Goal: Task Accomplishment & Management: Manage account settings

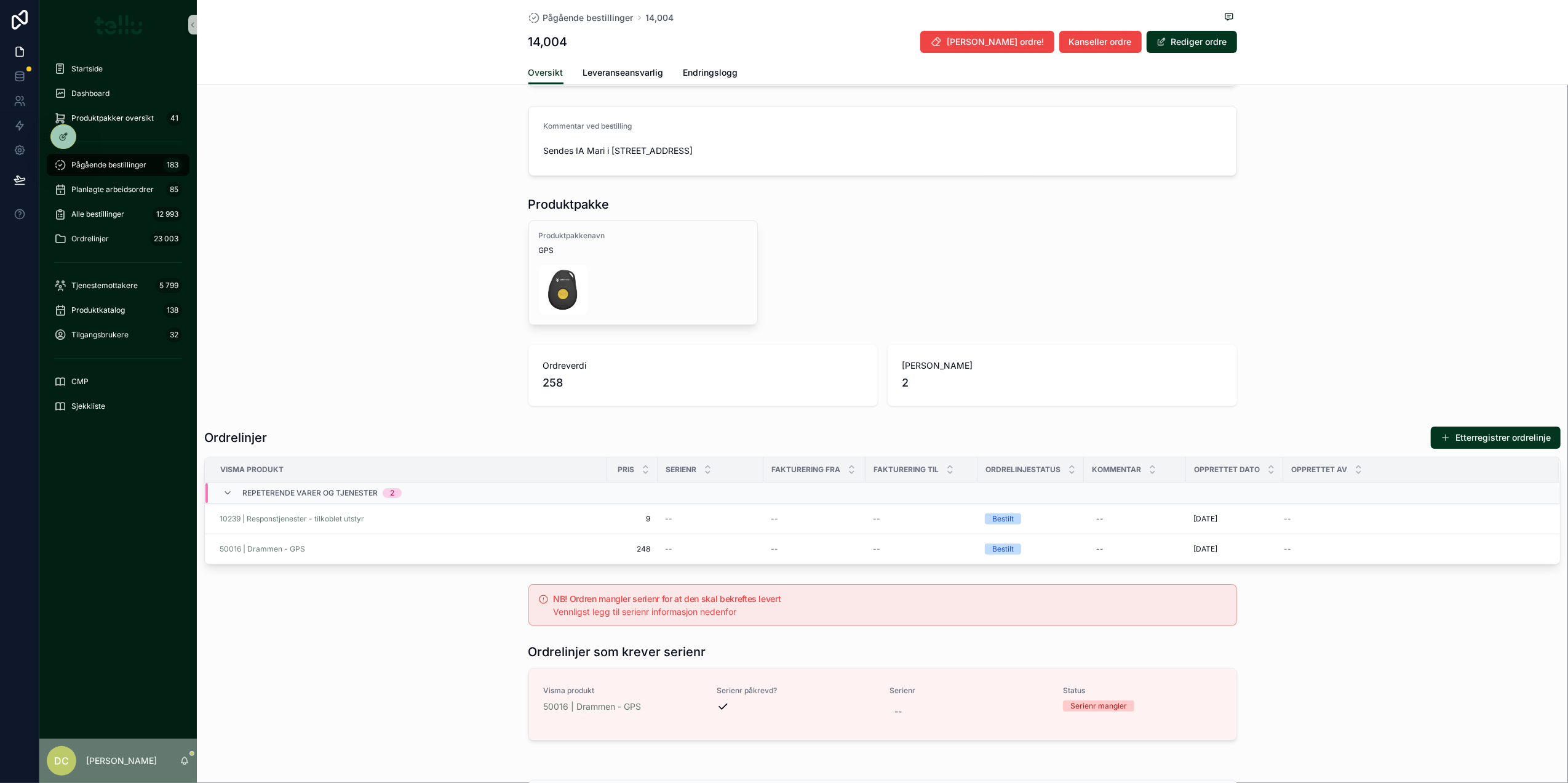
scroll to position [492, 0]
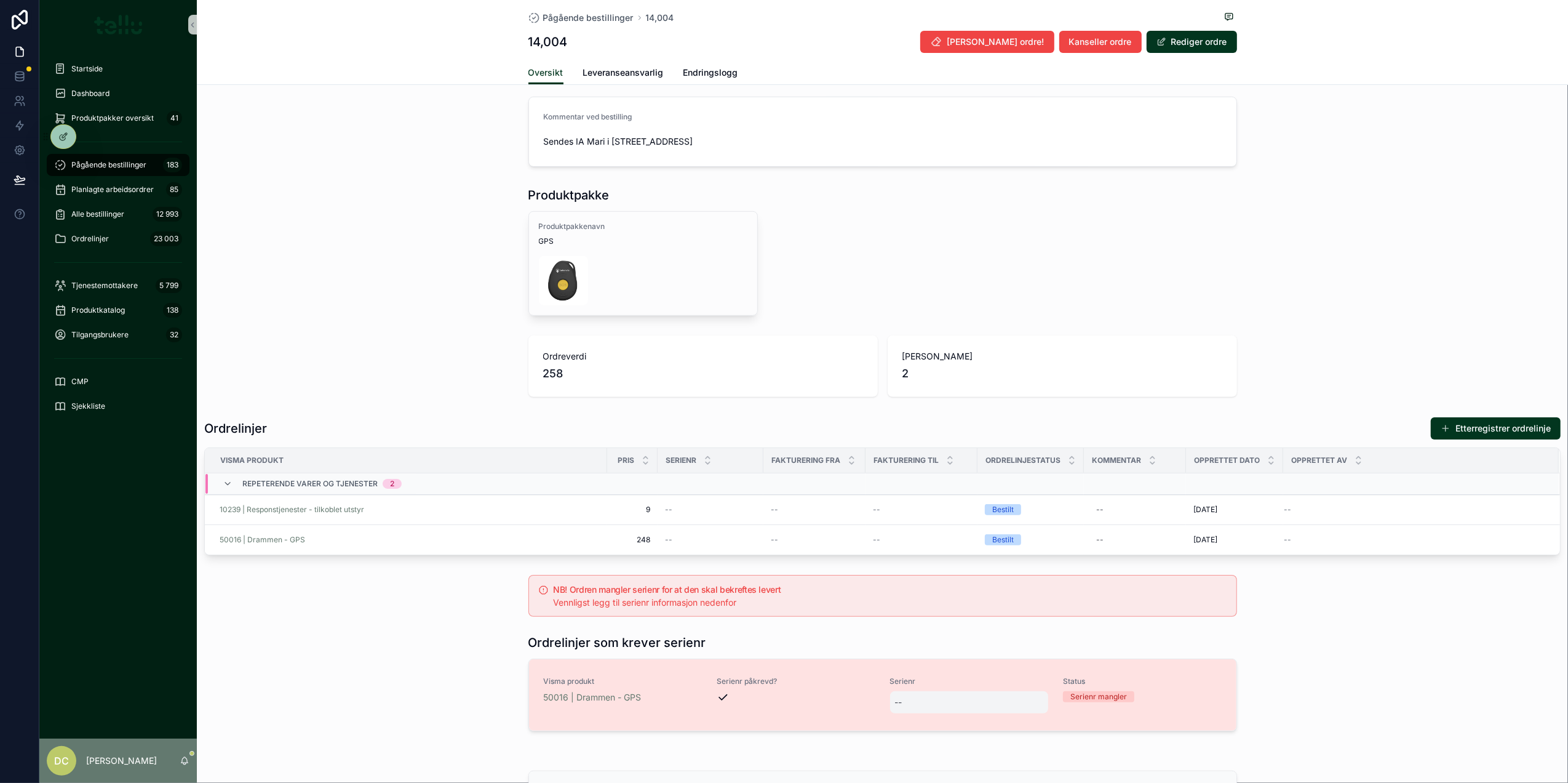
click at [914, 706] on div "--" at bounding box center [969, 701] width 159 height 22
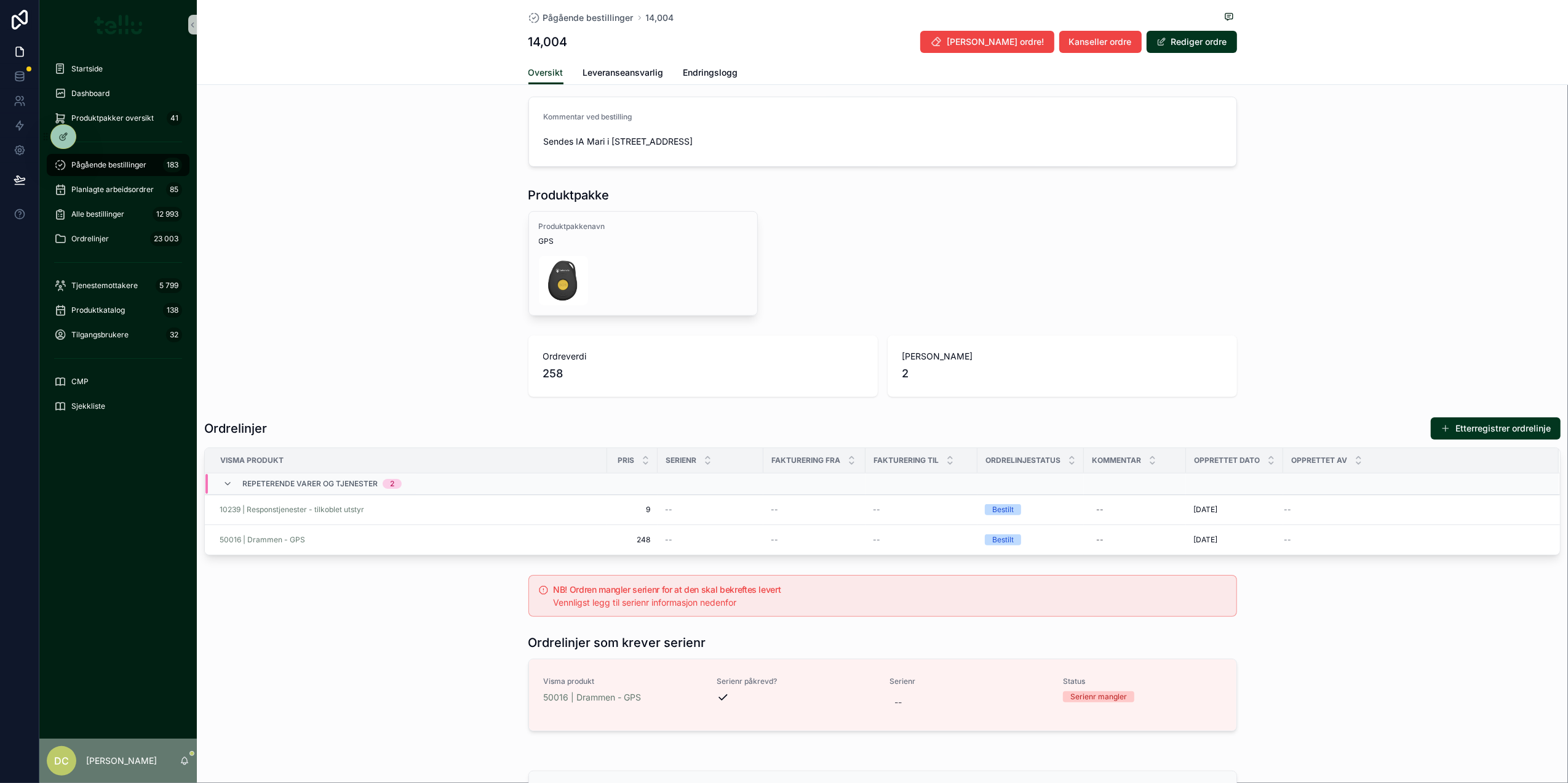
click at [914, 706] on div "--" at bounding box center [969, 701] width 159 height 22
type input "********"
click at [616, 78] on span "Leveranseansvarlig" at bounding box center [623, 72] width 81 height 12
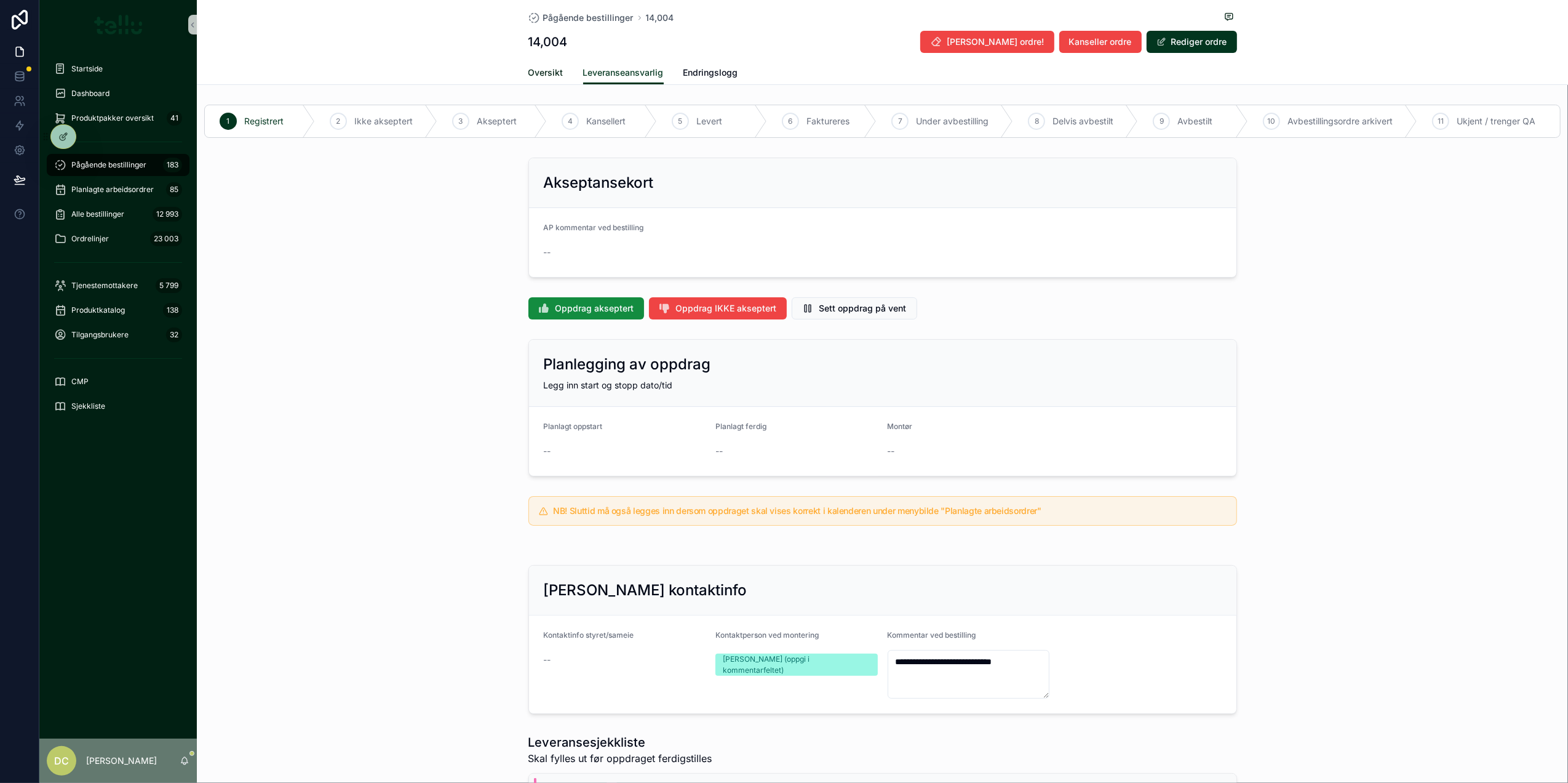
click at [530, 69] on span "Oversikt" at bounding box center [546, 72] width 35 height 12
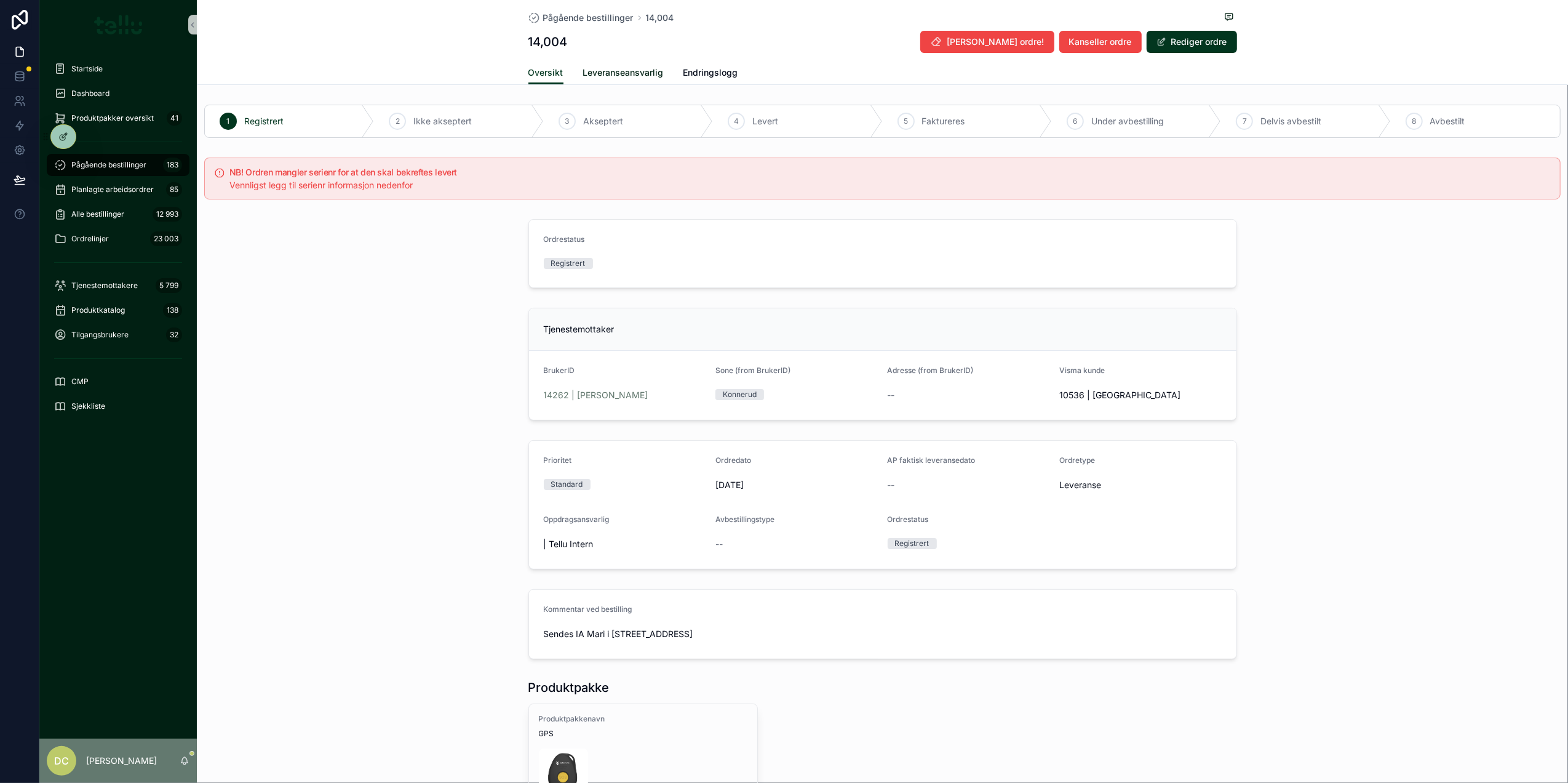
click at [589, 69] on span "Leveranseansvarlig" at bounding box center [623, 72] width 81 height 12
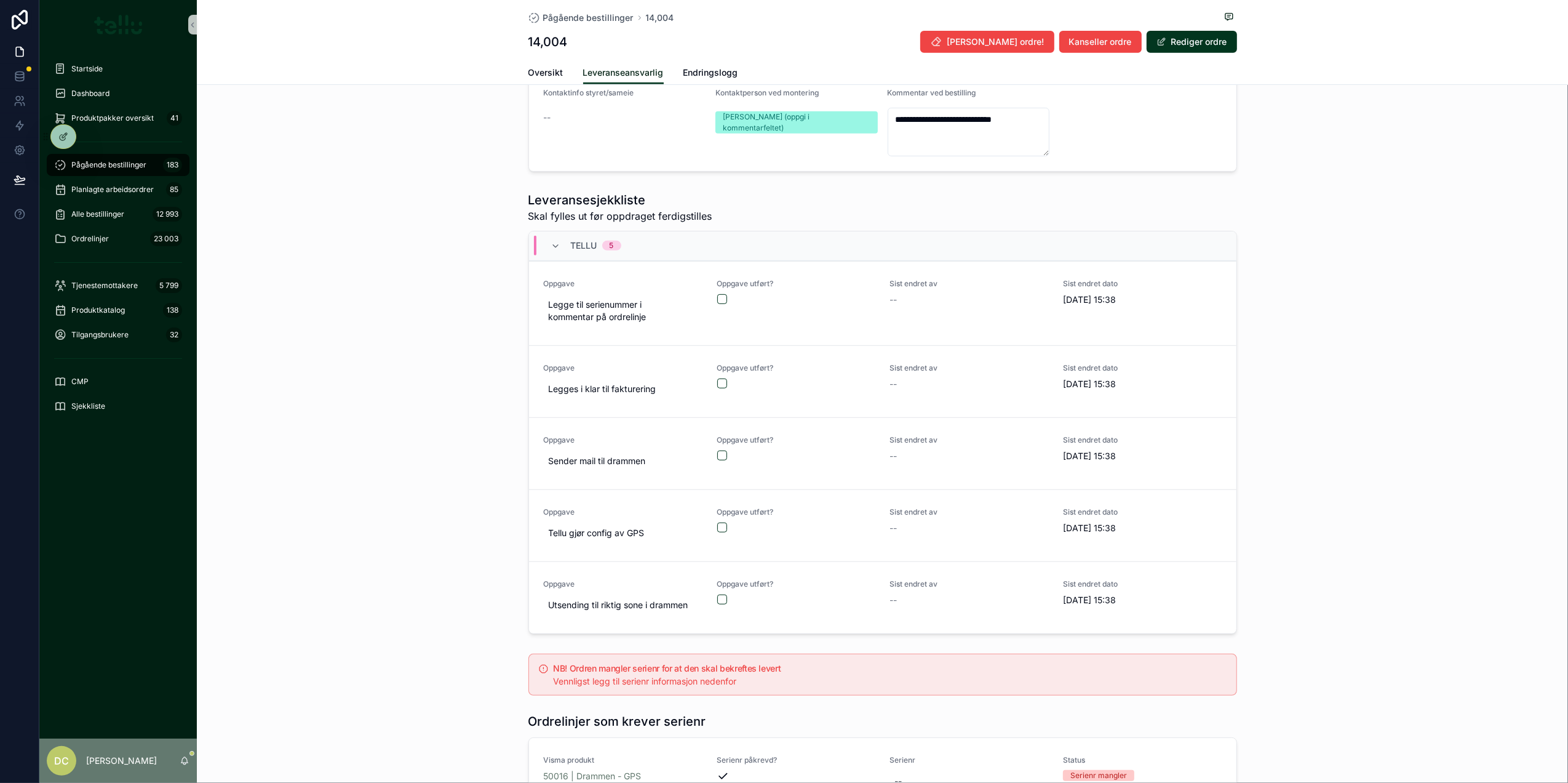
scroll to position [658, 0]
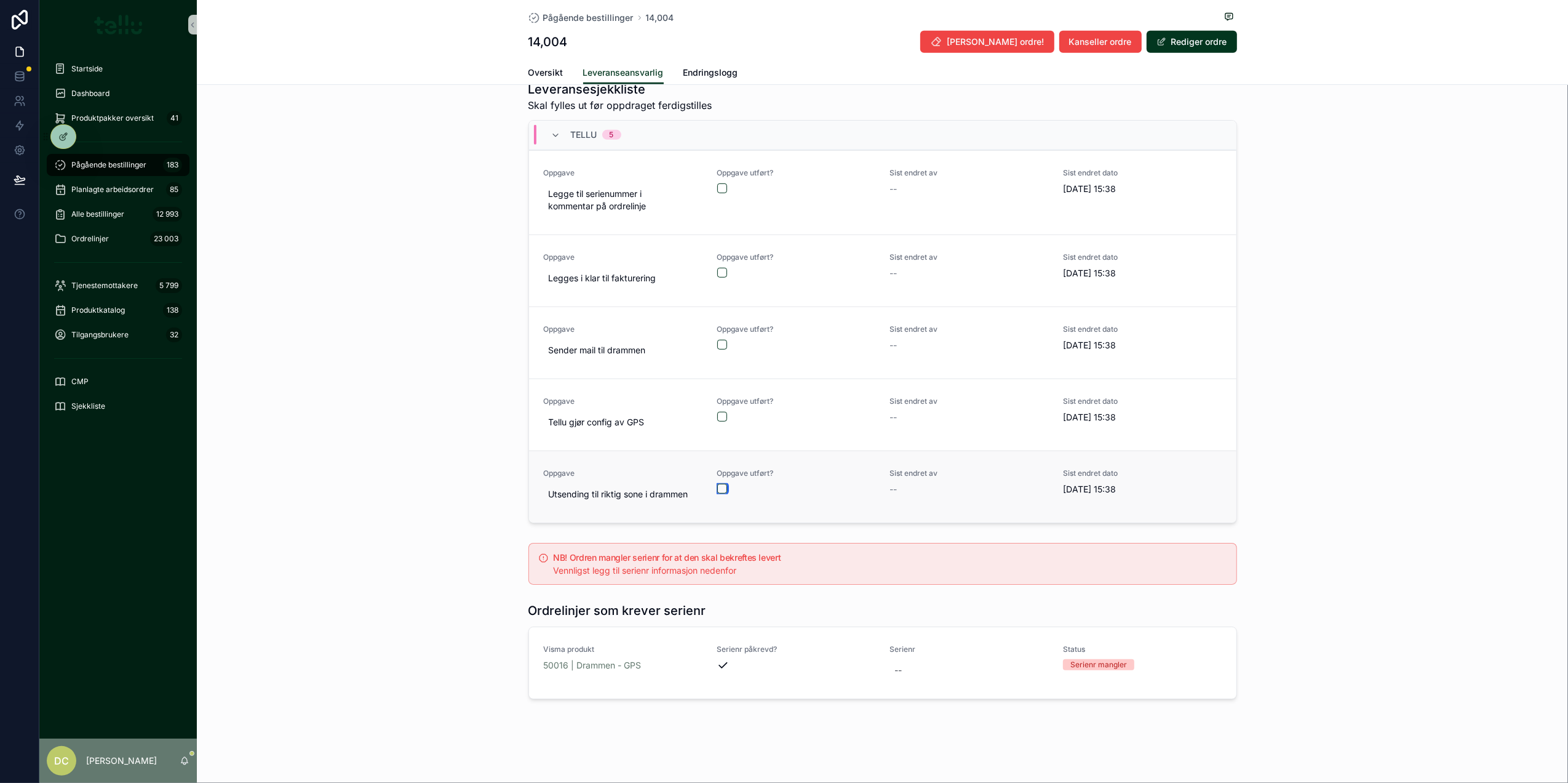
click at [717, 488] on button "scrollable content" at bounding box center [722, 489] width 10 height 10
click at [717, 412] on button "scrollable content" at bounding box center [722, 417] width 10 height 10
click at [717, 340] on button "scrollable content" at bounding box center [722, 345] width 10 height 10
click at [717, 186] on button "scrollable content" at bounding box center [722, 188] width 10 height 10
click at [913, 666] on div "--" at bounding box center [969, 669] width 159 height 22
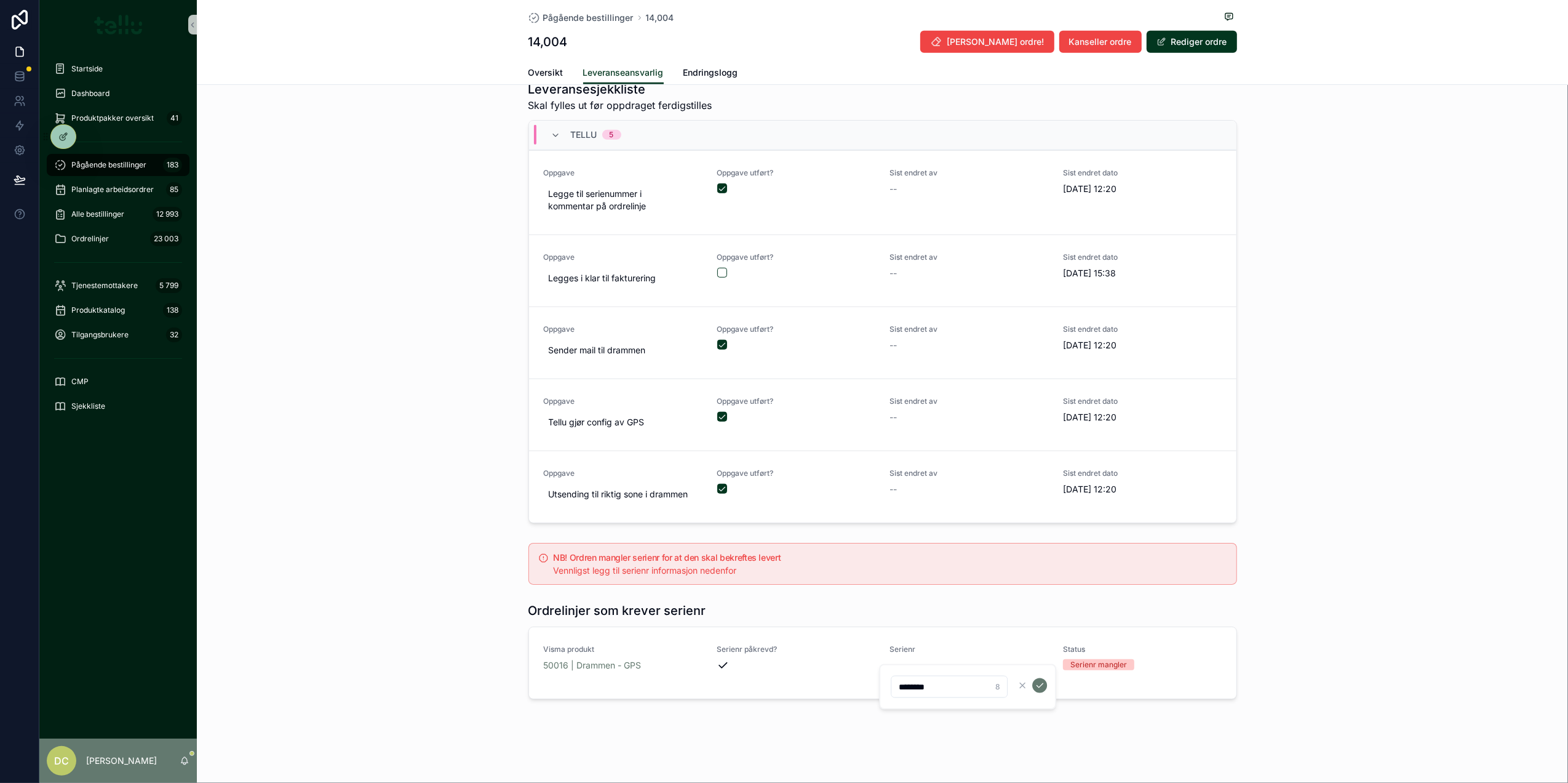
click at [1037, 684] on icon "scrollable content" at bounding box center [1039, 686] width 10 height 10
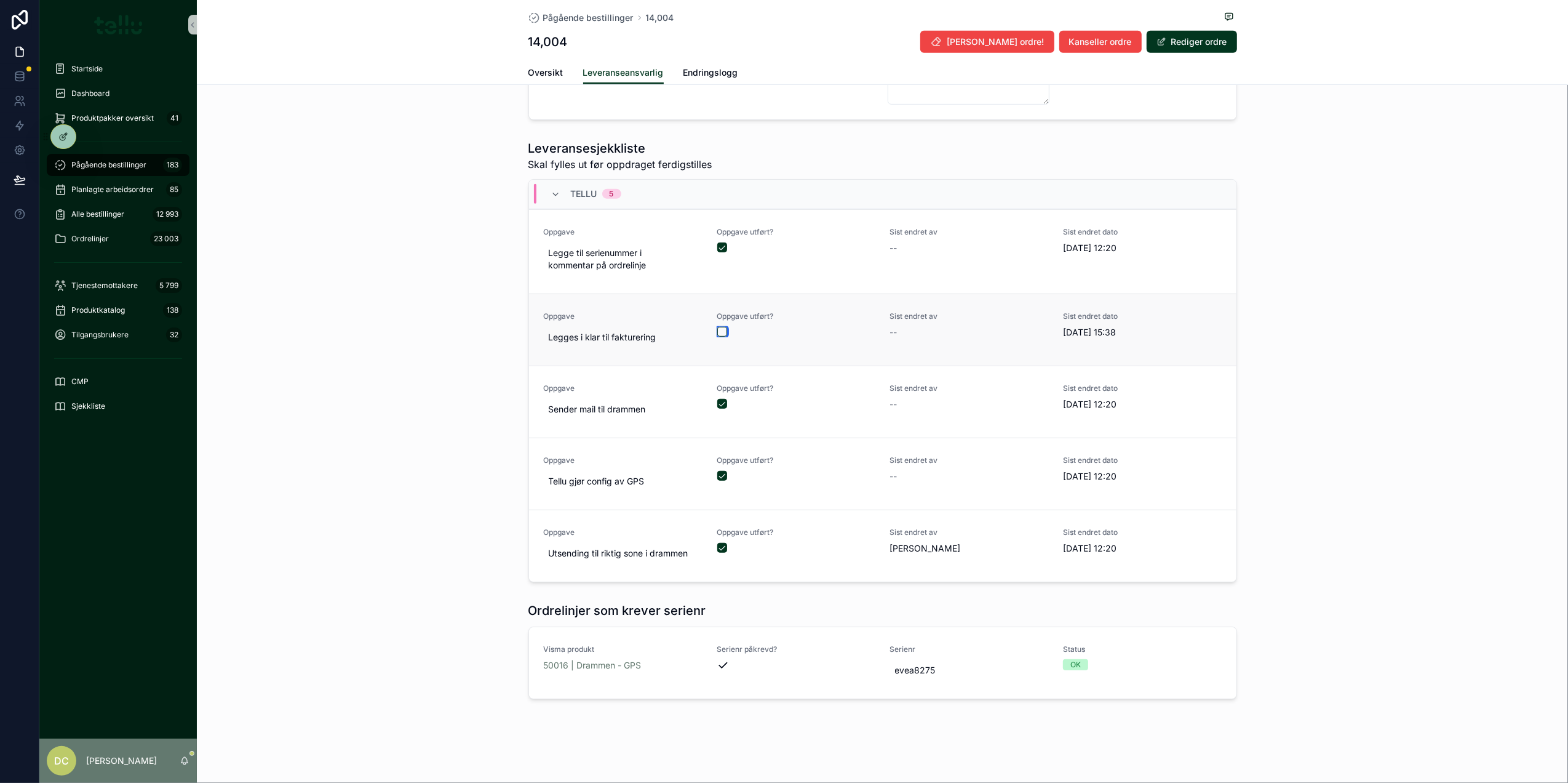
click at [717, 330] on button "scrollable content" at bounding box center [722, 332] width 10 height 10
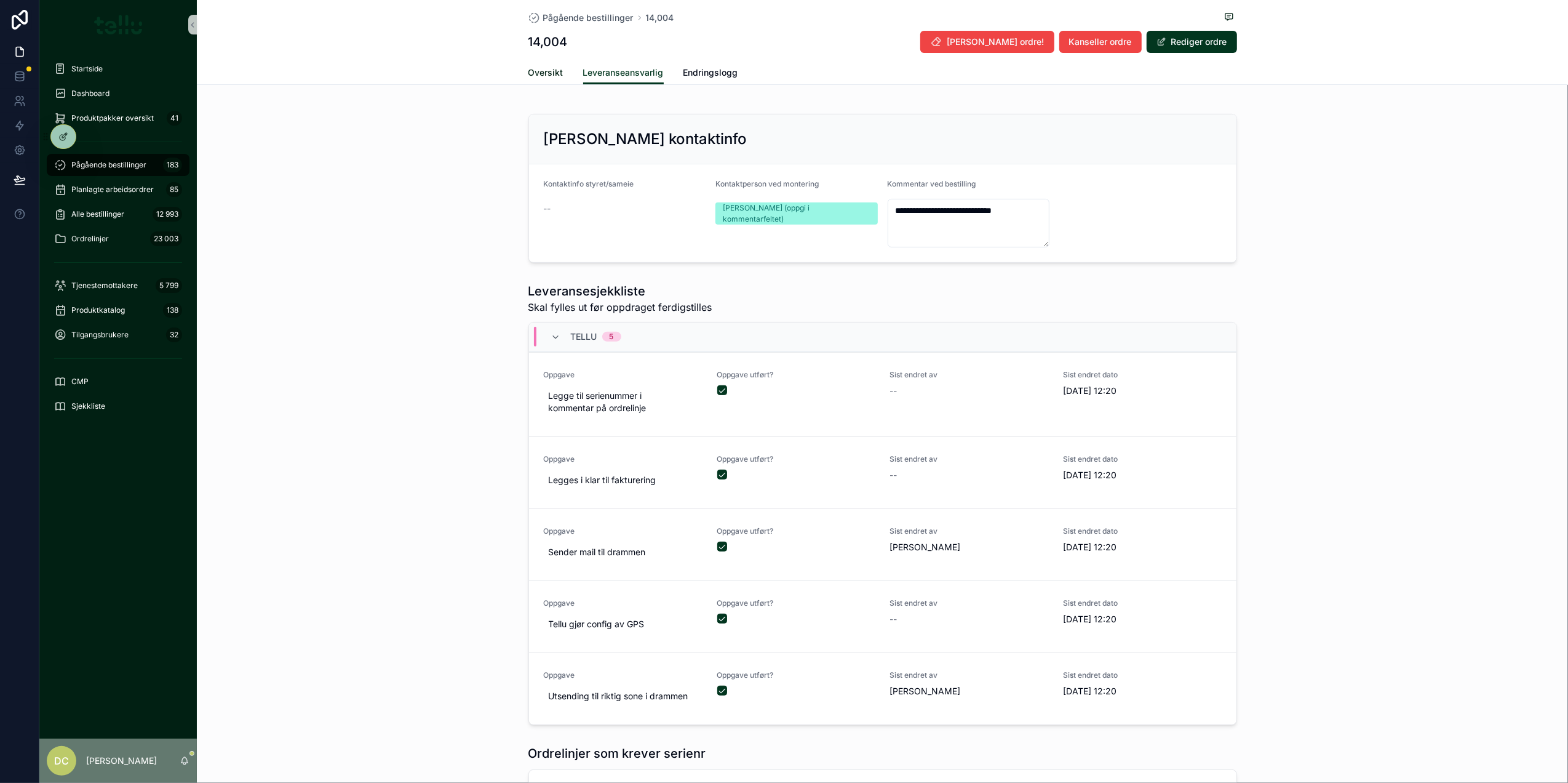
scroll to position [352, 0]
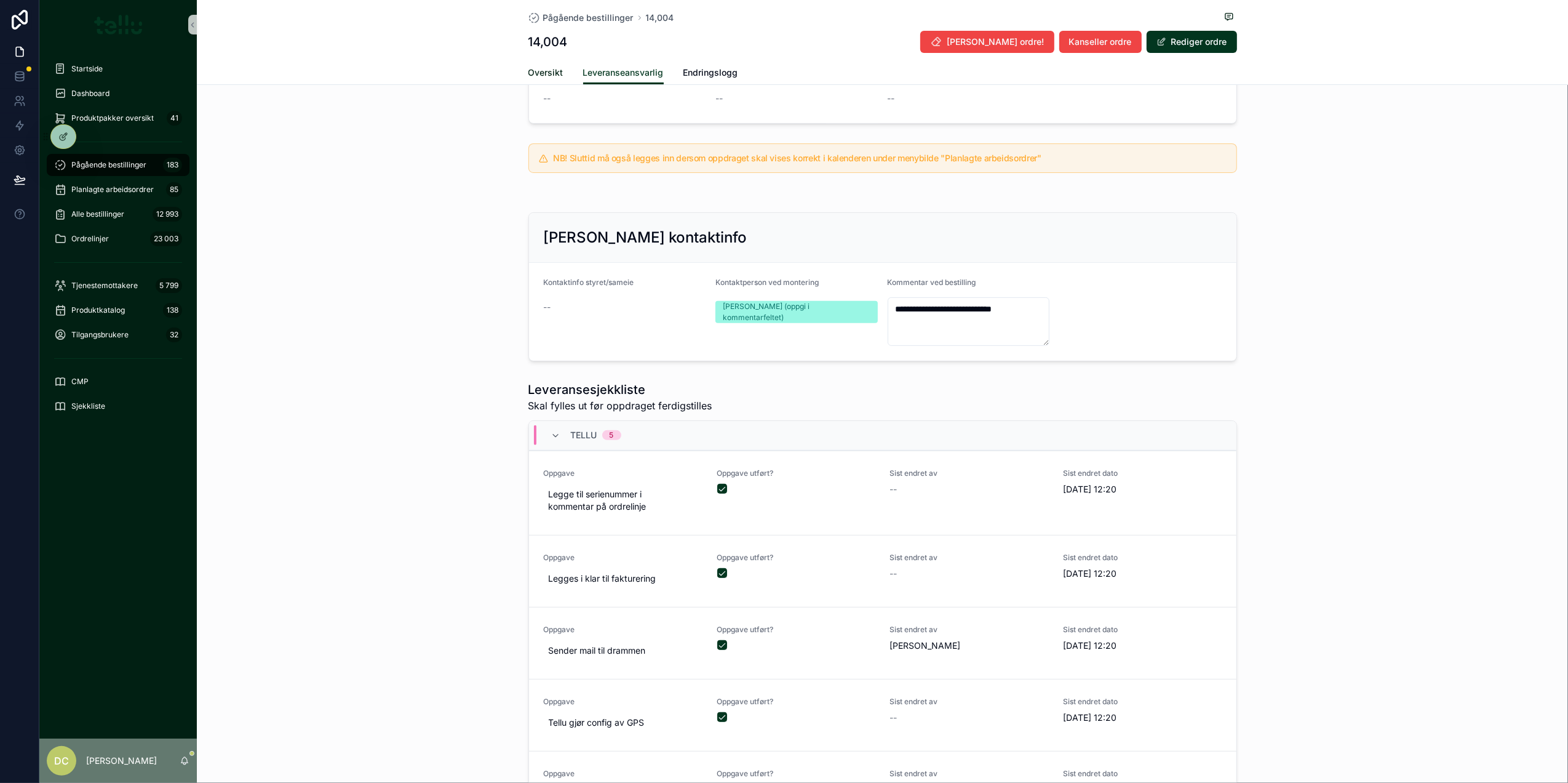
drag, startPoint x: 544, startPoint y: 75, endPoint x: 561, endPoint y: 85, distance: 19.7
click at [543, 74] on span "Oversikt" at bounding box center [546, 72] width 35 height 12
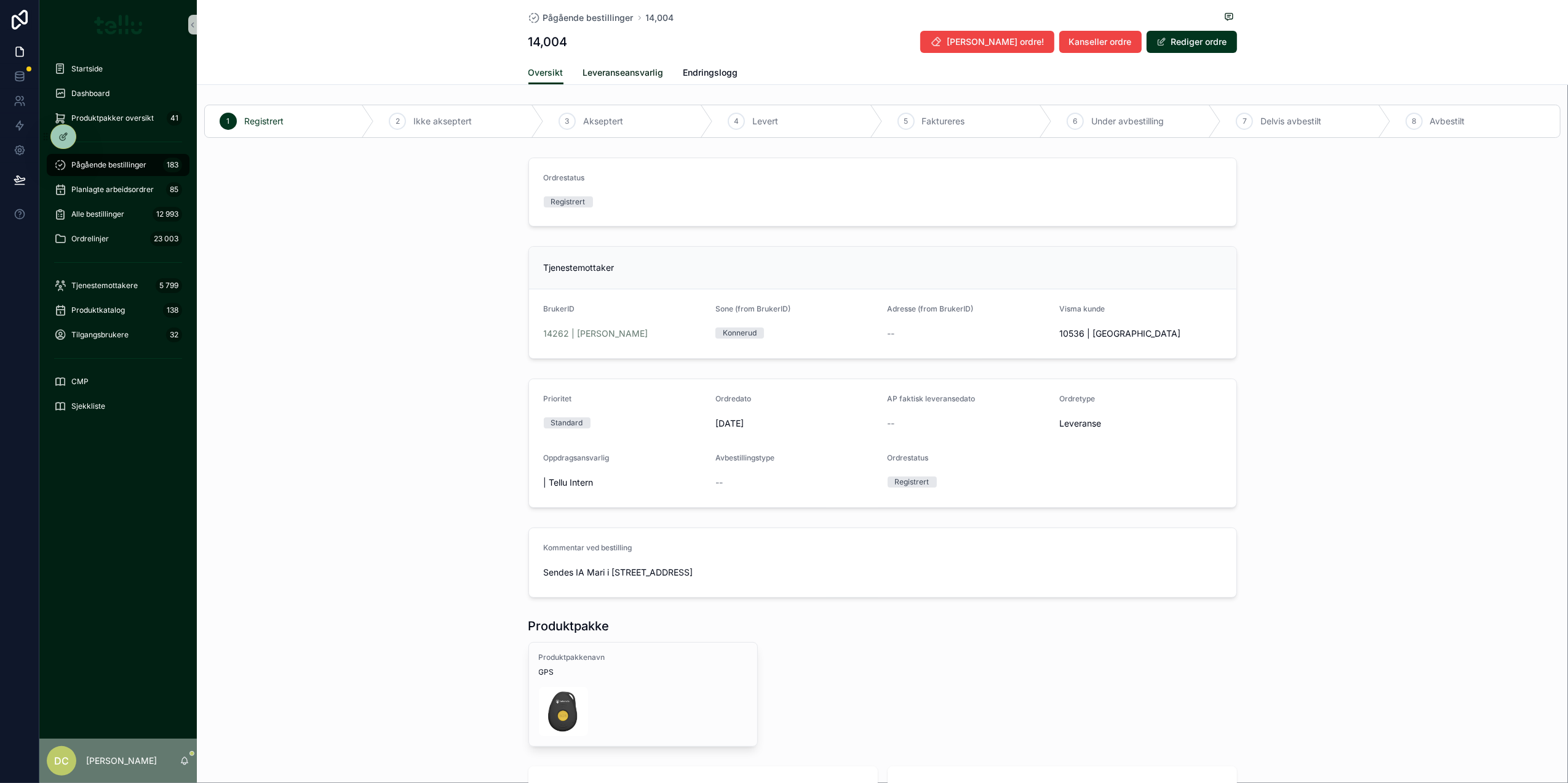
click at [599, 67] on span "Leveranseansvarlig" at bounding box center [623, 72] width 81 height 12
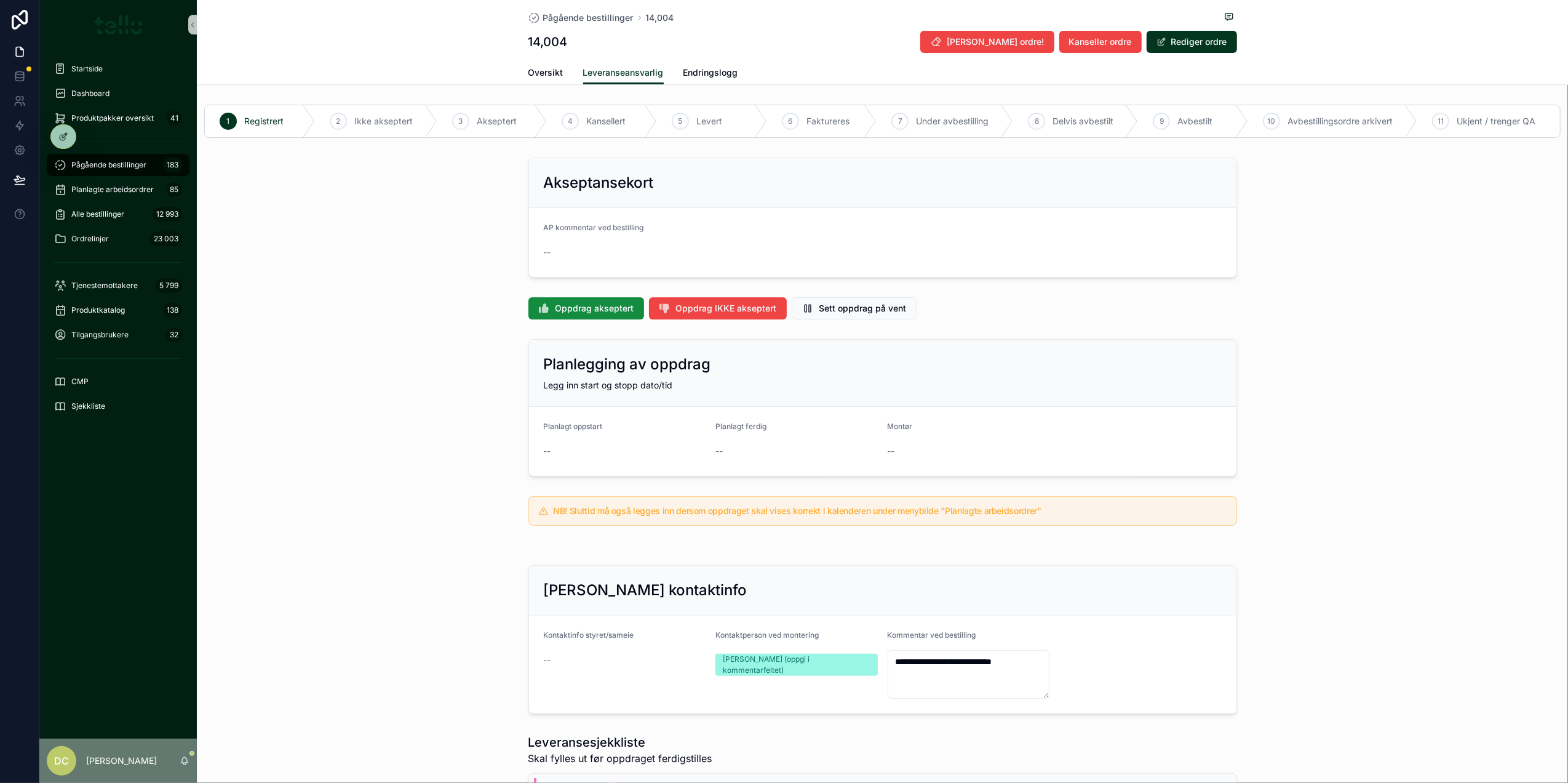
click at [1182, 34] on button "Rediger ordre" at bounding box center [1191, 42] width 91 height 22
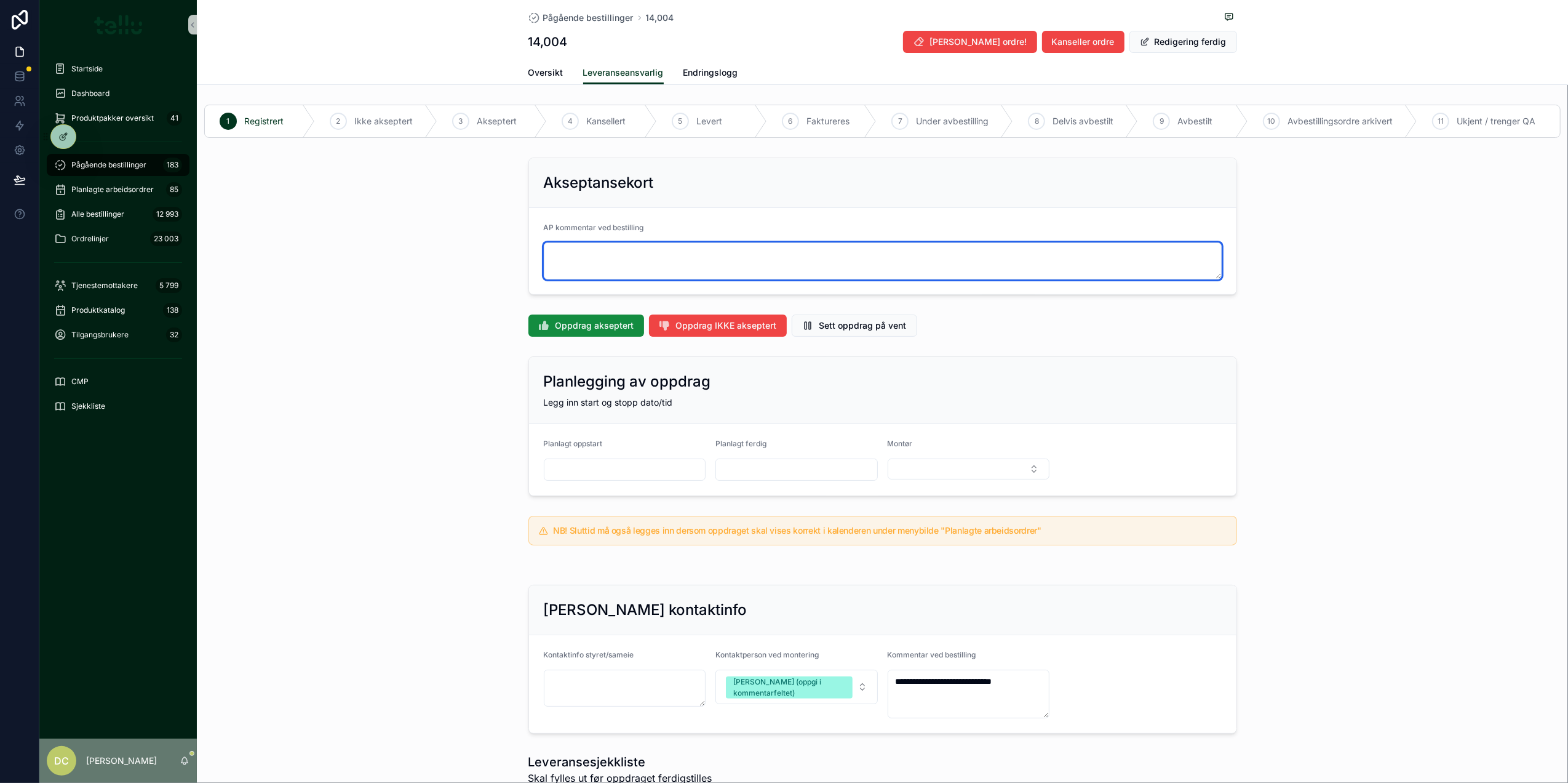
click at [614, 260] on textarea "scrollable content" at bounding box center [882, 261] width 678 height 37
click at [567, 259] on textarea "*******" at bounding box center [882, 261] width 677 height 37
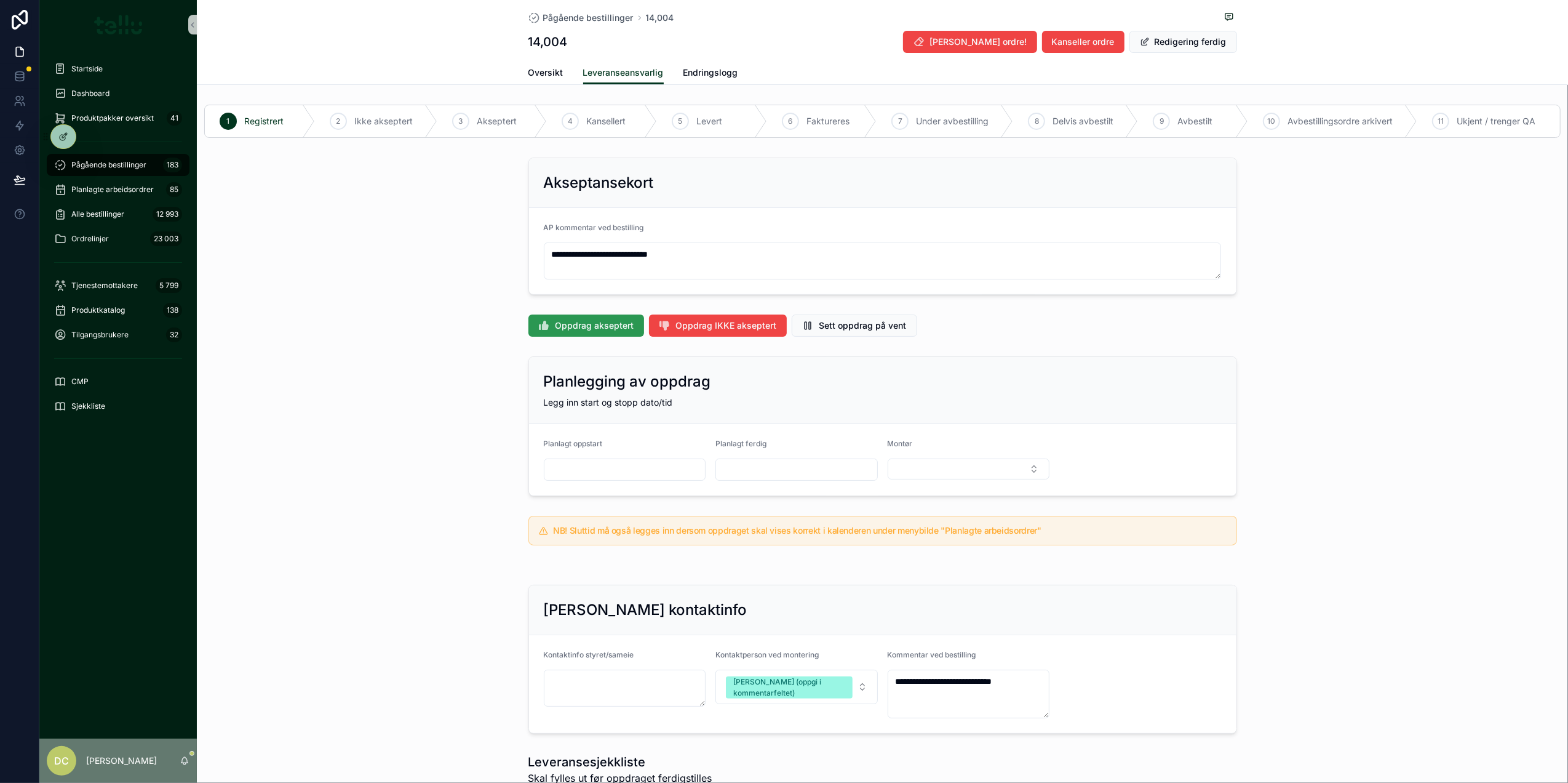
click at [596, 318] on button "Oppdrag akseptert" at bounding box center [587, 325] width 116 height 22
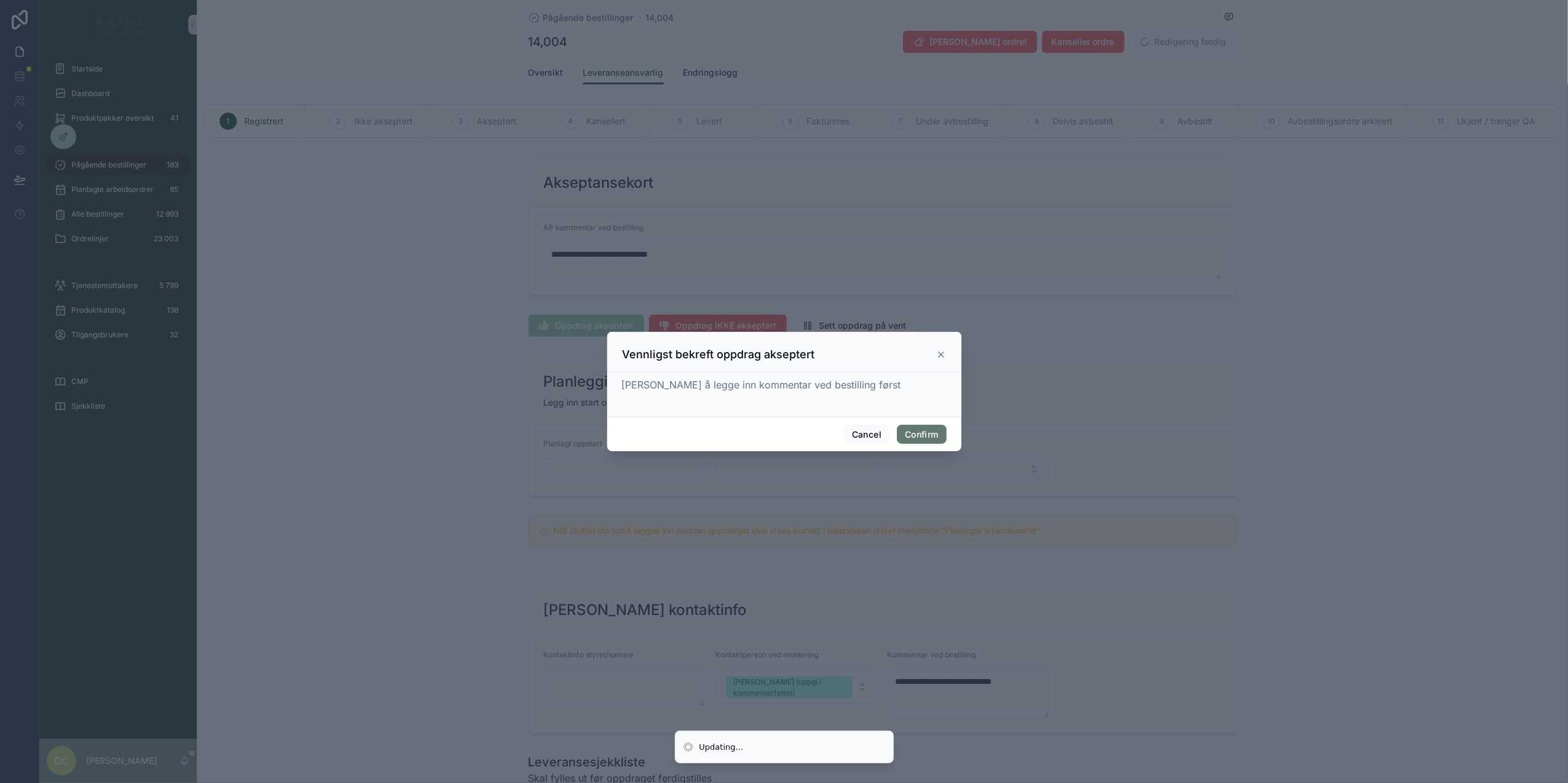
click at [918, 432] on button "Confirm" at bounding box center [922, 434] width 49 height 20
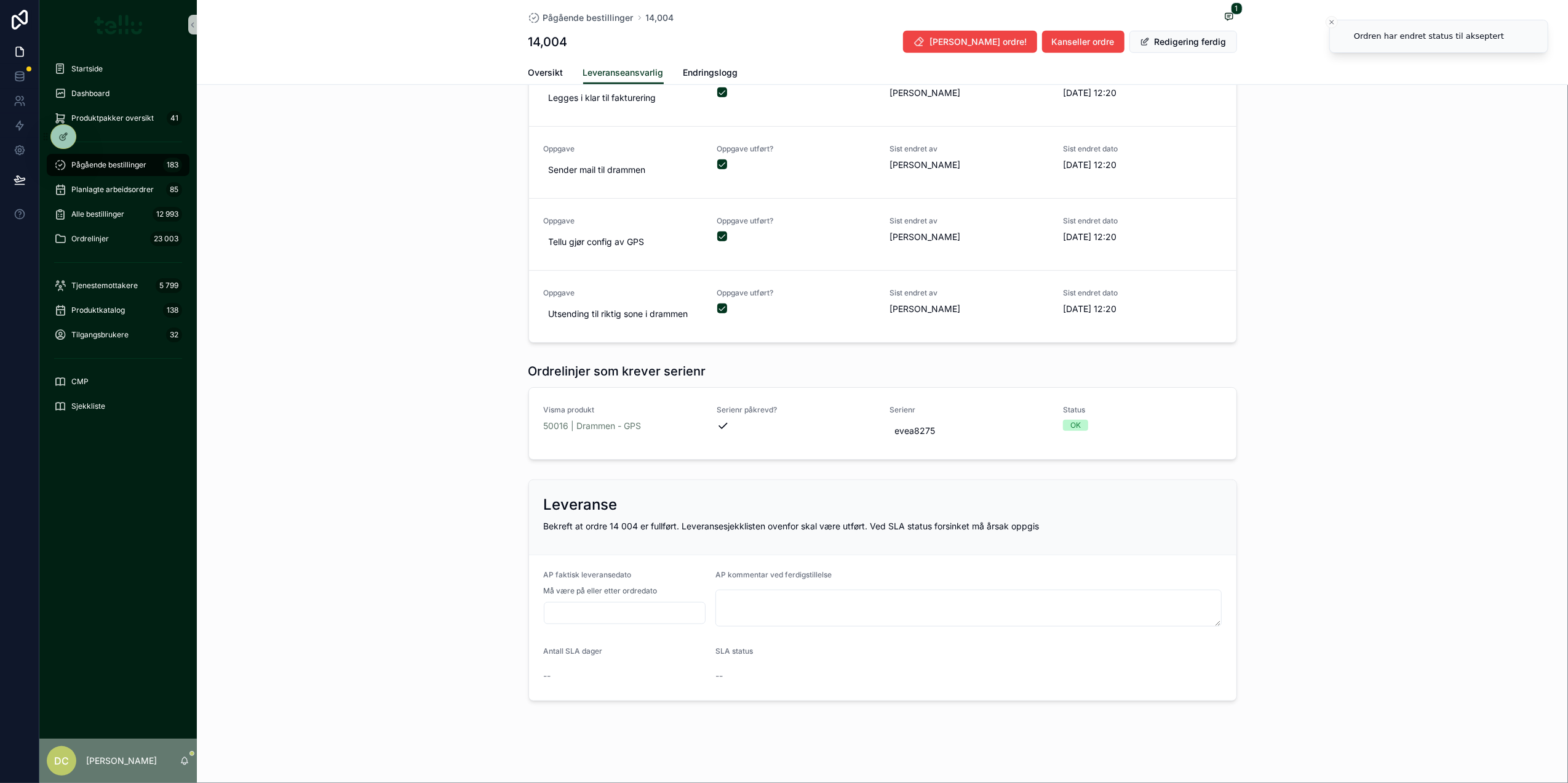
scroll to position [860, 0]
click at [586, 609] on input "scrollable content" at bounding box center [624, 611] width 161 height 17
type textarea "**********"
type input "*********"
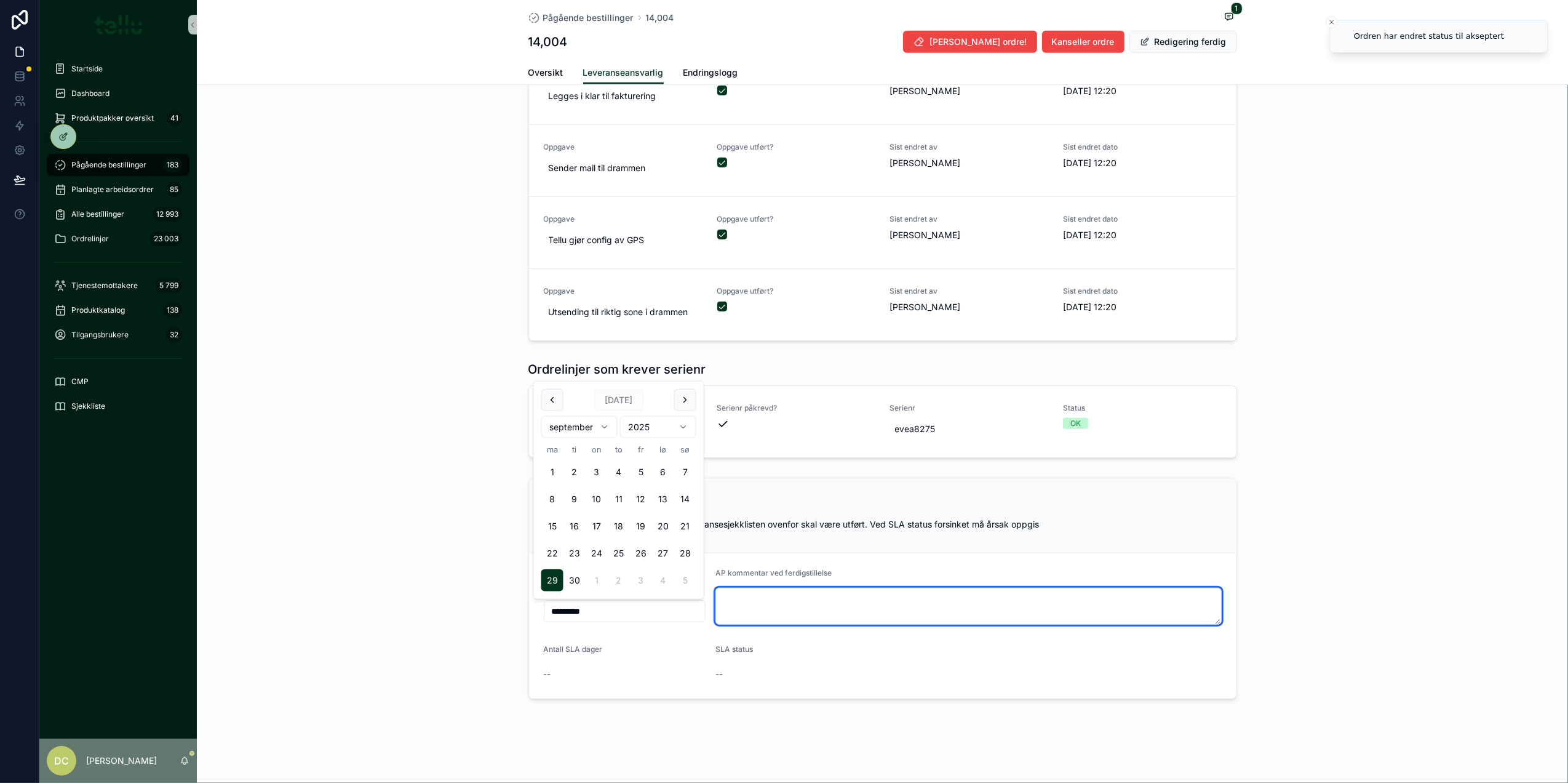
click at [730, 601] on textarea "scrollable content" at bounding box center [969, 606] width 507 height 37
paste textarea "**********"
type textarea "**********"
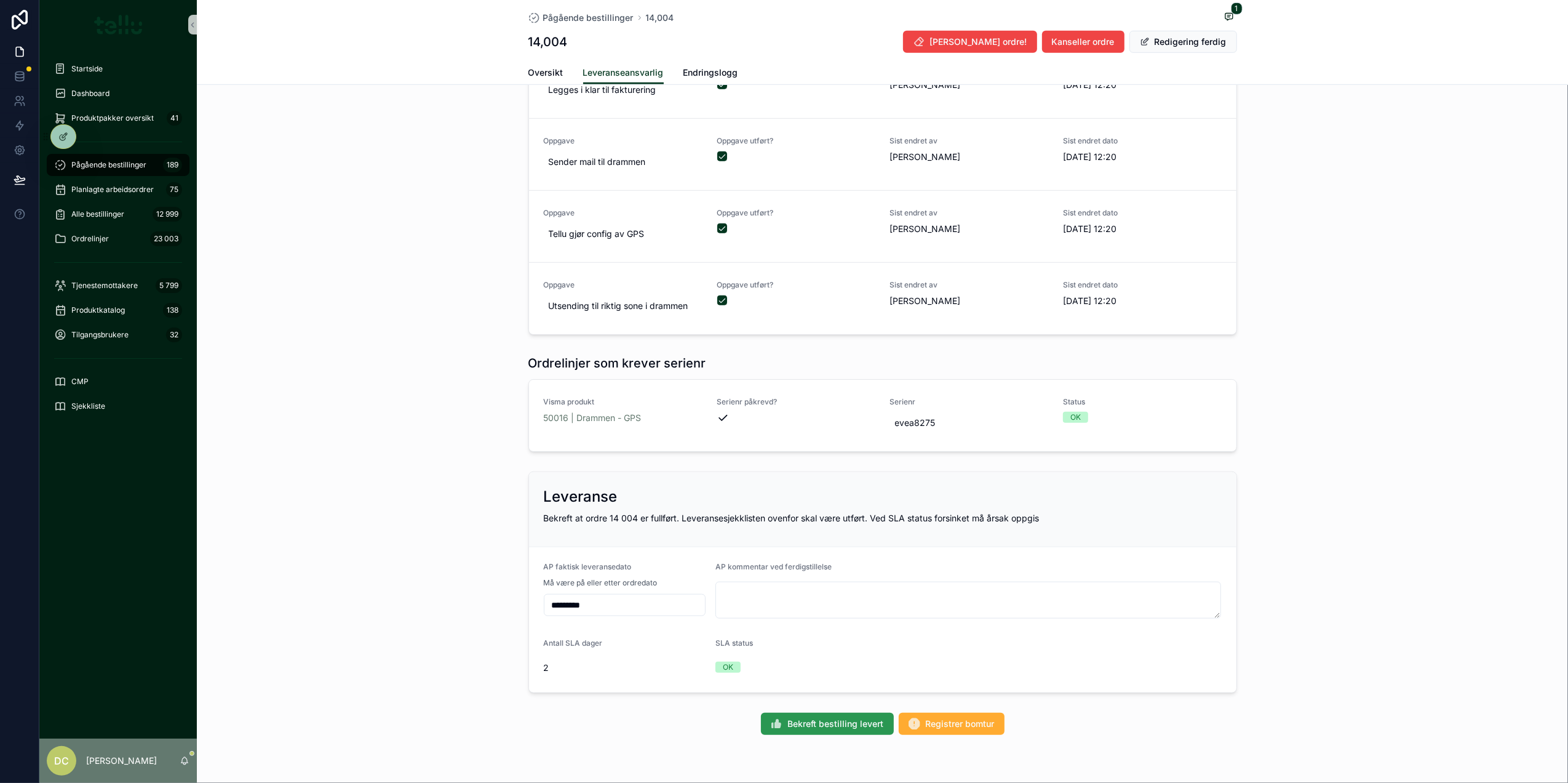
click at [822, 730] on span "Bekreft bestilling levert" at bounding box center [835, 723] width 96 height 12
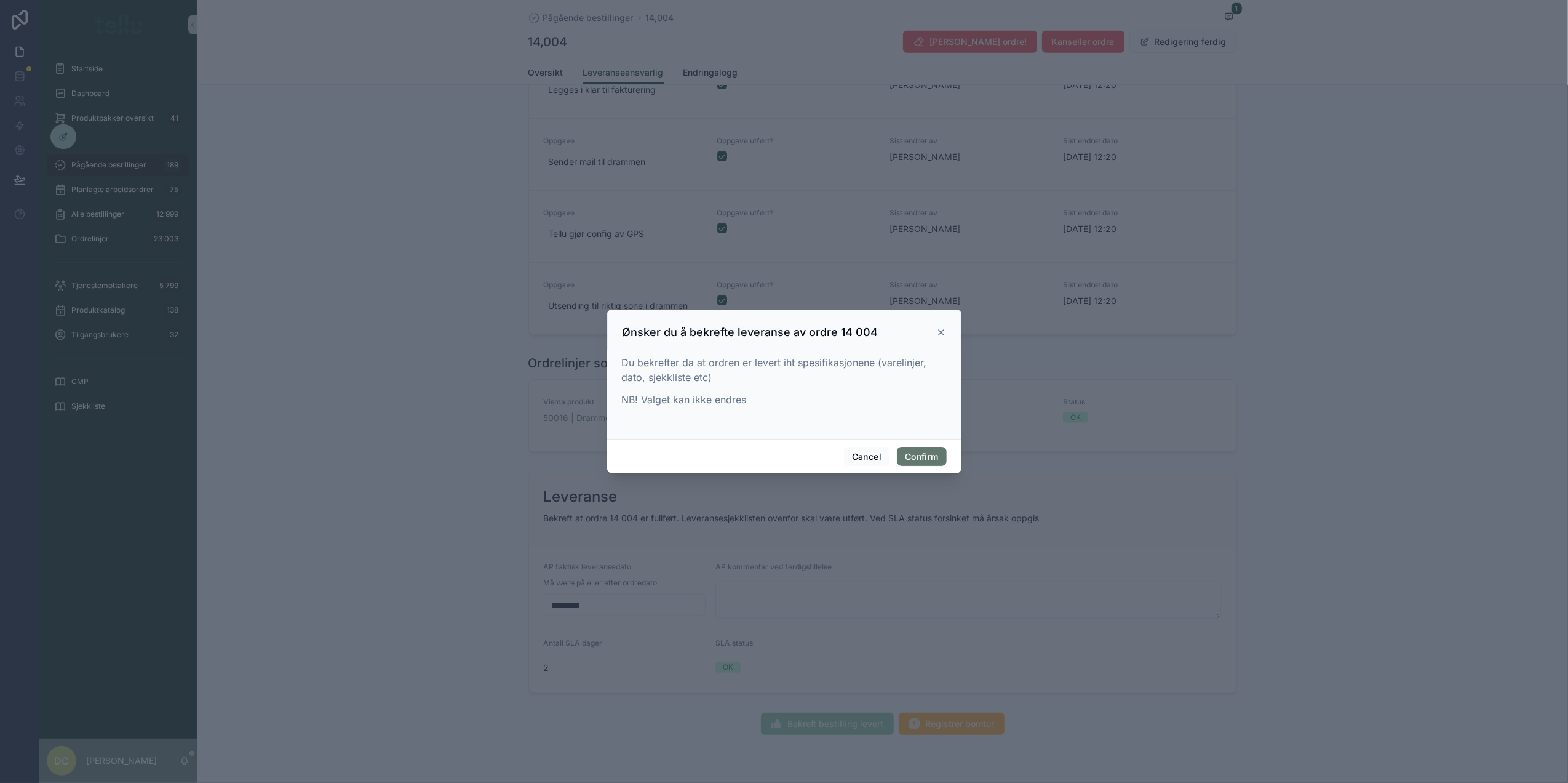
click at [912, 459] on button "Confirm" at bounding box center [922, 457] width 49 height 20
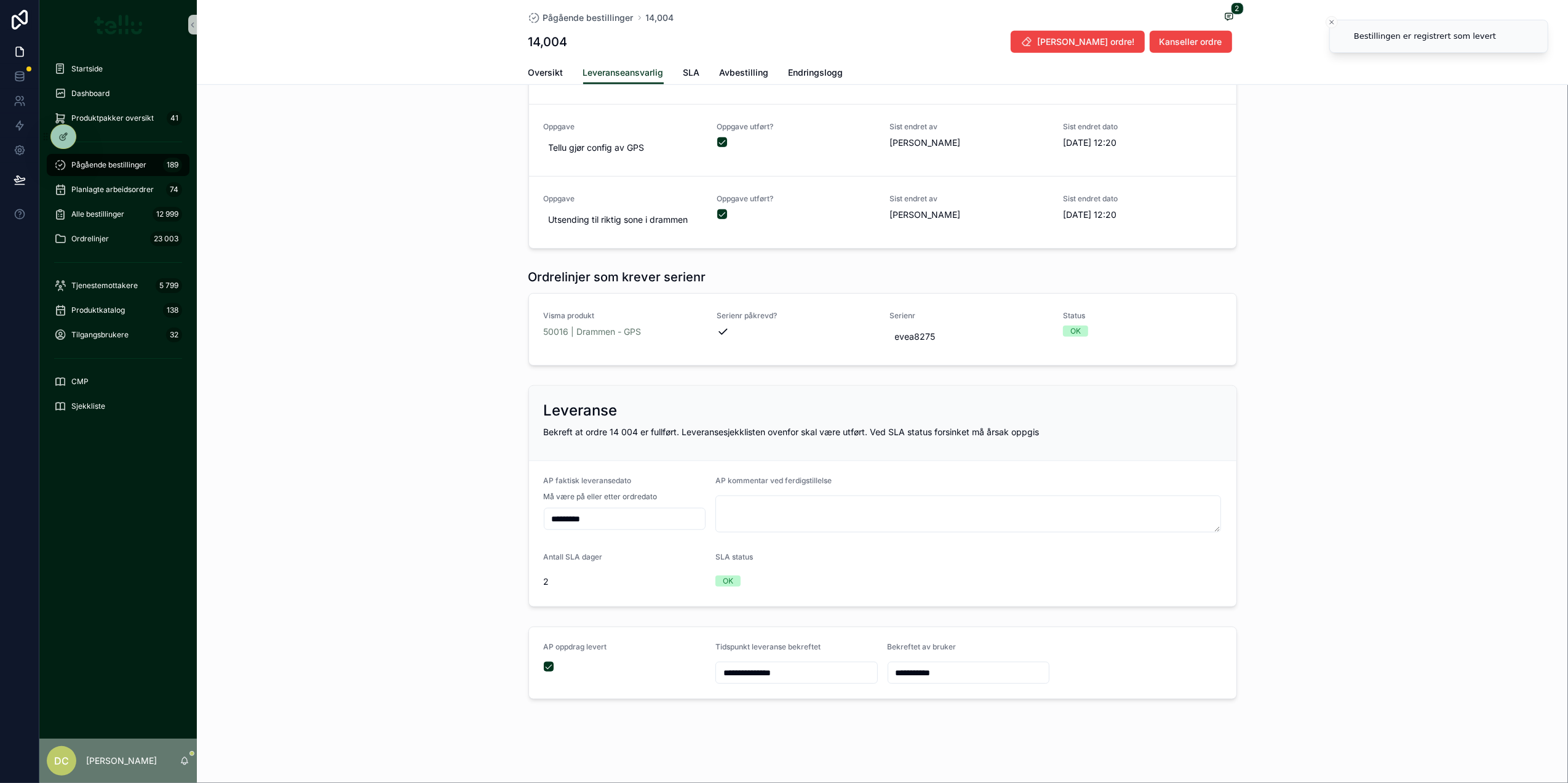
scroll to position [781, 0]
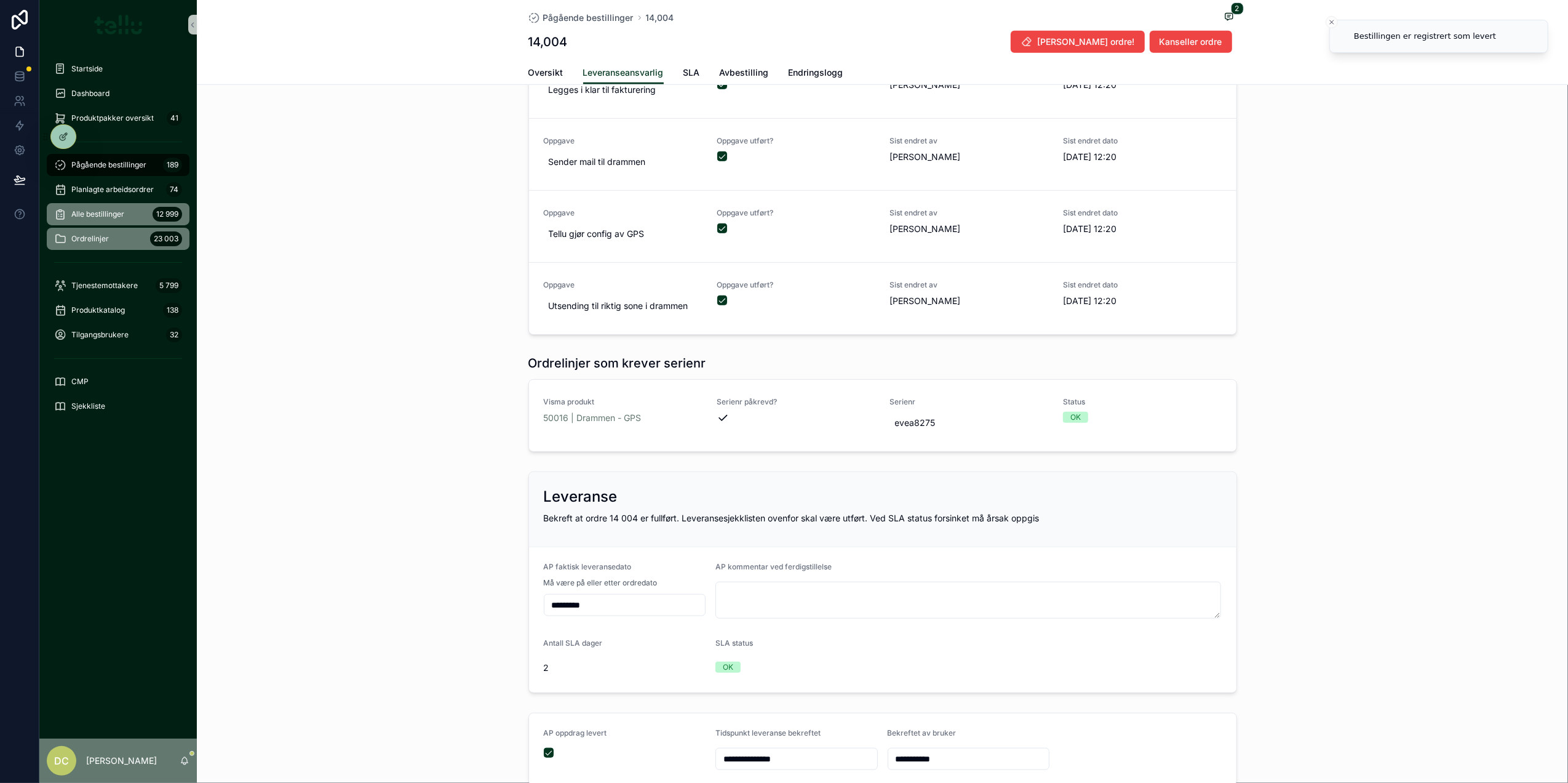
click at [101, 214] on span "Alle bestillinger" at bounding box center [97, 214] width 53 height 10
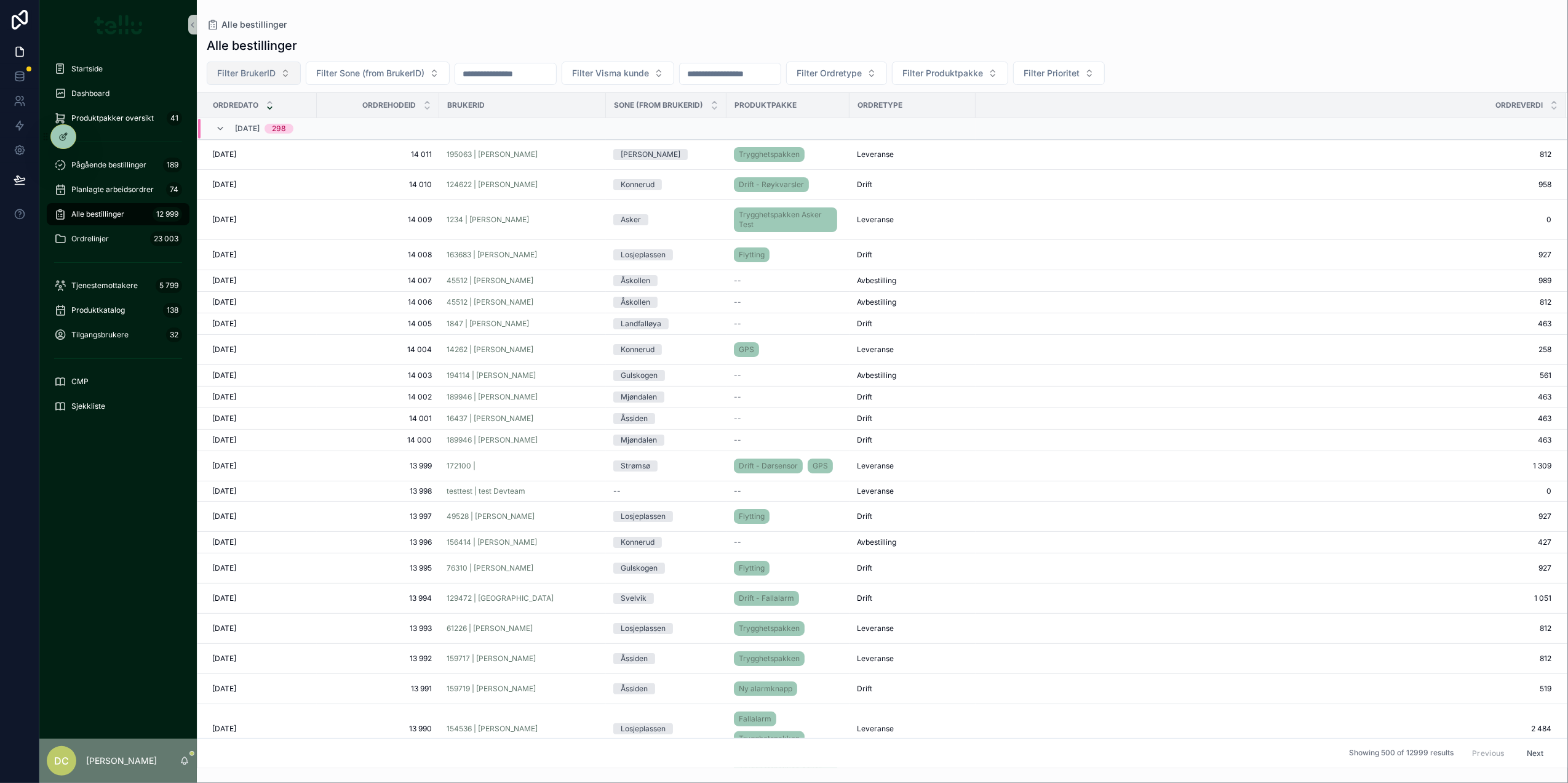
click at [268, 71] on span "Filter BrukerID" at bounding box center [247, 73] width 59 height 12
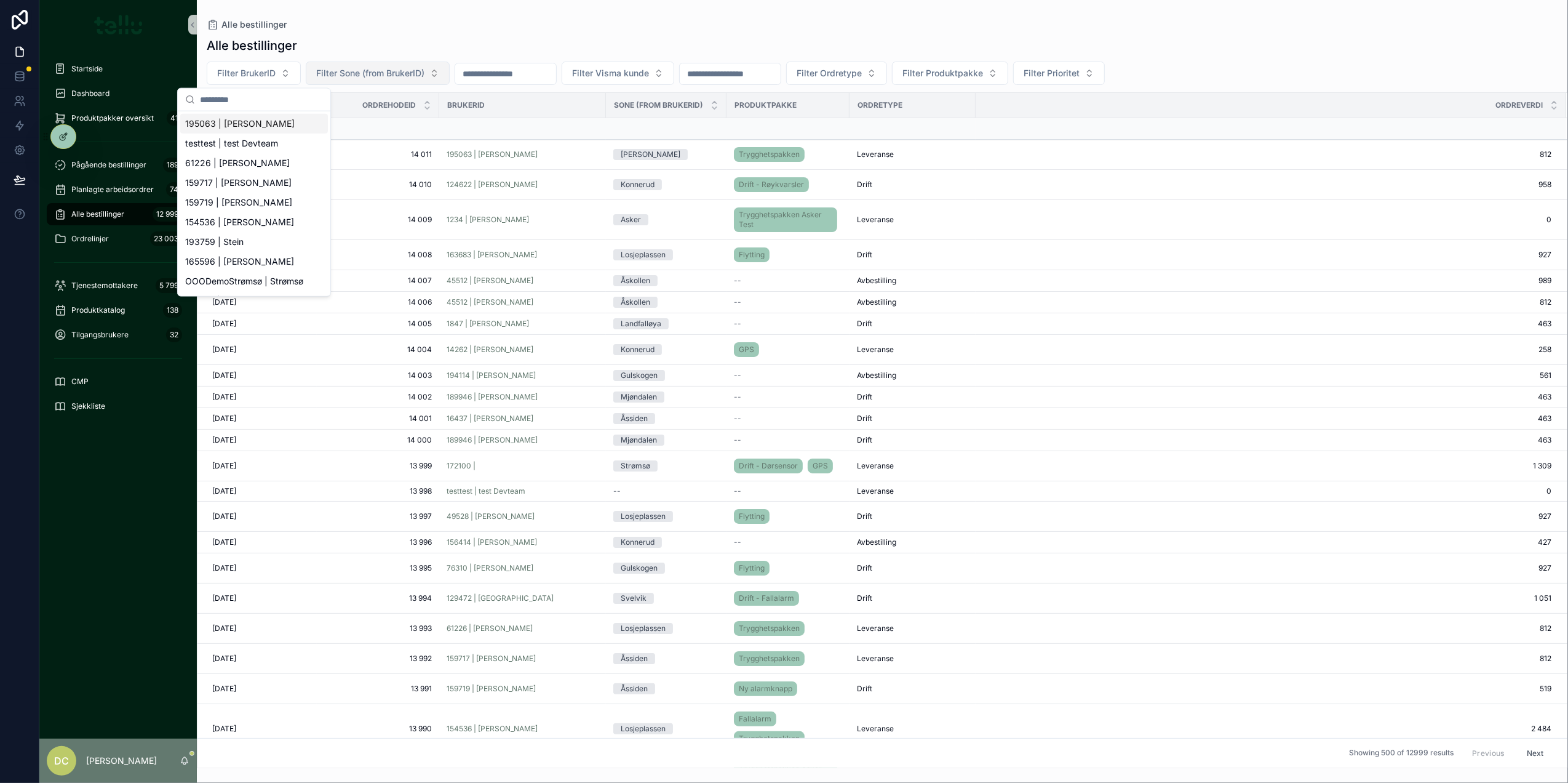
click at [385, 64] on button "Filter Sone (from BrukerID)" at bounding box center [377, 73] width 144 height 24
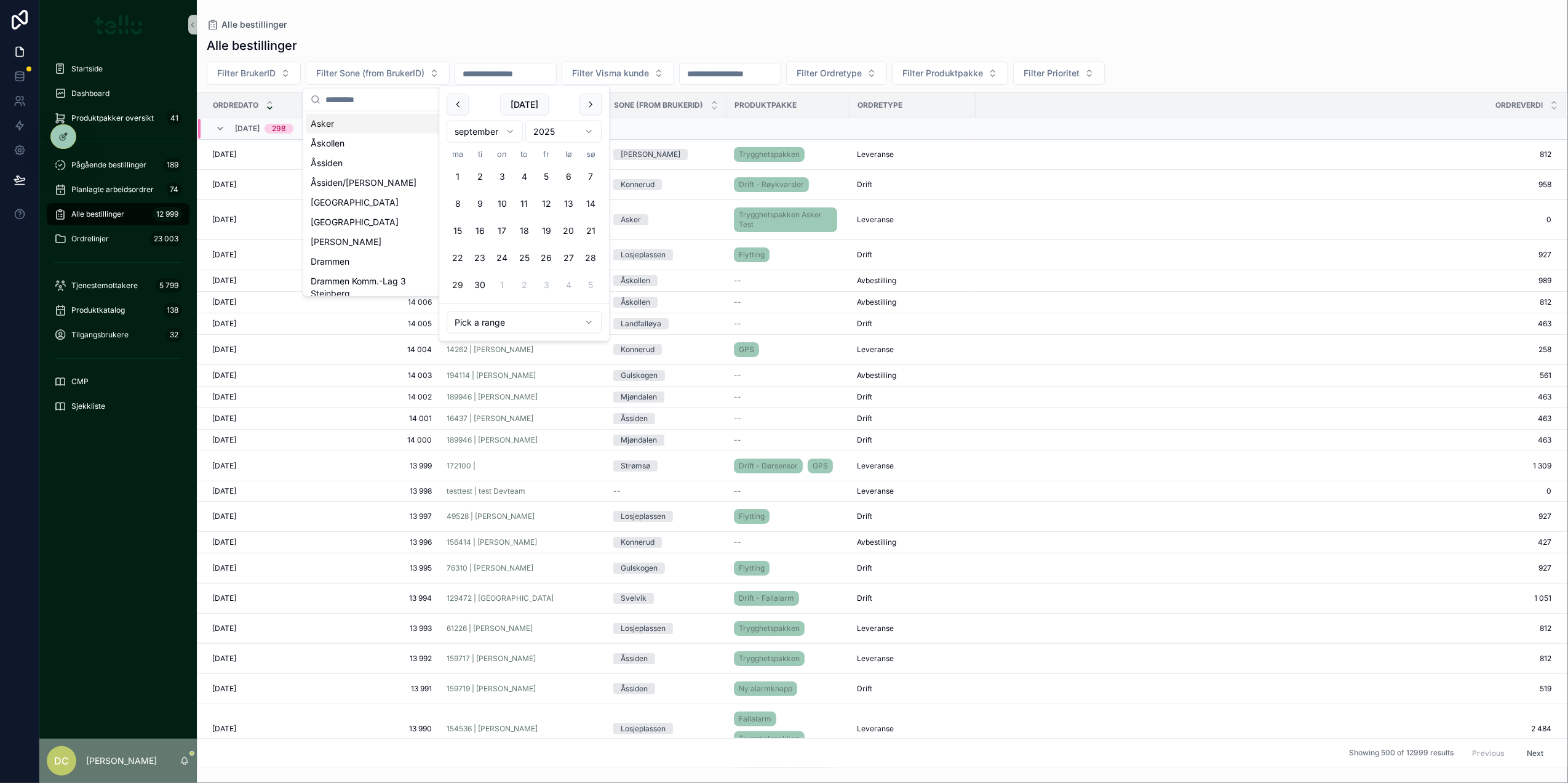
click at [552, 74] on input "scrollable content" at bounding box center [505, 74] width 101 height 17
click at [456, 173] on button "1" at bounding box center [458, 177] width 22 height 22
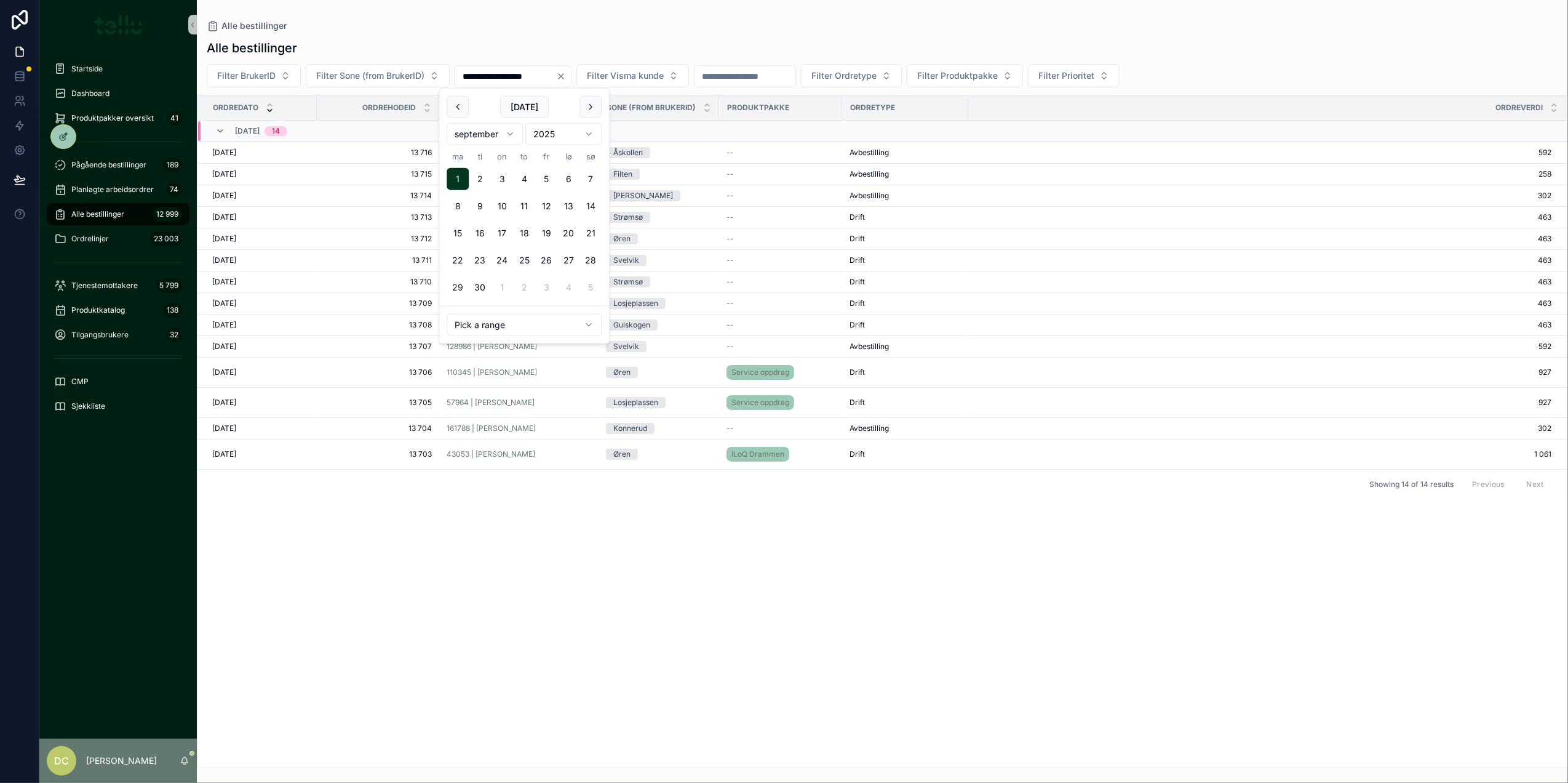
click at [589, 178] on button "7" at bounding box center [590, 179] width 22 height 22
type input "**********"
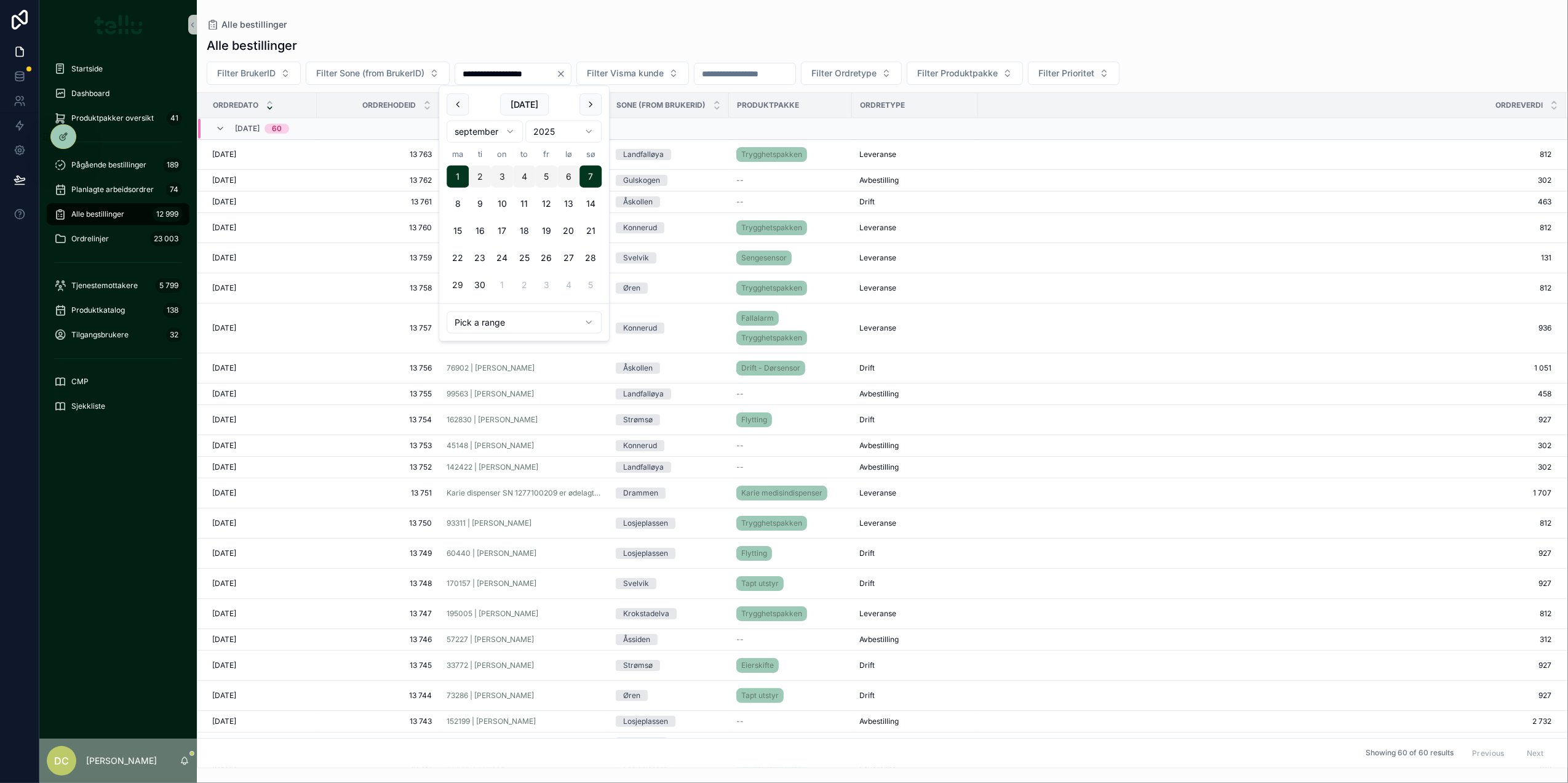
click at [839, 11] on div "**********" at bounding box center [882, 383] width 1371 height 767
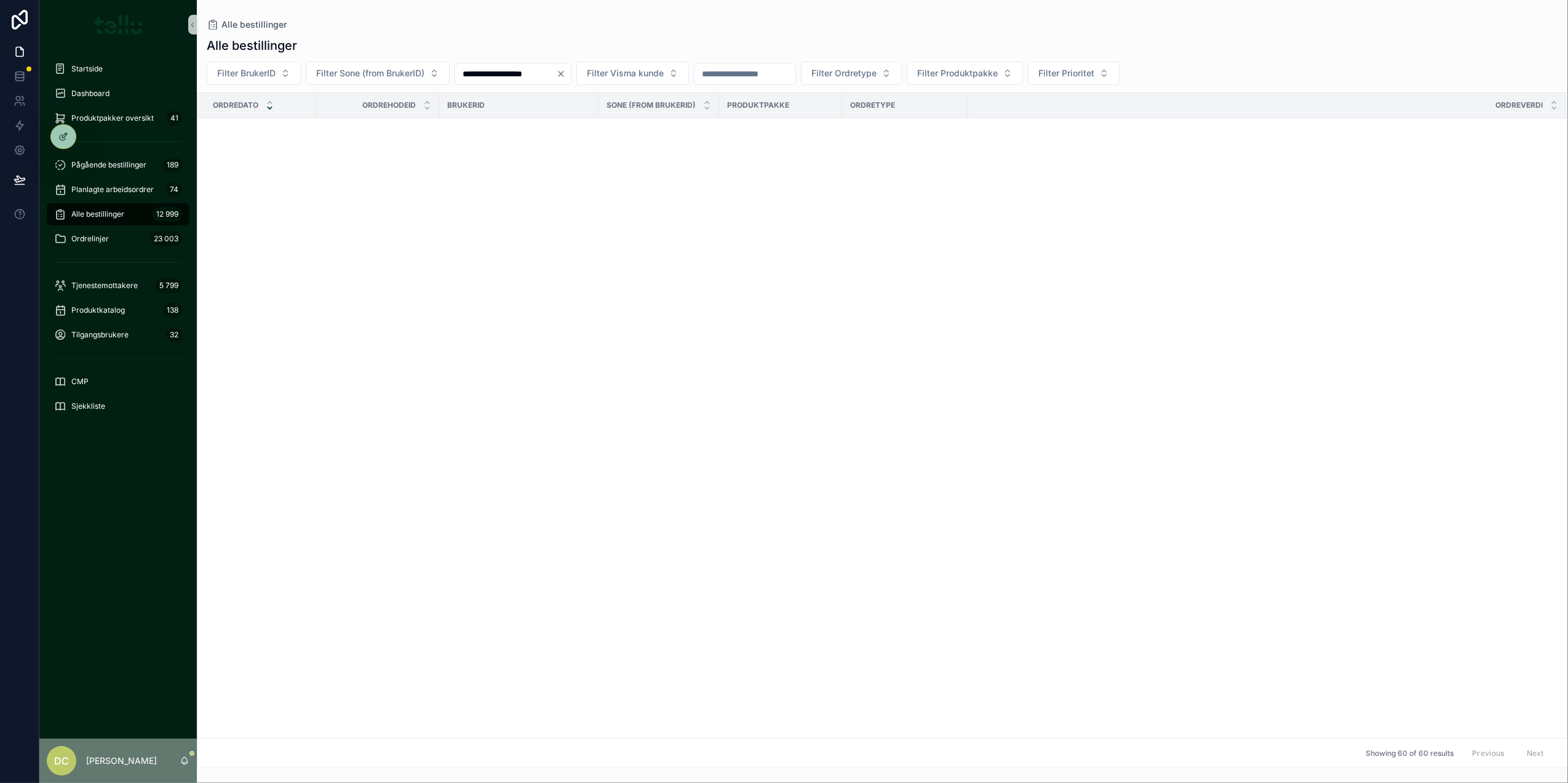
scroll to position [1005, 0]
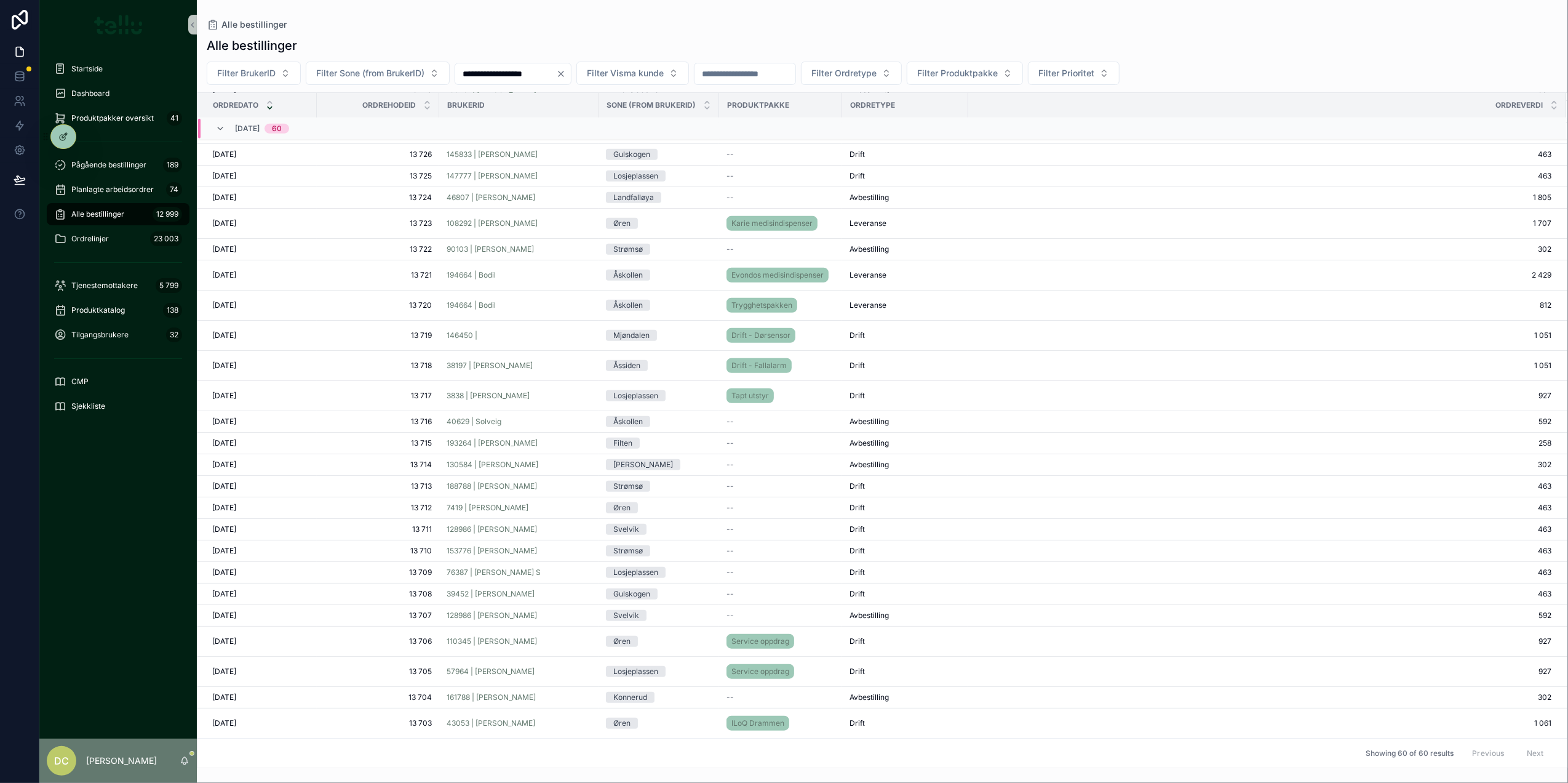
click at [324, 721] on span "13 703" at bounding box center [378, 723] width 108 height 10
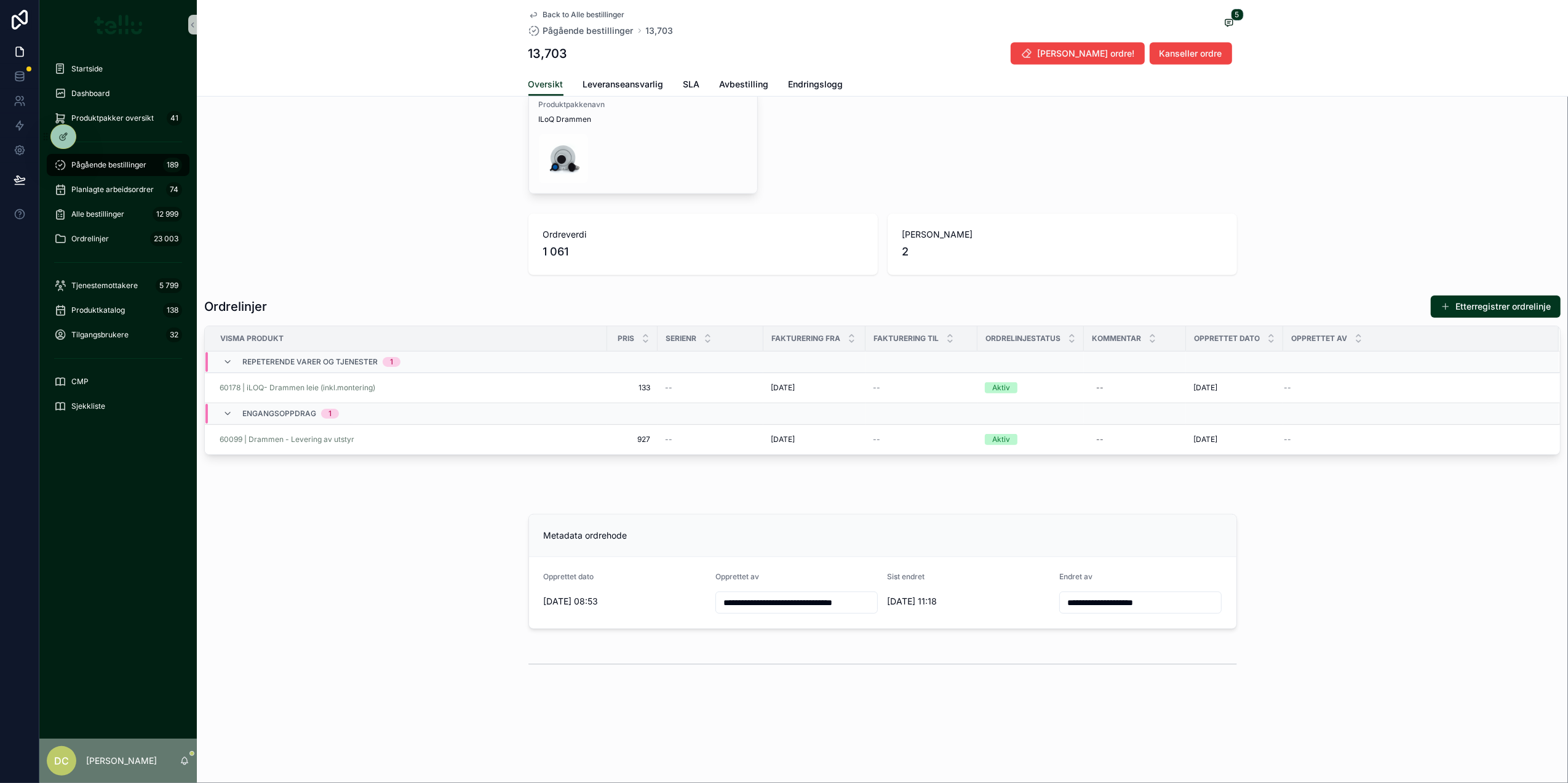
scroll to position [640, 0]
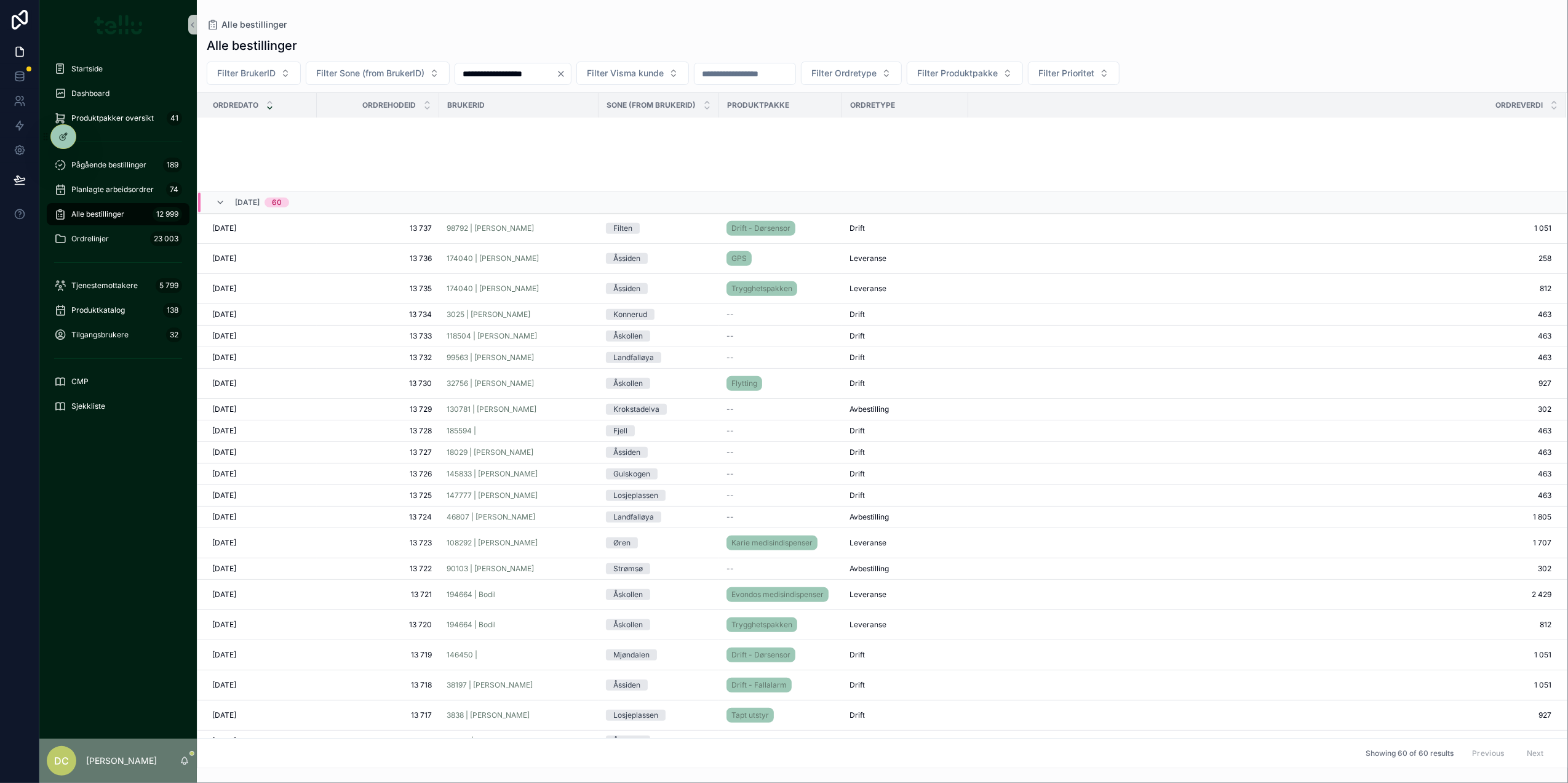
scroll to position [1005, 0]
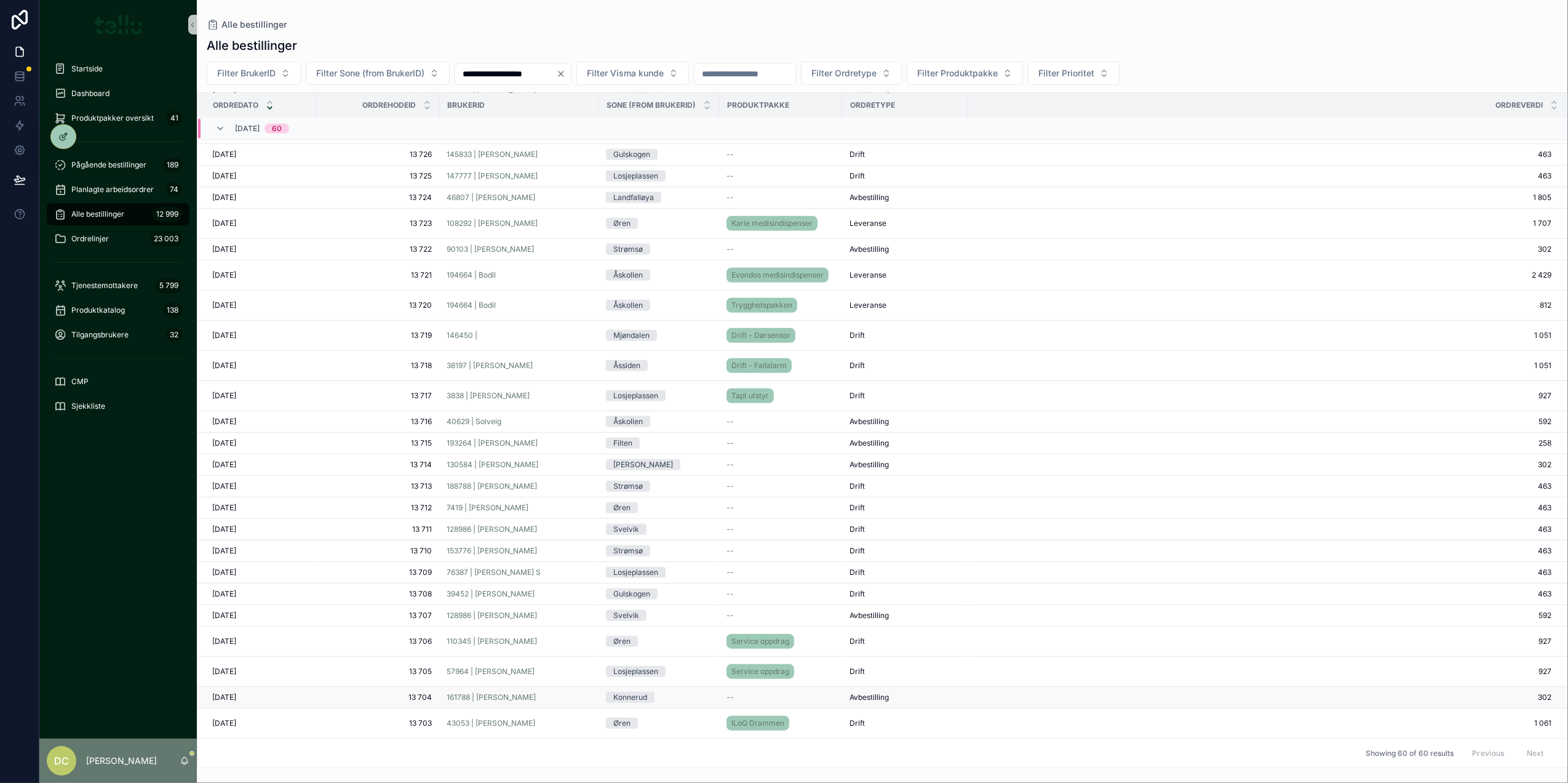
click at [352, 694] on span "13 704" at bounding box center [378, 697] width 108 height 10
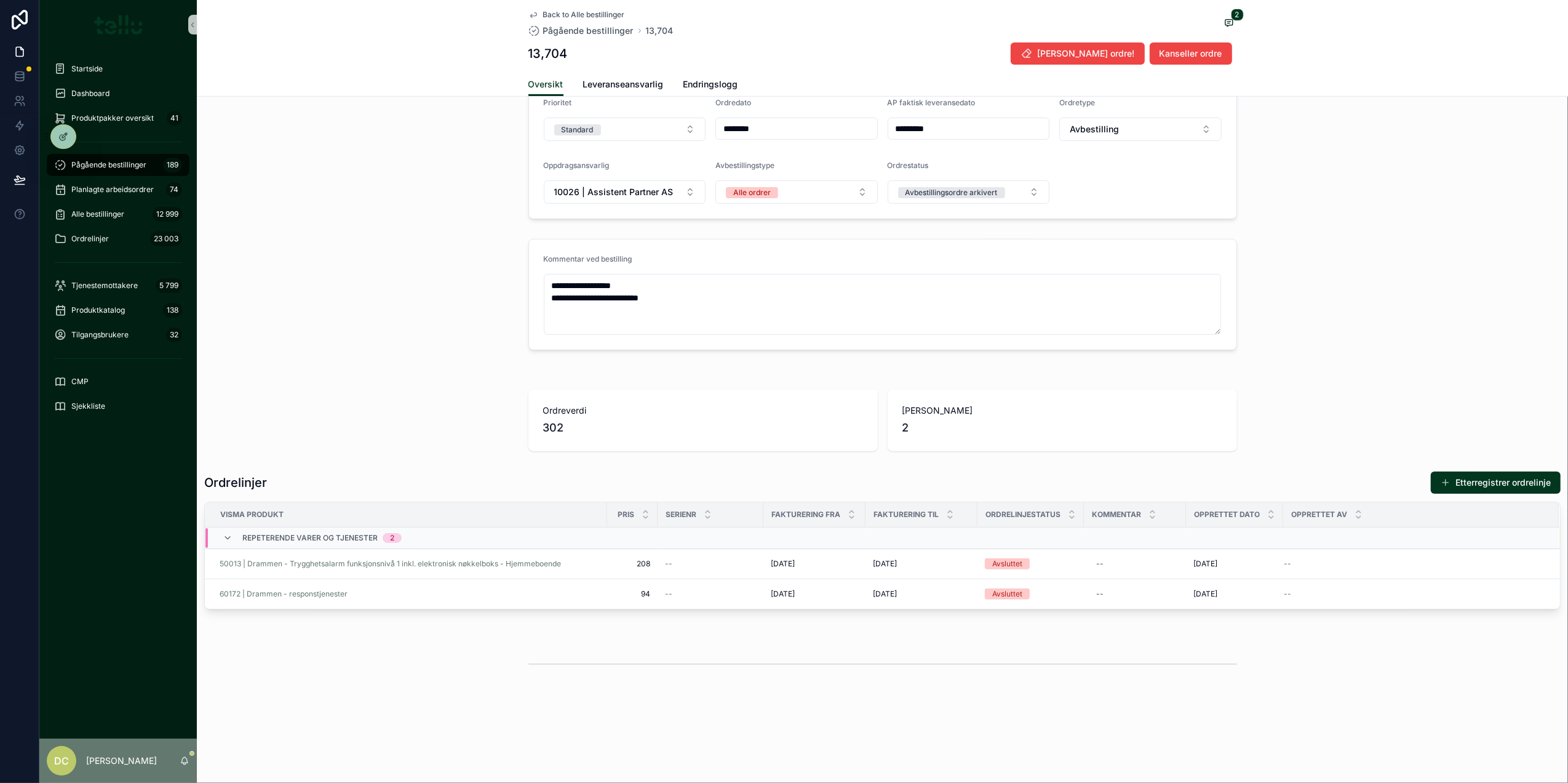
scroll to position [289, 0]
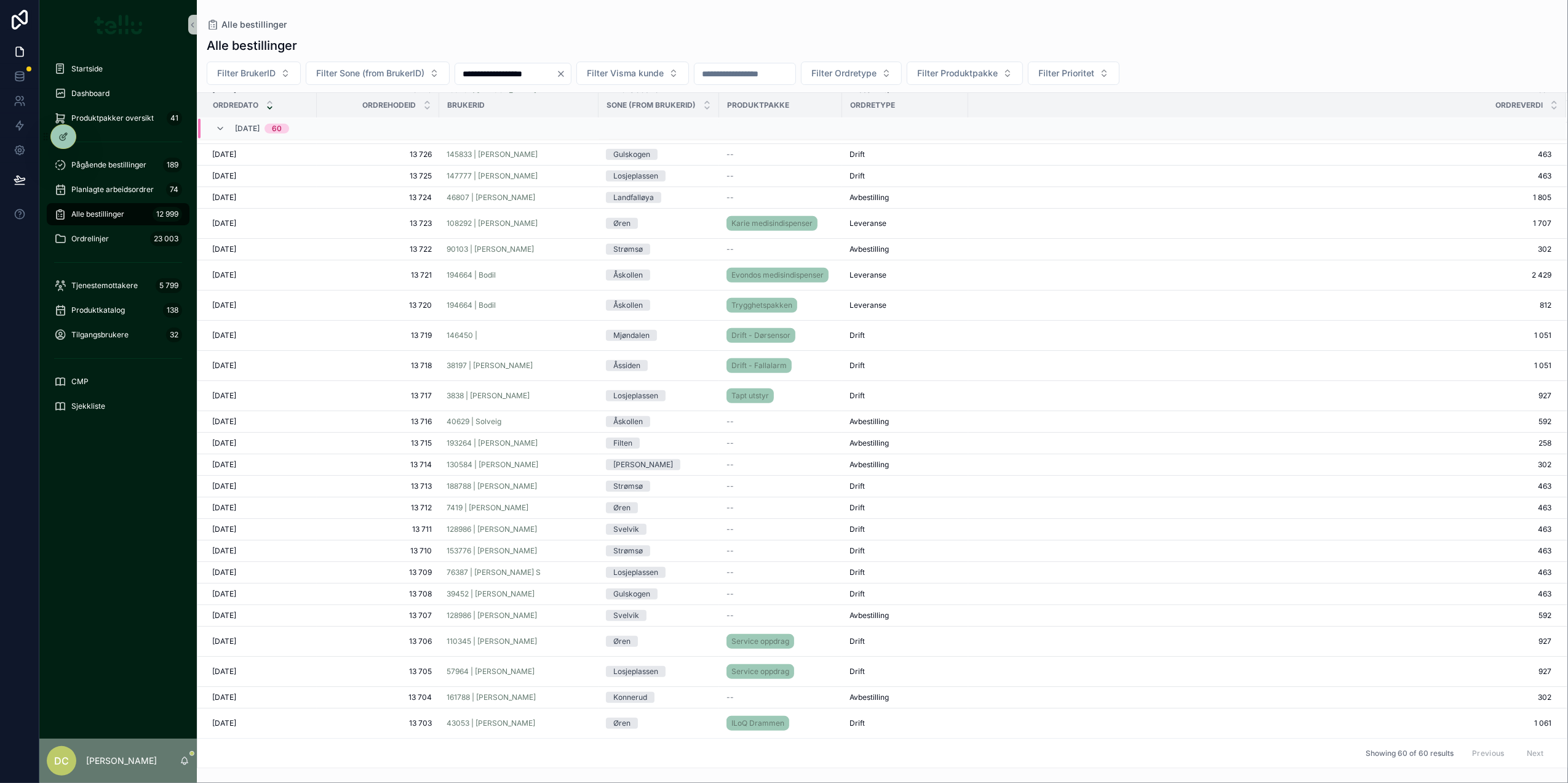
scroll to position [1005, 0]
click at [347, 671] on span "13 705" at bounding box center [378, 671] width 108 height 10
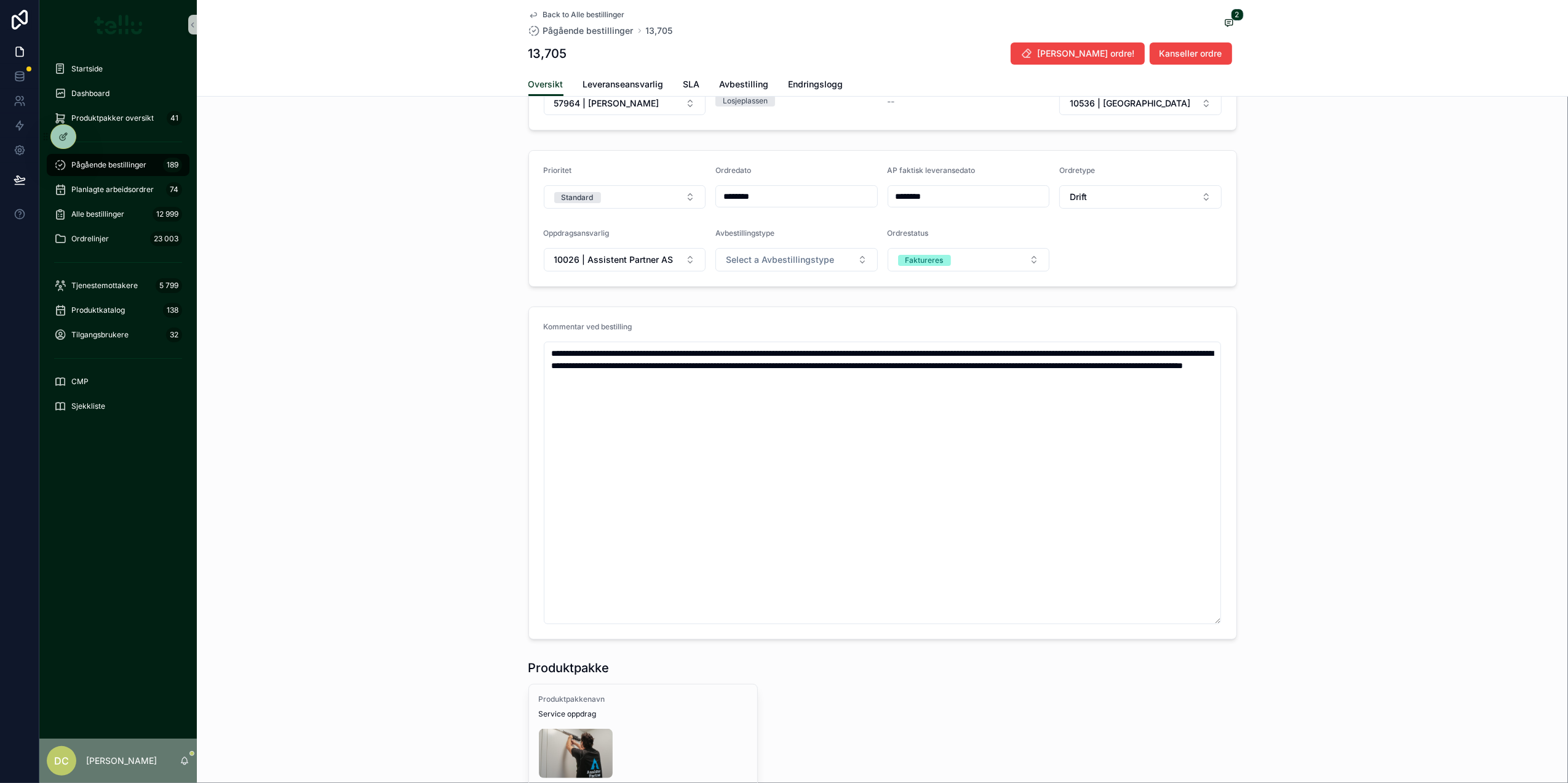
scroll to position [222, 0]
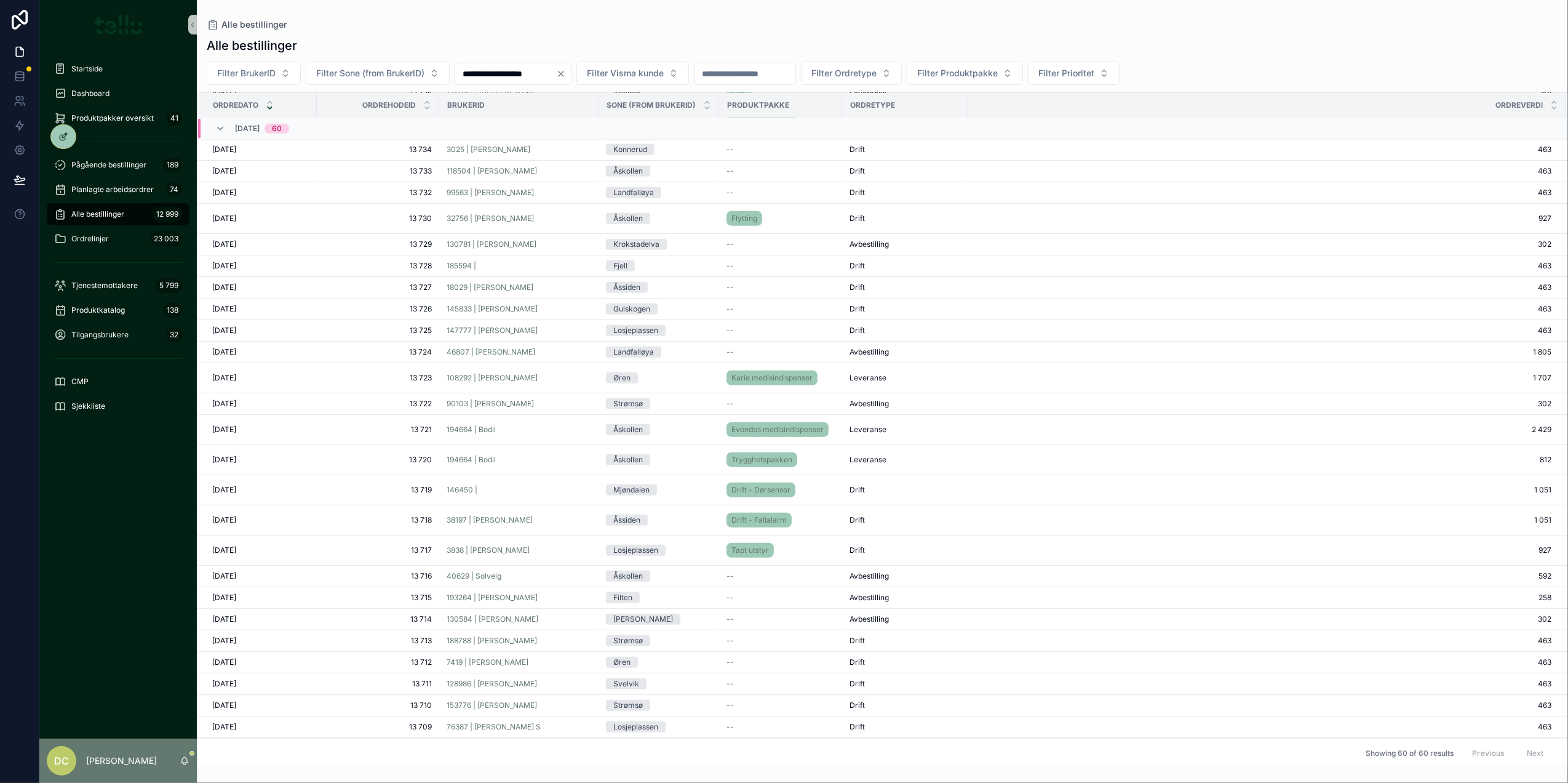
scroll to position [1005, 0]
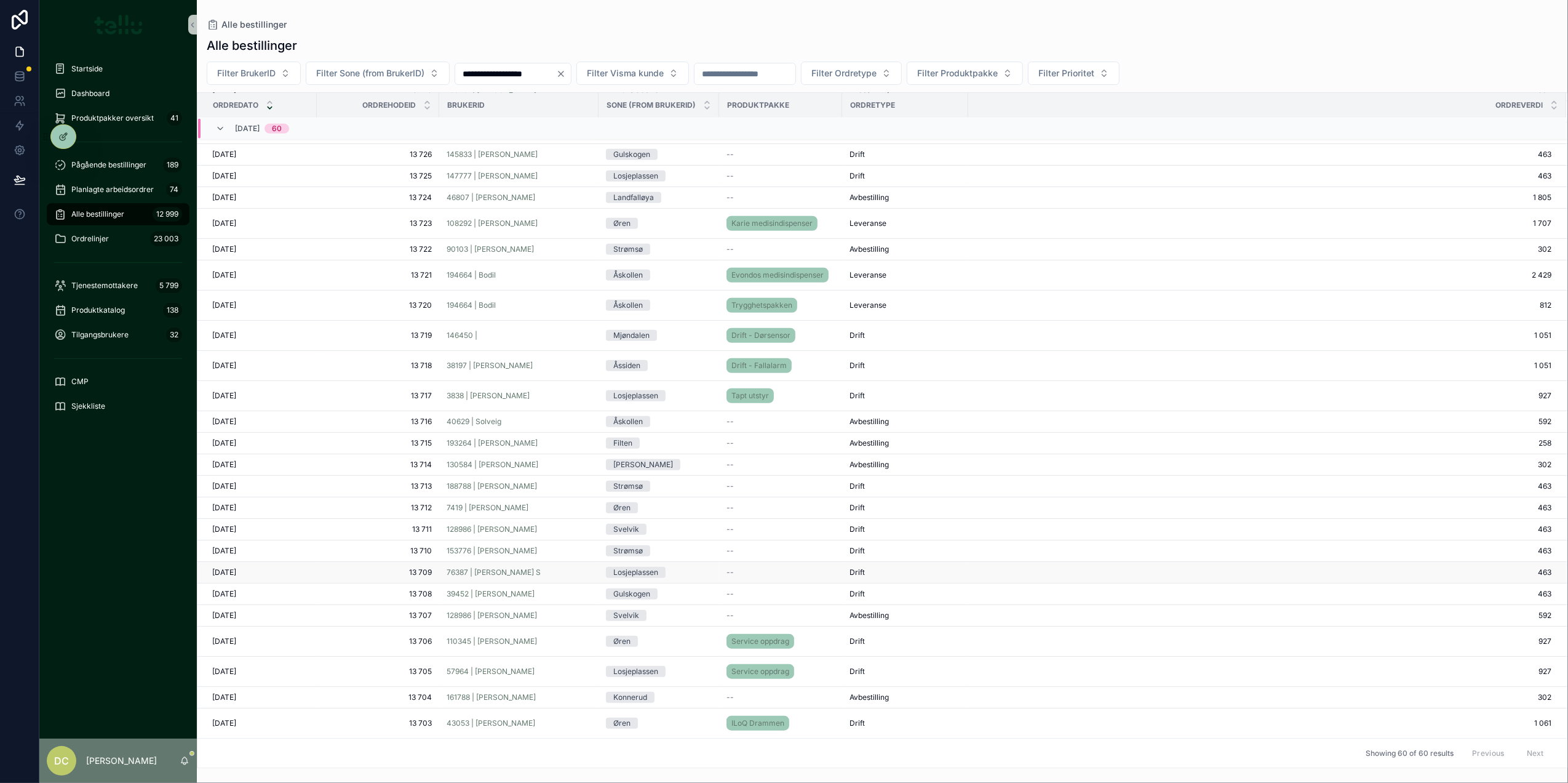
click at [355, 569] on span "13 709" at bounding box center [378, 572] width 108 height 10
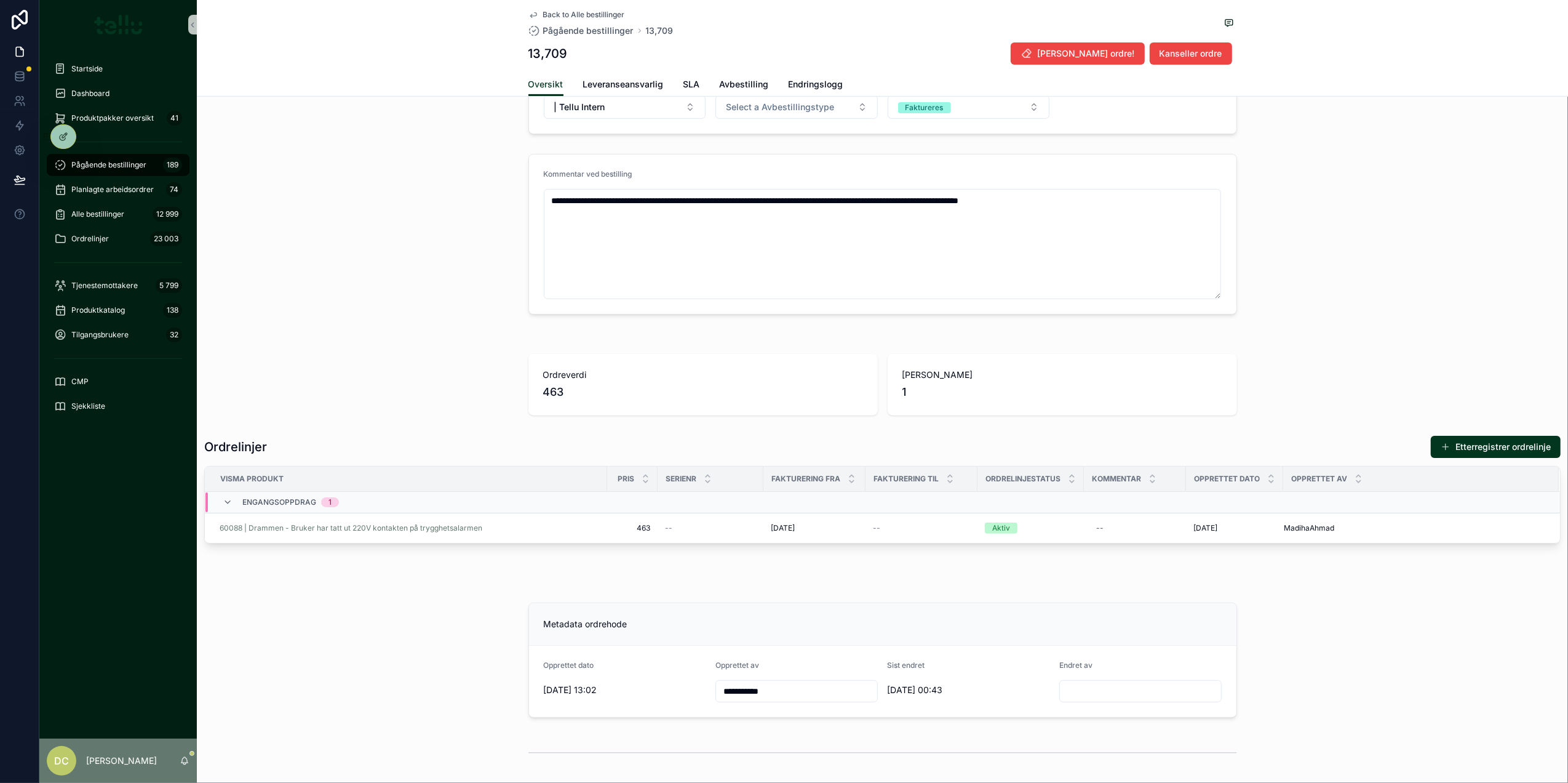
scroll to position [494, 0]
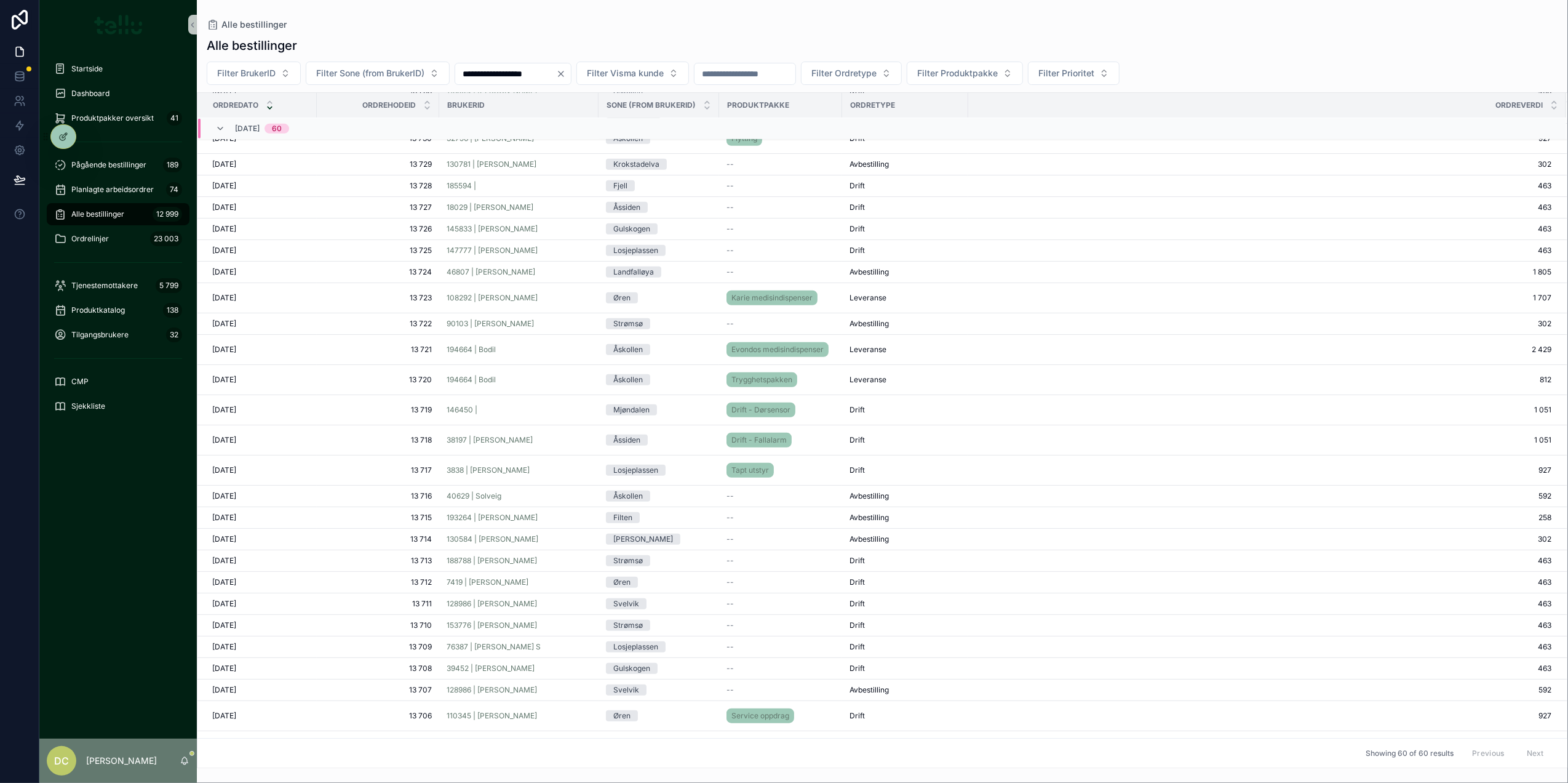
scroll to position [997, 0]
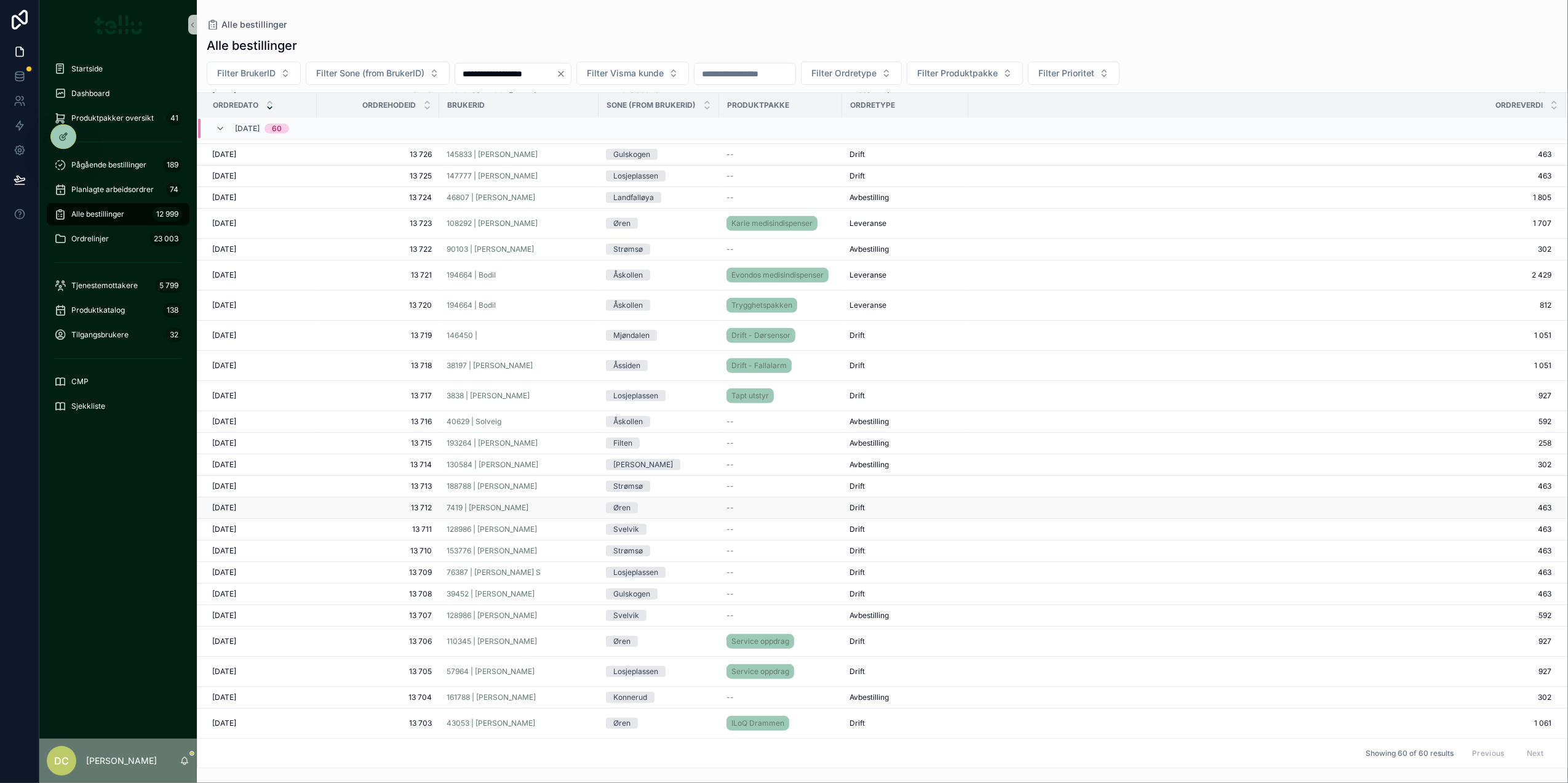
click at [282, 512] on div "[DATE] [DATE]" at bounding box center [261, 508] width 97 height 10
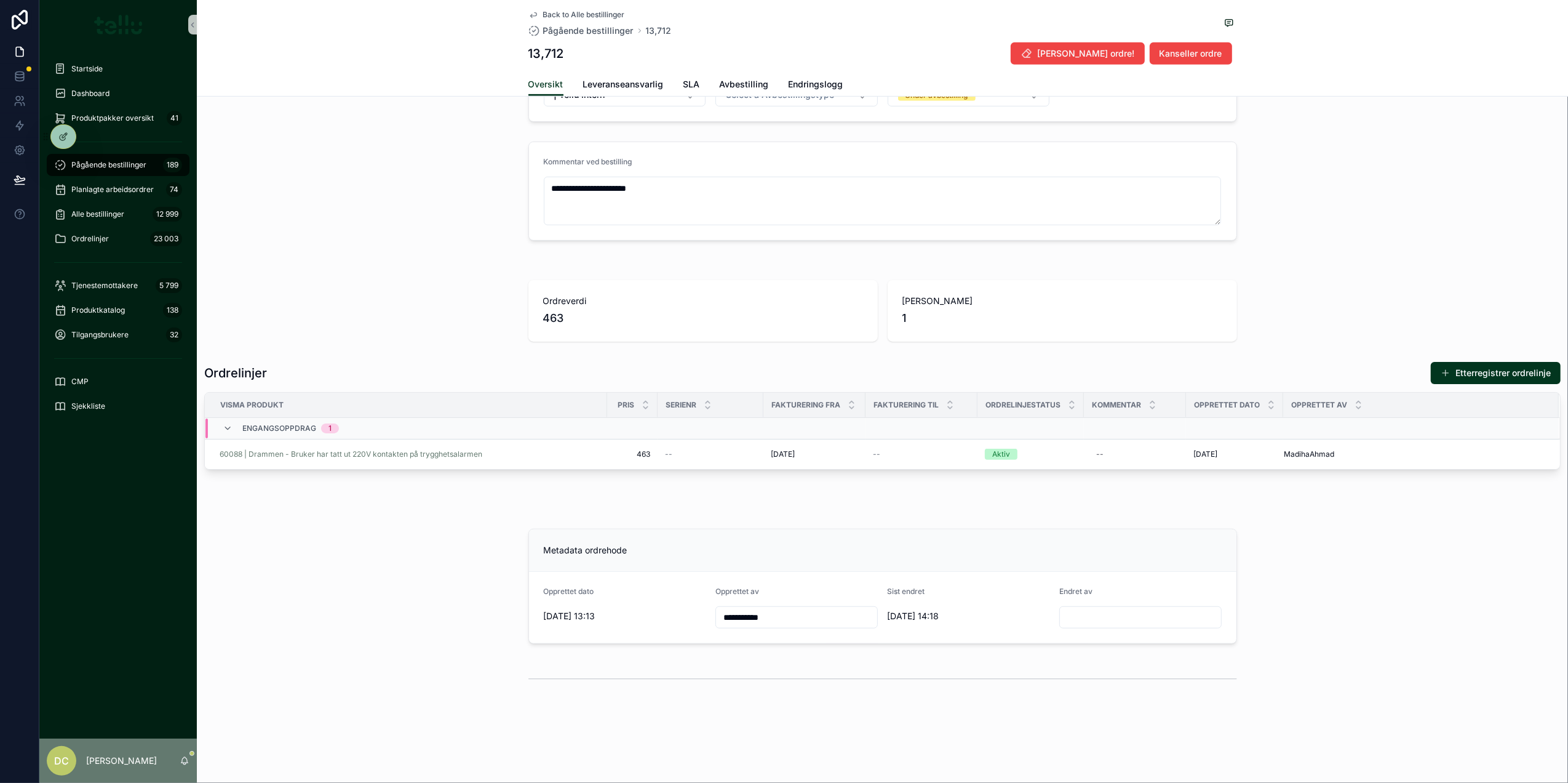
scroll to position [574, 0]
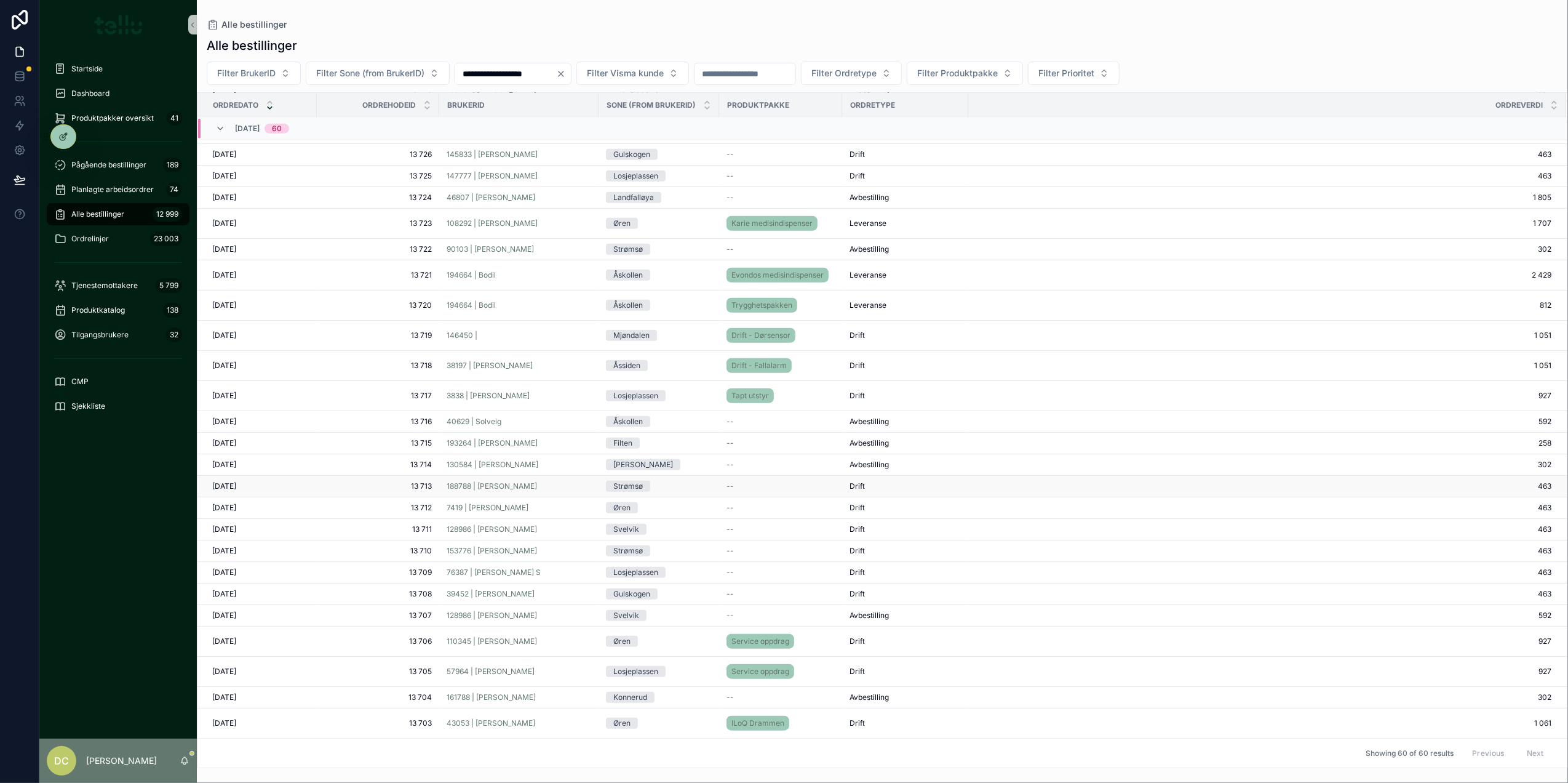
scroll to position [1005, 0]
click at [374, 438] on span "13 715" at bounding box center [378, 443] width 108 height 10
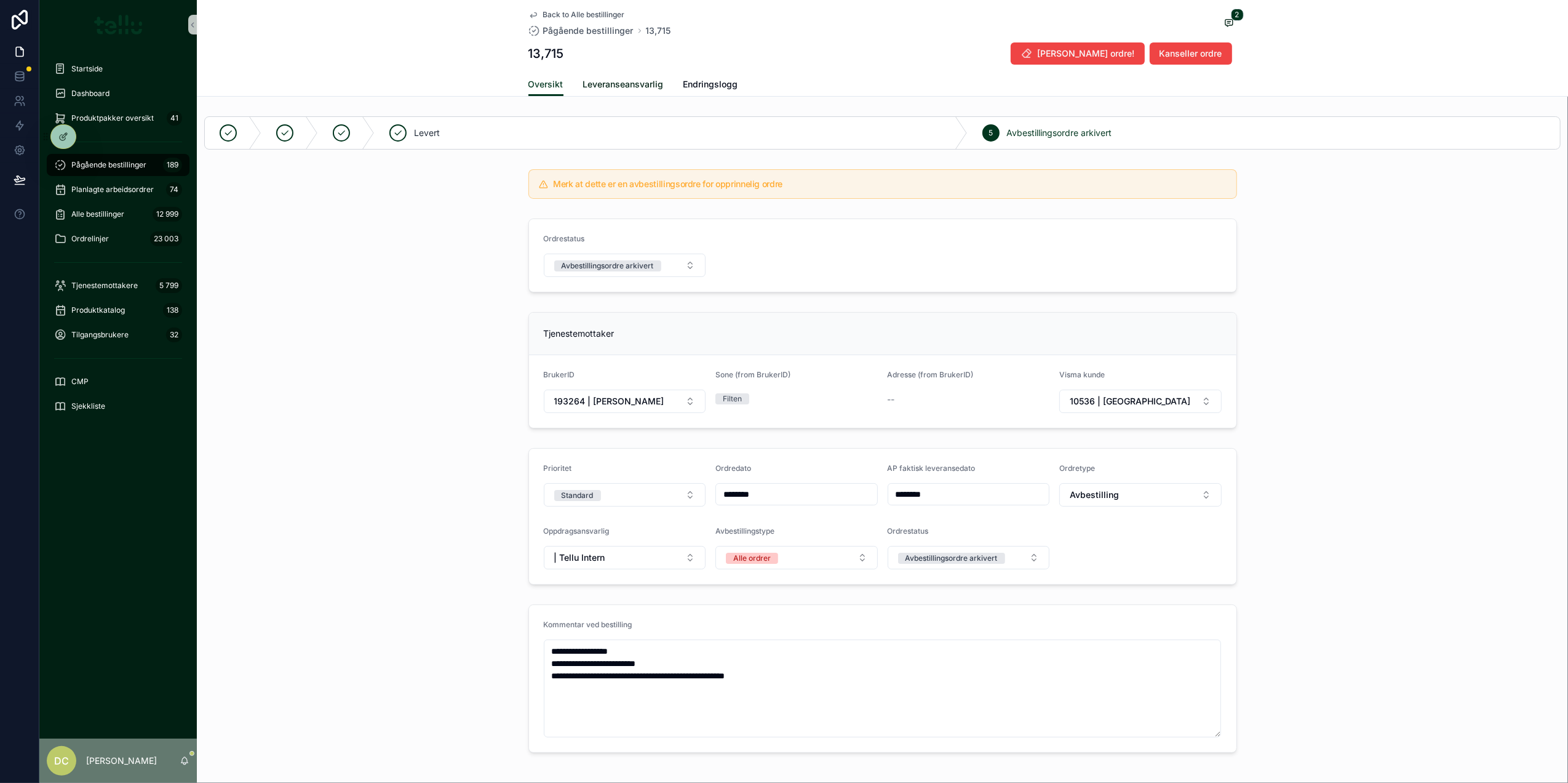
click at [588, 87] on span "Leveranseansvarlig" at bounding box center [623, 84] width 81 height 12
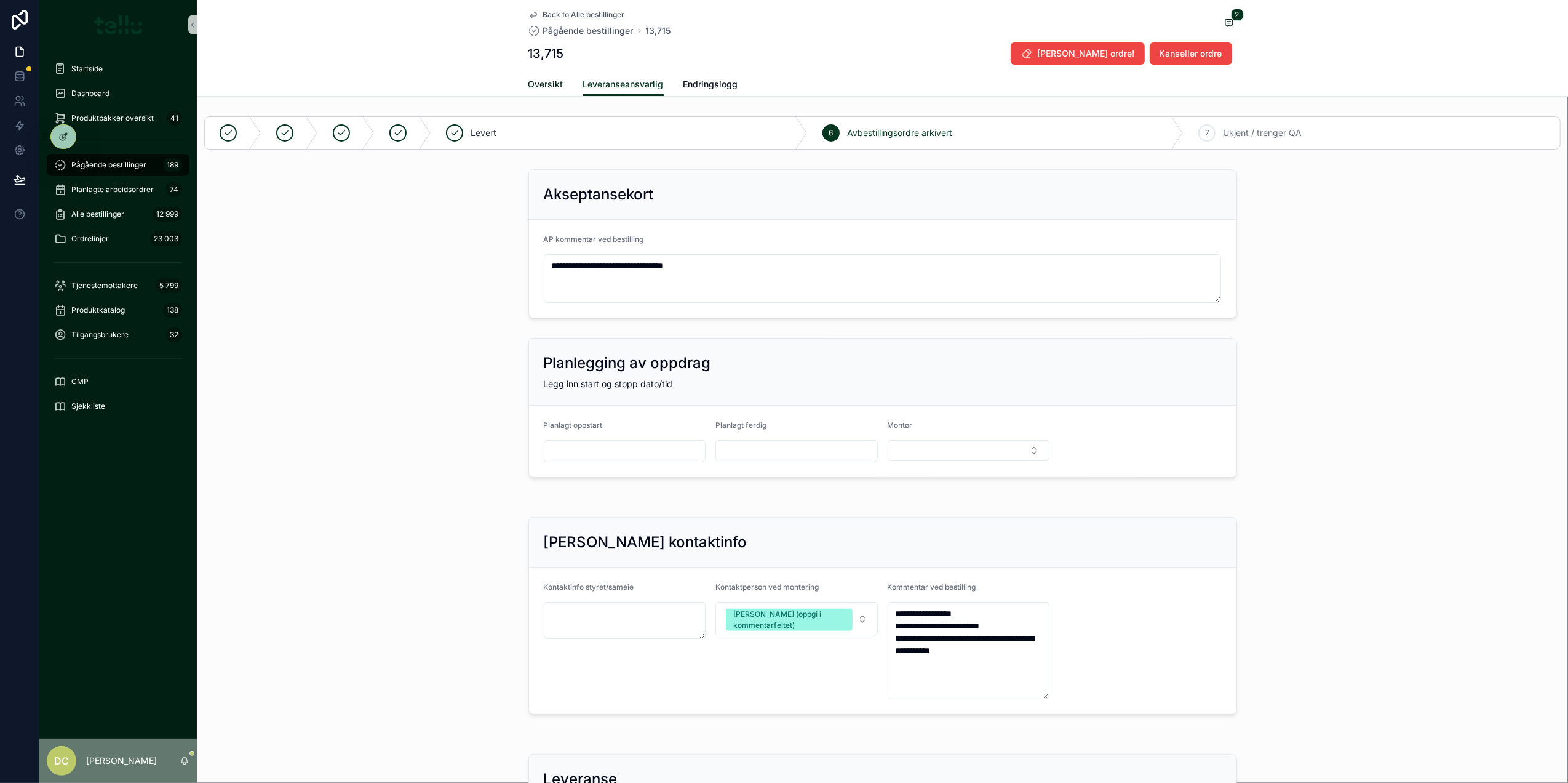
click at [538, 82] on span "Oversikt" at bounding box center [546, 84] width 35 height 12
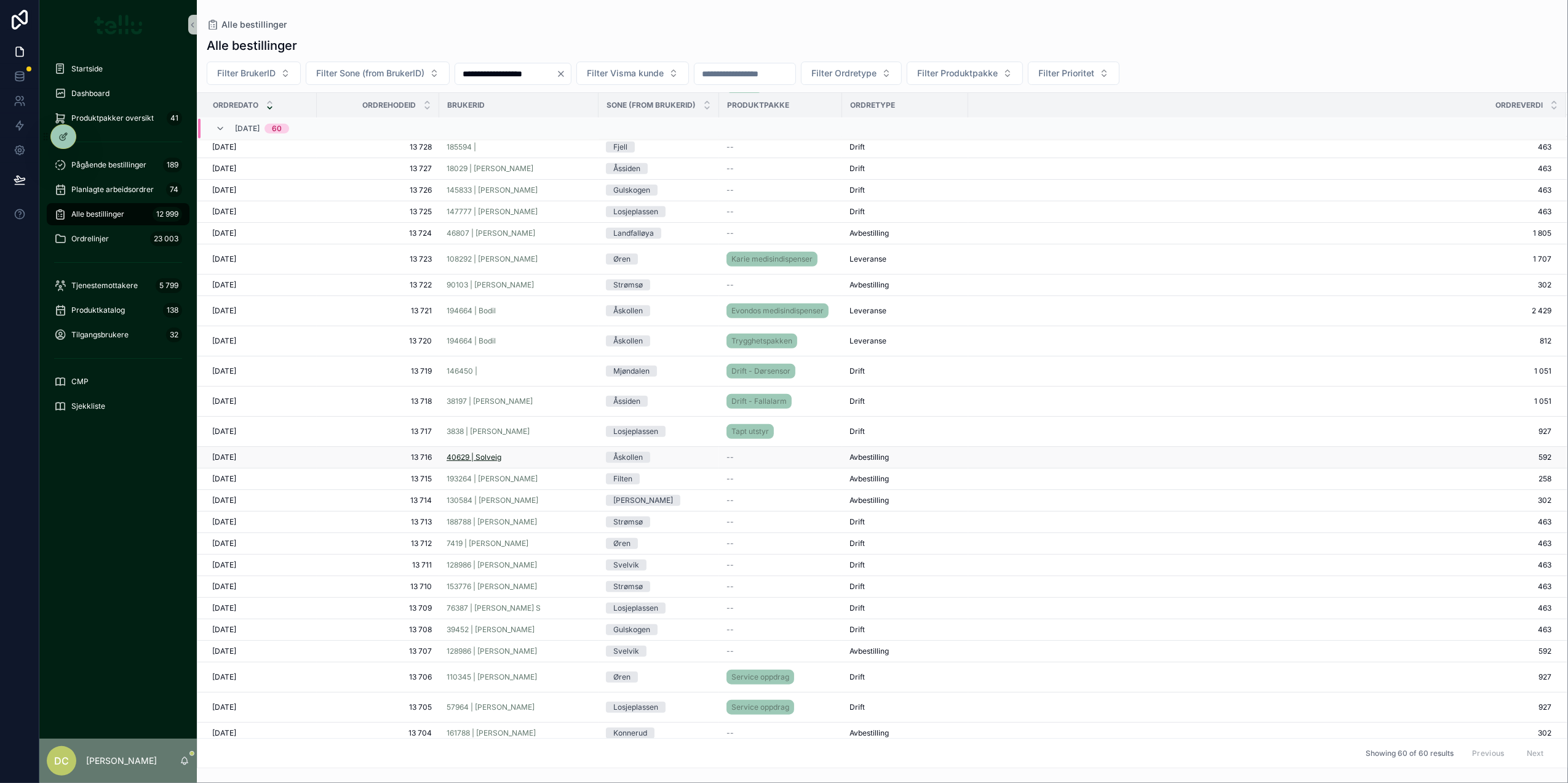
scroll to position [1005, 0]
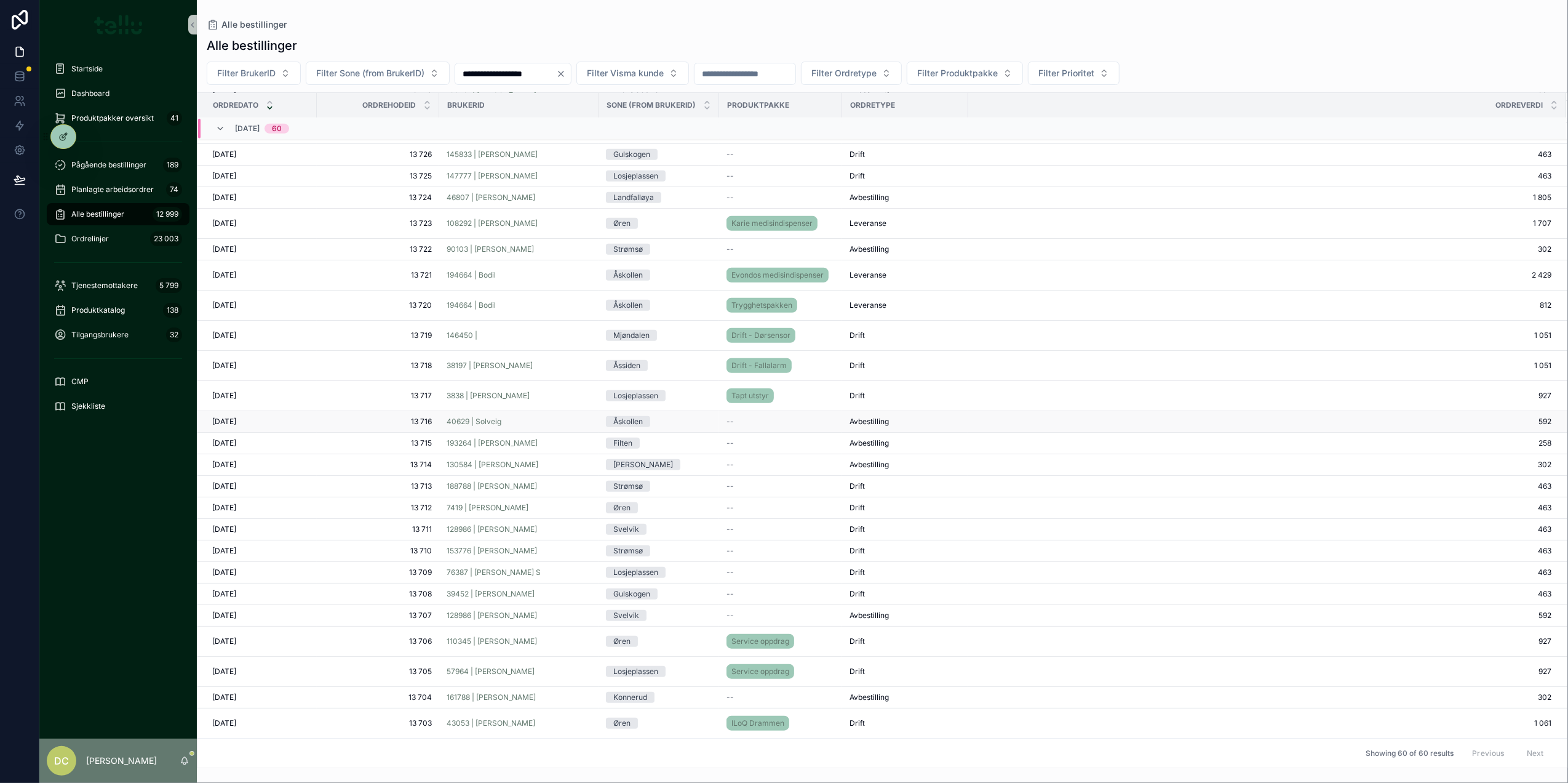
click at [510, 419] on div "40629 | Solveig" at bounding box center [519, 422] width 145 height 10
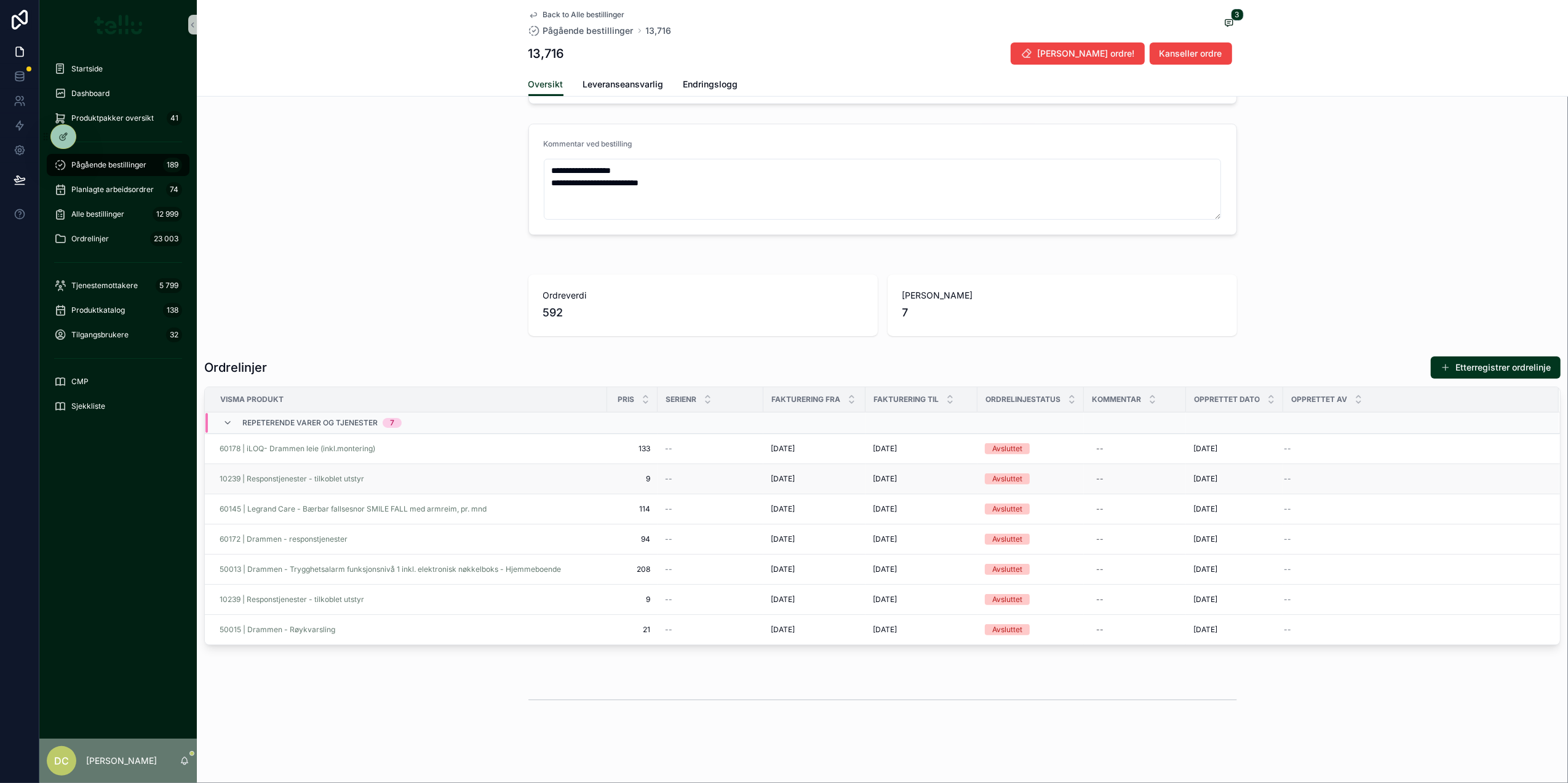
scroll to position [522, 0]
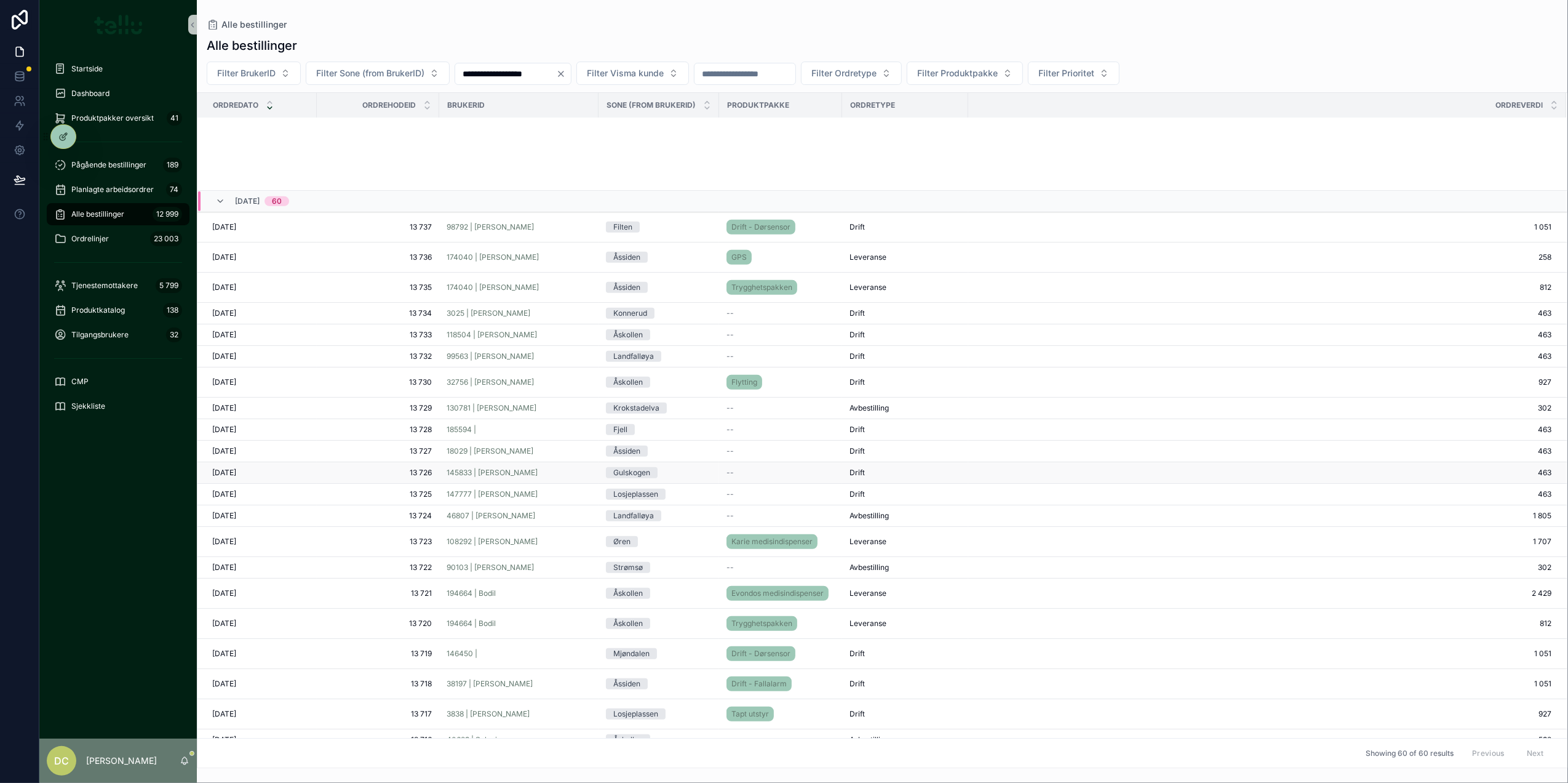
scroll to position [1005, 0]
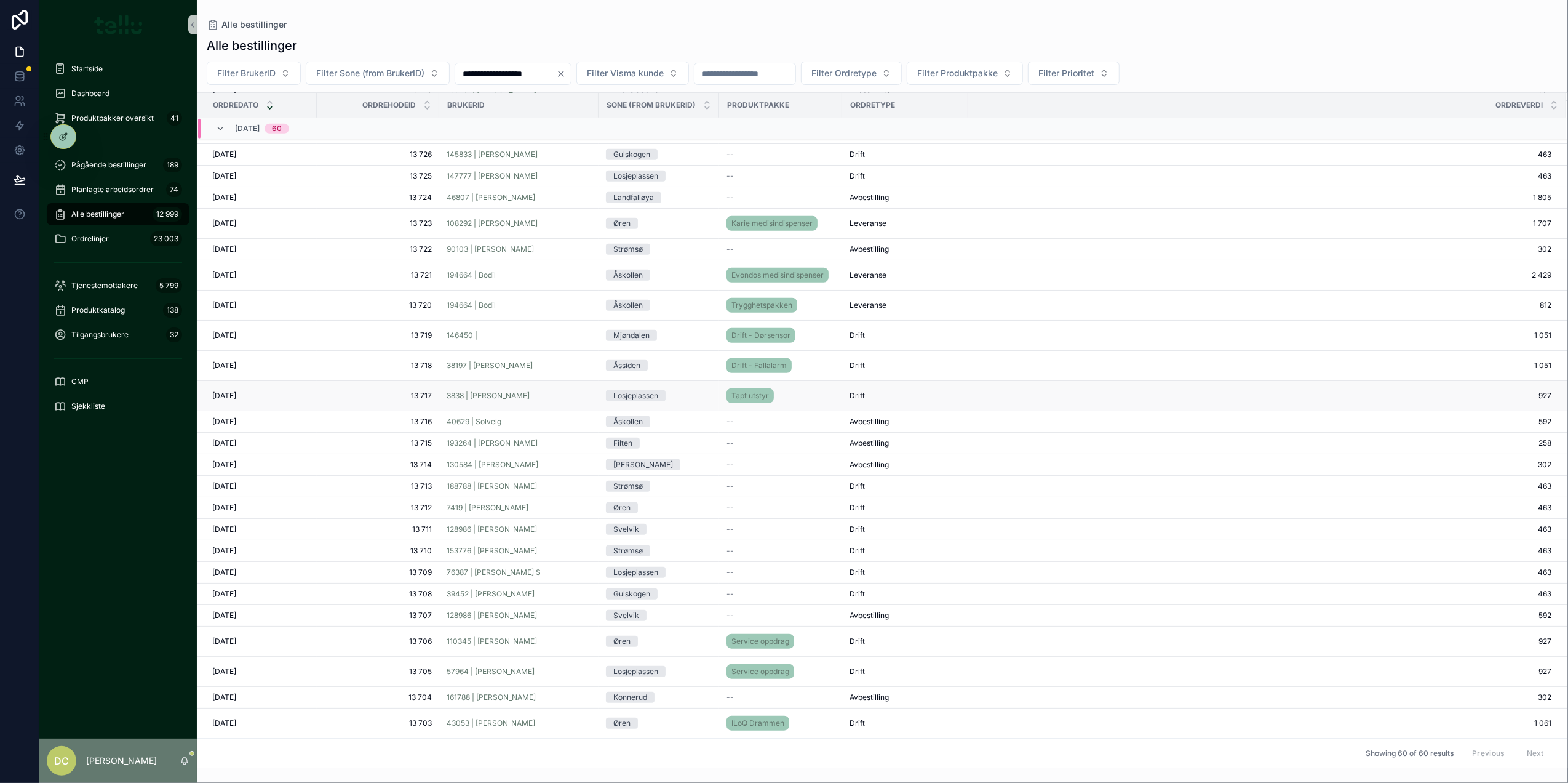
click at [364, 392] on span "13 717" at bounding box center [378, 396] width 108 height 10
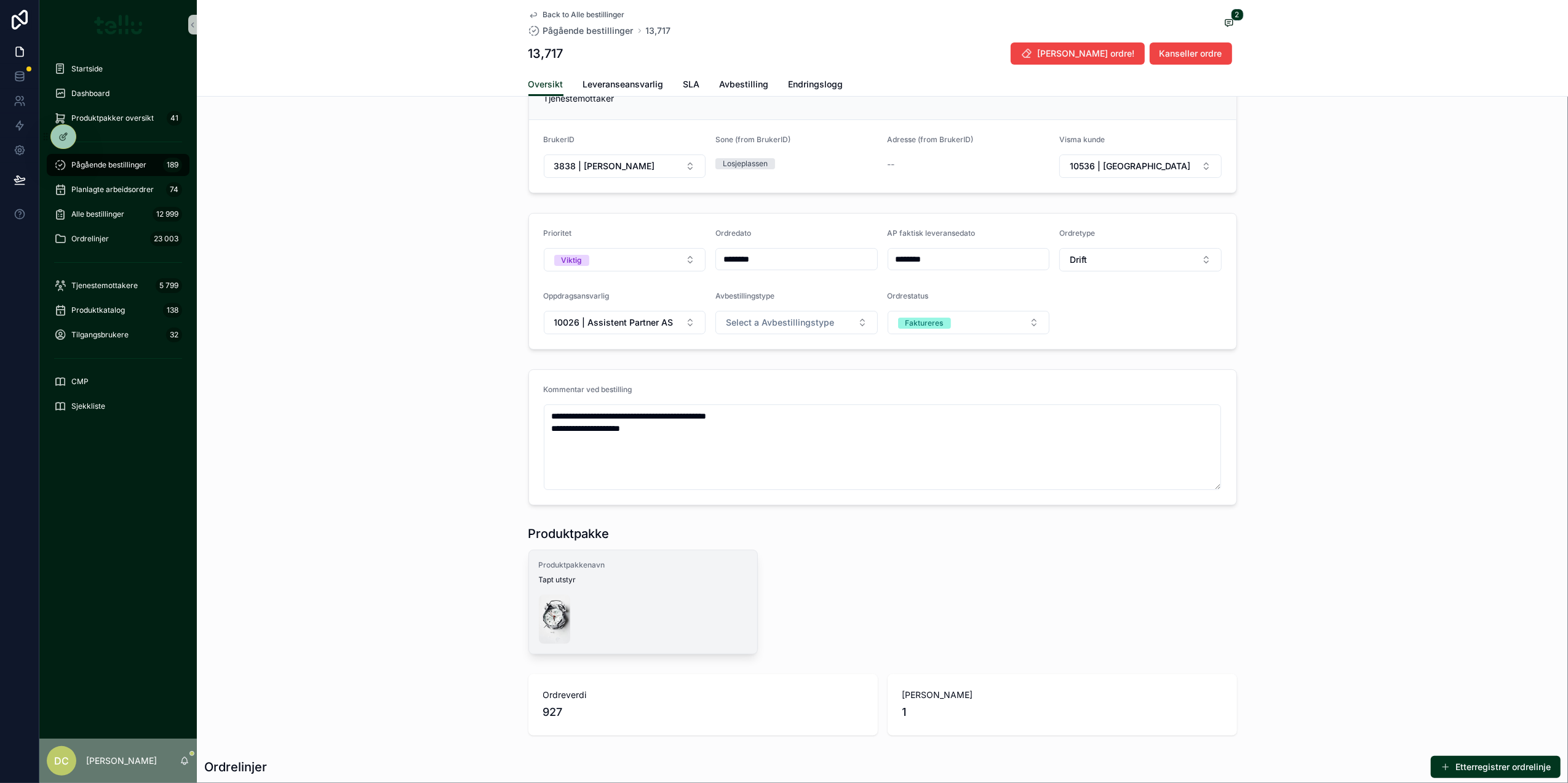
scroll to position [492, 0]
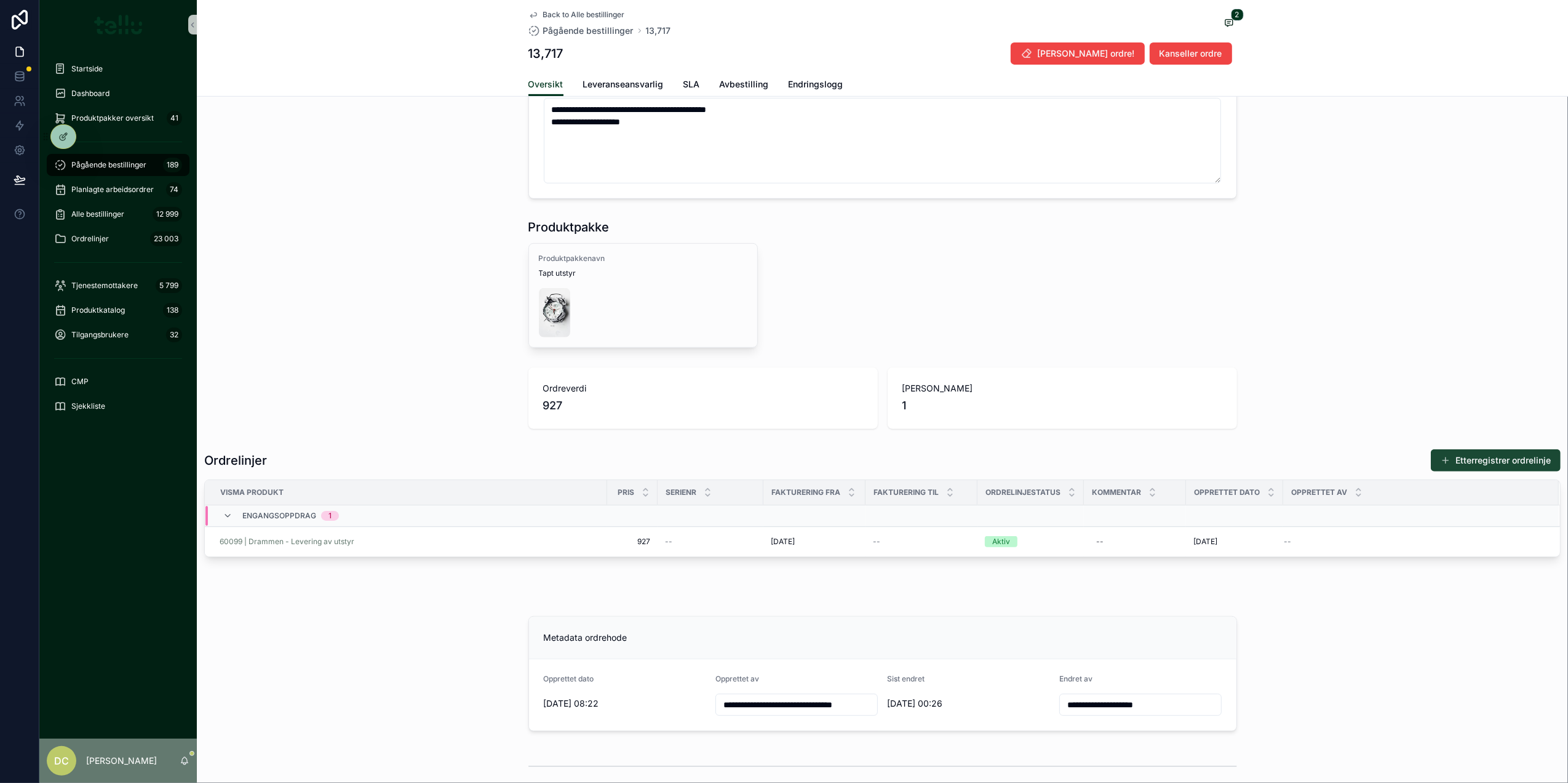
click at [1467, 464] on button "Etterregistrer ordrelinje" at bounding box center [1495, 460] width 130 height 22
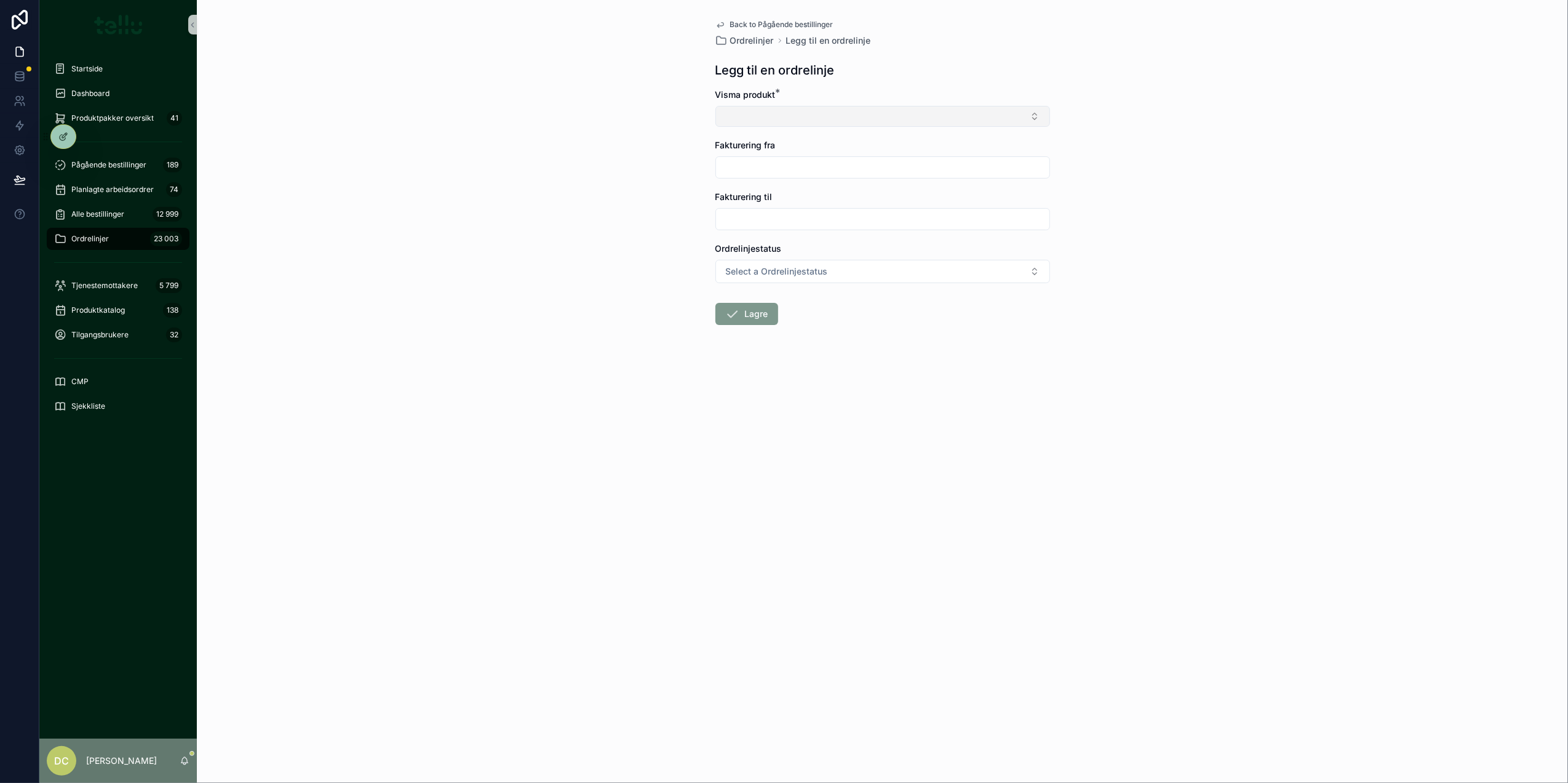
click at [805, 124] on button "Select Button" at bounding box center [883, 116] width 335 height 21
click at [795, 114] on button "Select Button" at bounding box center [883, 116] width 335 height 21
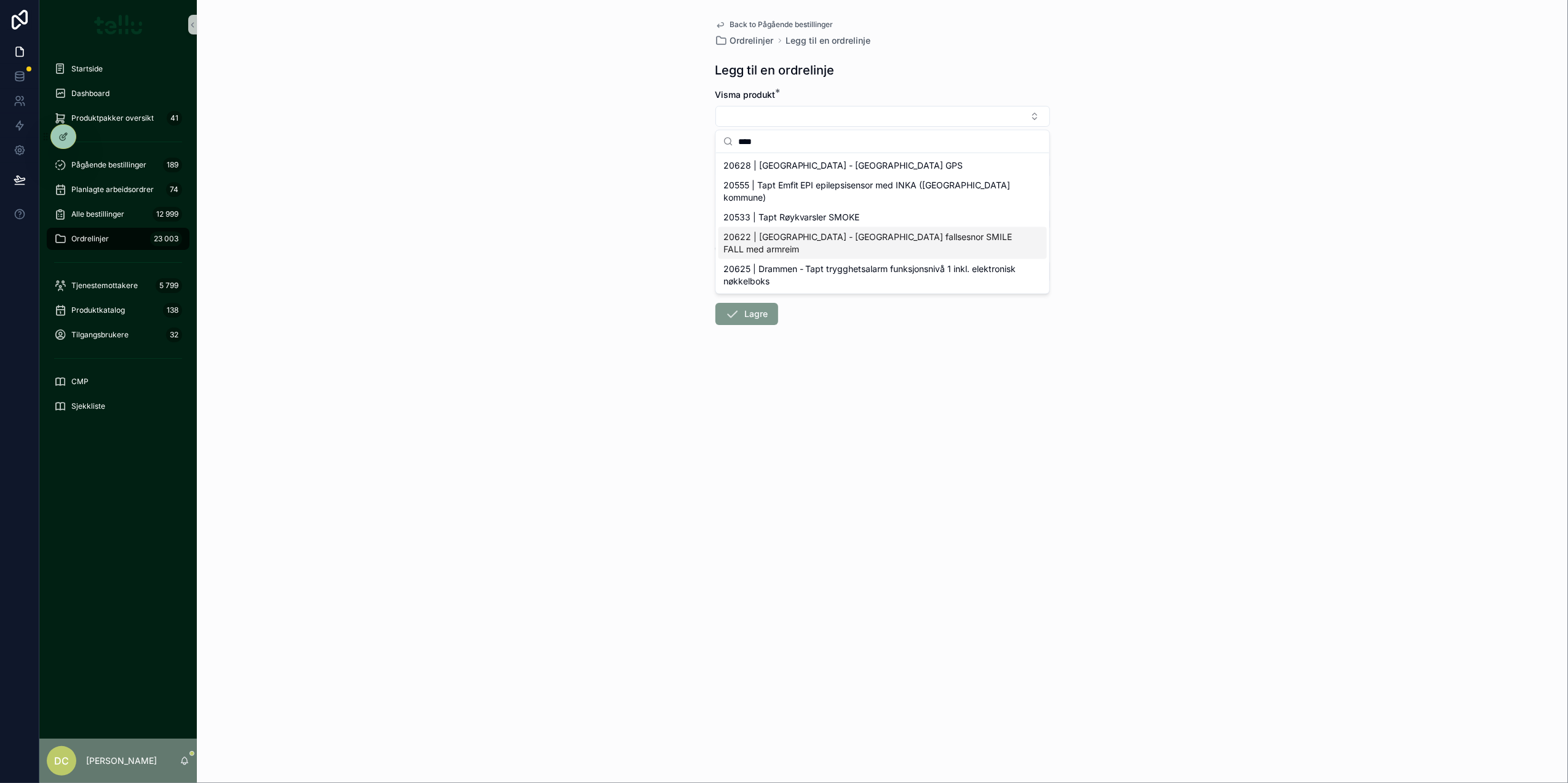
type input "****"
click at [847, 230] on span "20622 | [GEOGRAPHIC_DATA] - [GEOGRAPHIC_DATA] fallsesnor SMILE FALL med armreim" at bounding box center [875, 243] width 304 height 25
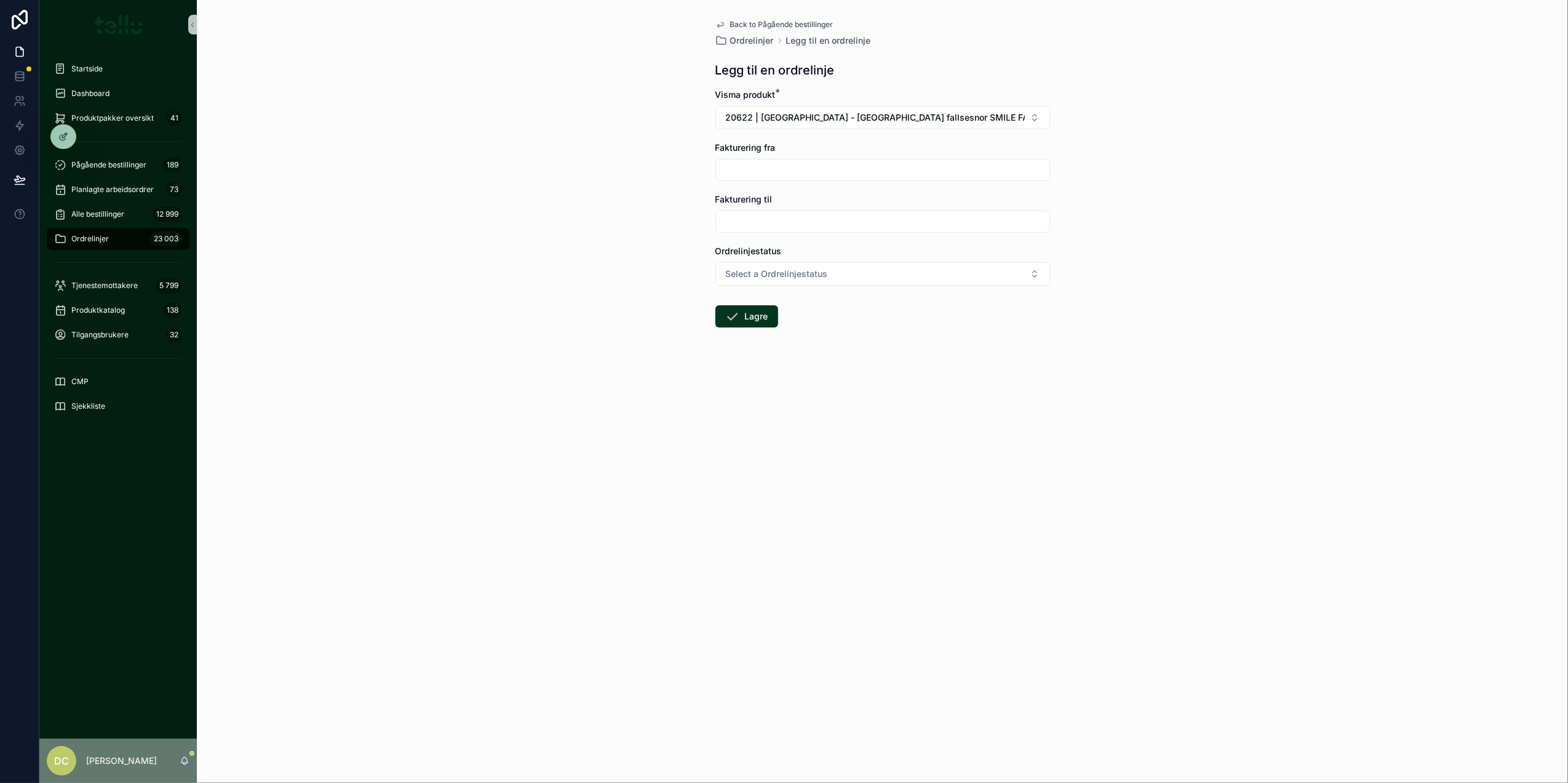
click at [766, 171] on input "scrollable content" at bounding box center [882, 169] width 333 height 17
click at [811, 271] on button "1" at bounding box center [815, 272] width 22 height 22
type input "********"
click at [664, 226] on div "Back to Pågående bestillinger Ordrelinjer Legg til en ordrelinje Legg til en or…" at bounding box center [882, 392] width 1371 height 783
click at [735, 275] on span "Select a Ordrelinjestatus" at bounding box center [776, 273] width 102 height 12
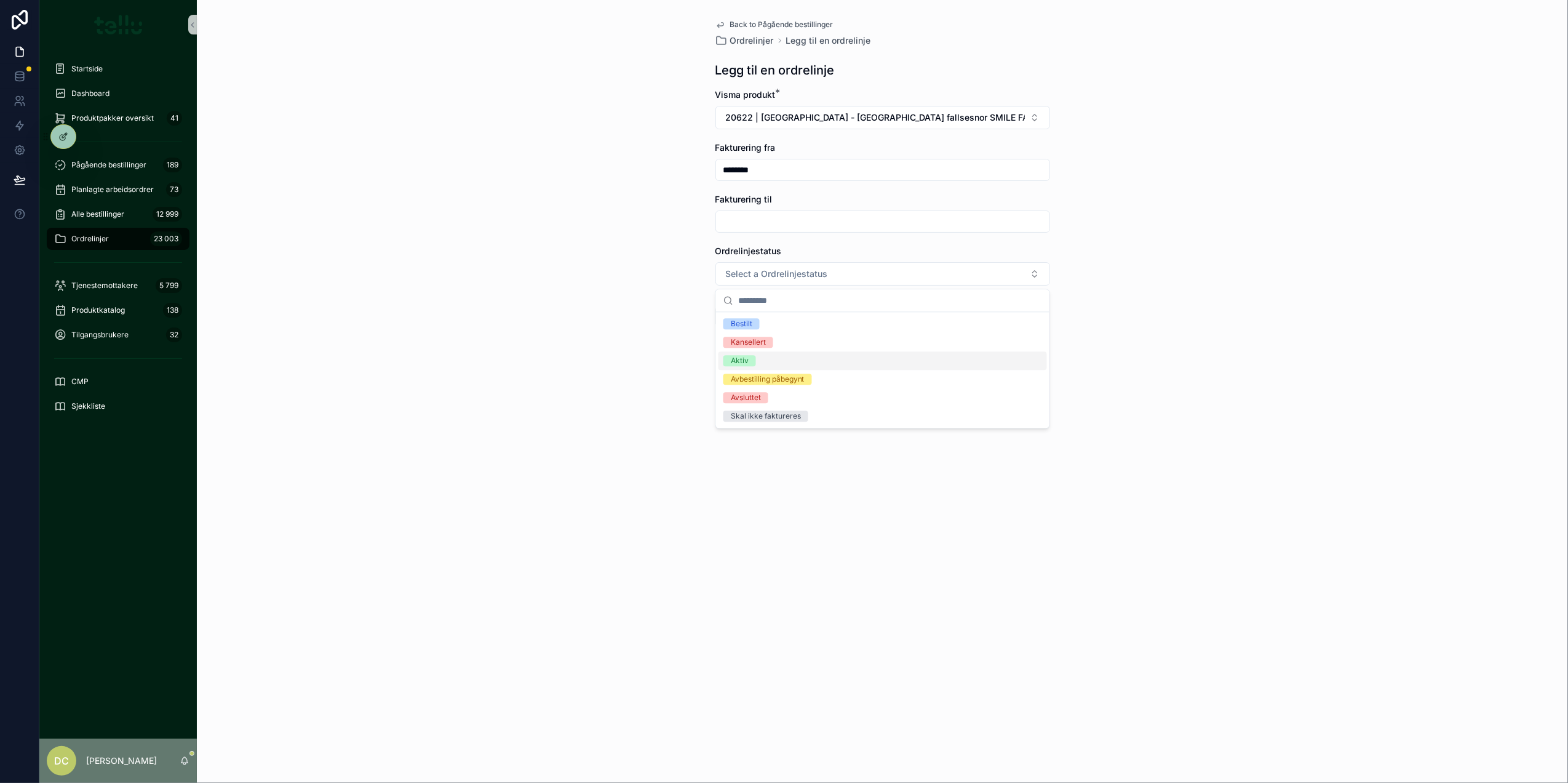
click at [757, 360] on div "Aktiv" at bounding box center [882, 360] width 328 height 19
click at [748, 315] on button "Lagre" at bounding box center [747, 315] width 63 height 22
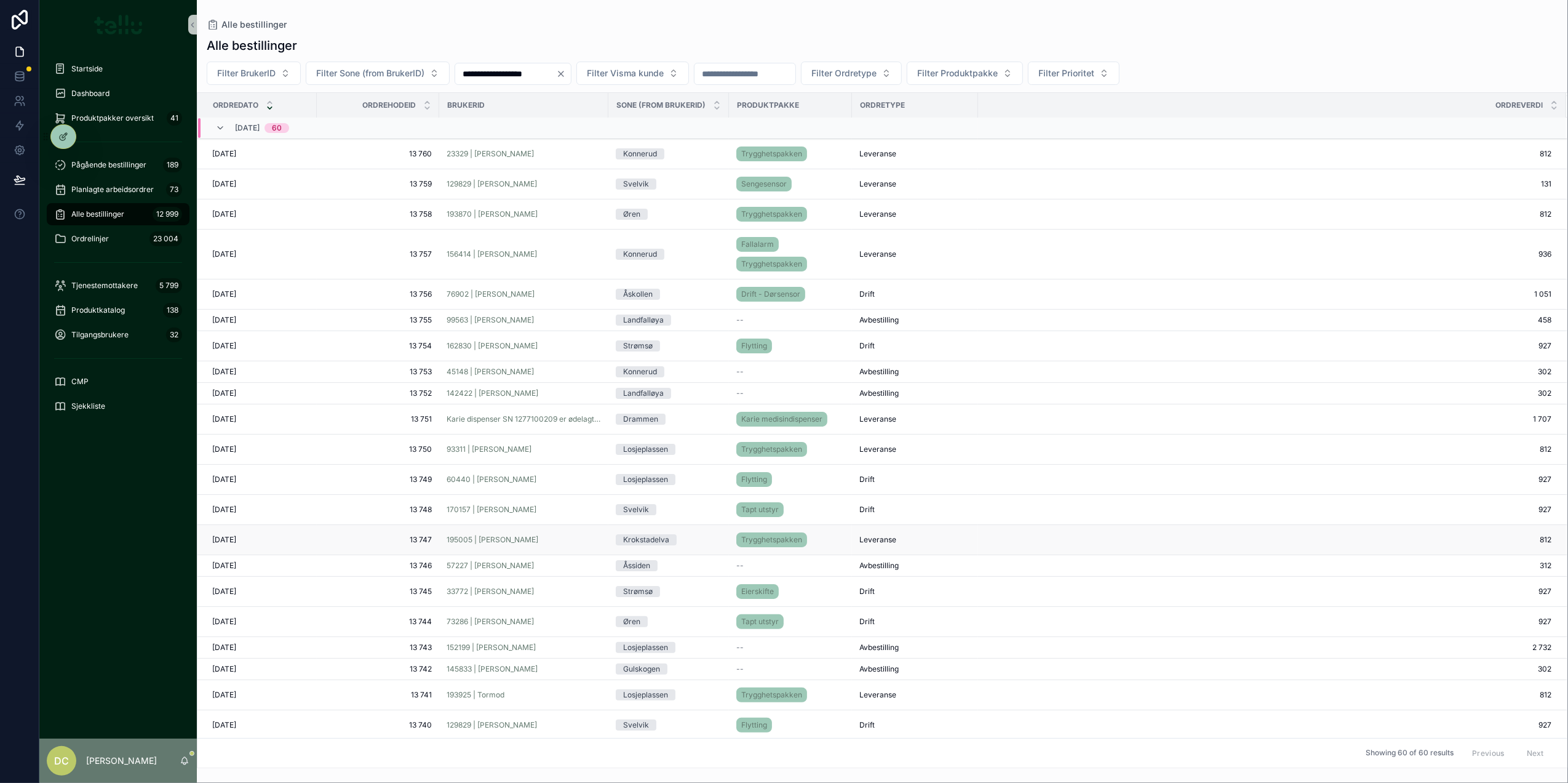
scroll to position [82, 0]
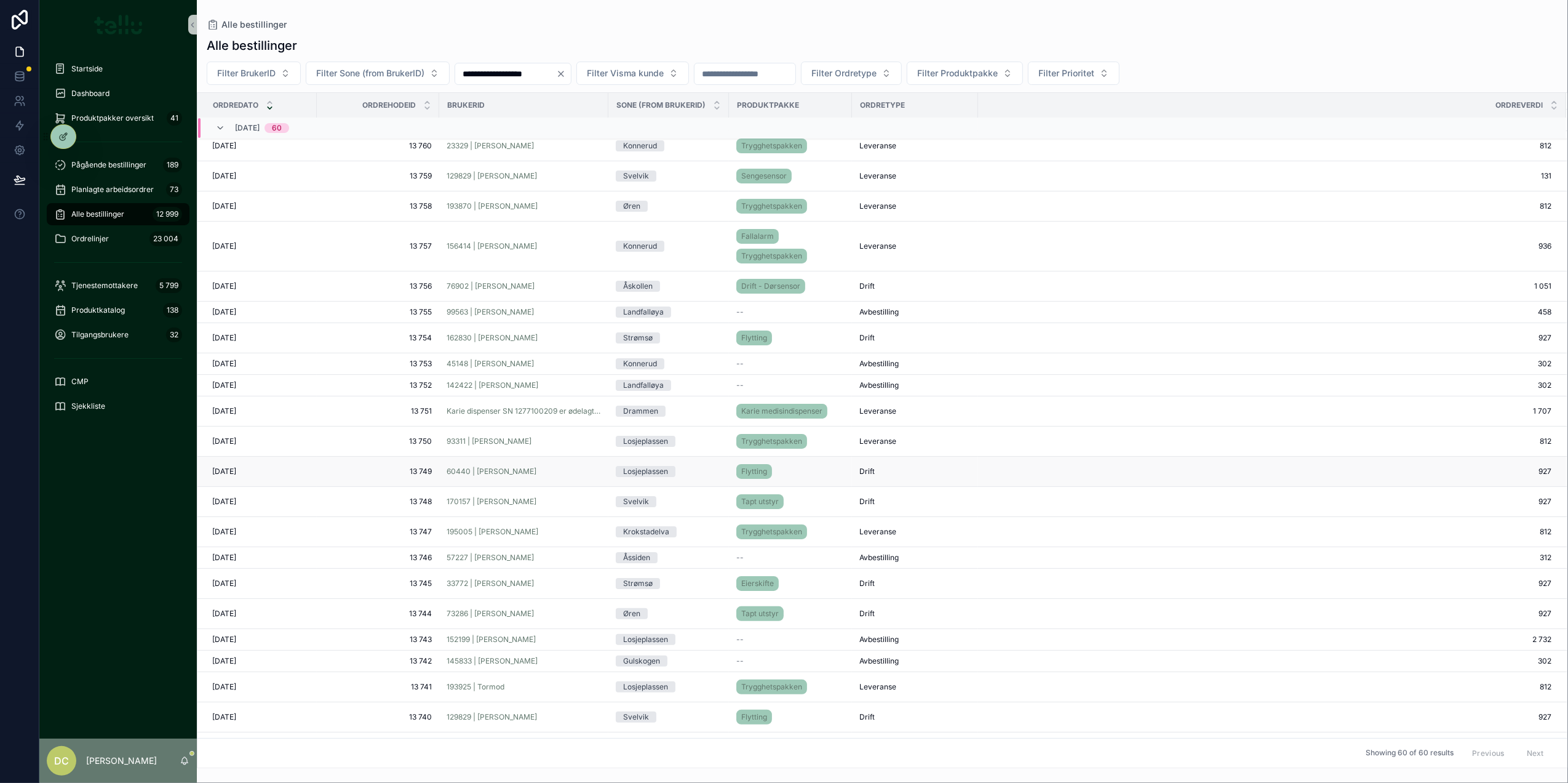
click at [390, 477] on span "13 749" at bounding box center [378, 472] width 108 height 10
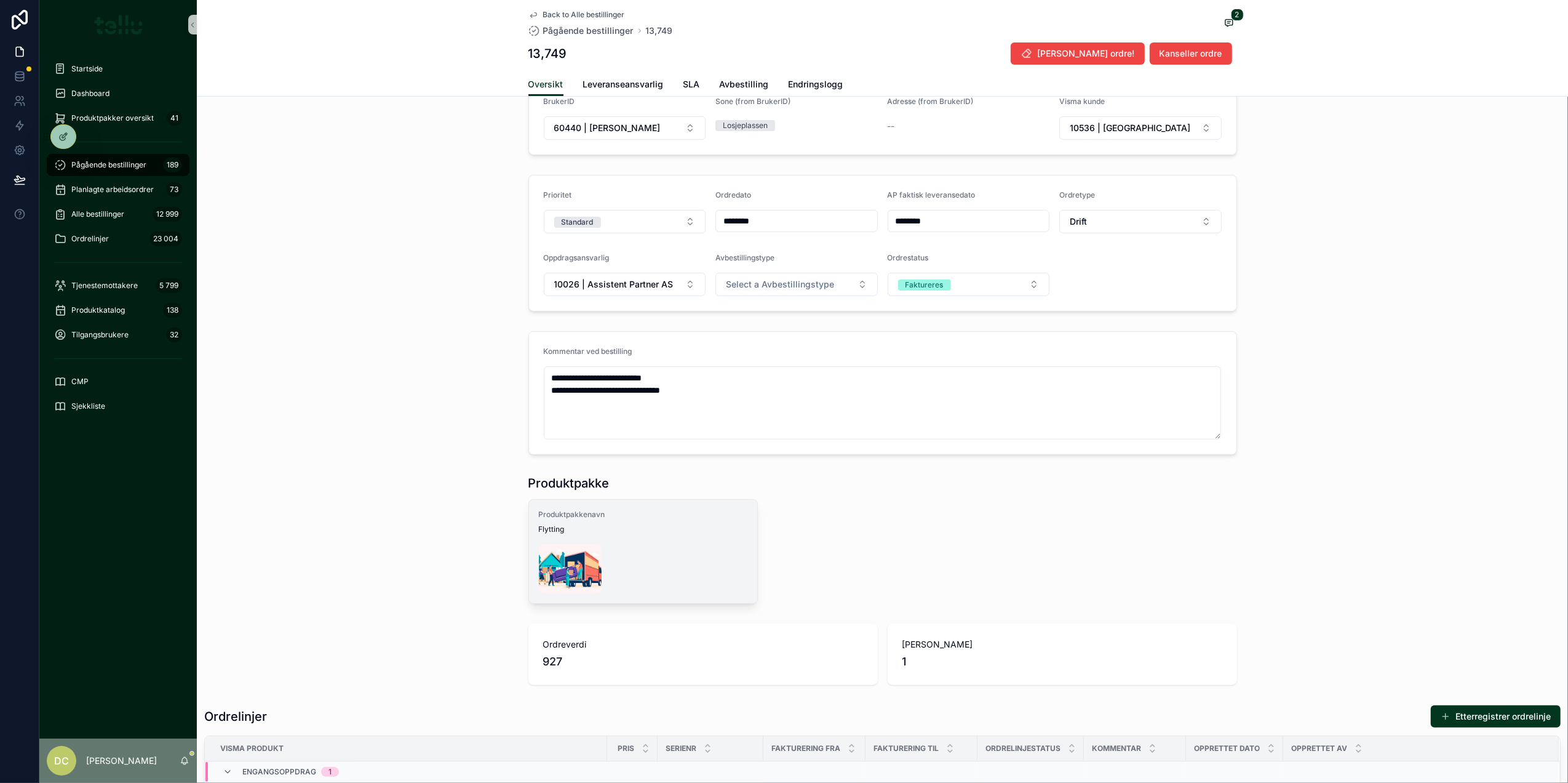
scroll to position [163, 0]
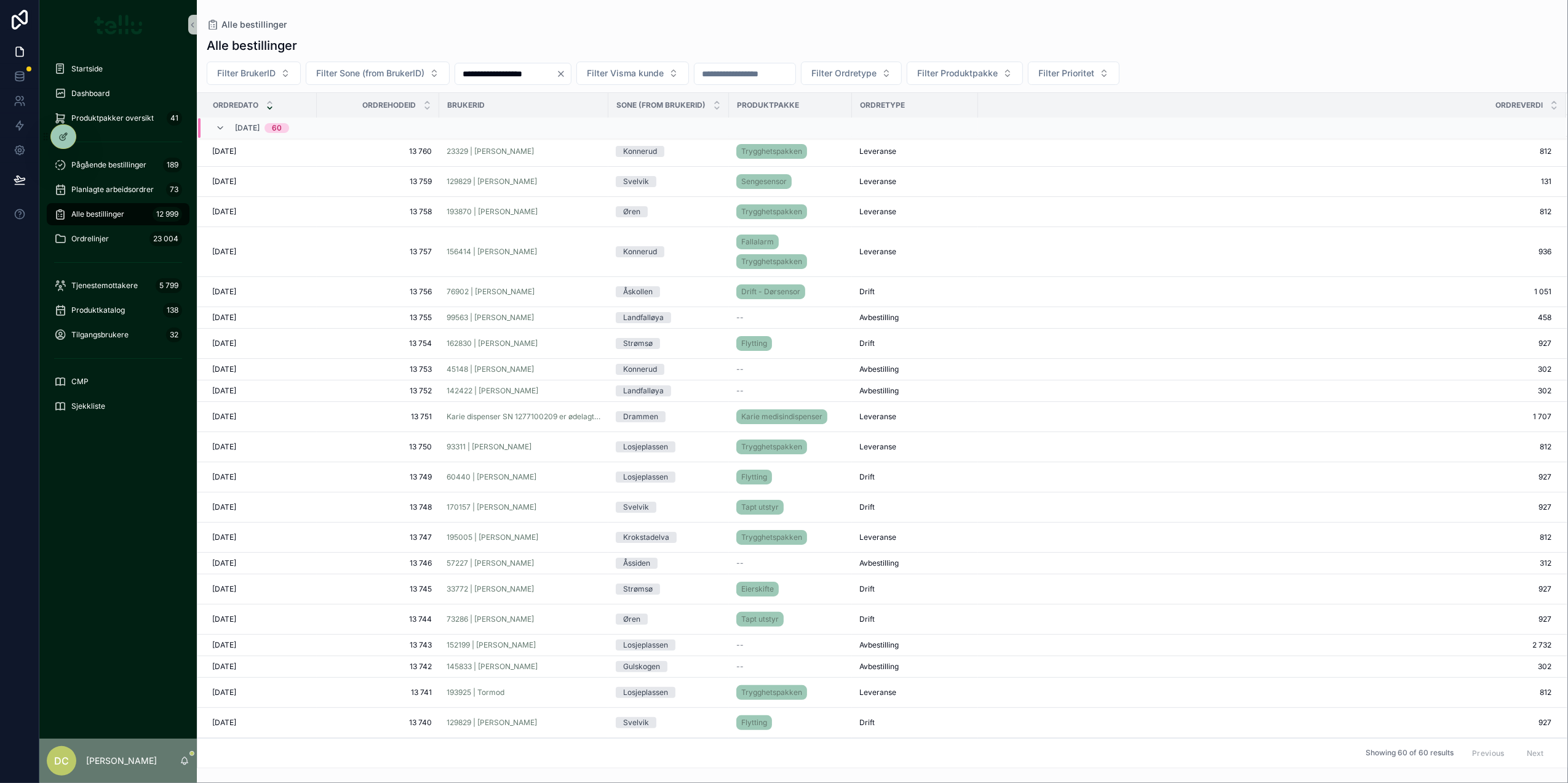
scroll to position [82, 0]
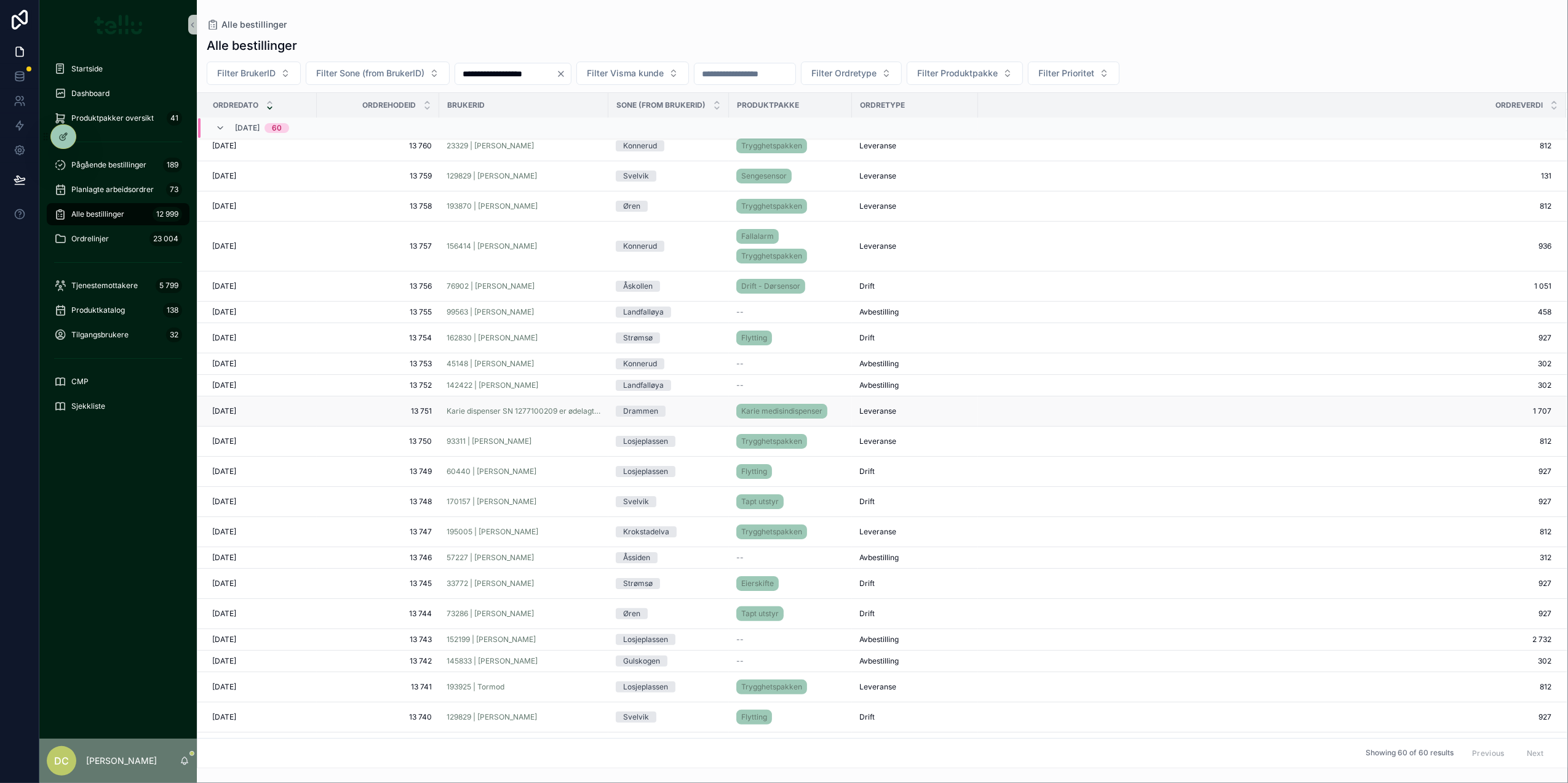
click at [397, 416] on span "13 751" at bounding box center [378, 411] width 108 height 10
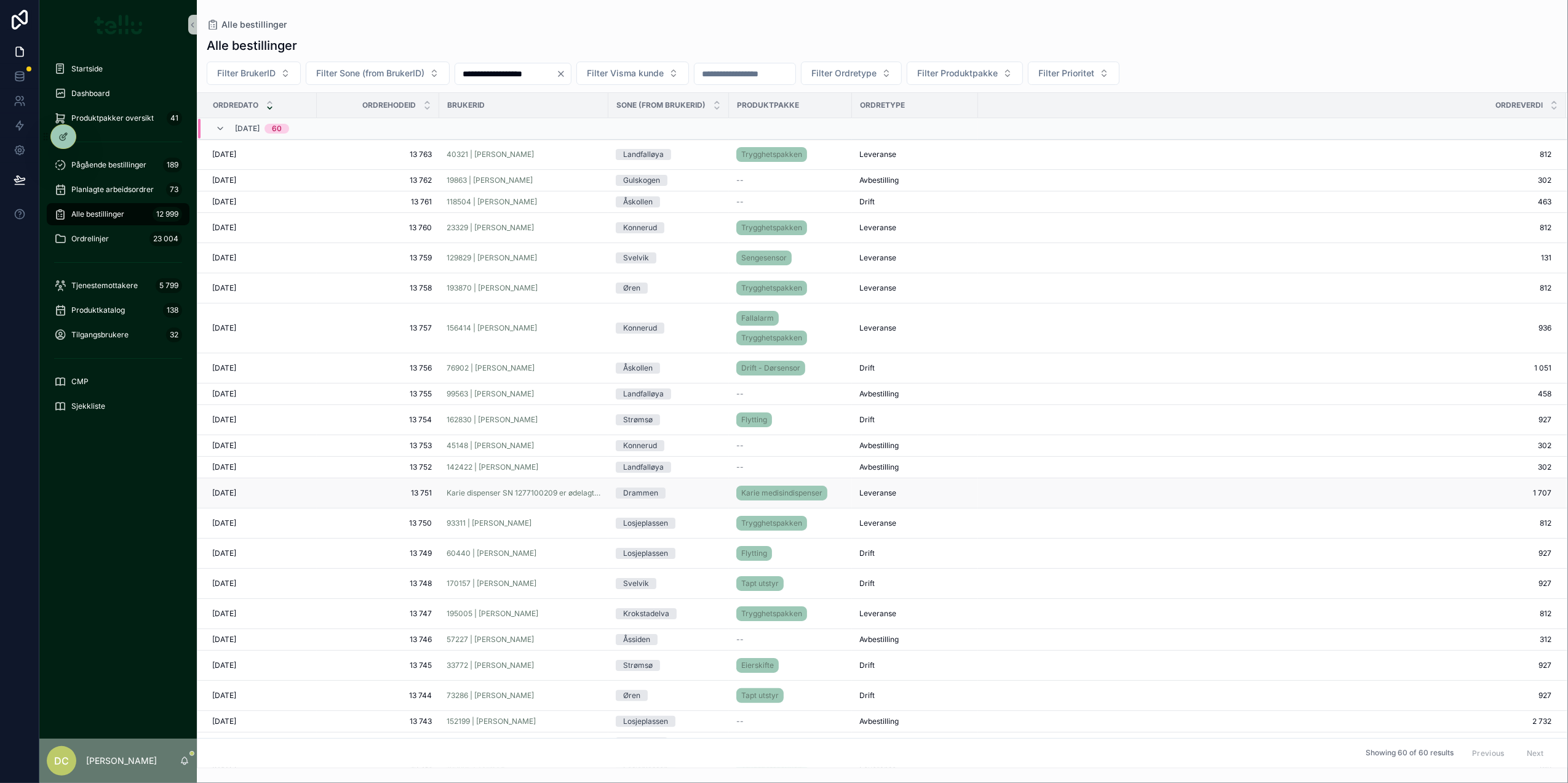
click at [413, 495] on span "13 751" at bounding box center [378, 493] width 108 height 10
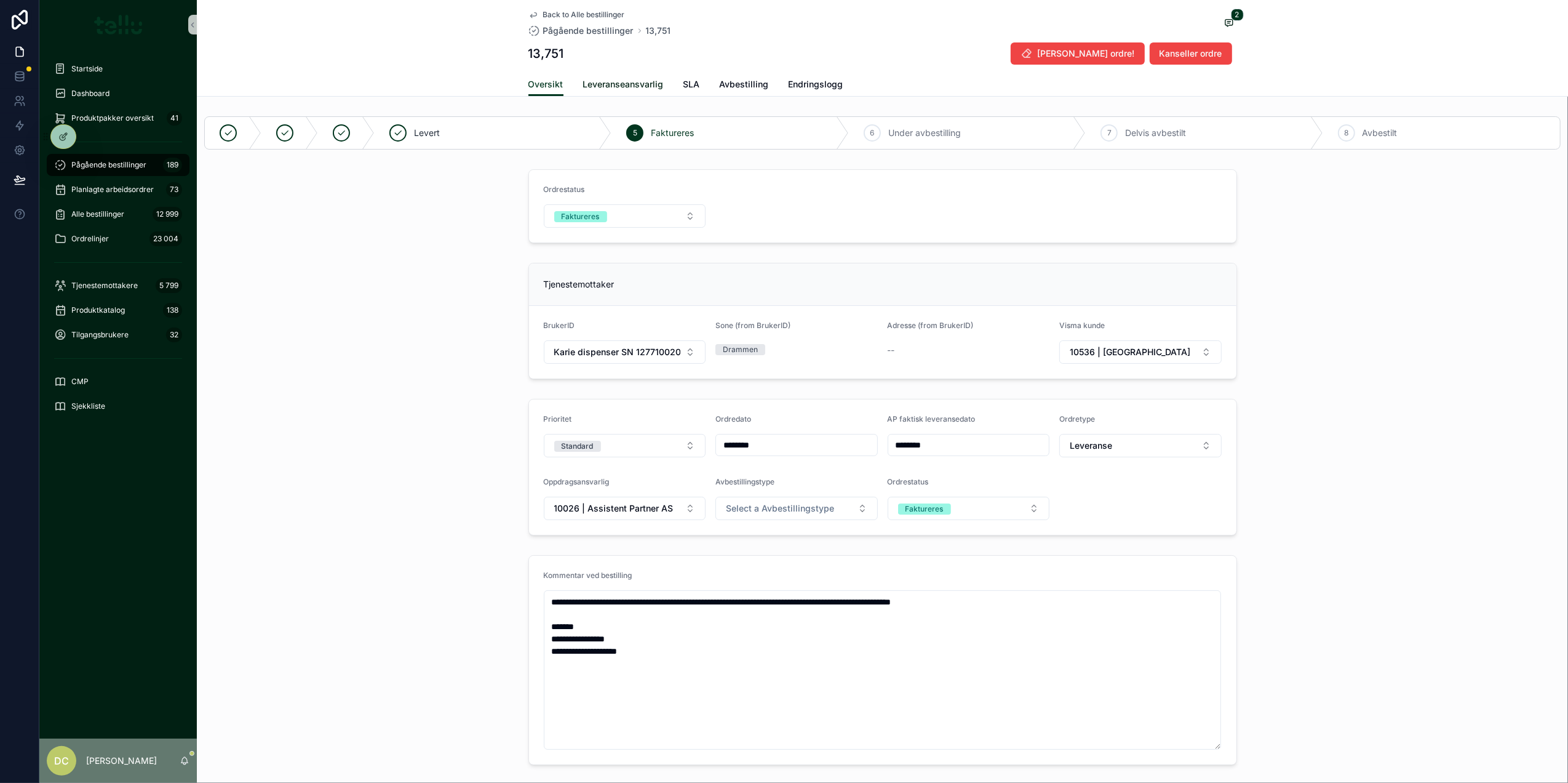
click at [583, 74] on link "Leveranseansvarlig" at bounding box center [623, 86] width 81 height 25
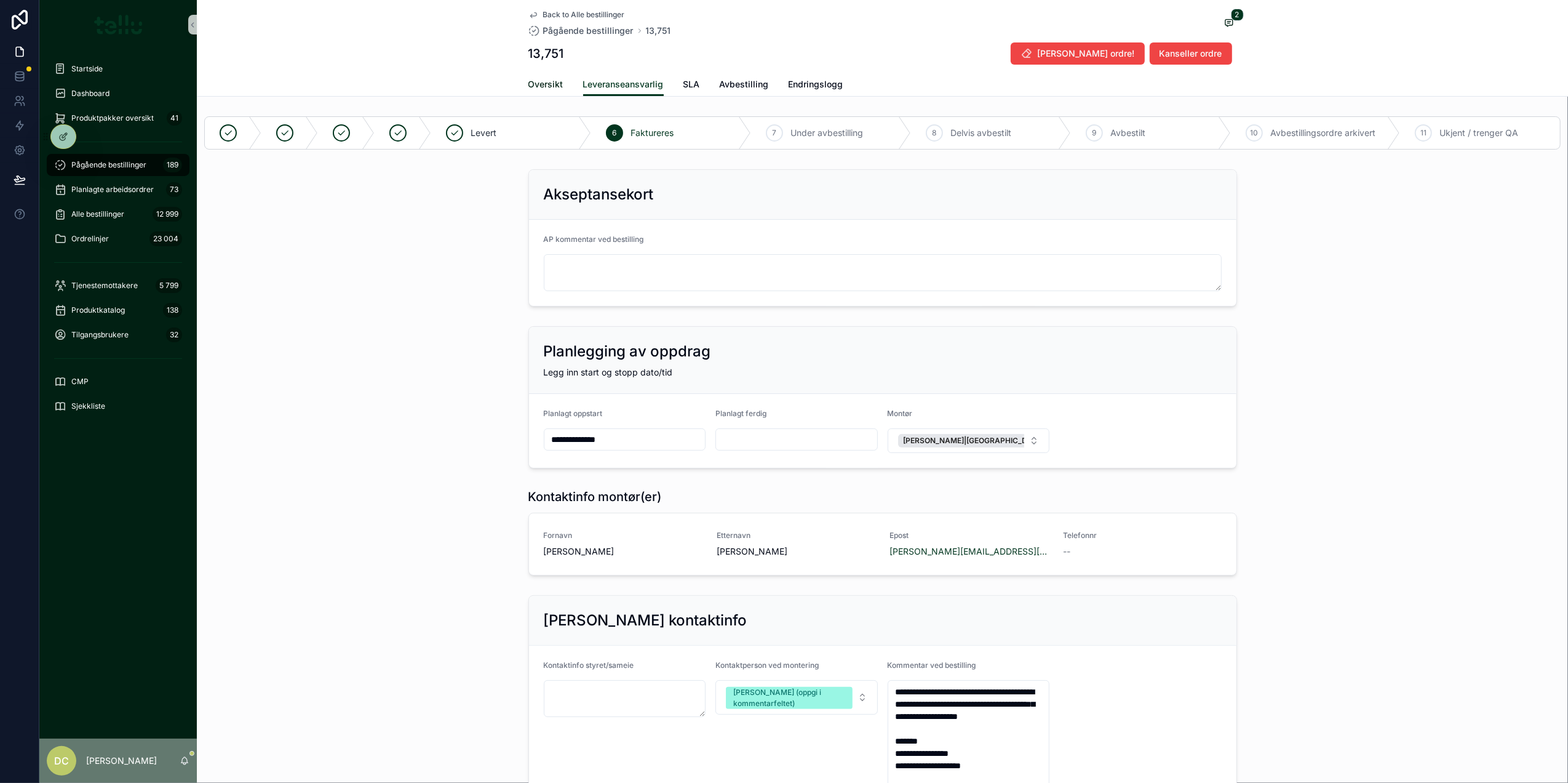
click at [538, 85] on span "Oversikt" at bounding box center [546, 84] width 35 height 12
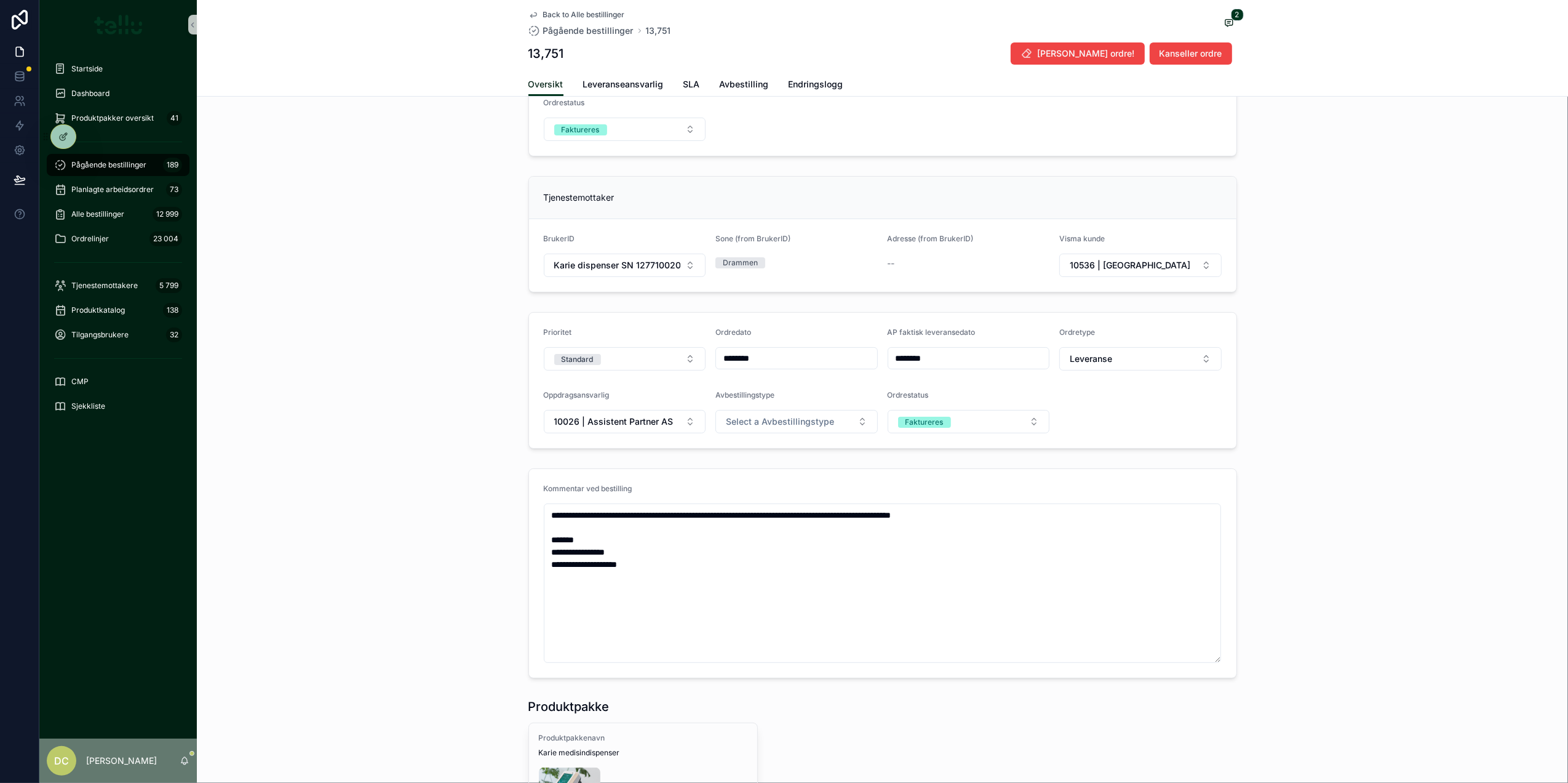
scroll to position [33, 0]
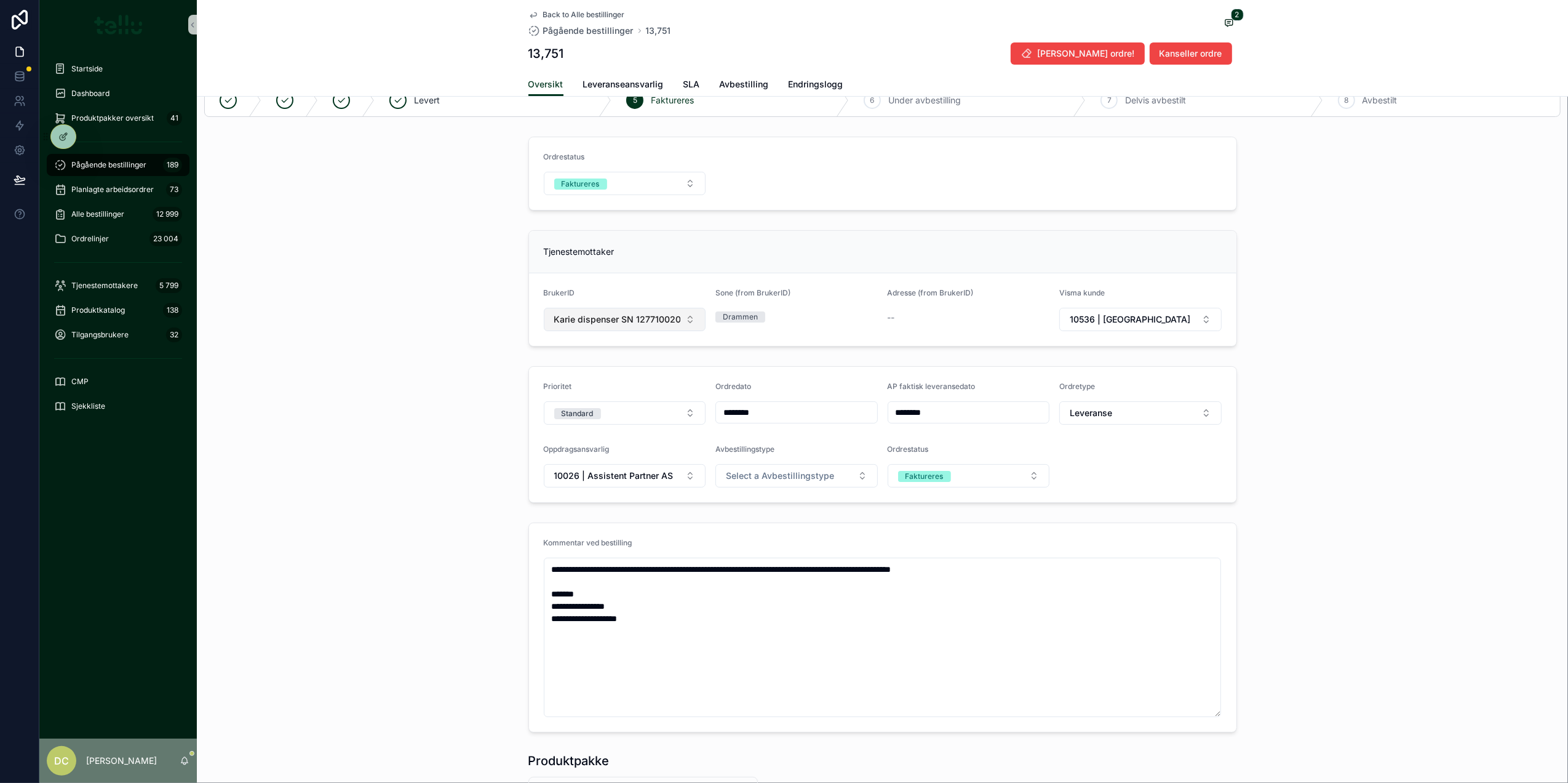
click at [682, 321] on button "Karie dispenser SN 1277100209 er ødelagt i låsen. |" at bounding box center [624, 319] width 163 height 24
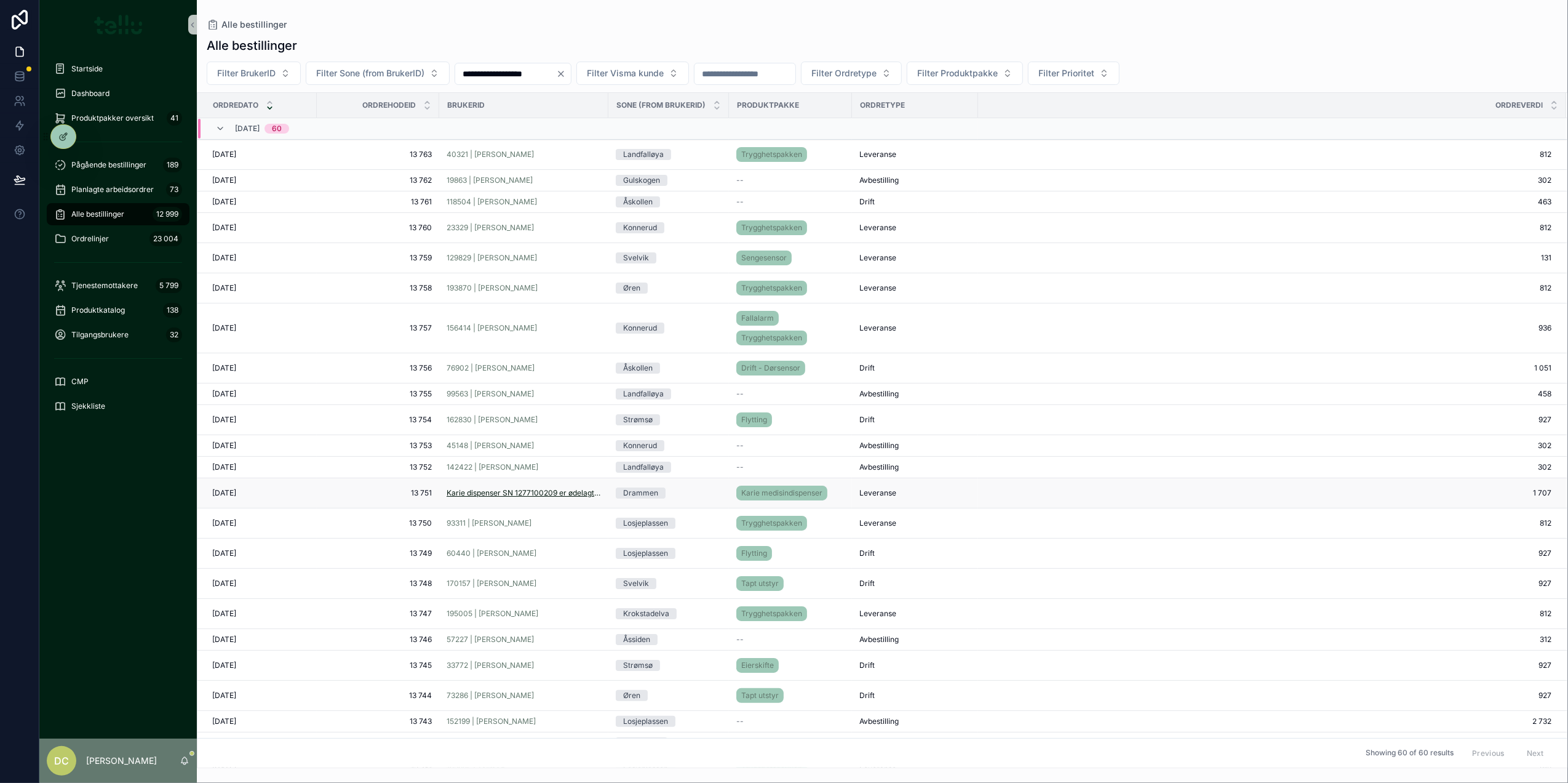
click at [457, 495] on span "Karie dispenser SN 1277100209 er ødelagt i låsen. |" at bounding box center [524, 493] width 154 height 10
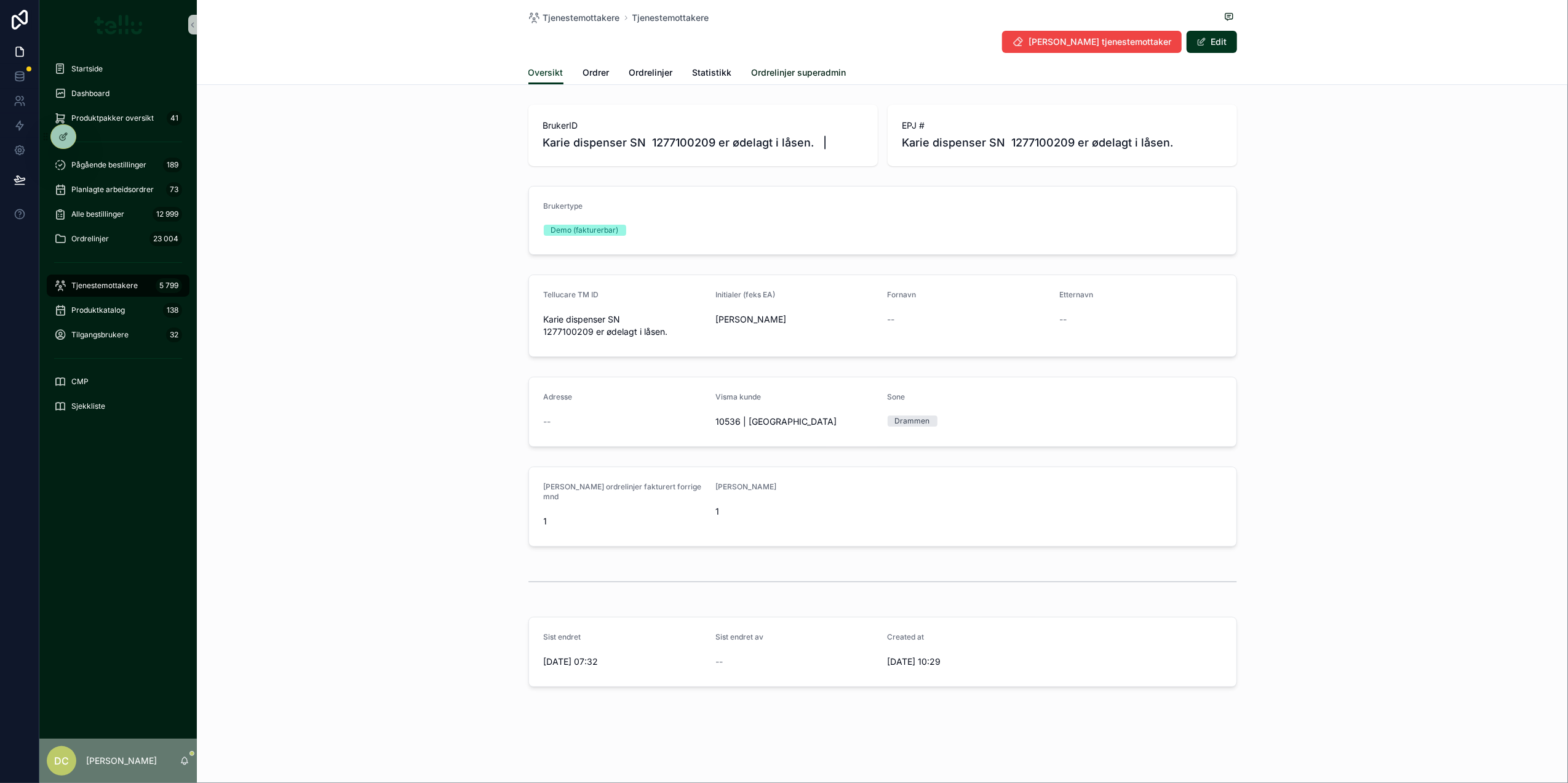
click at [763, 71] on span "Ordrelinjer superadmin" at bounding box center [799, 72] width 95 height 12
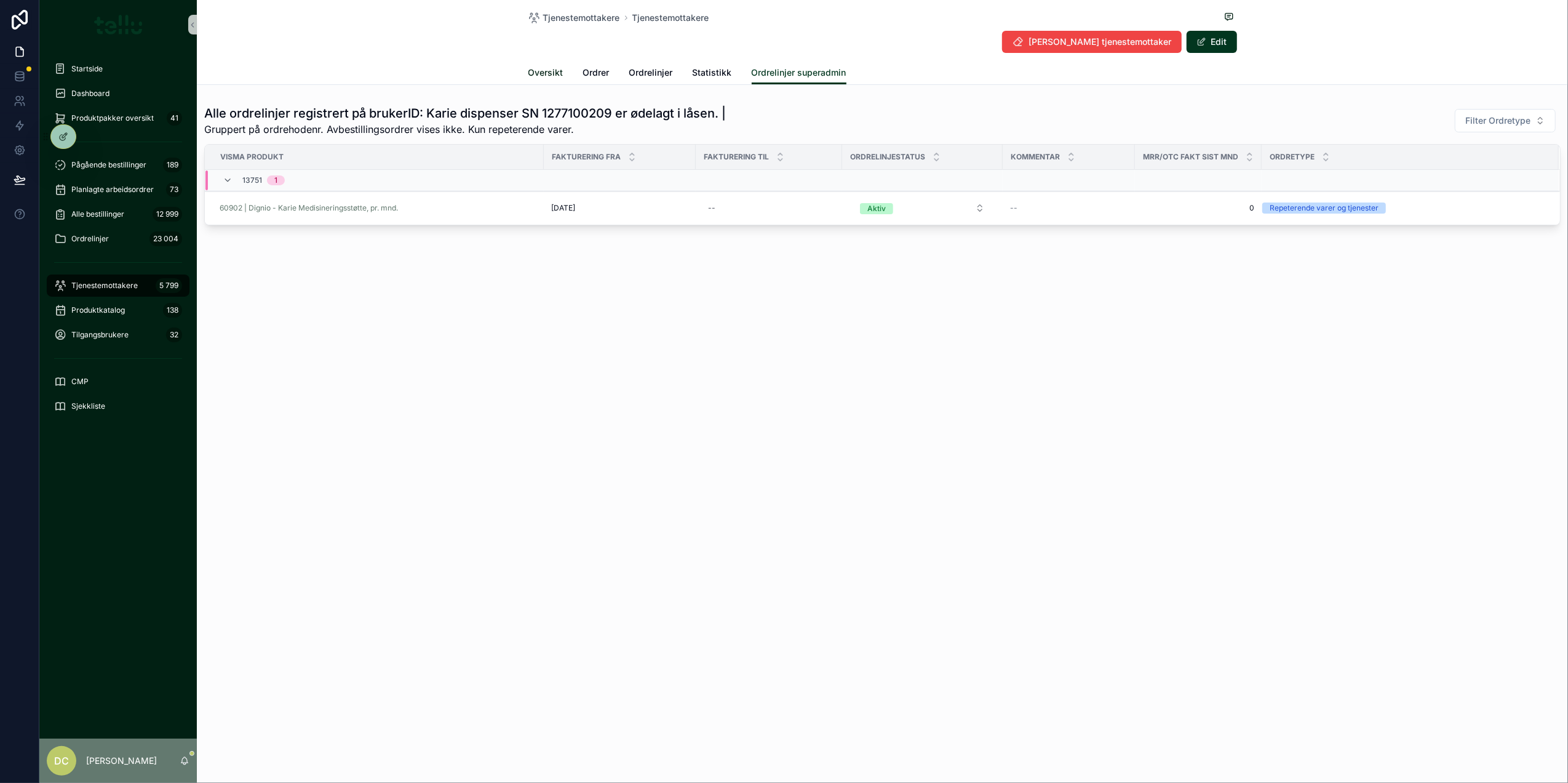
click at [535, 75] on span "Oversikt" at bounding box center [546, 72] width 35 height 12
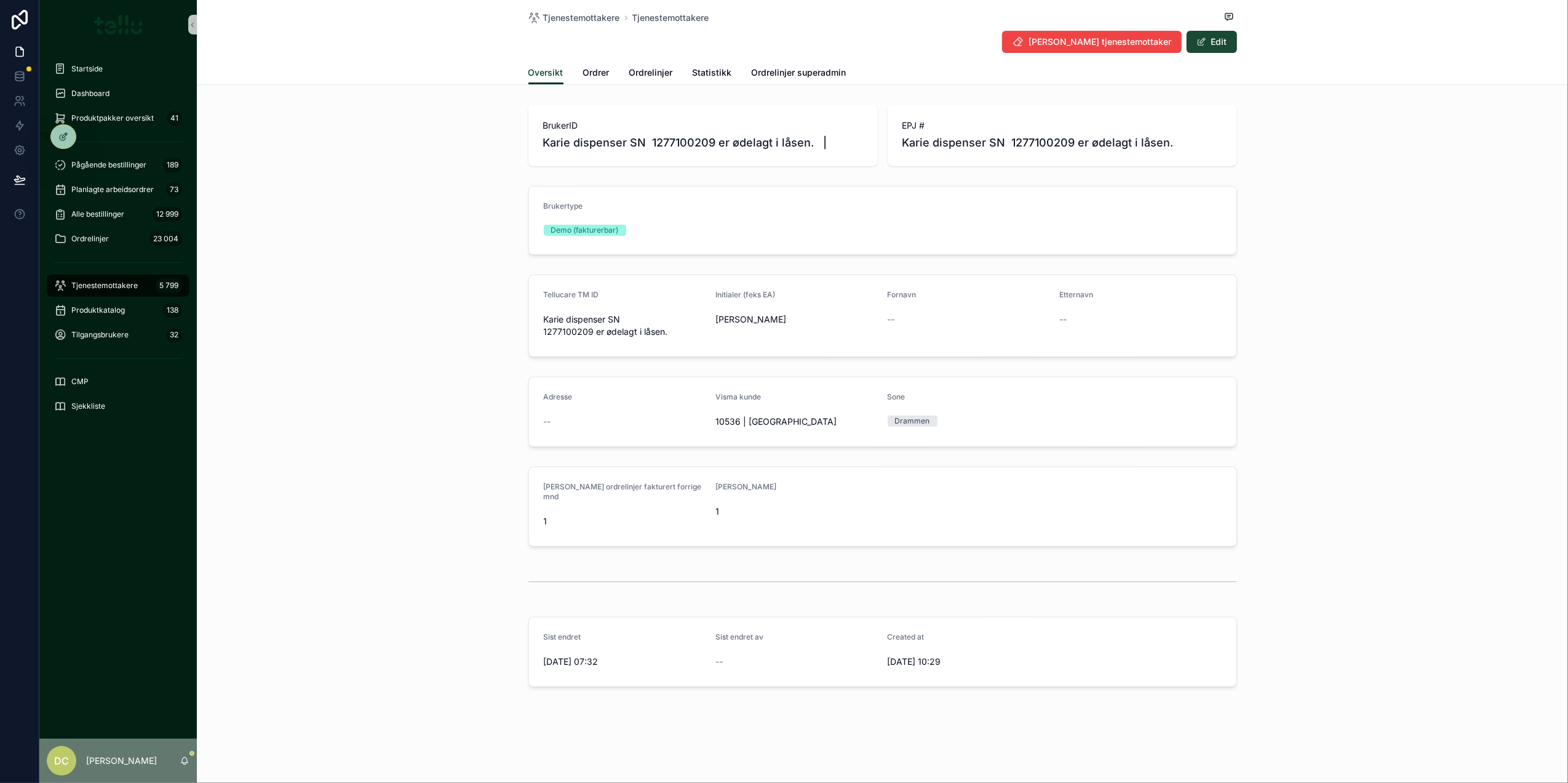
click at [1193, 39] on button "Edit" at bounding box center [1212, 42] width 51 height 22
click at [582, 328] on input "**********" at bounding box center [624, 325] width 161 height 17
click at [552, 329] on input "**********" at bounding box center [624, 325] width 161 height 17
drag, startPoint x: 717, startPoint y: 329, endPoint x: 788, endPoint y: 329, distance: 71.0
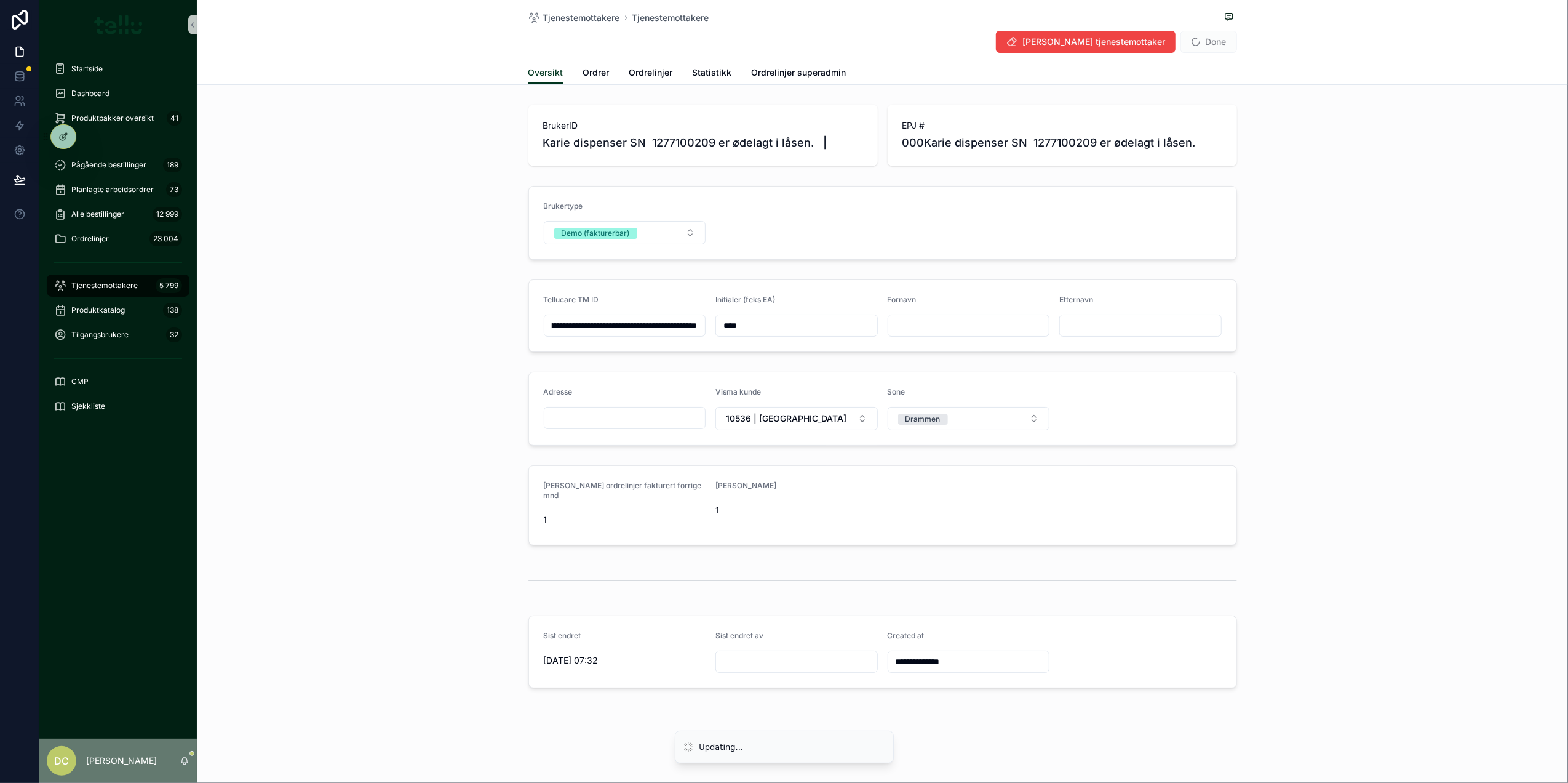
click at [788, 329] on form "**********" at bounding box center [882, 315] width 708 height 71
click at [636, 337] on div "**********" at bounding box center [624, 325] width 163 height 22
drag, startPoint x: 633, startPoint y: 328, endPoint x: 1095, endPoint y: 318, distance: 462.1
click at [1092, 319] on form "**********" at bounding box center [882, 315] width 708 height 71
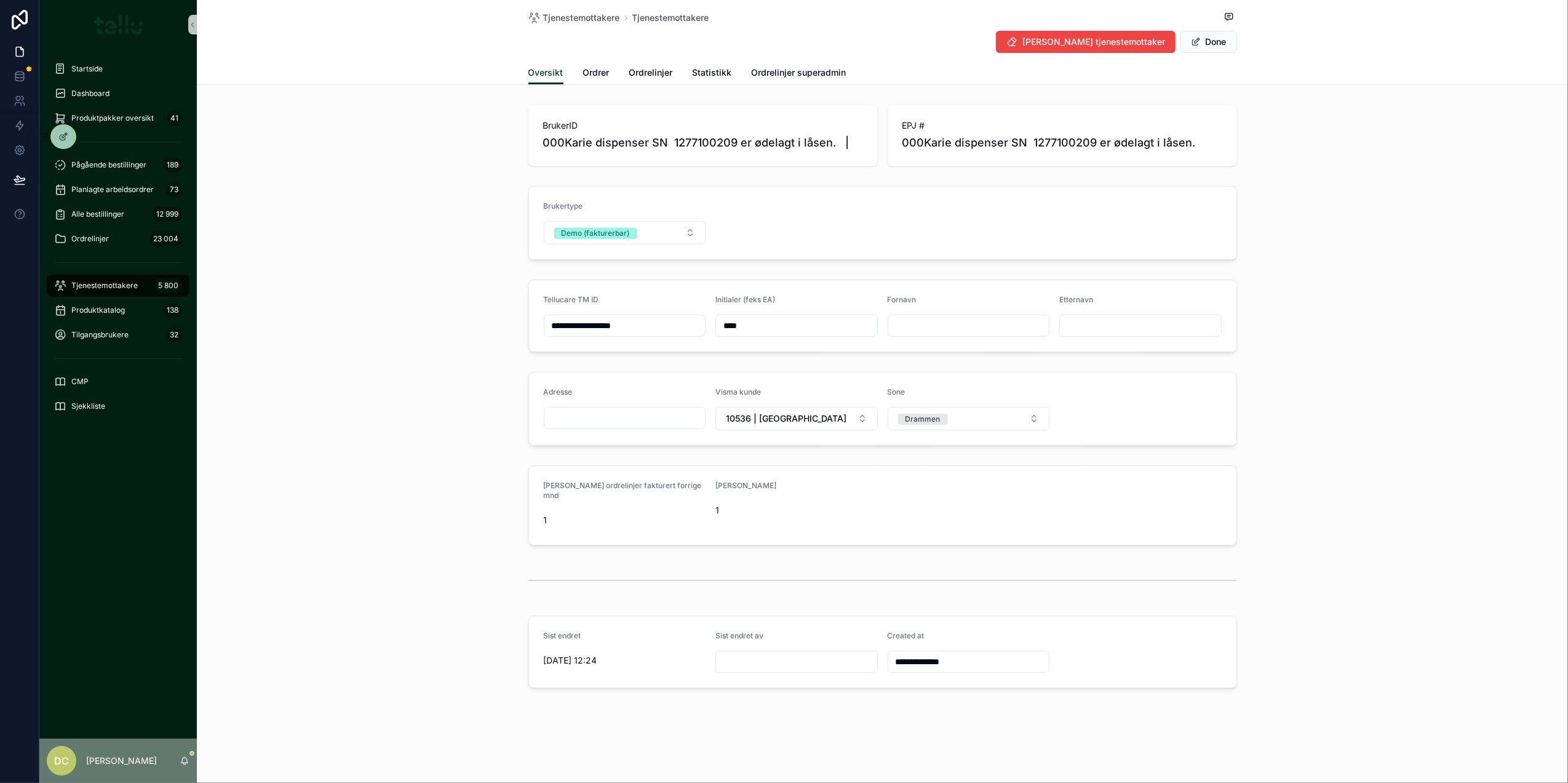
type input "**********"
click at [1217, 46] on button "Done" at bounding box center [1208, 42] width 56 height 22
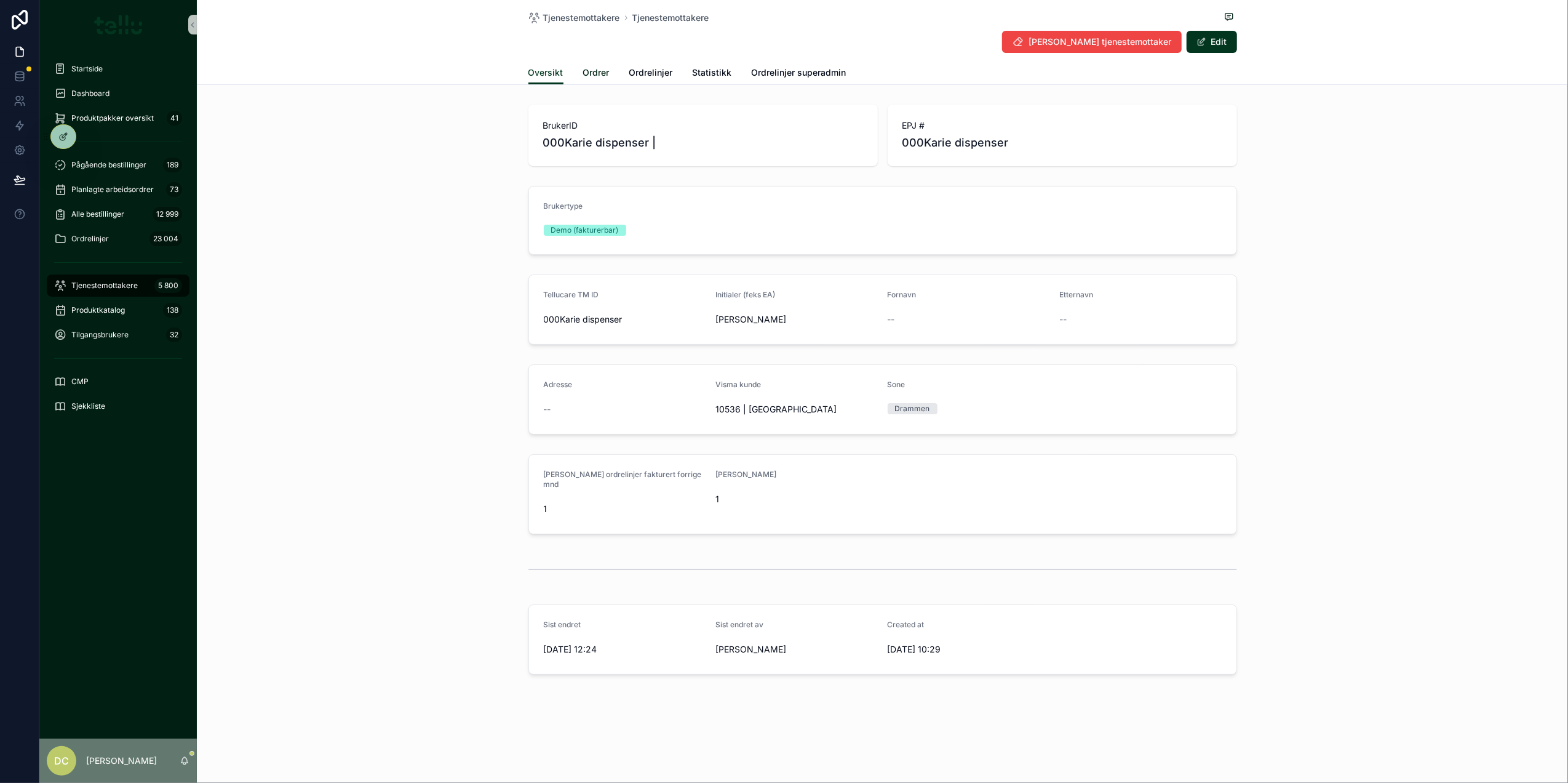
click at [596, 70] on span "Ordrer" at bounding box center [596, 72] width 26 height 12
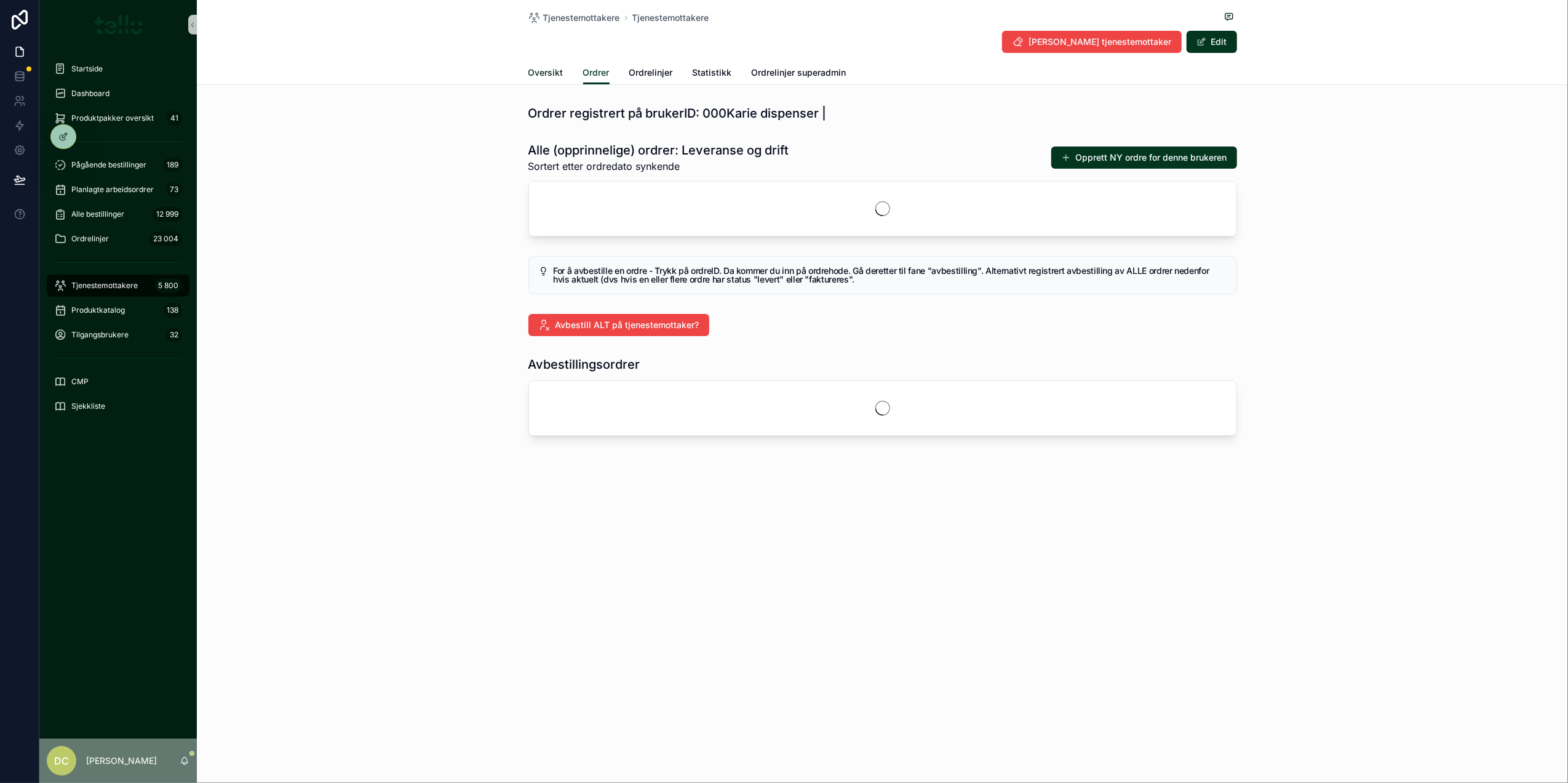
click at [547, 70] on span "Oversikt" at bounding box center [546, 72] width 35 height 12
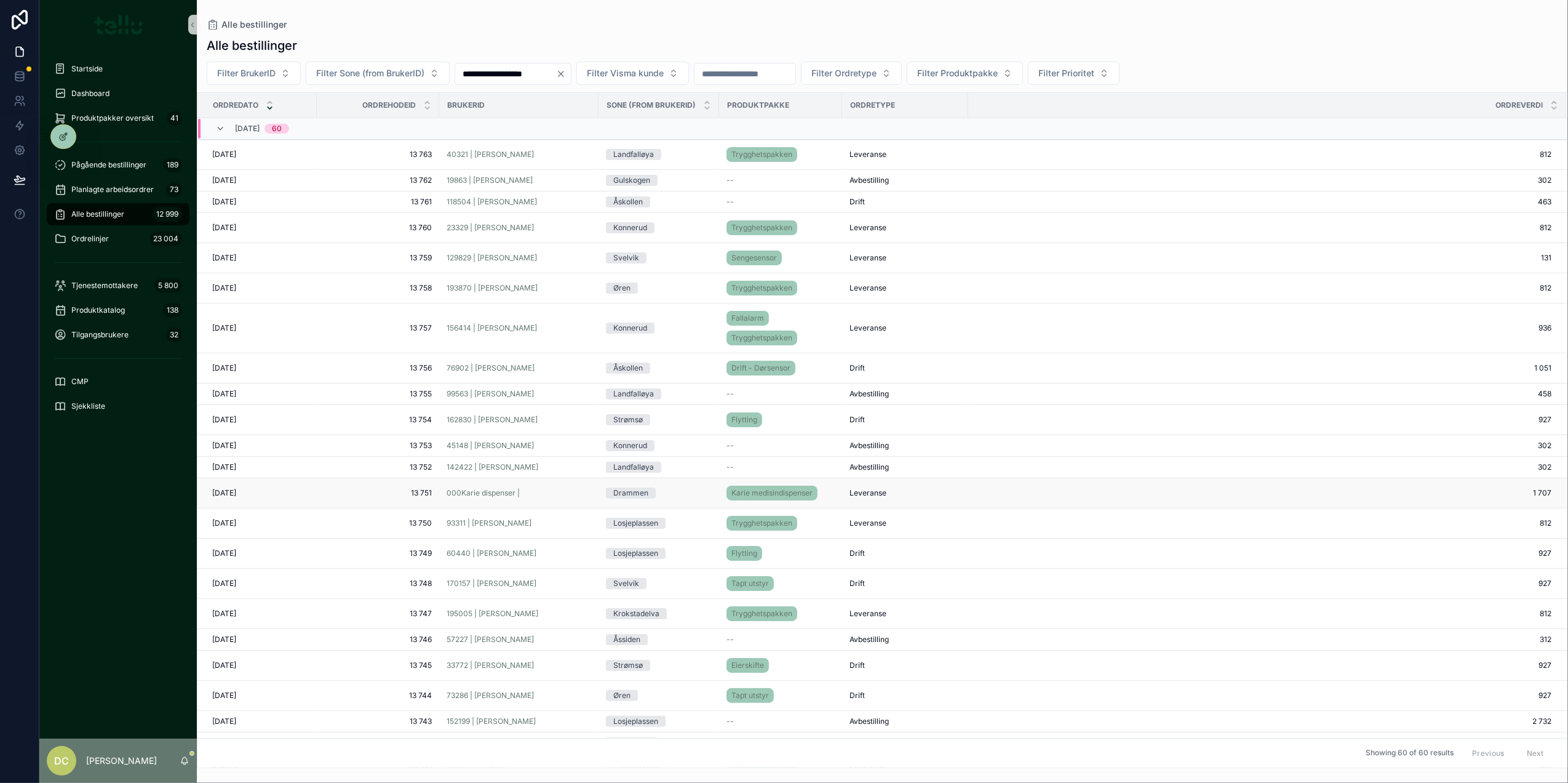
click at [484, 502] on td "000Karie dispenser |" at bounding box center [518, 493] width 159 height 30
click at [489, 495] on span "000Karie dispenser |" at bounding box center [484, 493] width 74 height 10
click at [368, 498] on span "13 751" at bounding box center [378, 493] width 108 height 10
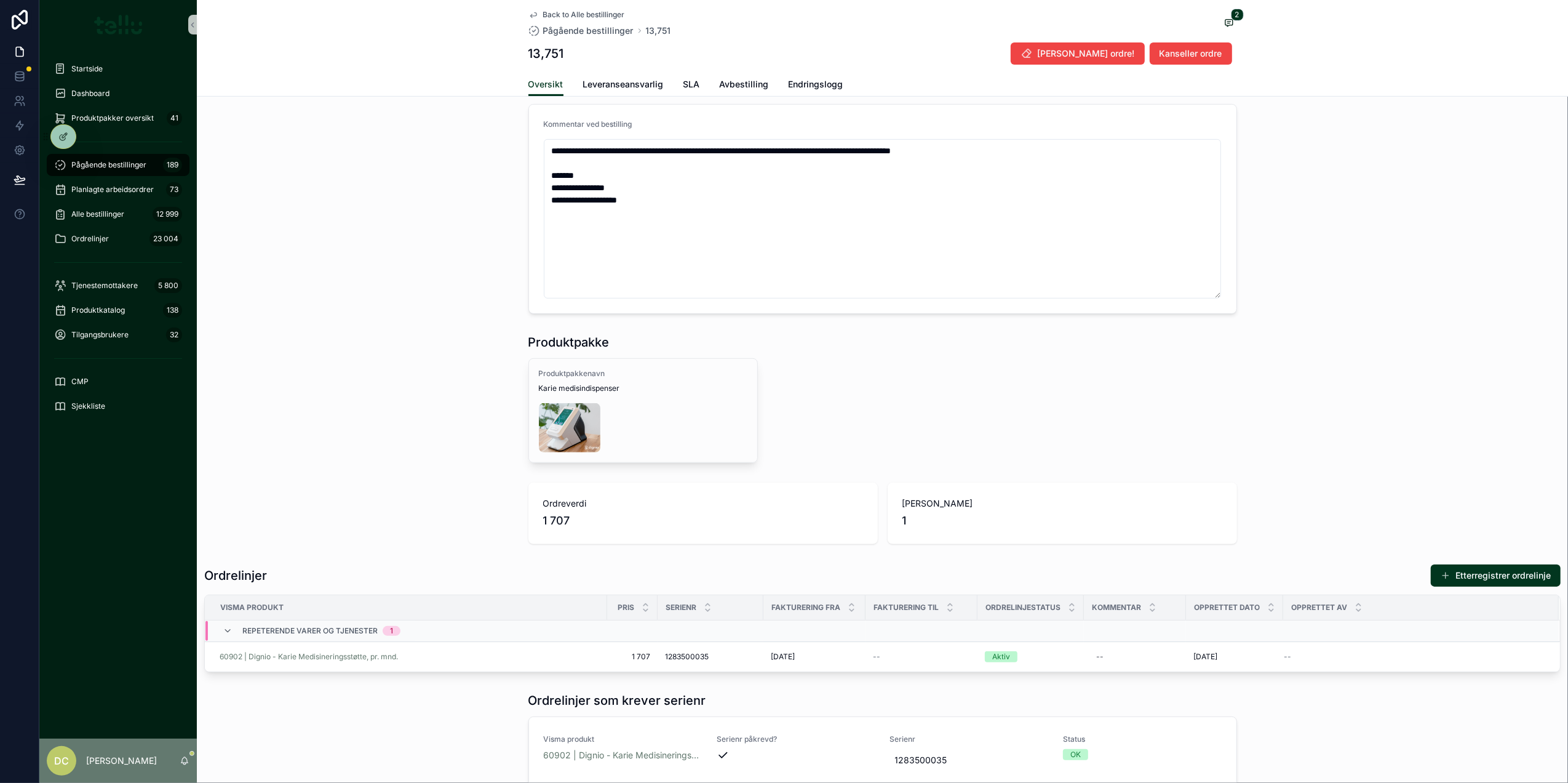
scroll to position [492, 0]
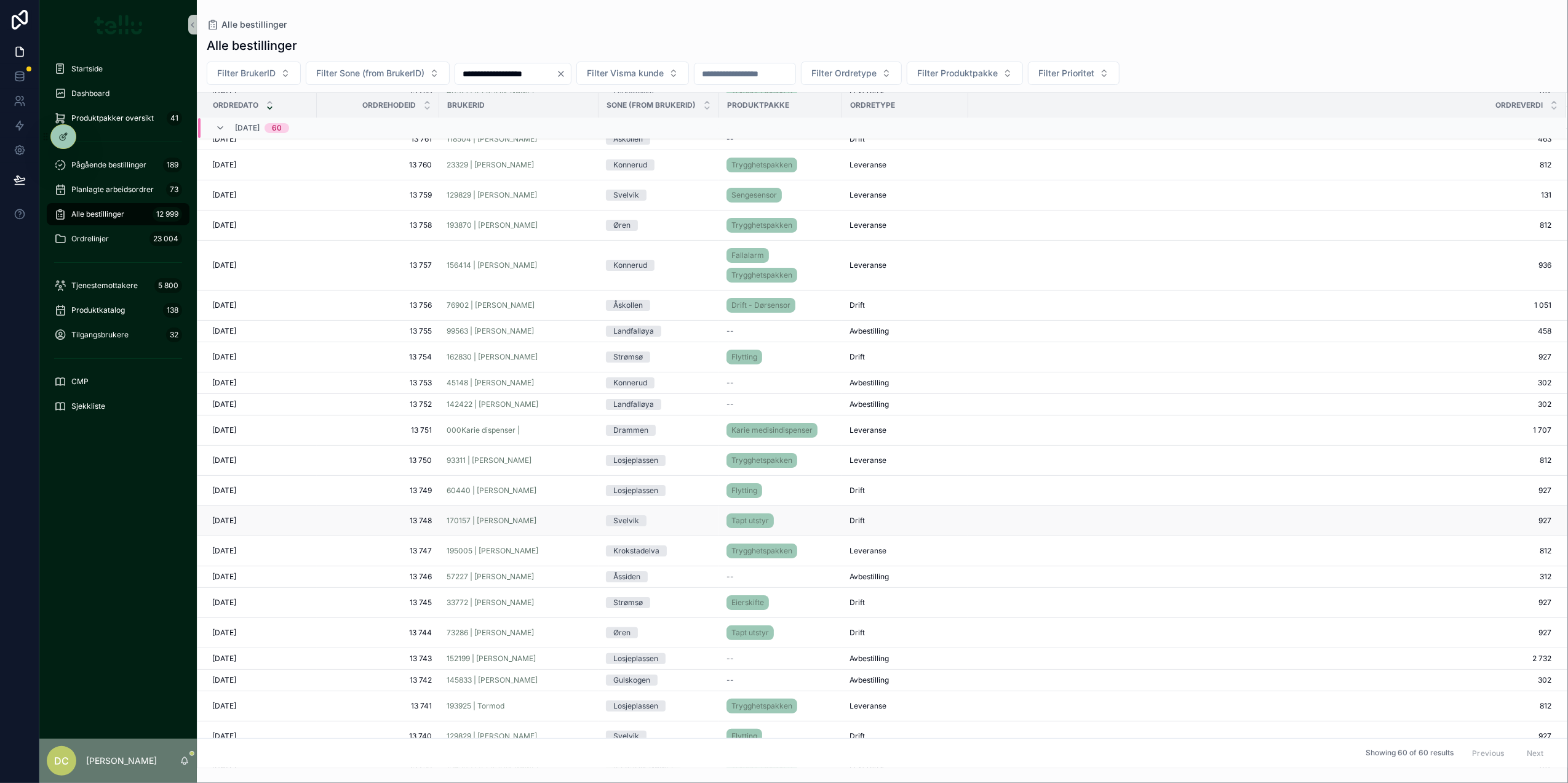
scroll to position [82, 0]
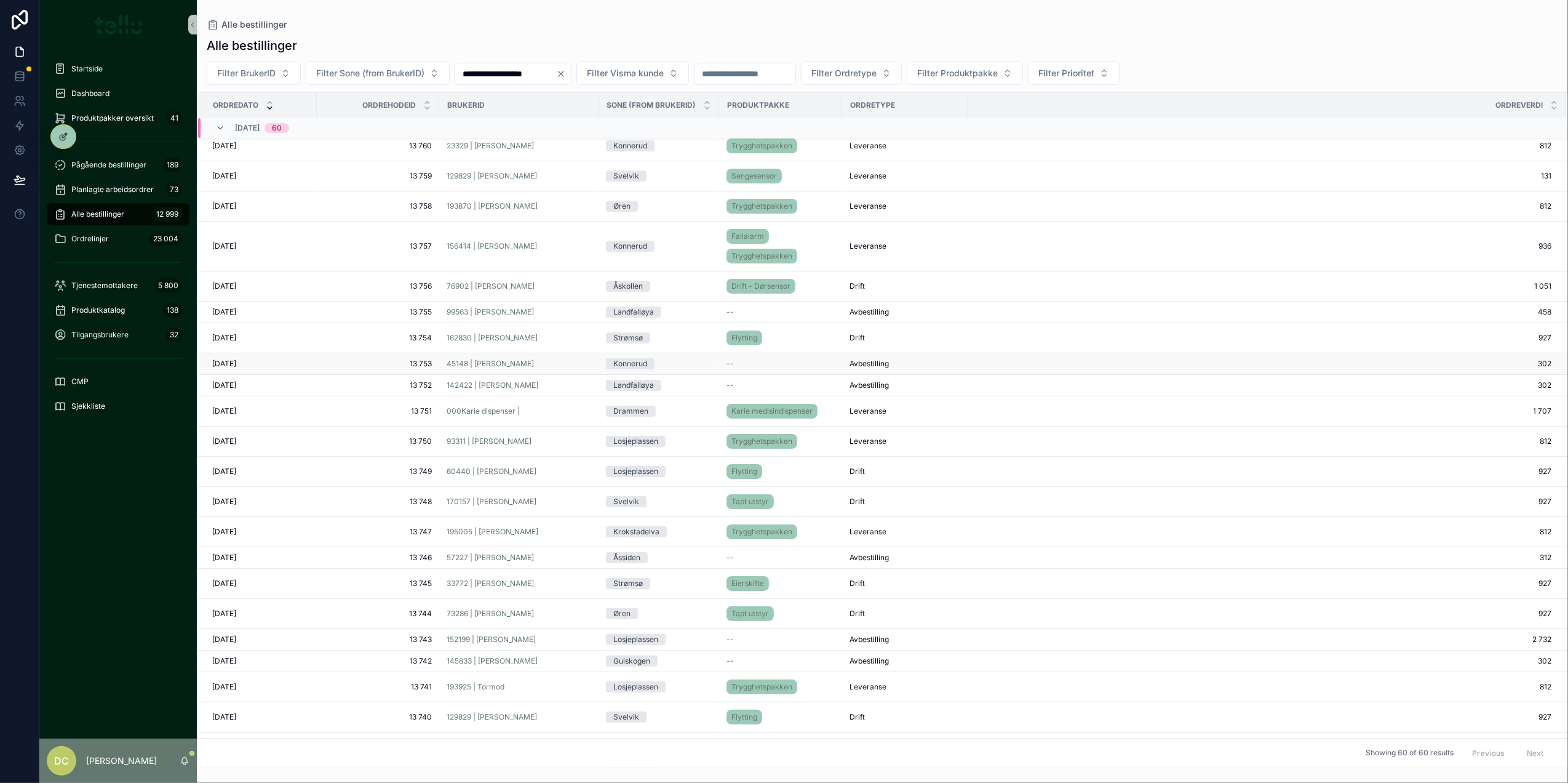
click at [540, 368] on div "45148 | [PERSON_NAME]" at bounding box center [519, 364] width 145 height 10
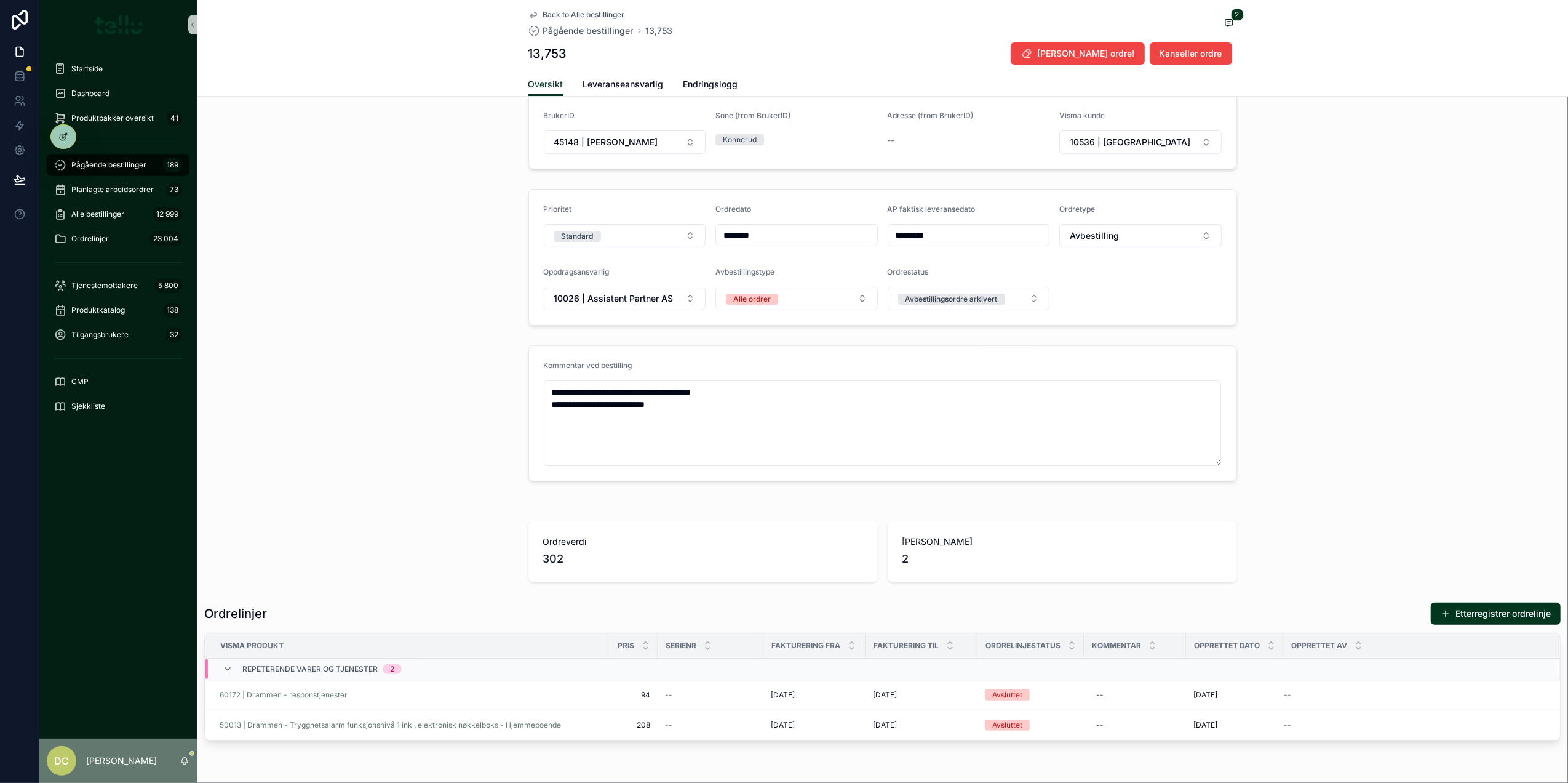
scroll to position [328, 0]
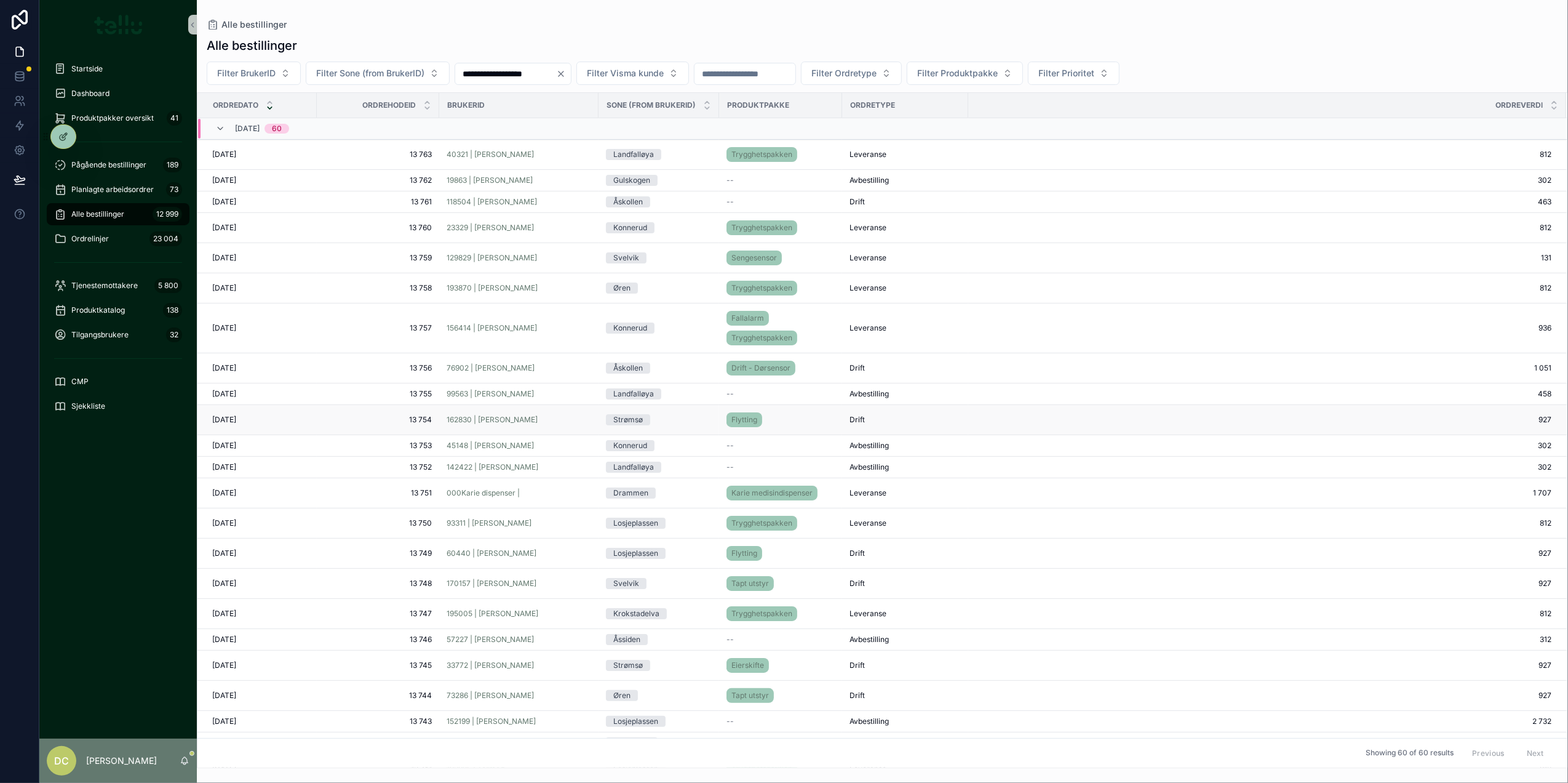
click at [543, 423] on div "162830 | [PERSON_NAME]" at bounding box center [519, 419] width 145 height 10
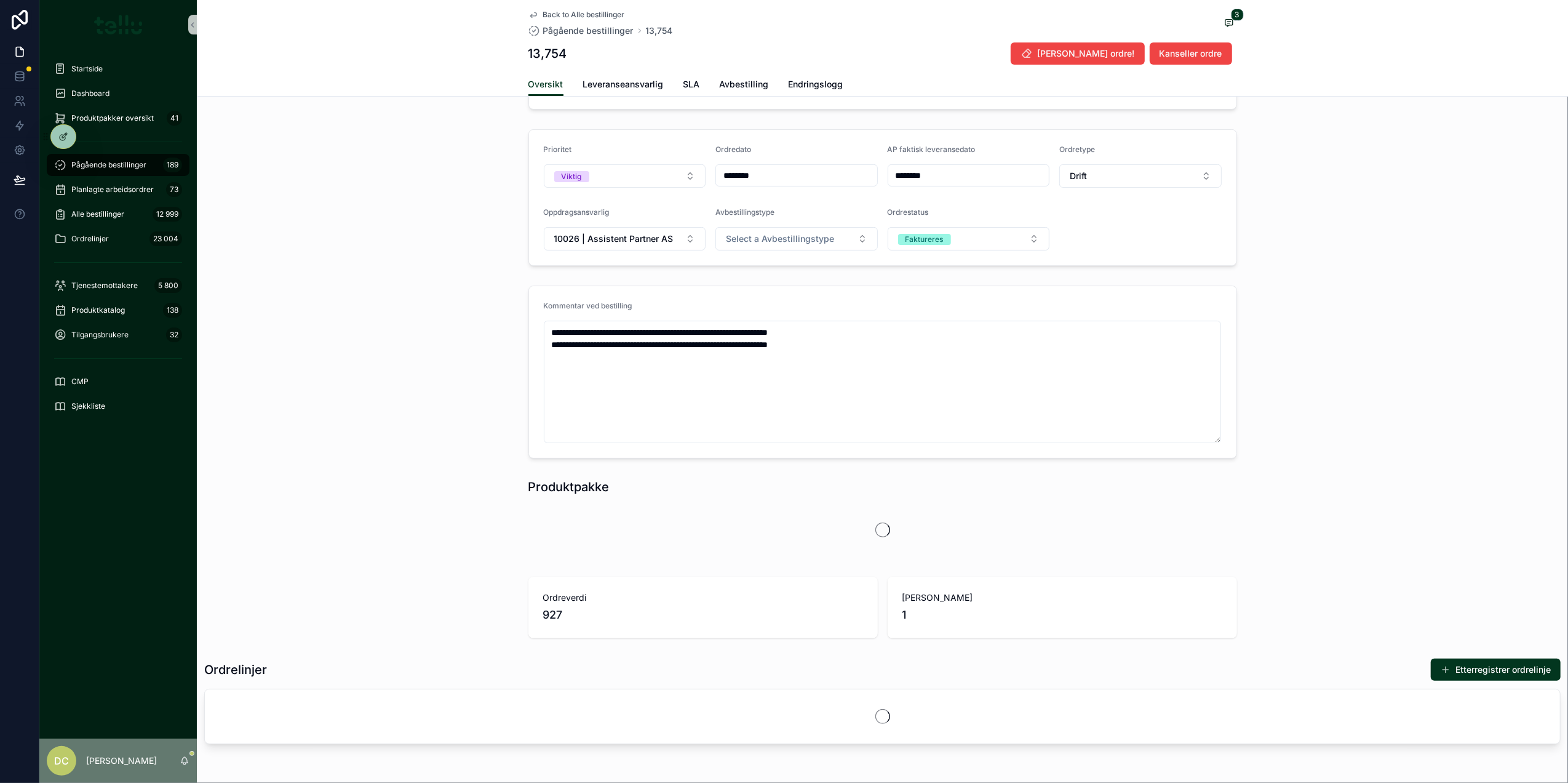
scroll to position [328, 0]
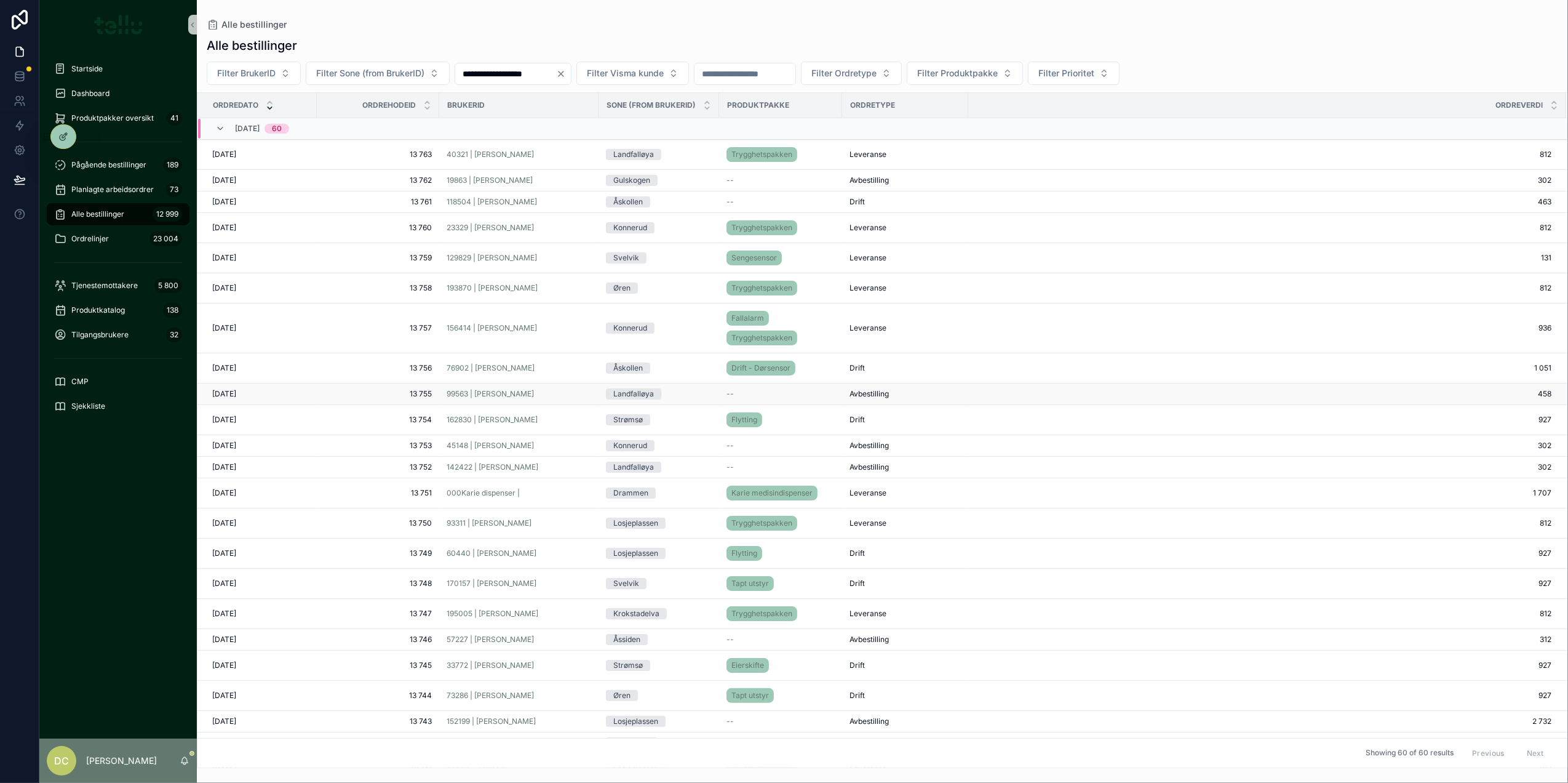
click at [557, 390] on td "99563 | [PERSON_NAME]" at bounding box center [518, 394] width 159 height 21
click at [564, 397] on div "99563 | [PERSON_NAME]" at bounding box center [519, 394] width 145 height 10
click at [554, 368] on div "76902 | [PERSON_NAME]" at bounding box center [519, 368] width 145 height 10
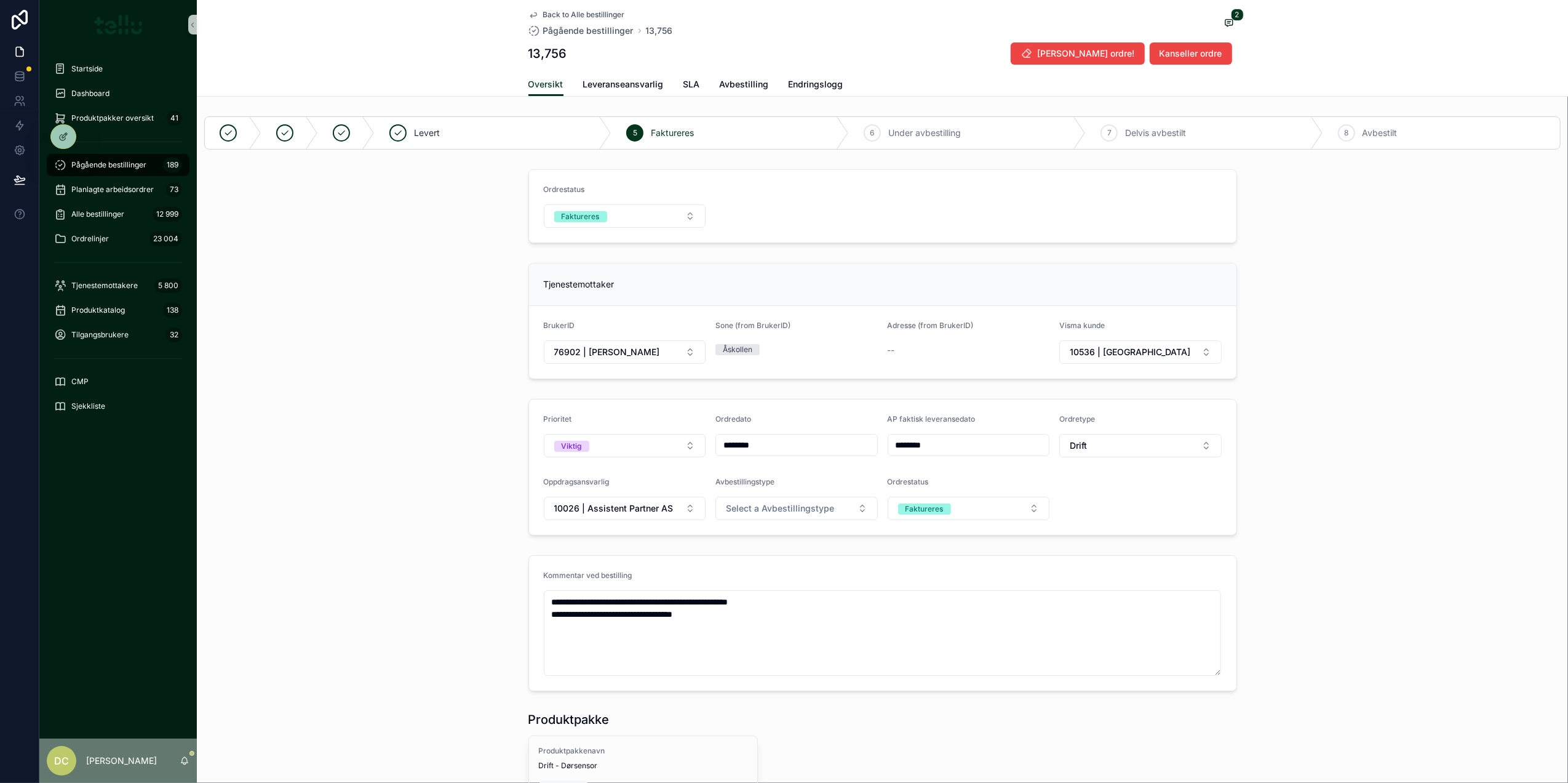
drag, startPoint x: 695, startPoint y: 502, endPoint x: 697, endPoint y: 494, distance: 8.2
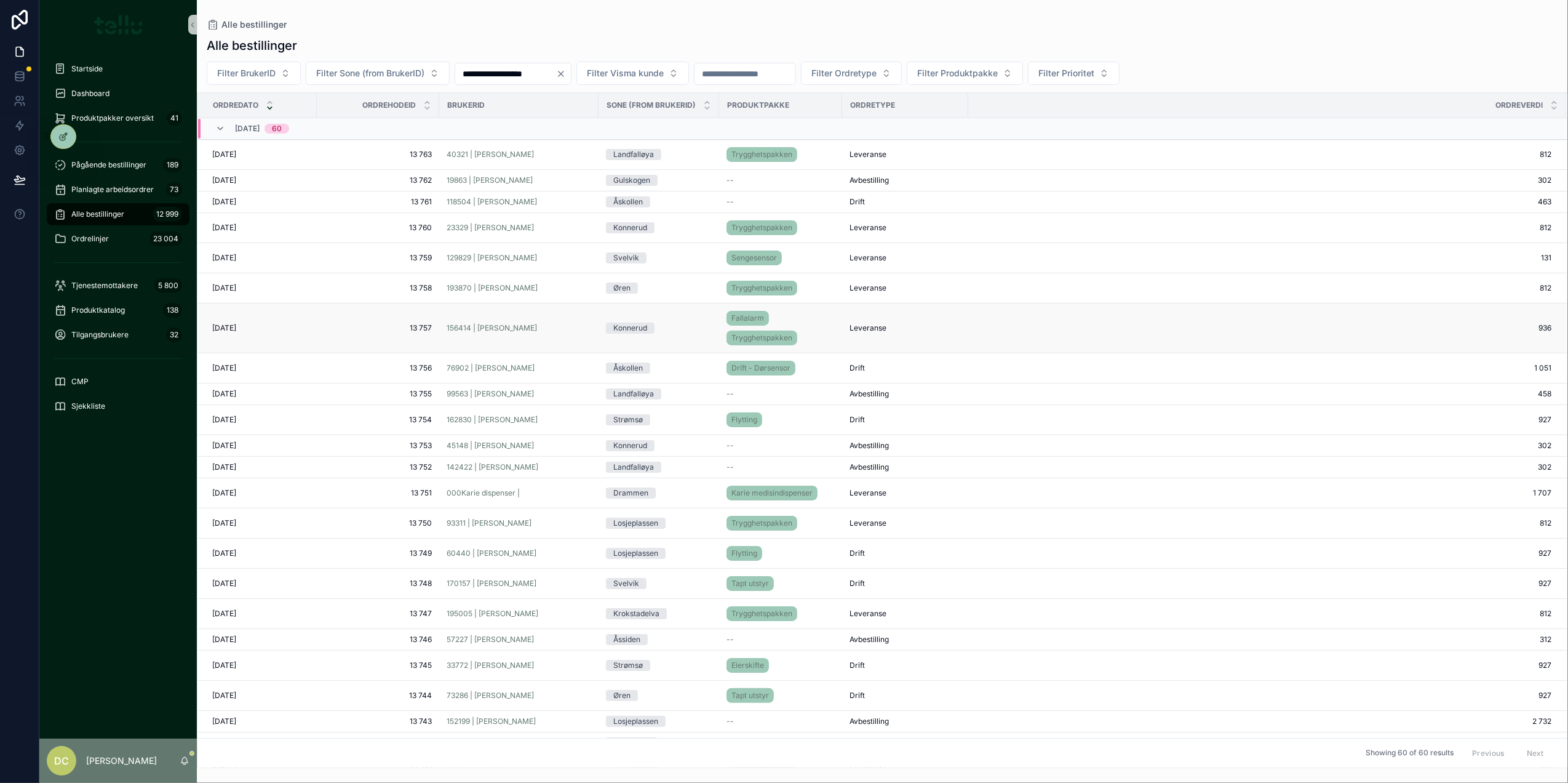
click at [566, 329] on div "156414 | [PERSON_NAME]" at bounding box center [519, 328] width 145 height 10
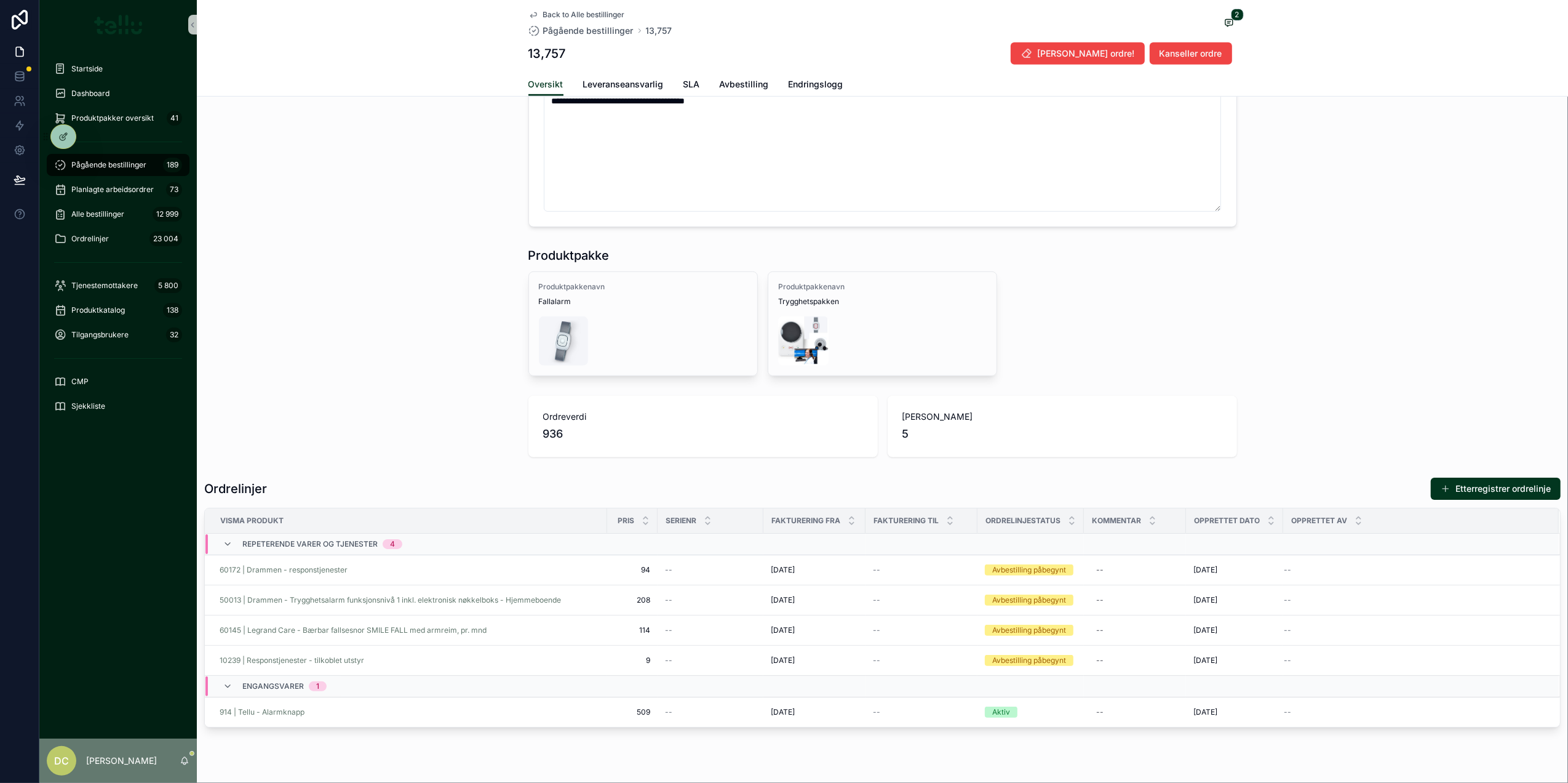
scroll to position [738, 0]
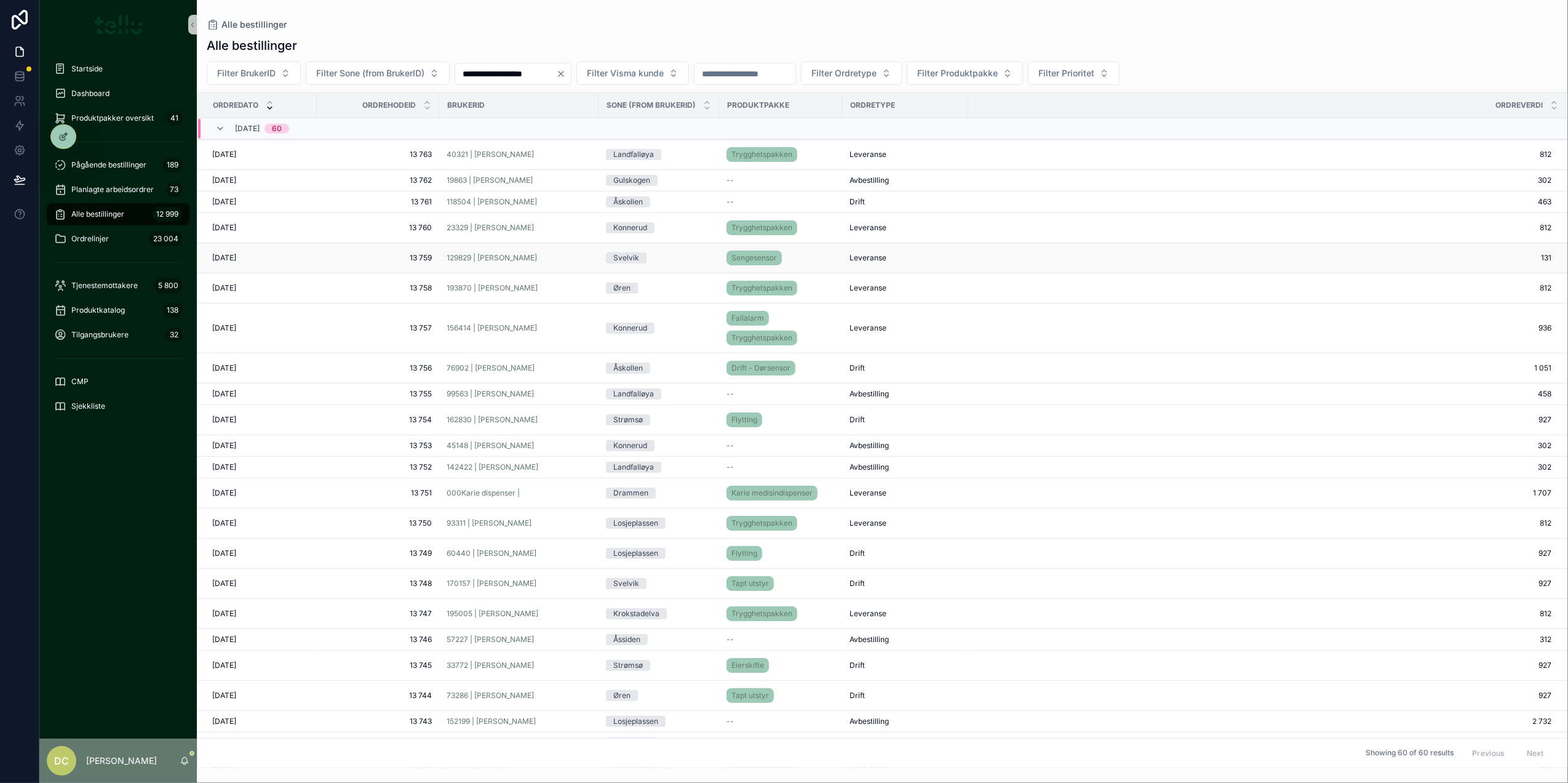
click at [564, 257] on div "129829 | [PERSON_NAME]" at bounding box center [519, 257] width 145 height 10
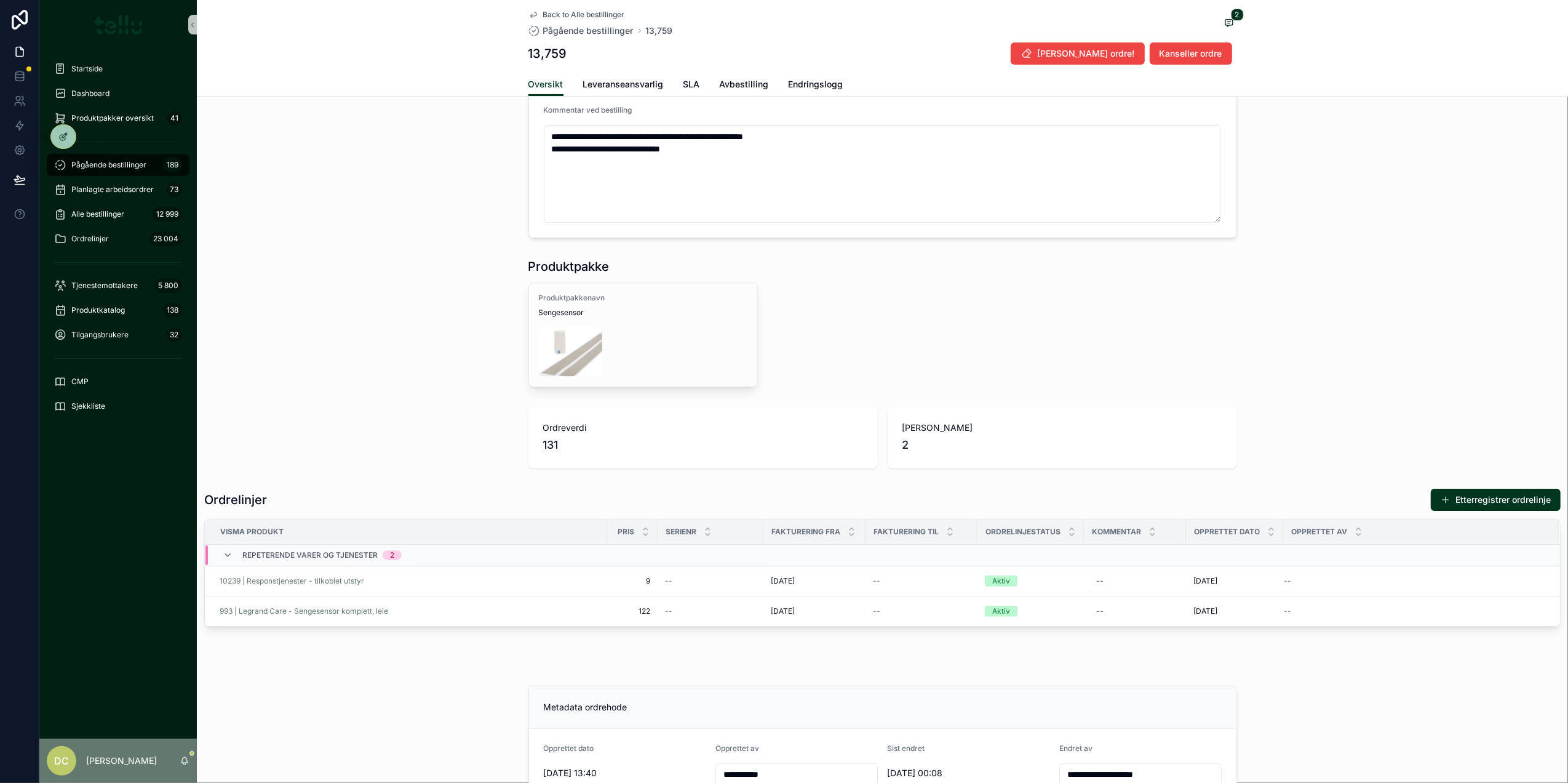
scroll to position [492, 0]
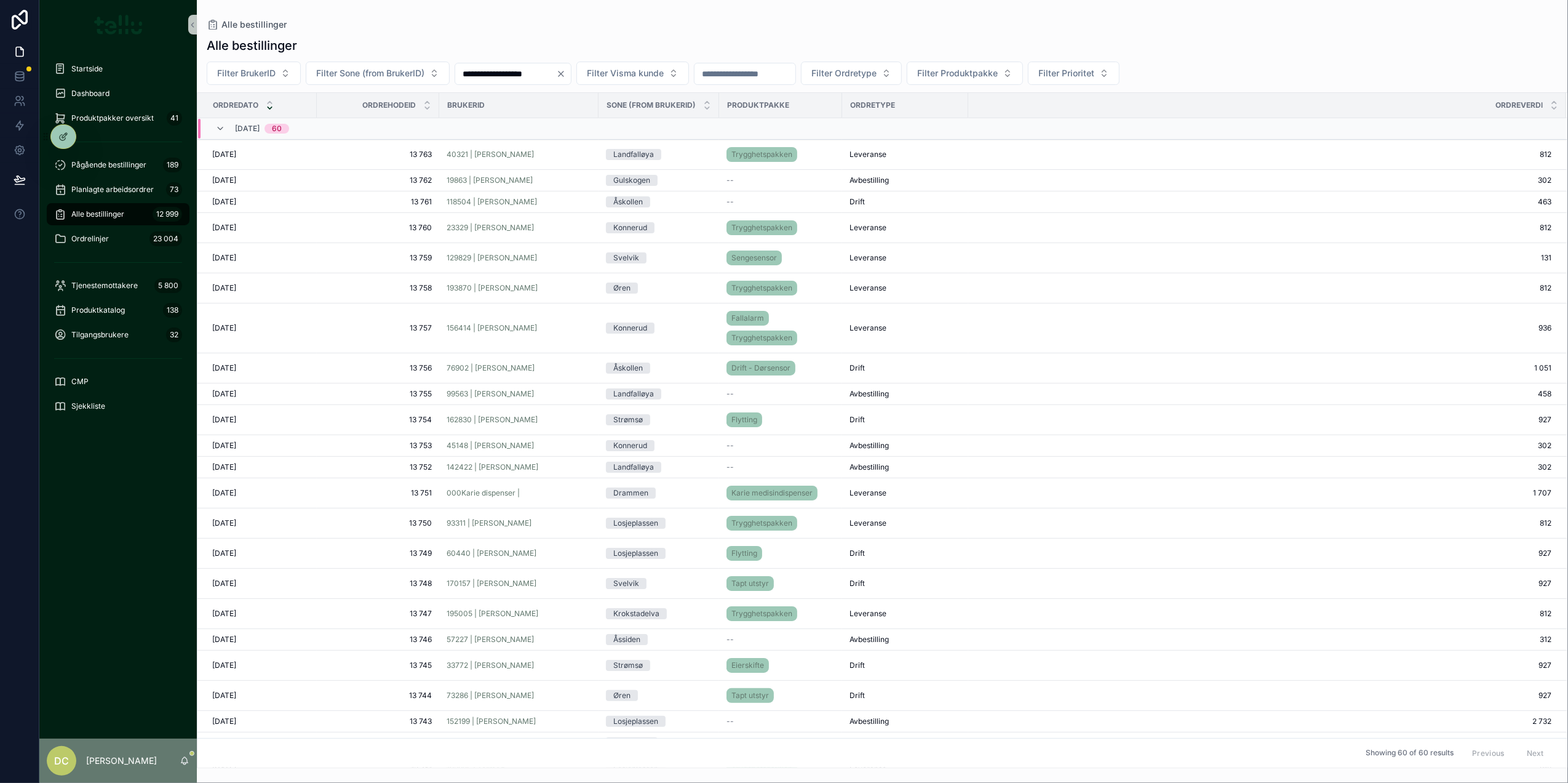
click at [487, 79] on input "**********" at bounding box center [505, 74] width 101 height 17
click at [459, 205] on button "8" at bounding box center [458, 204] width 22 height 22
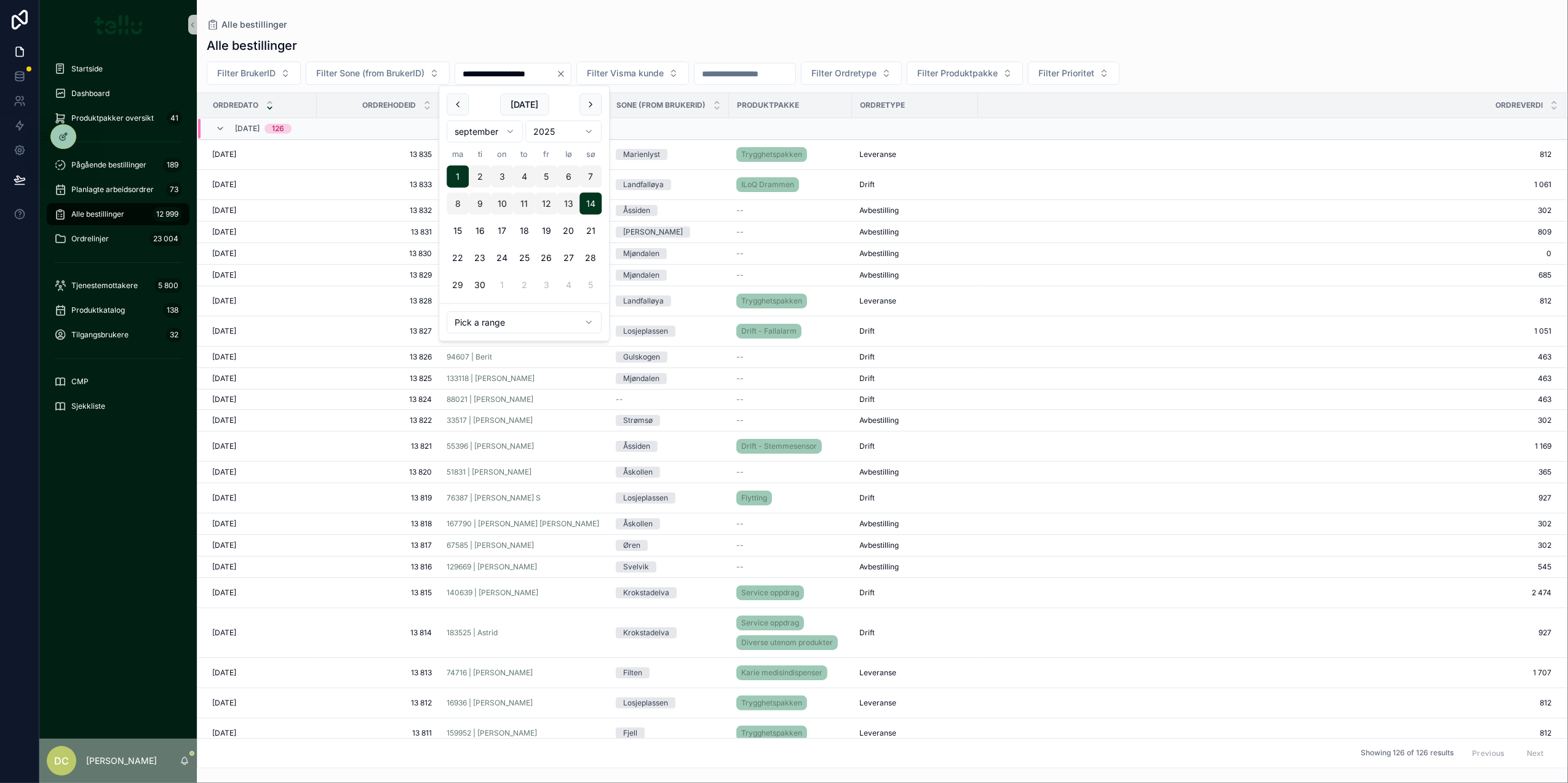
click at [457, 205] on button "8" at bounding box center [458, 204] width 22 height 22
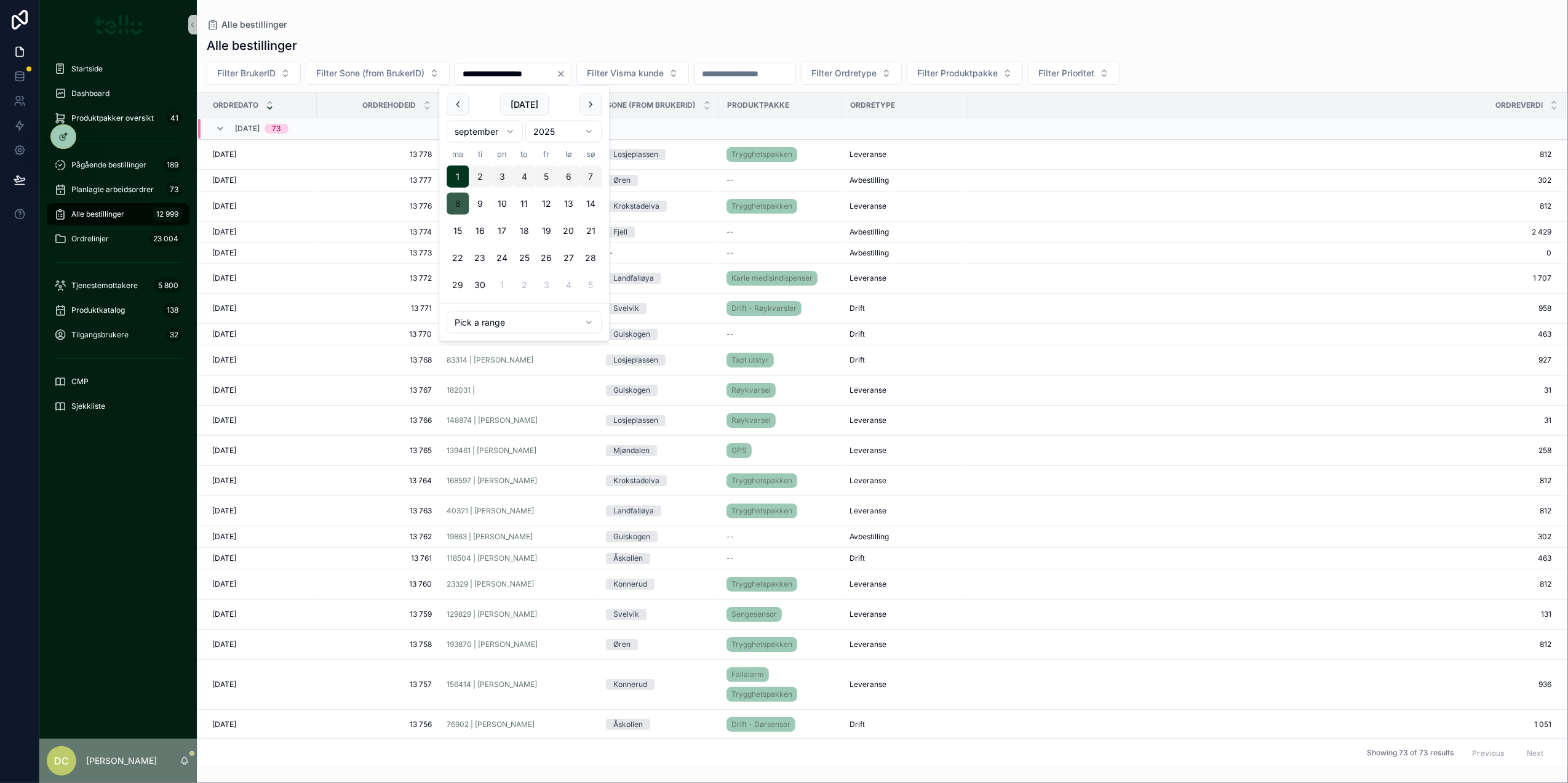
click at [455, 195] on button "8" at bounding box center [458, 204] width 22 height 22
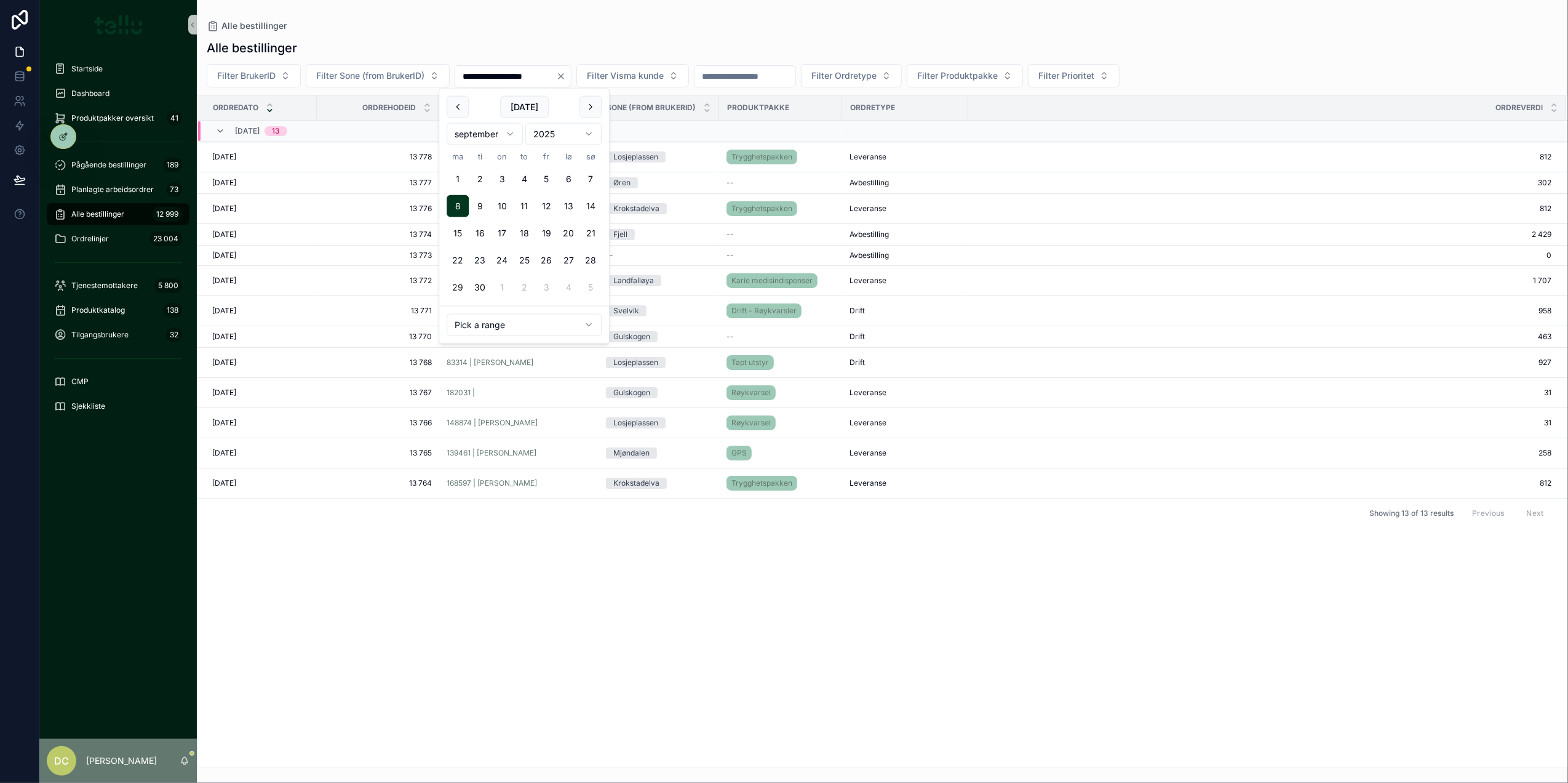
click at [588, 202] on button "14" at bounding box center [590, 206] width 22 height 22
type input "**********"
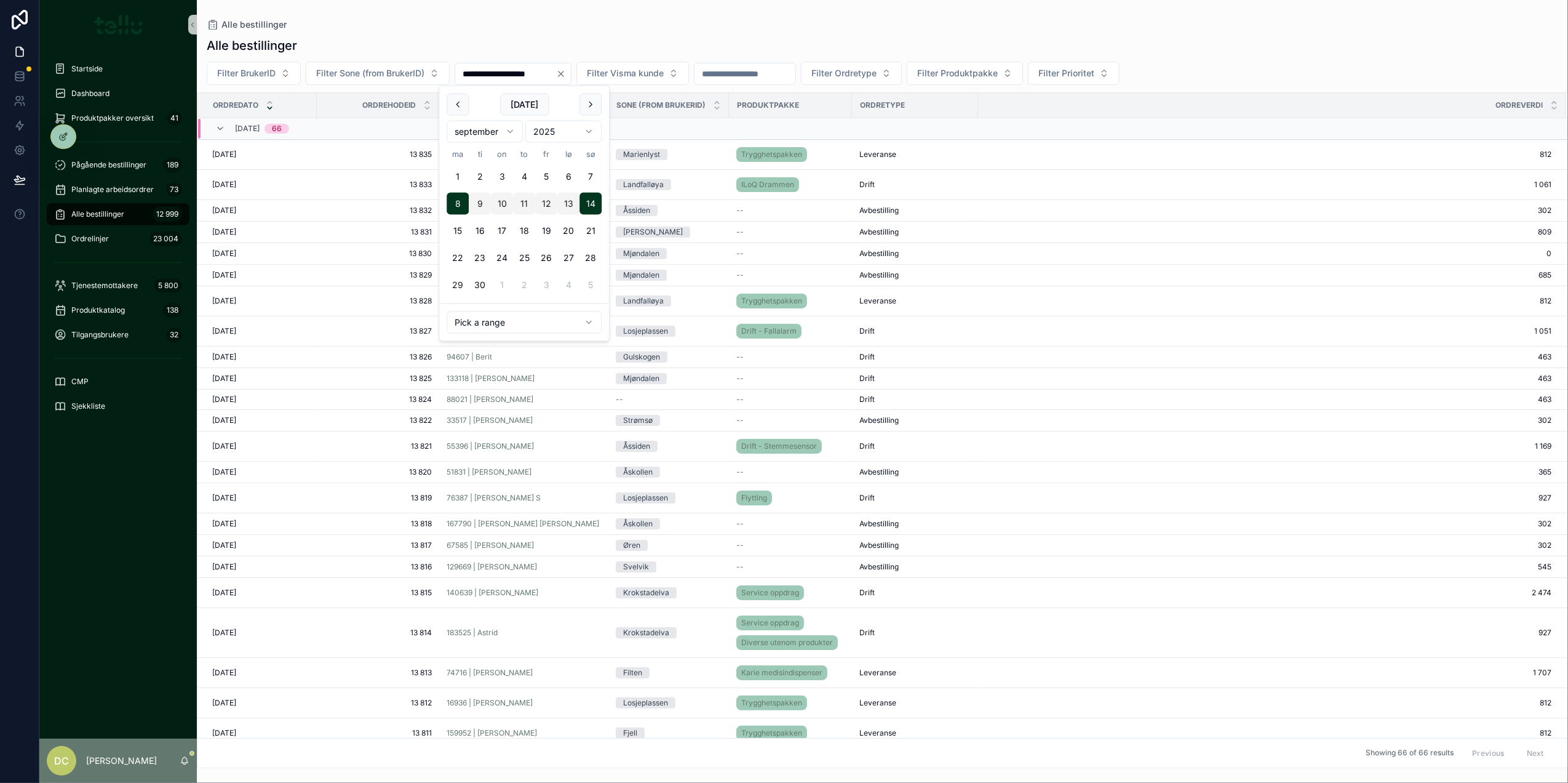
click at [793, 20] on div "Alle bestillinger" at bounding box center [882, 25] width 1351 height 10
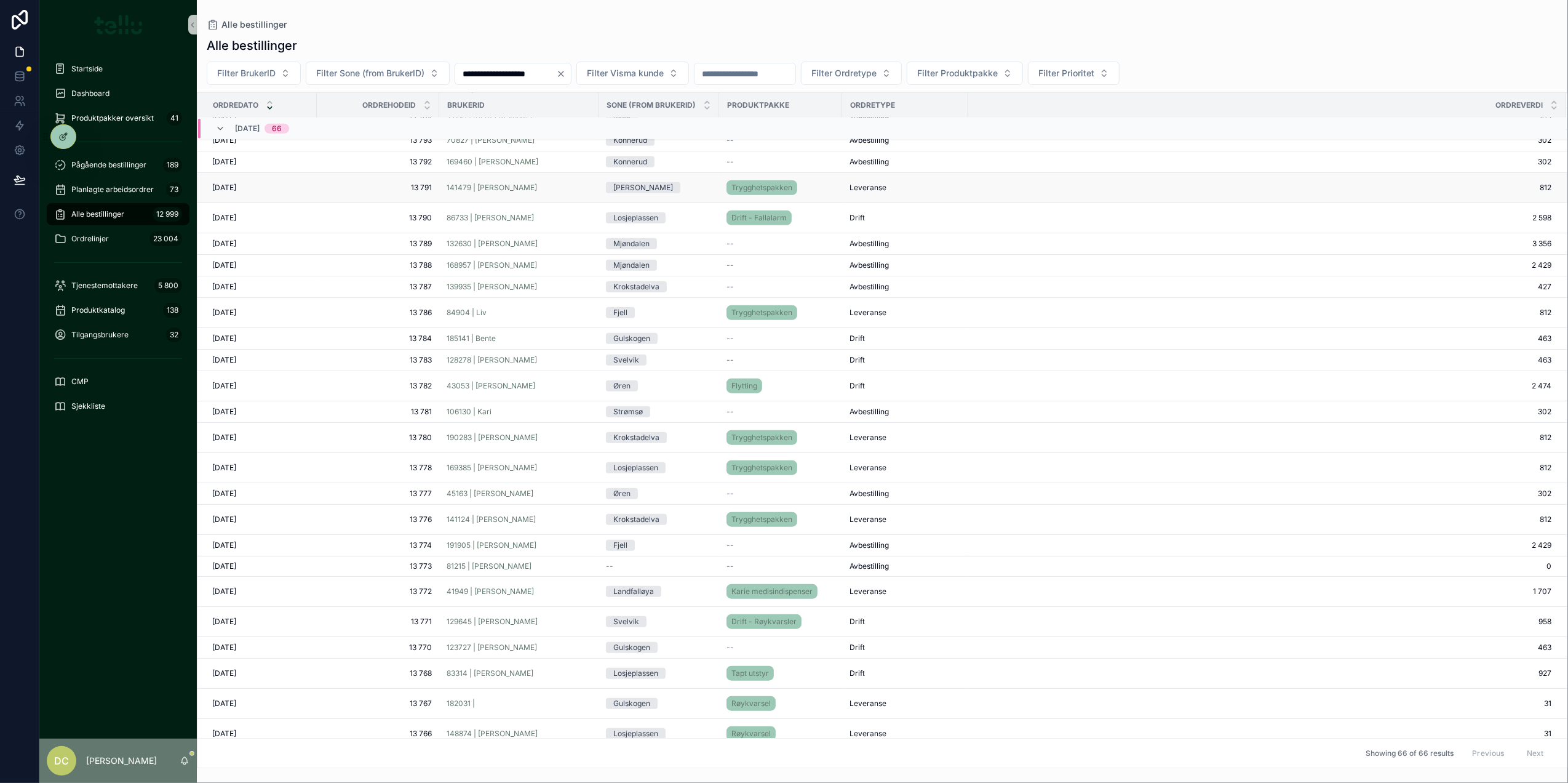
scroll to position [1121, 0]
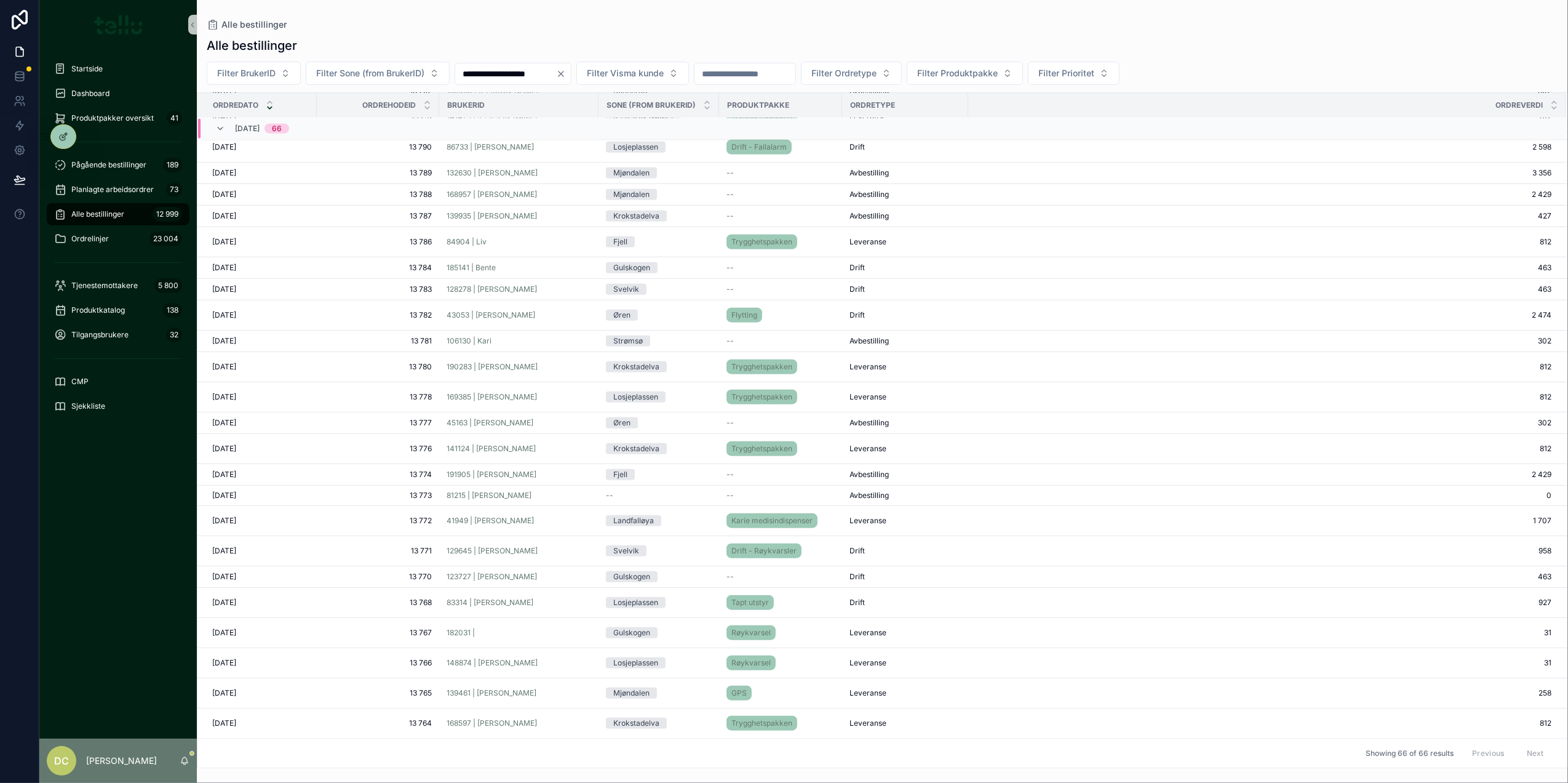
click at [701, 691] on div "Mjøndalen" at bounding box center [659, 693] width 105 height 11
click at [576, 662] on div "148874 | [PERSON_NAME]" at bounding box center [519, 663] width 145 height 10
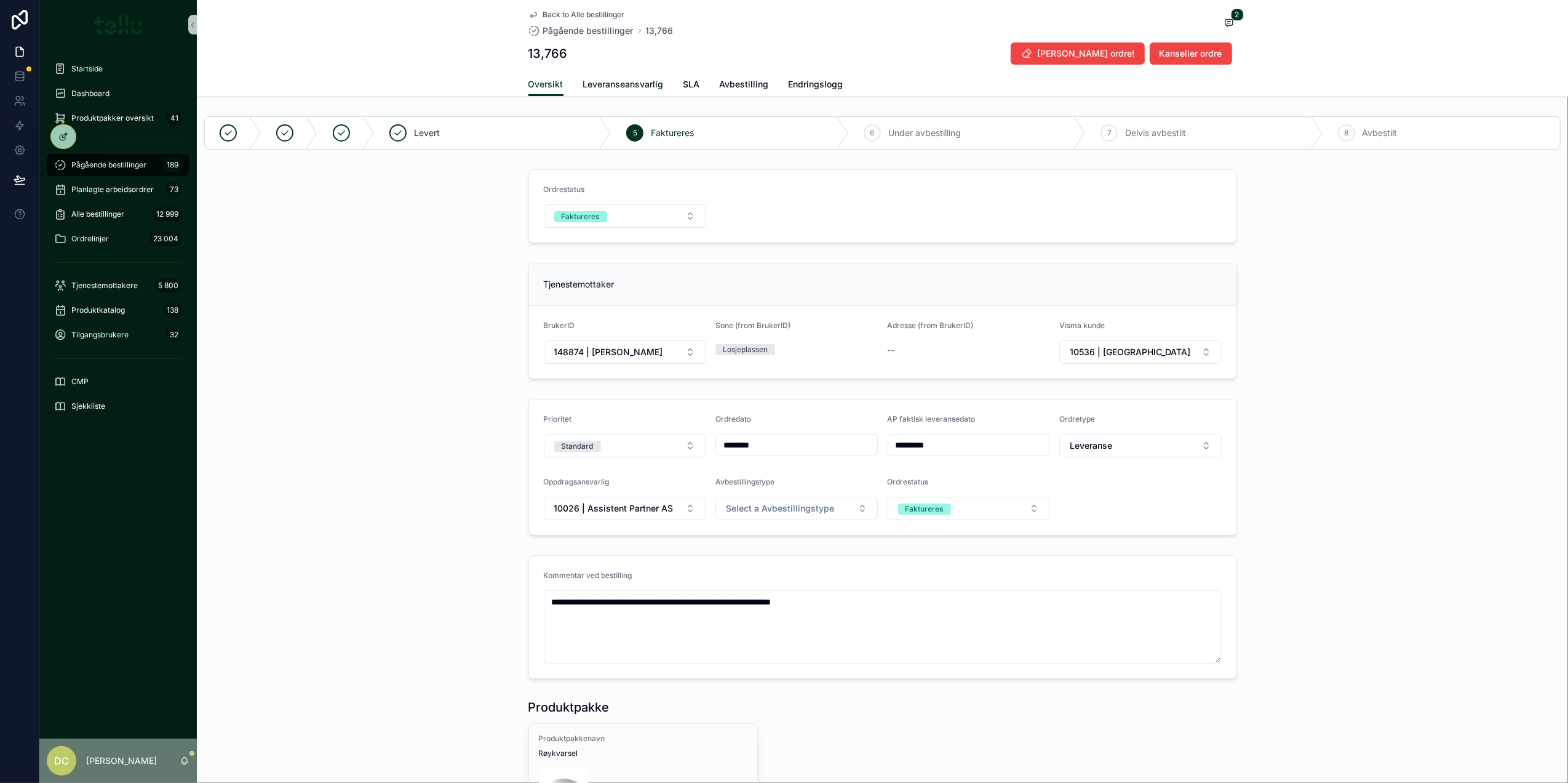
click at [616, 88] on span "Leveranseansvarlig" at bounding box center [623, 84] width 81 height 12
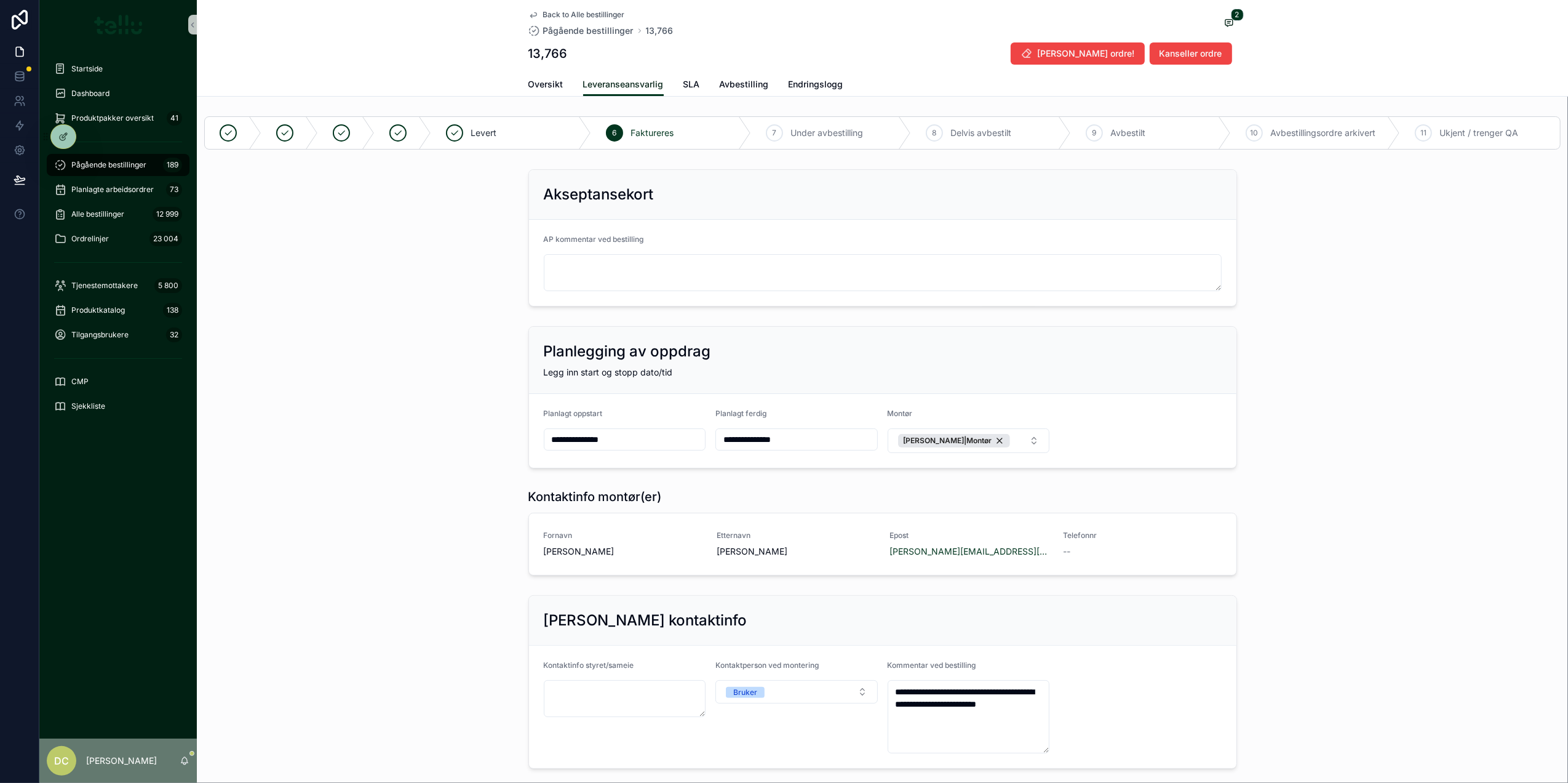
scroll to position [358, 0]
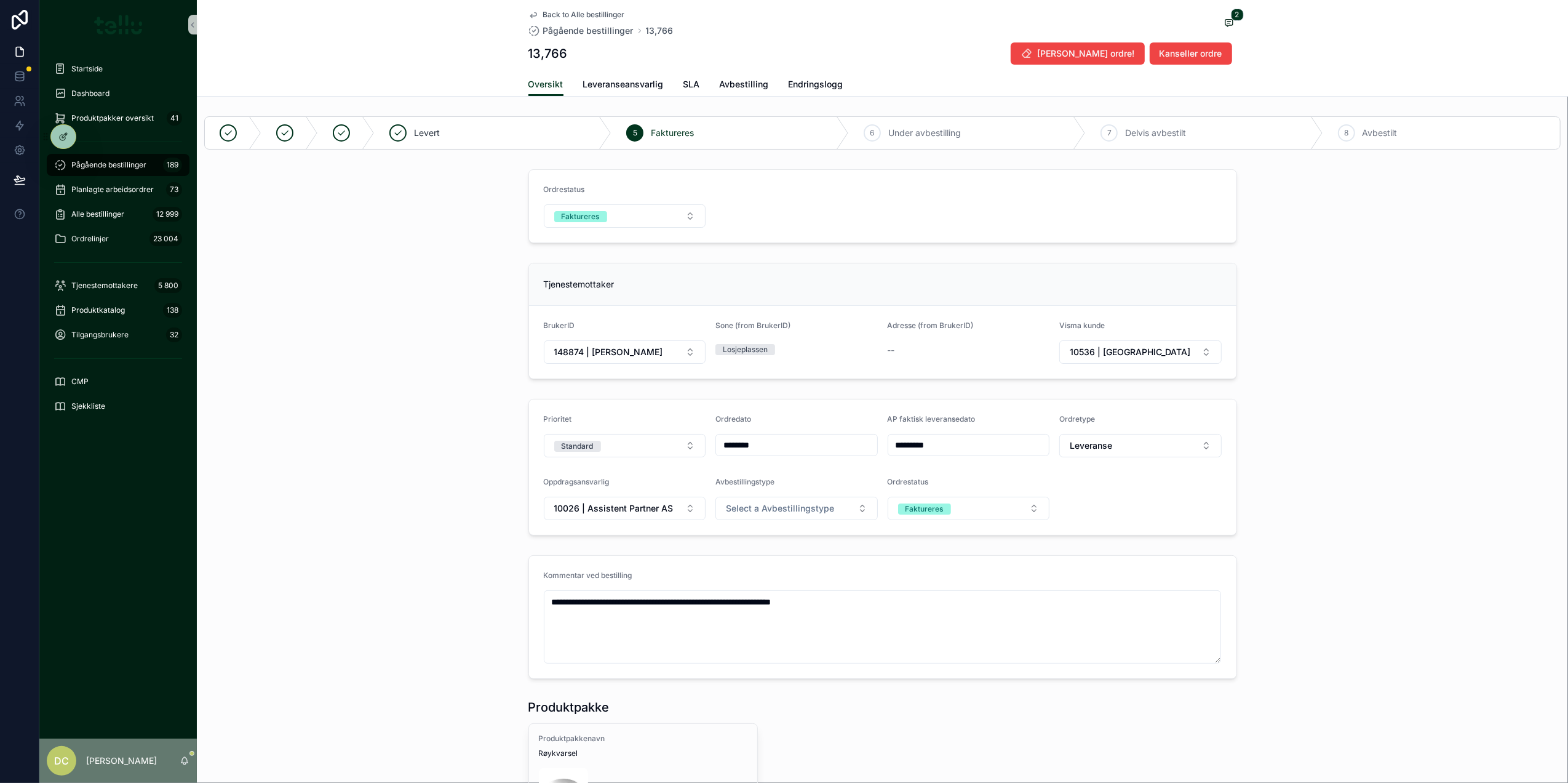
scroll to position [618, 0]
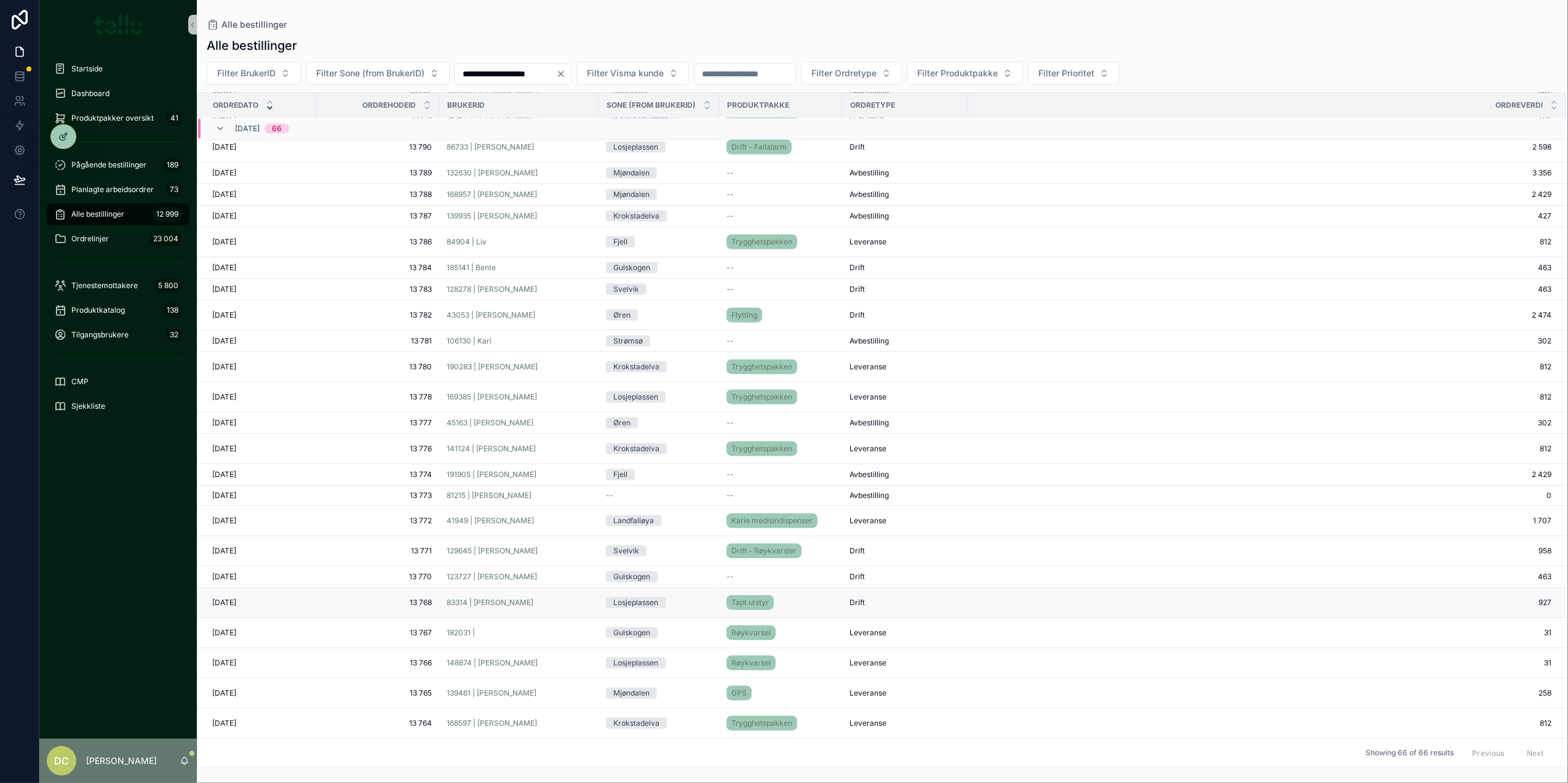
scroll to position [1121, 0]
click at [500, 638] on div "182031 |" at bounding box center [519, 633] width 145 height 10
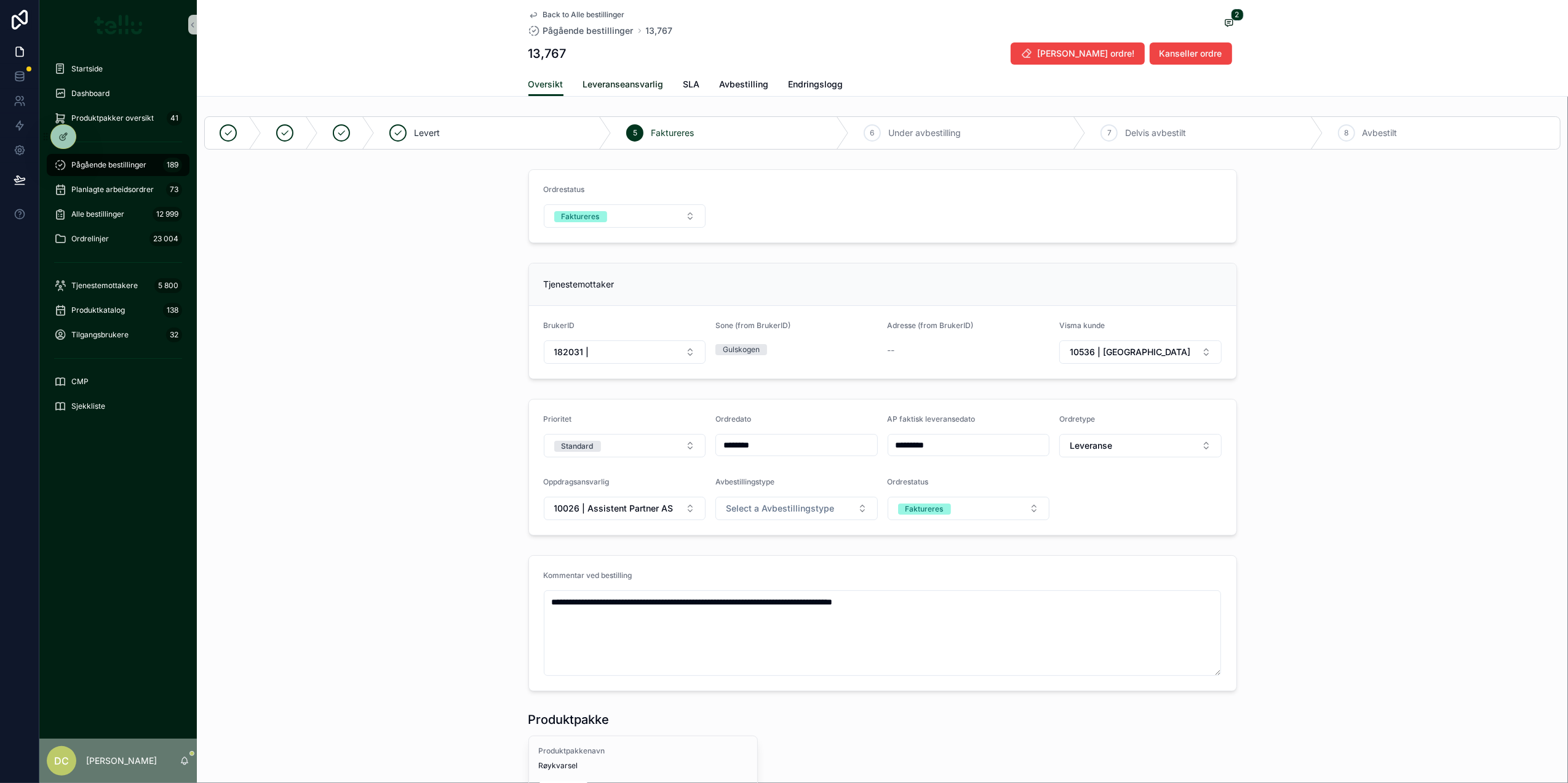
click at [625, 79] on span "Leveranseansvarlig" at bounding box center [623, 84] width 81 height 12
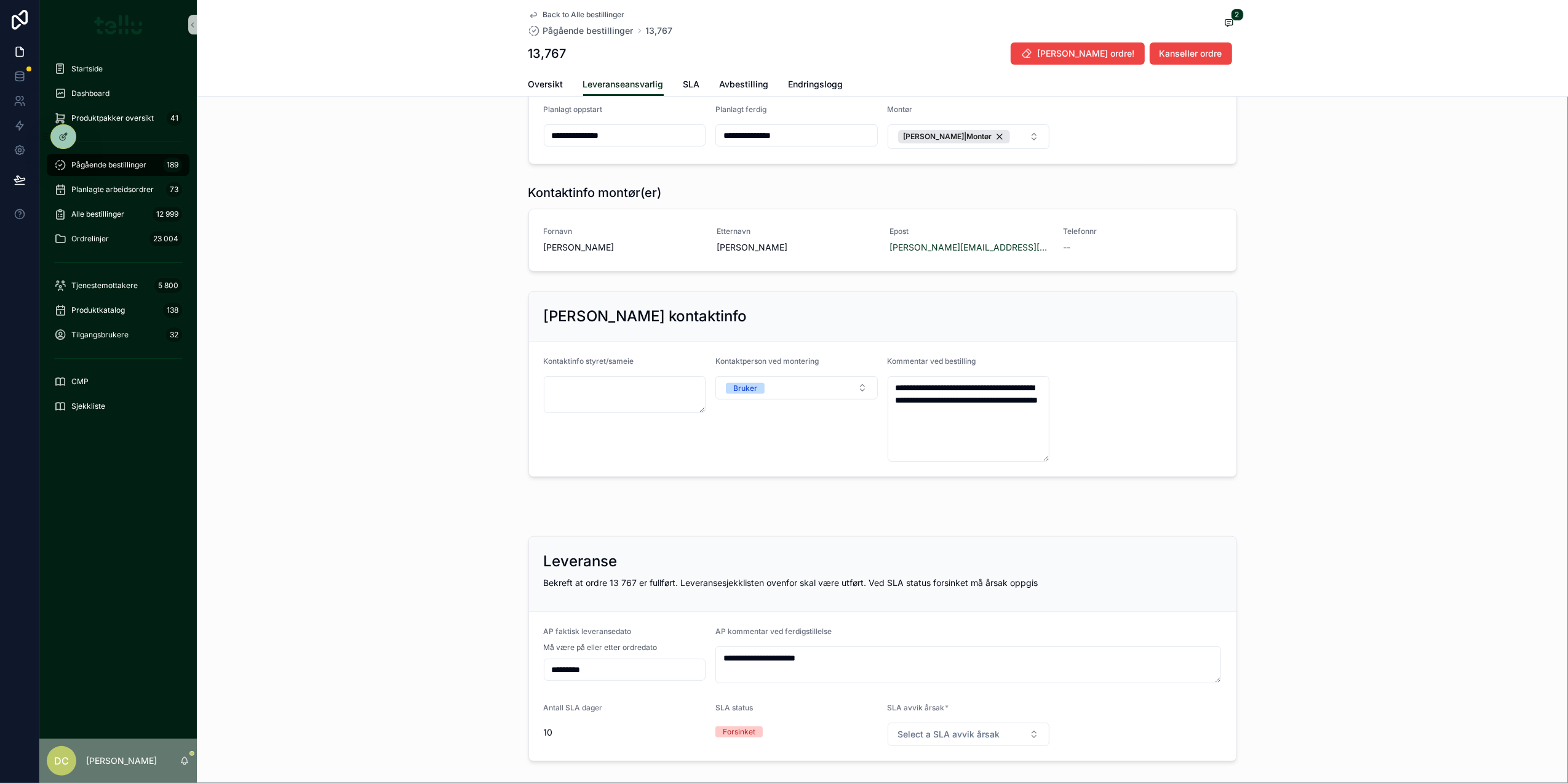
scroll to position [370, 0]
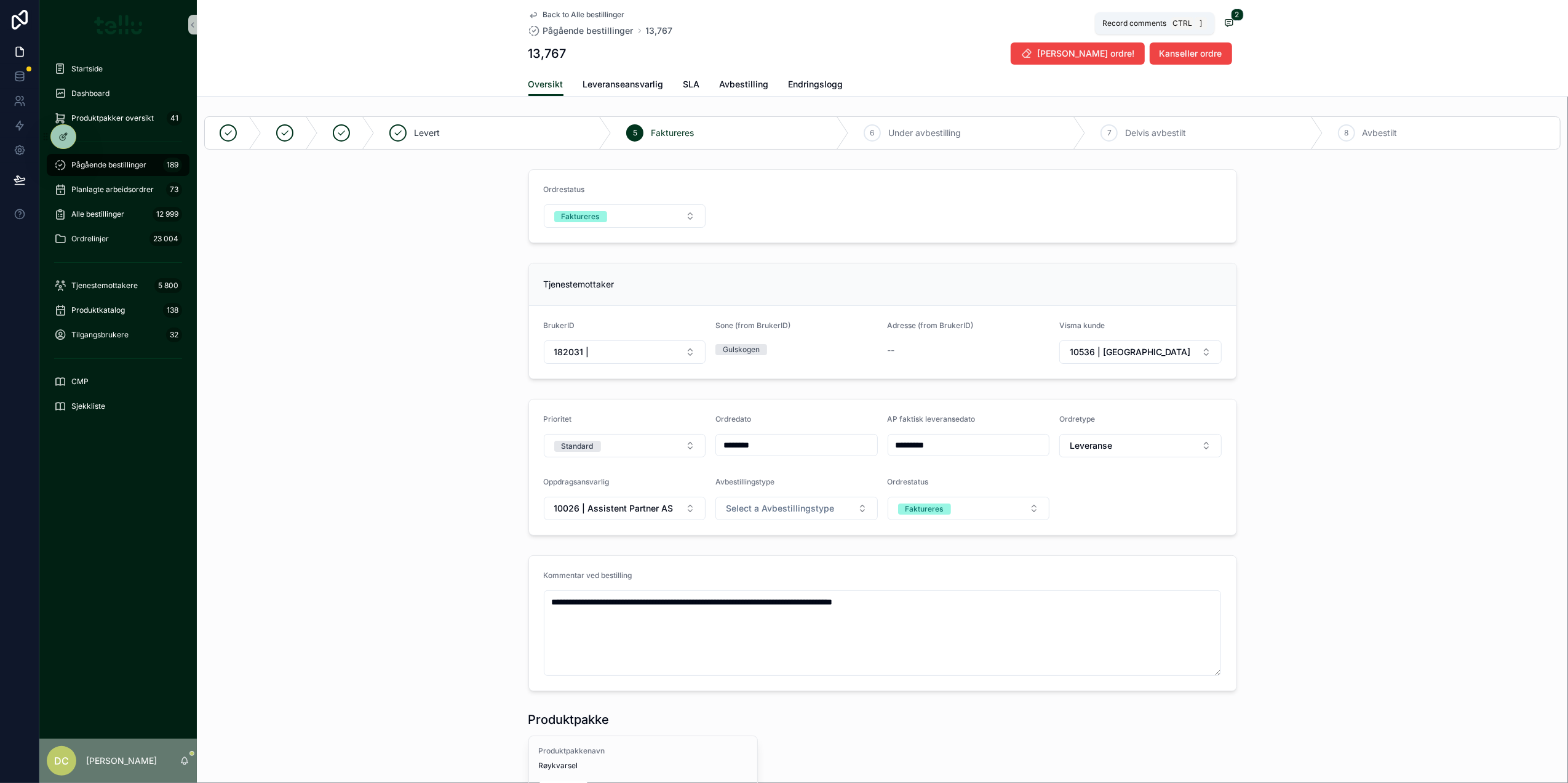
click at [1224, 18] on icon "scrollable content" at bounding box center [1229, 23] width 10 height 10
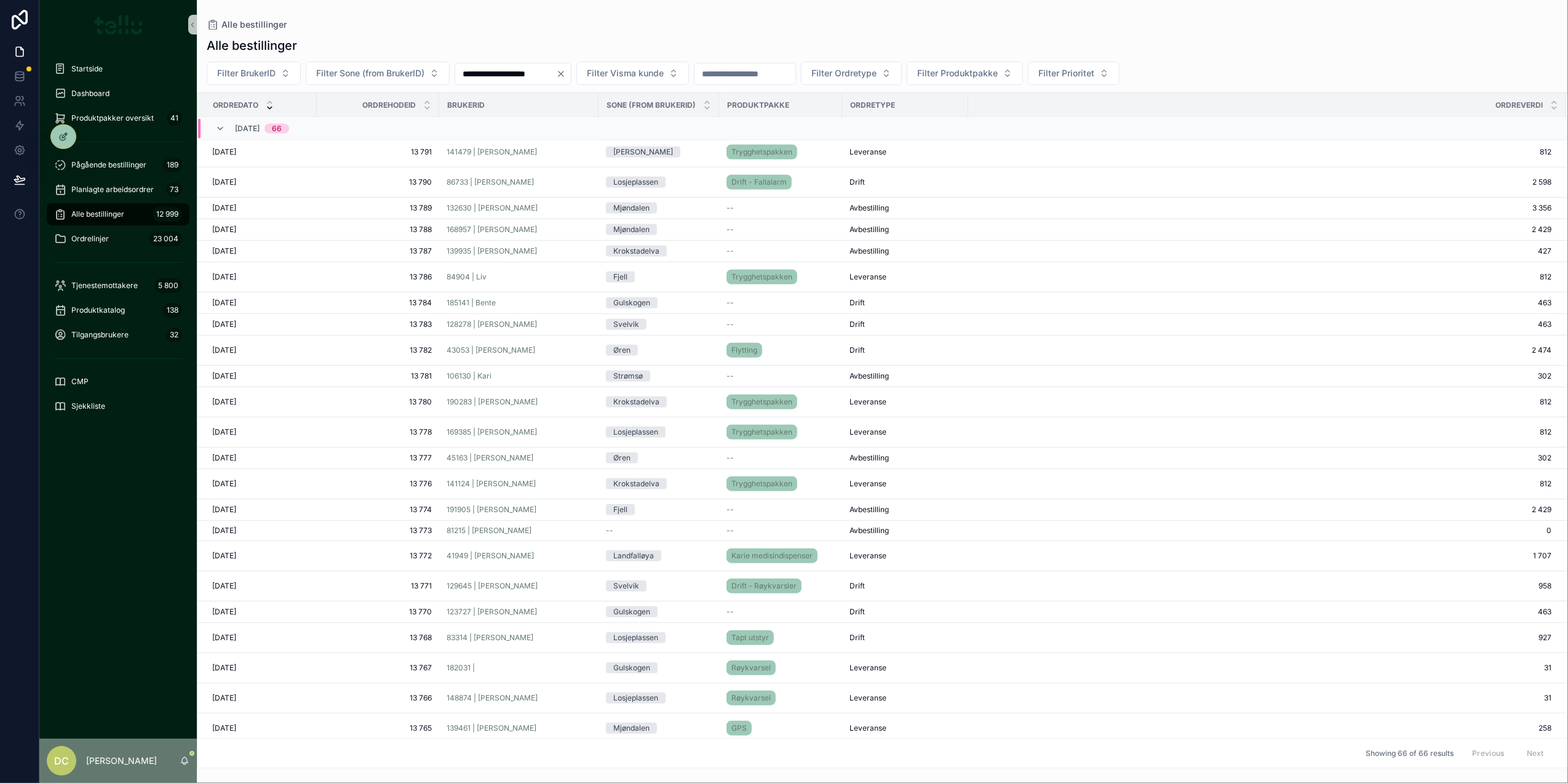
scroll to position [1121, 0]
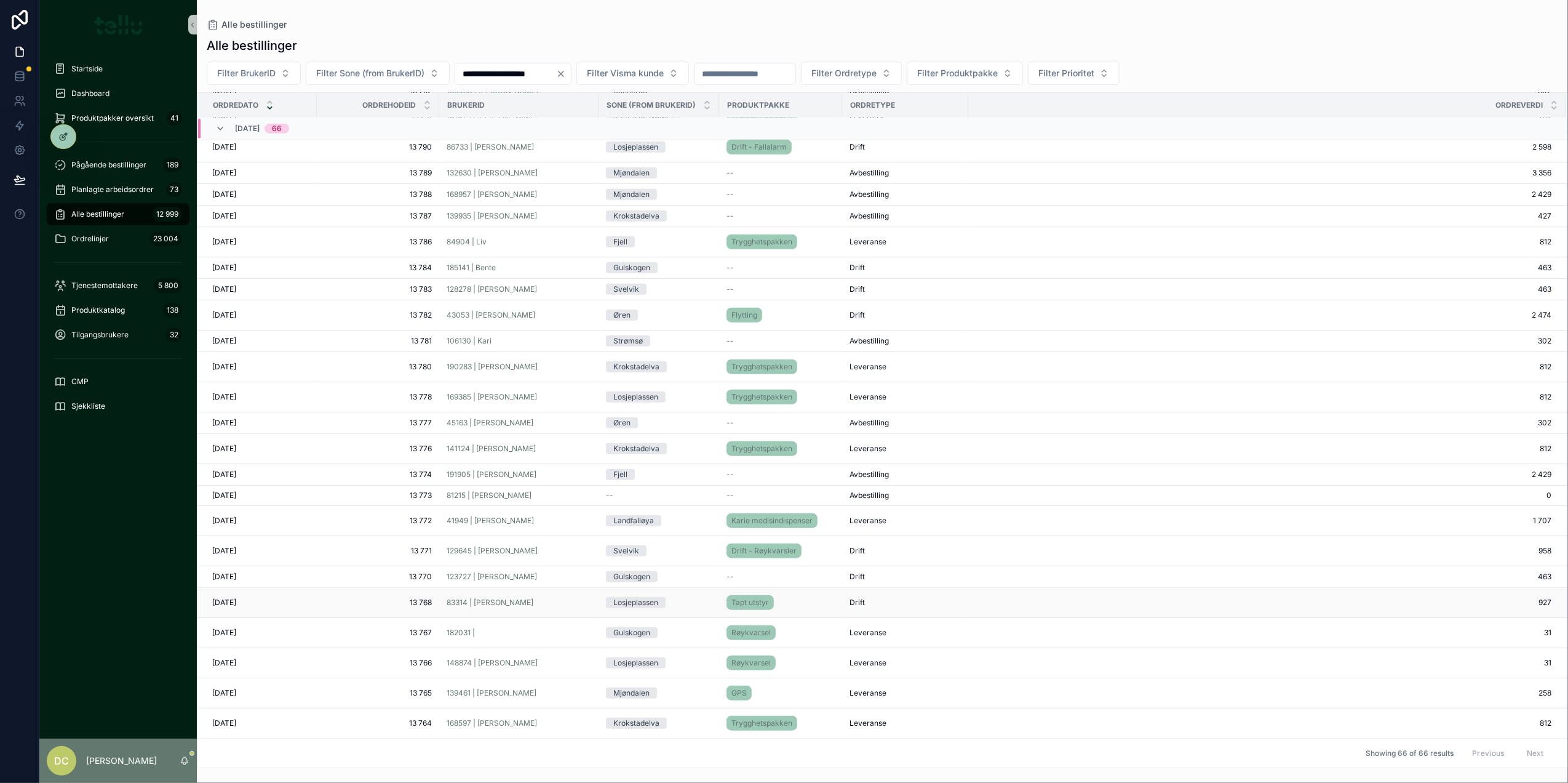
click at [526, 606] on div "83314 | [PERSON_NAME]" at bounding box center [519, 602] width 145 height 10
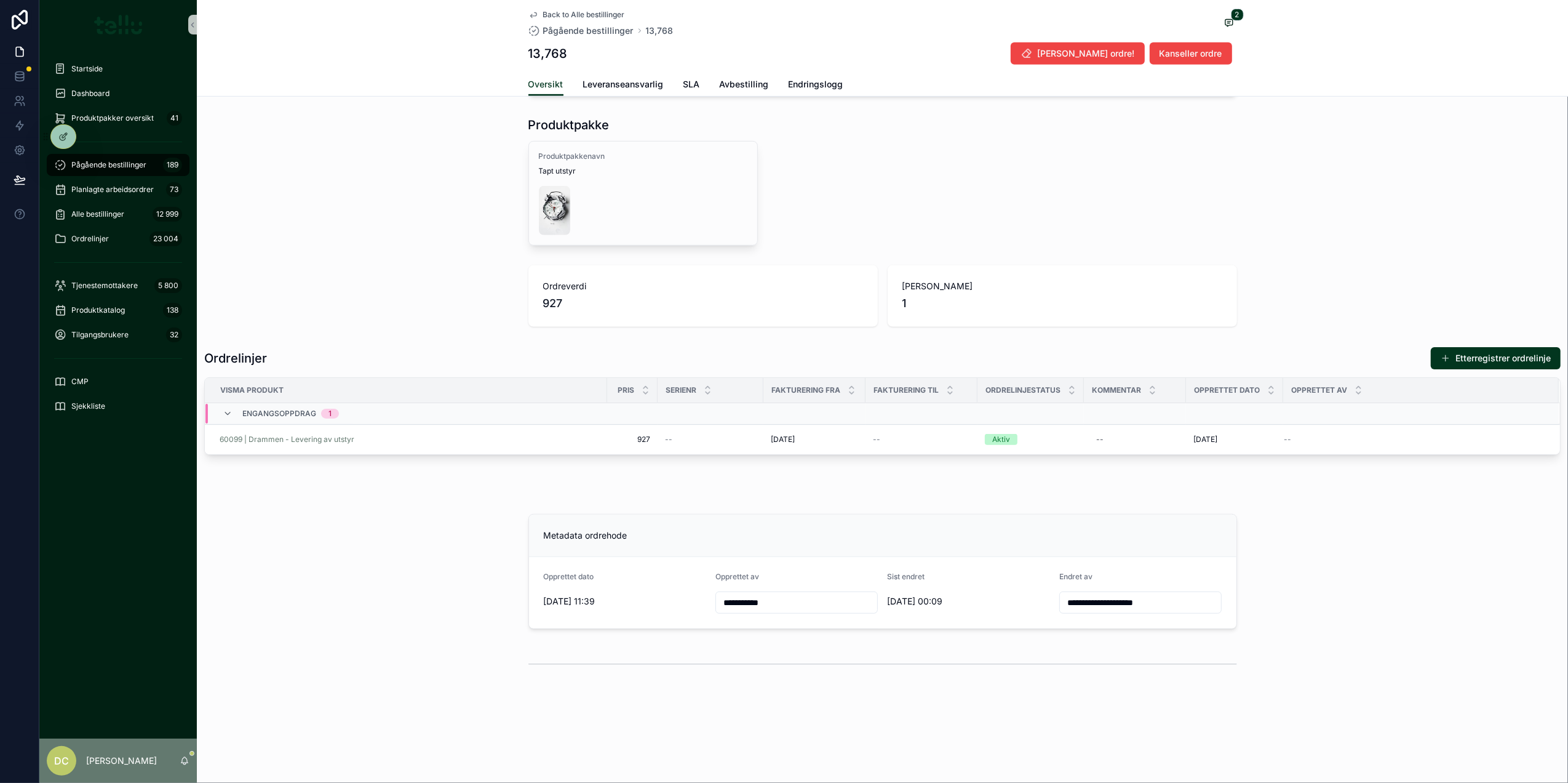
scroll to position [587, 0]
click at [1447, 356] on button "Etterregistrer ordrelinje" at bounding box center [1495, 358] width 130 height 22
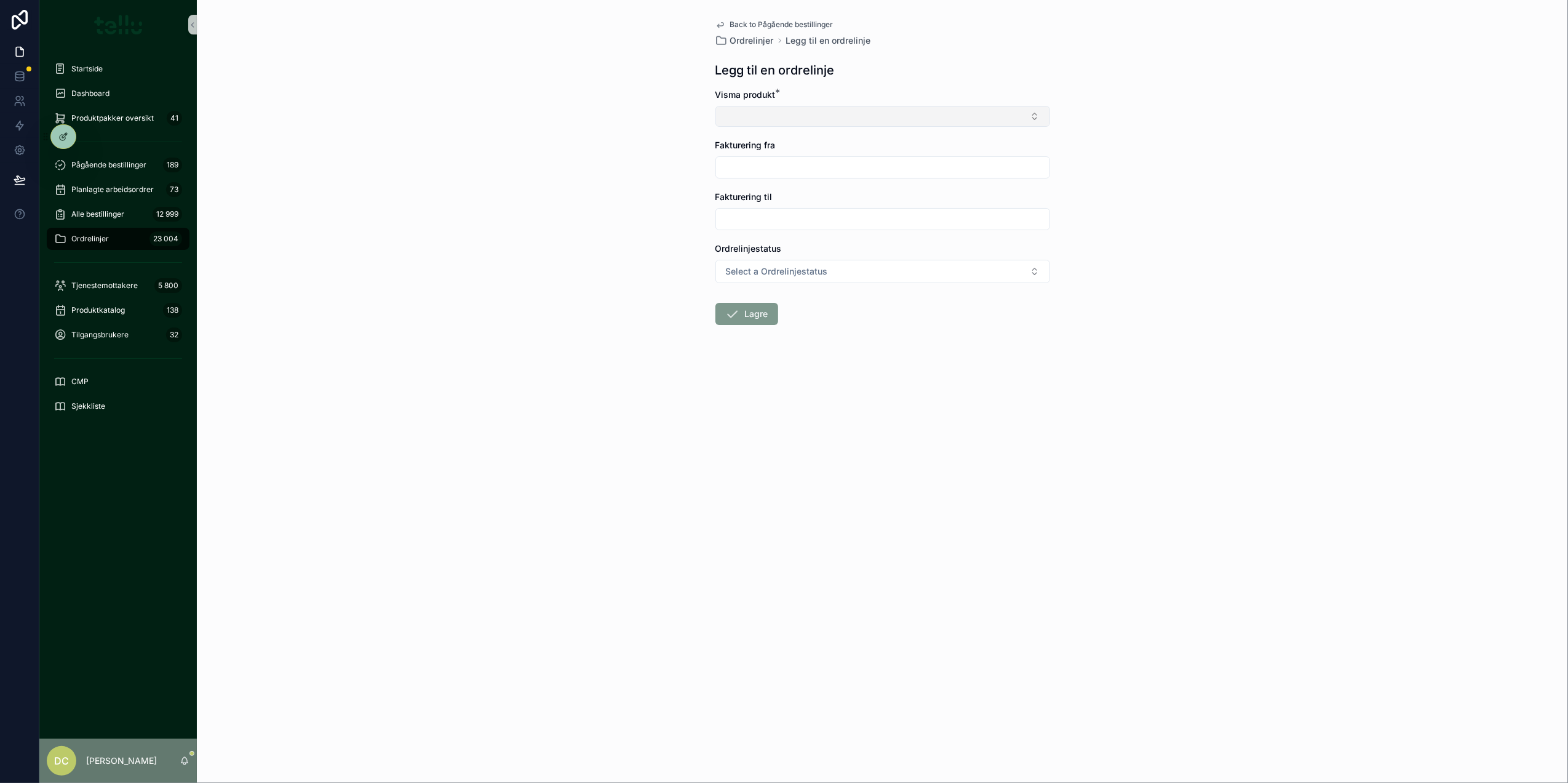
click at [781, 114] on button "Select Button" at bounding box center [883, 116] width 335 height 21
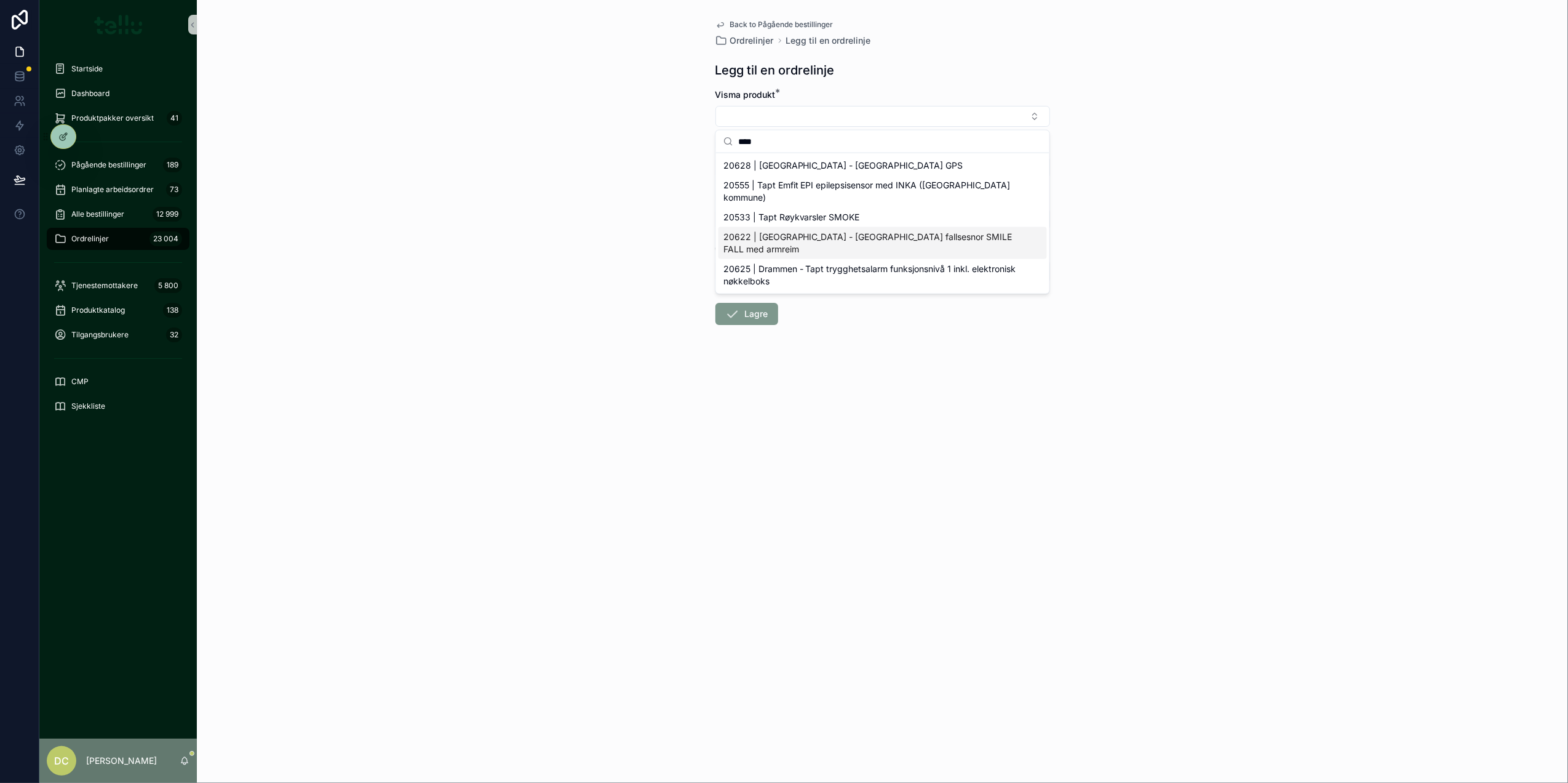
type input "****"
click at [876, 231] on span "20622 | [GEOGRAPHIC_DATA] - [GEOGRAPHIC_DATA] fallsesnor SMILE FALL med armreim" at bounding box center [875, 243] width 304 height 25
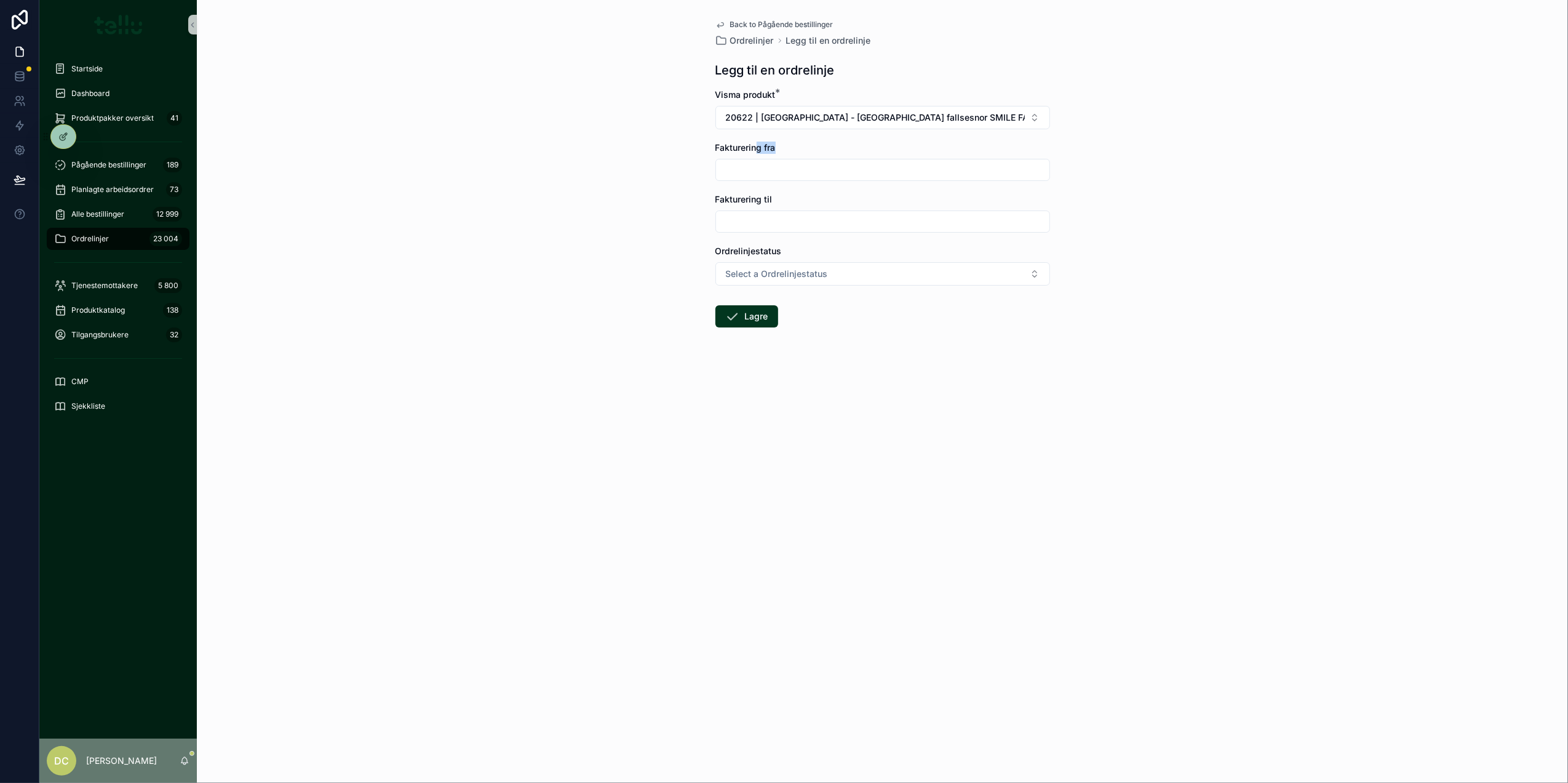
click at [757, 154] on div "Fakturering fra" at bounding box center [883, 161] width 335 height 39
drag, startPoint x: 757, startPoint y: 154, endPoint x: 764, endPoint y: 171, distance: 18.4
click at [764, 171] on input "scrollable content" at bounding box center [882, 169] width 333 height 17
click at [812, 268] on button "1" at bounding box center [815, 272] width 22 height 22
type input "********"
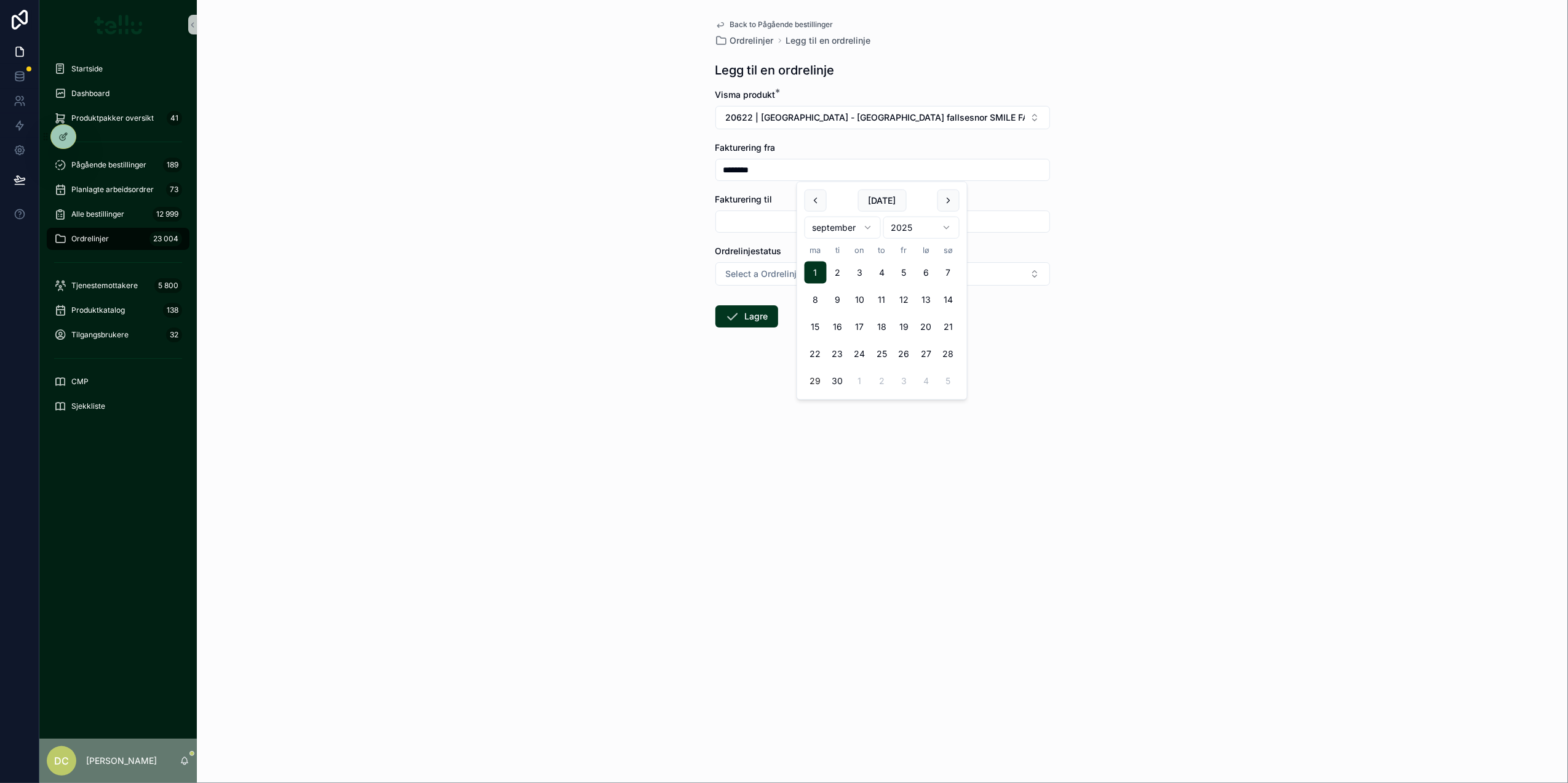
click at [637, 280] on div "Back to Pågående bestillinger Ordrelinjer Legg til en ordrelinje Legg til en or…" at bounding box center [882, 392] width 1371 height 783
click at [744, 273] on span "Select a Ordrelinjestatus" at bounding box center [776, 273] width 102 height 12
click at [743, 365] on div "Aktiv" at bounding box center [739, 360] width 18 height 11
click at [758, 317] on button "Lagre" at bounding box center [747, 315] width 63 height 22
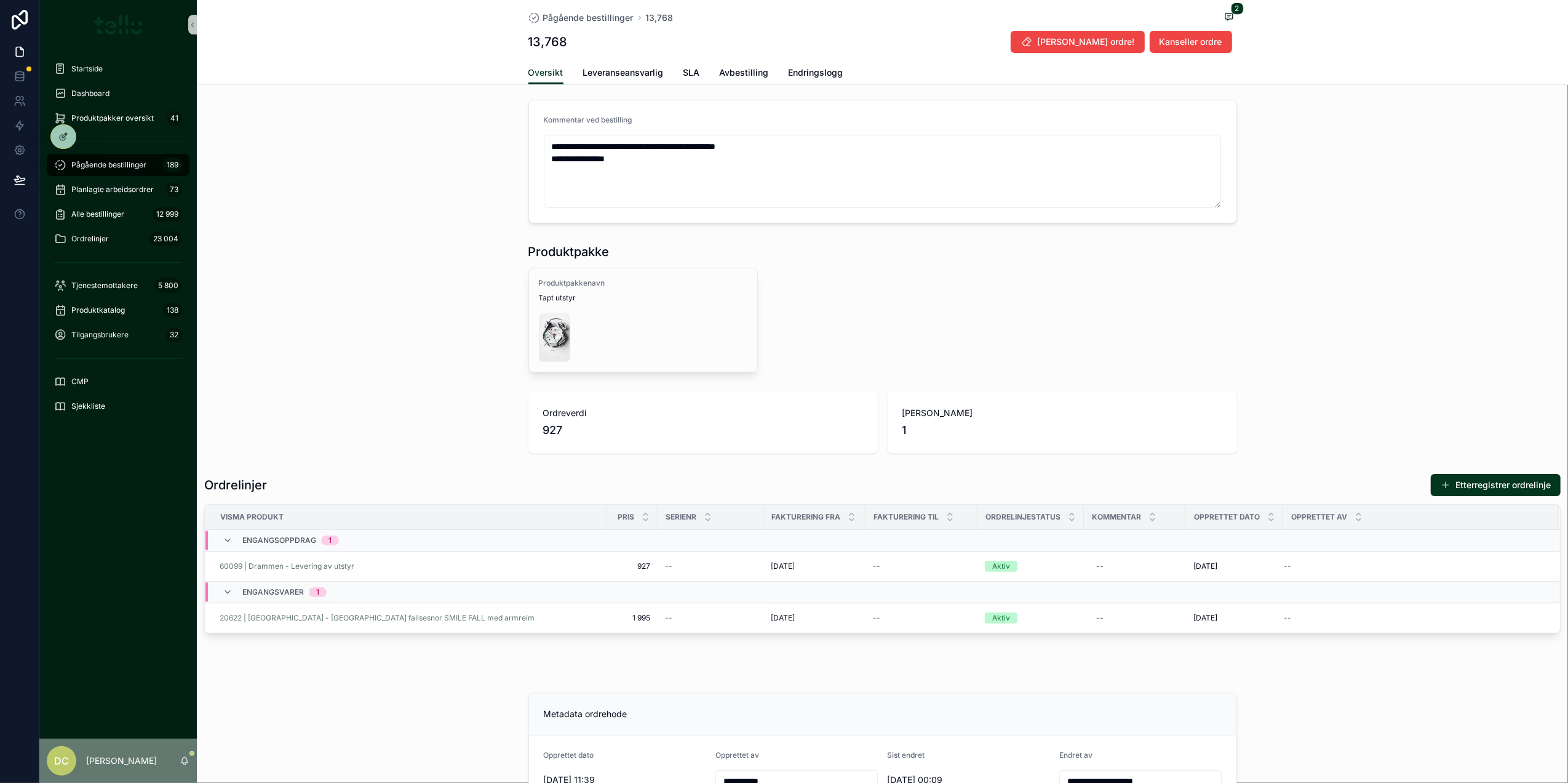
scroll to position [574, 0]
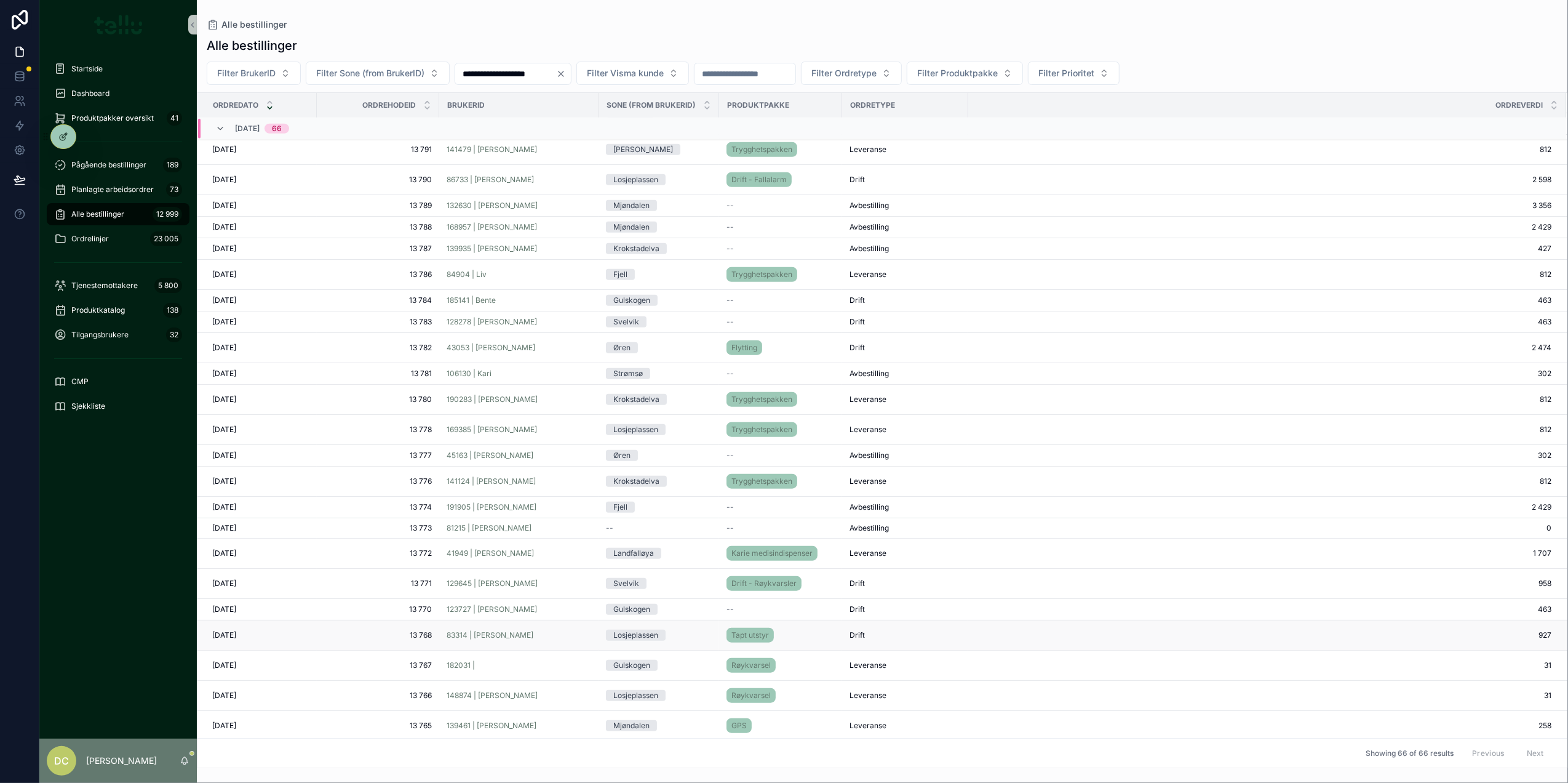
scroll to position [1121, 0]
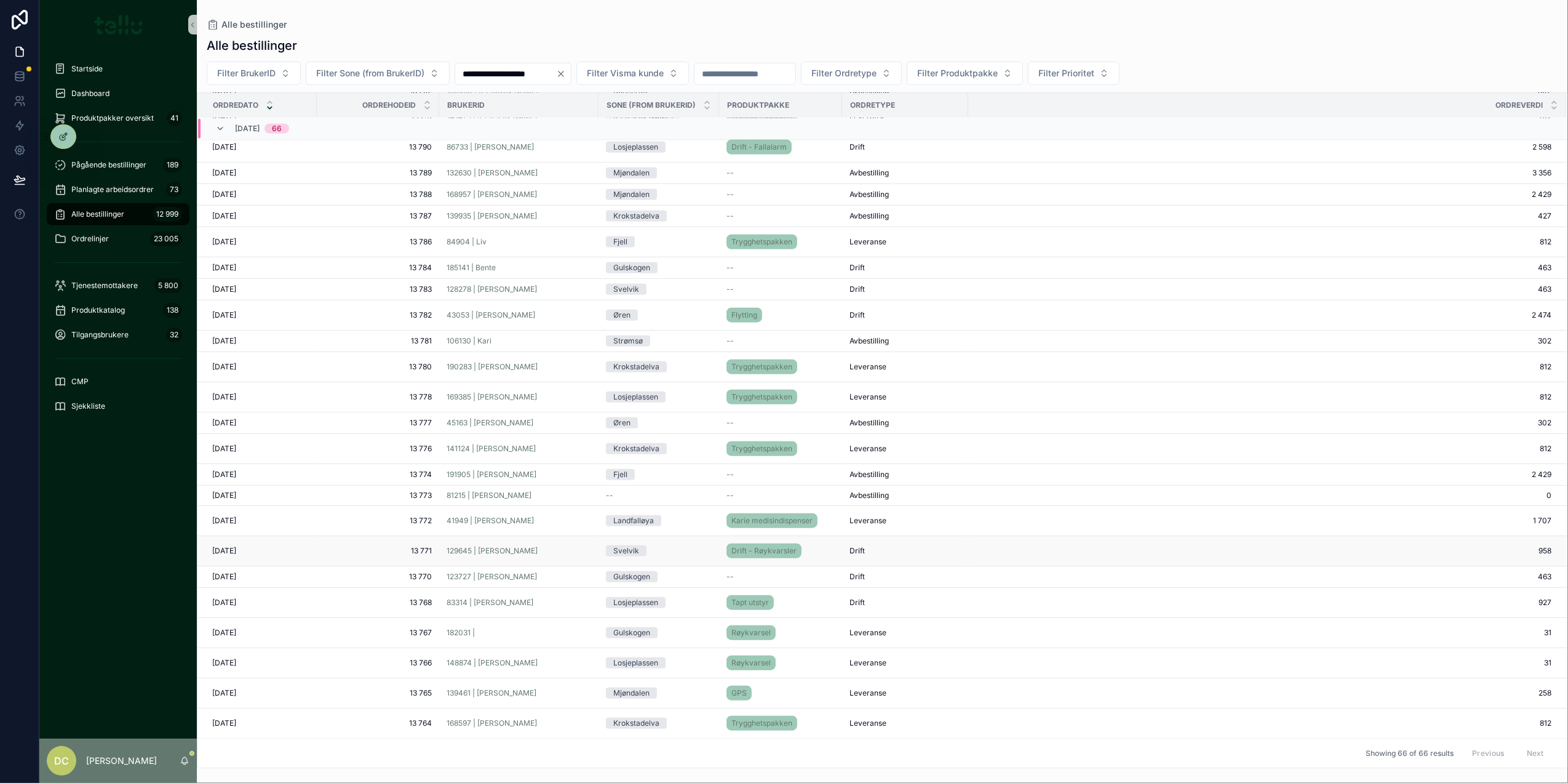
click at [550, 548] on div "129645 | [PERSON_NAME]" at bounding box center [519, 551] width 145 height 10
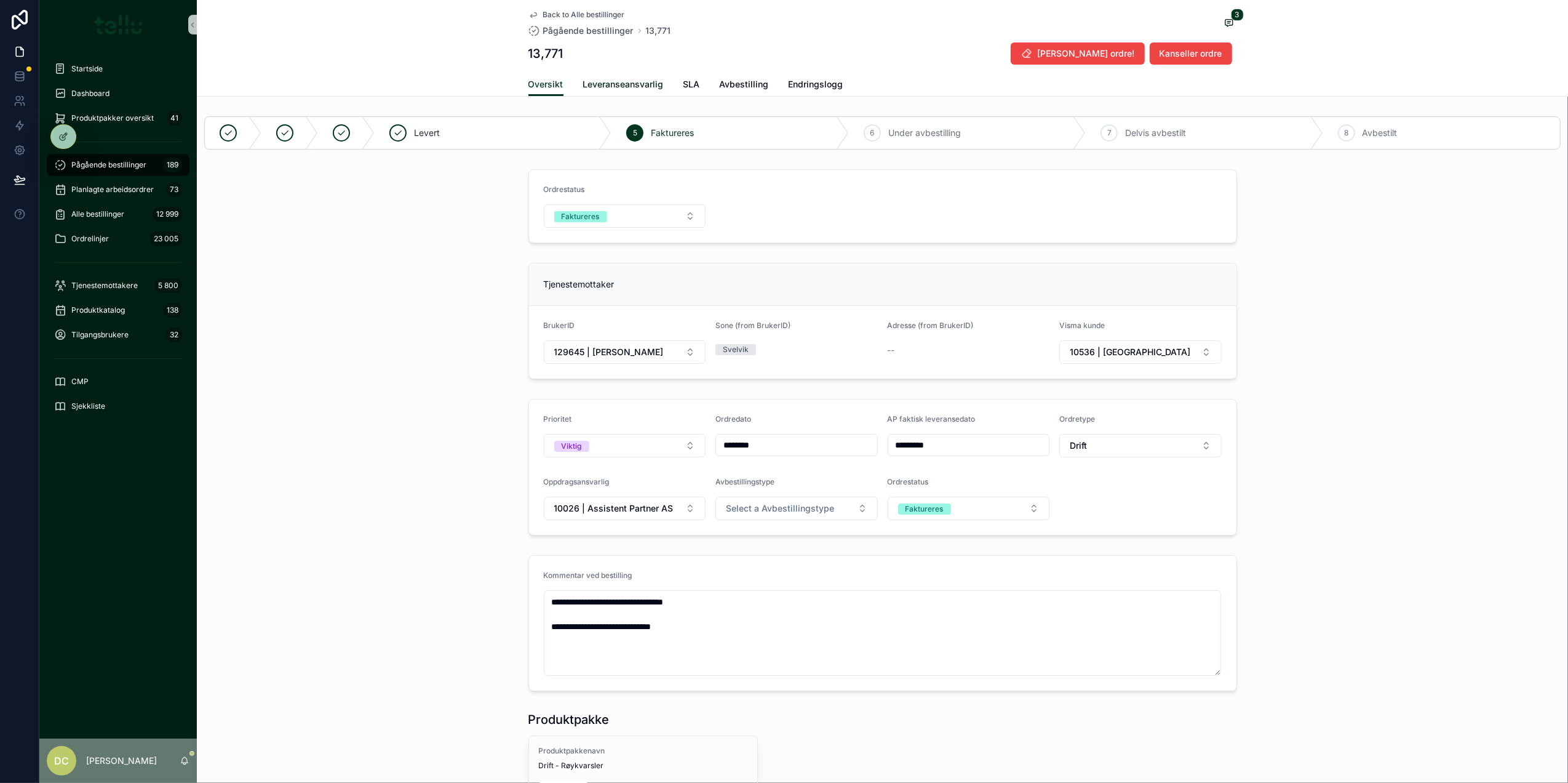
click at [604, 84] on span "Leveranseansvarlig" at bounding box center [623, 84] width 81 height 12
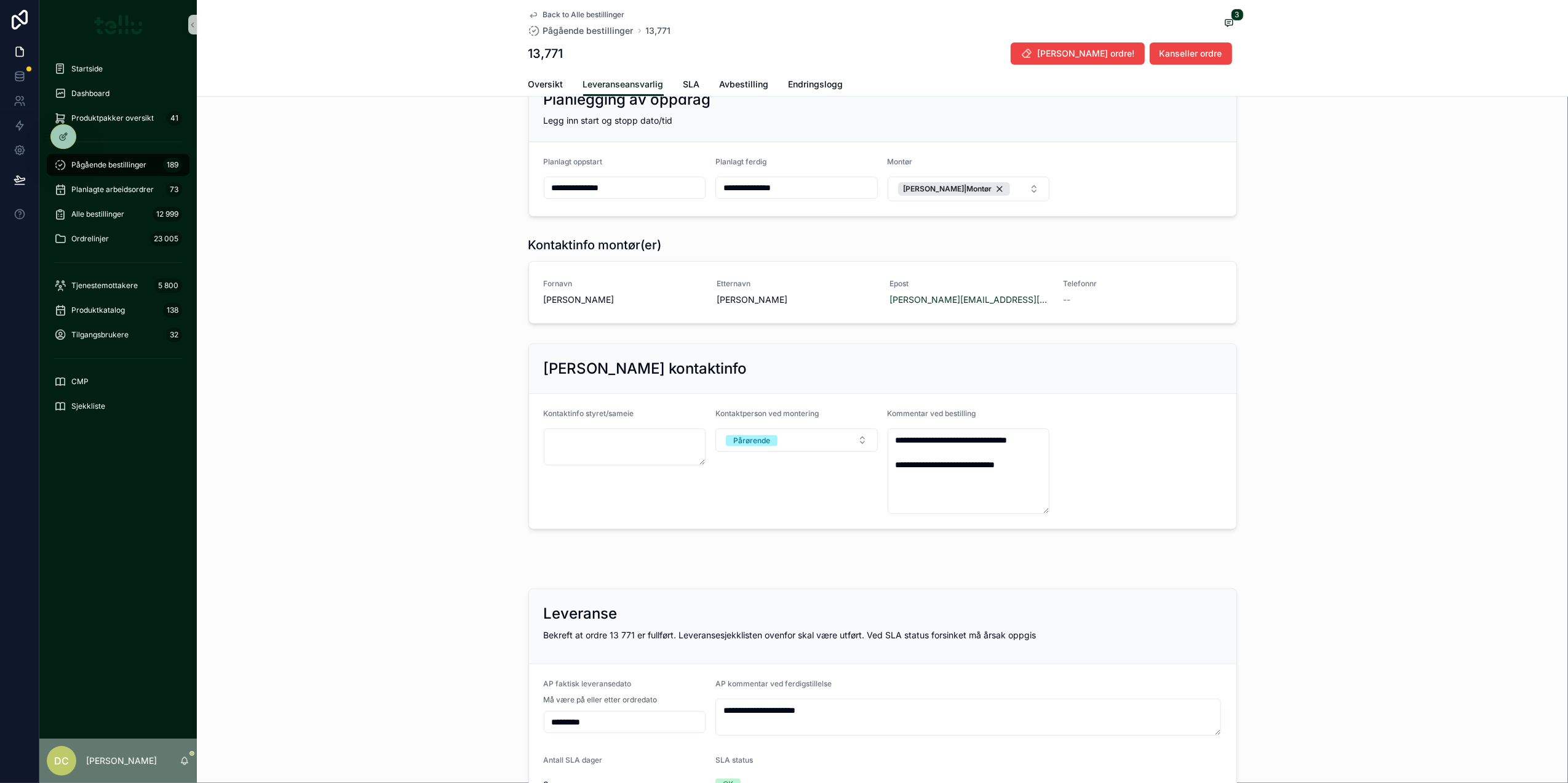
scroll to position [367, 0]
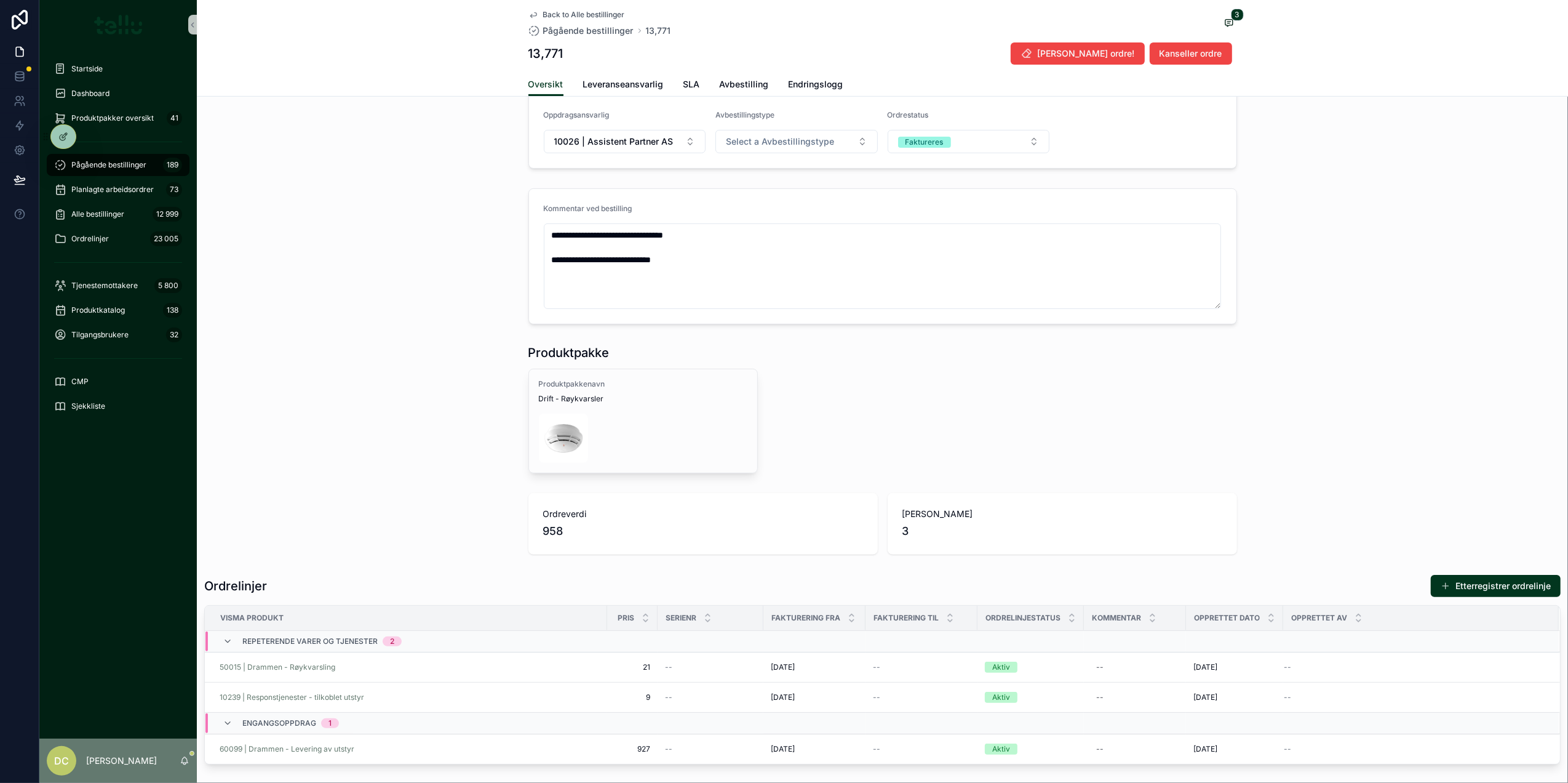
scroll to position [682, 0]
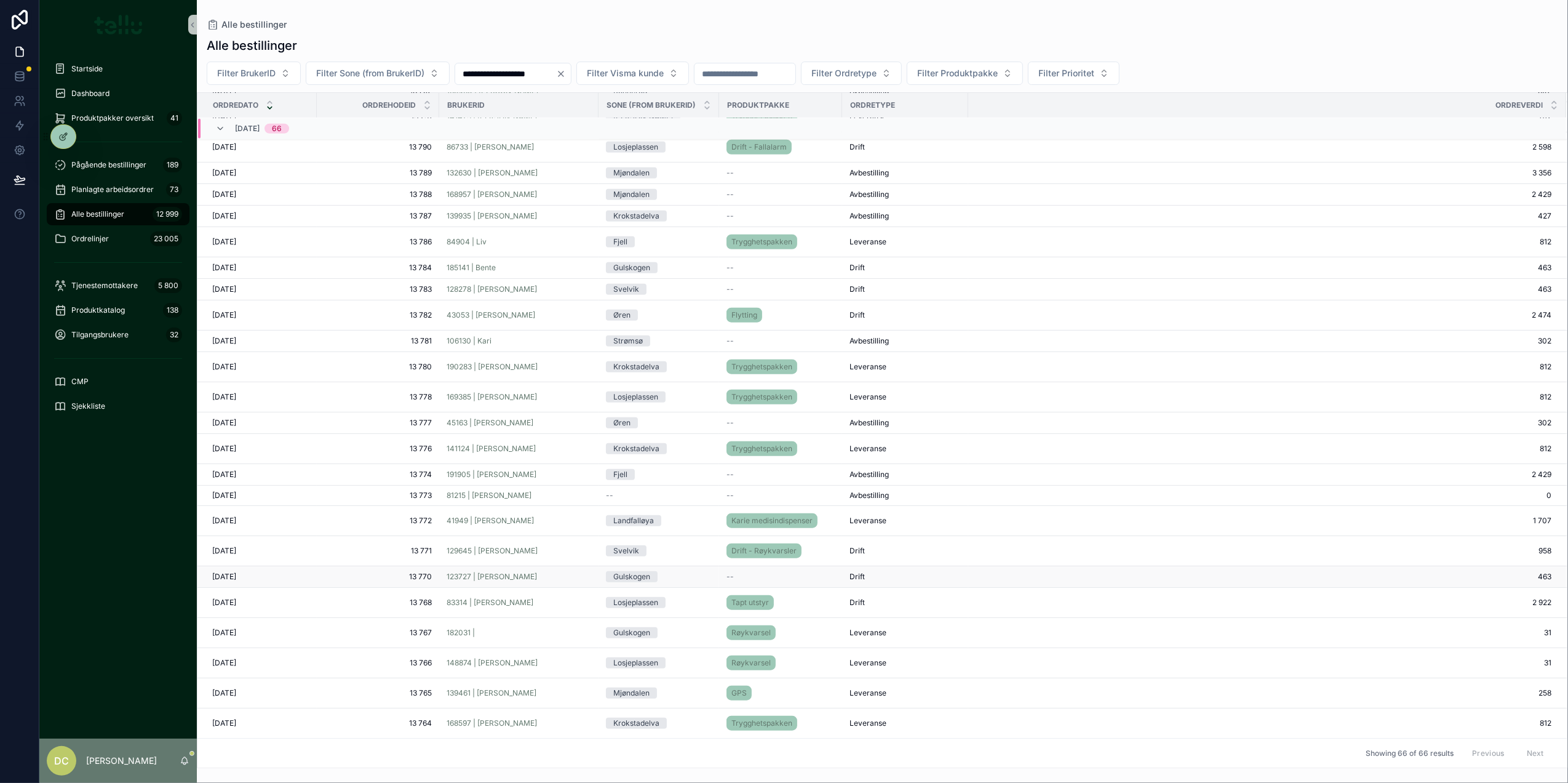
scroll to position [1121, 0]
click at [574, 519] on div "41949 | [PERSON_NAME]" at bounding box center [519, 521] width 145 height 10
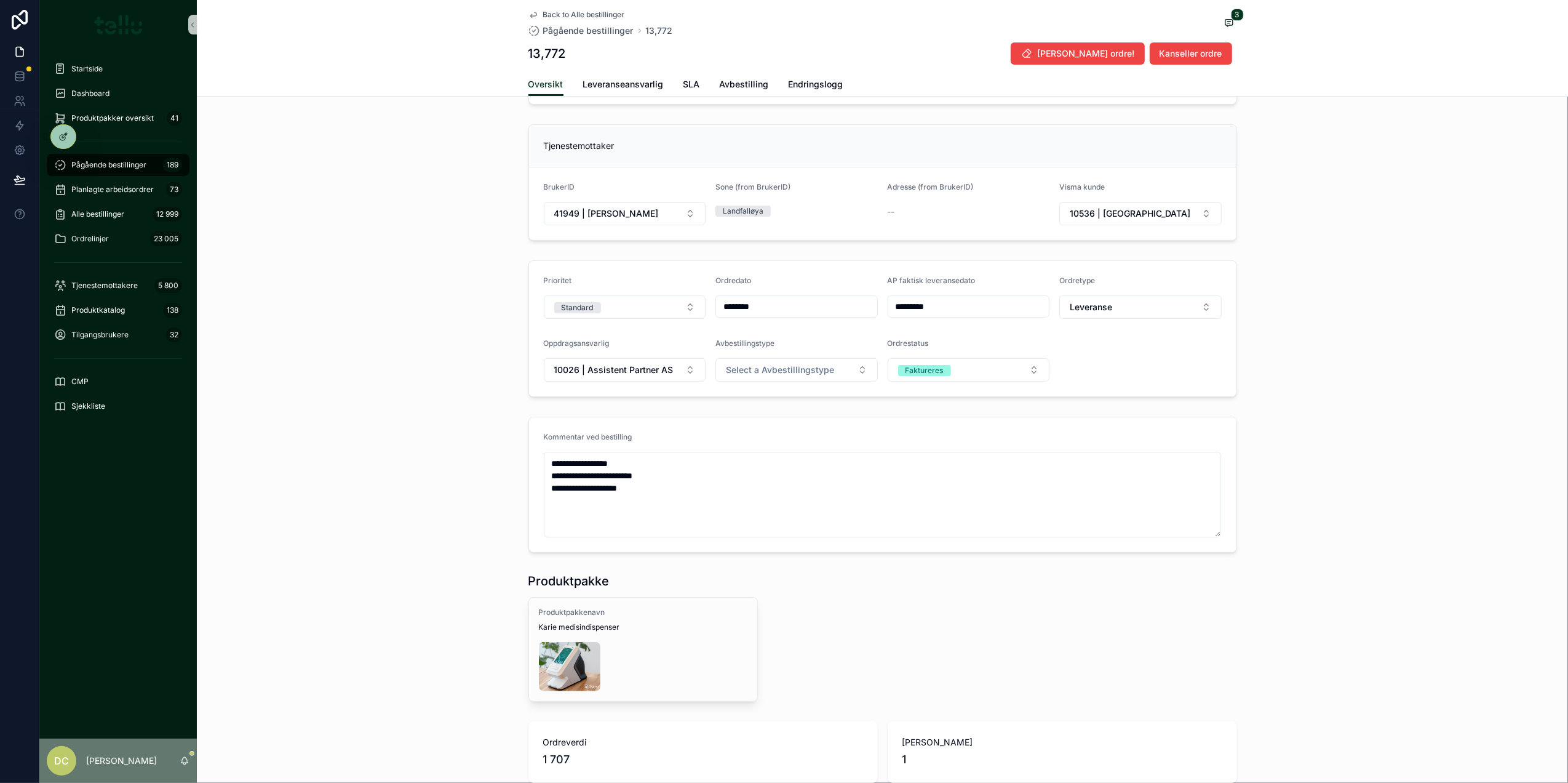
scroll to position [123, 0]
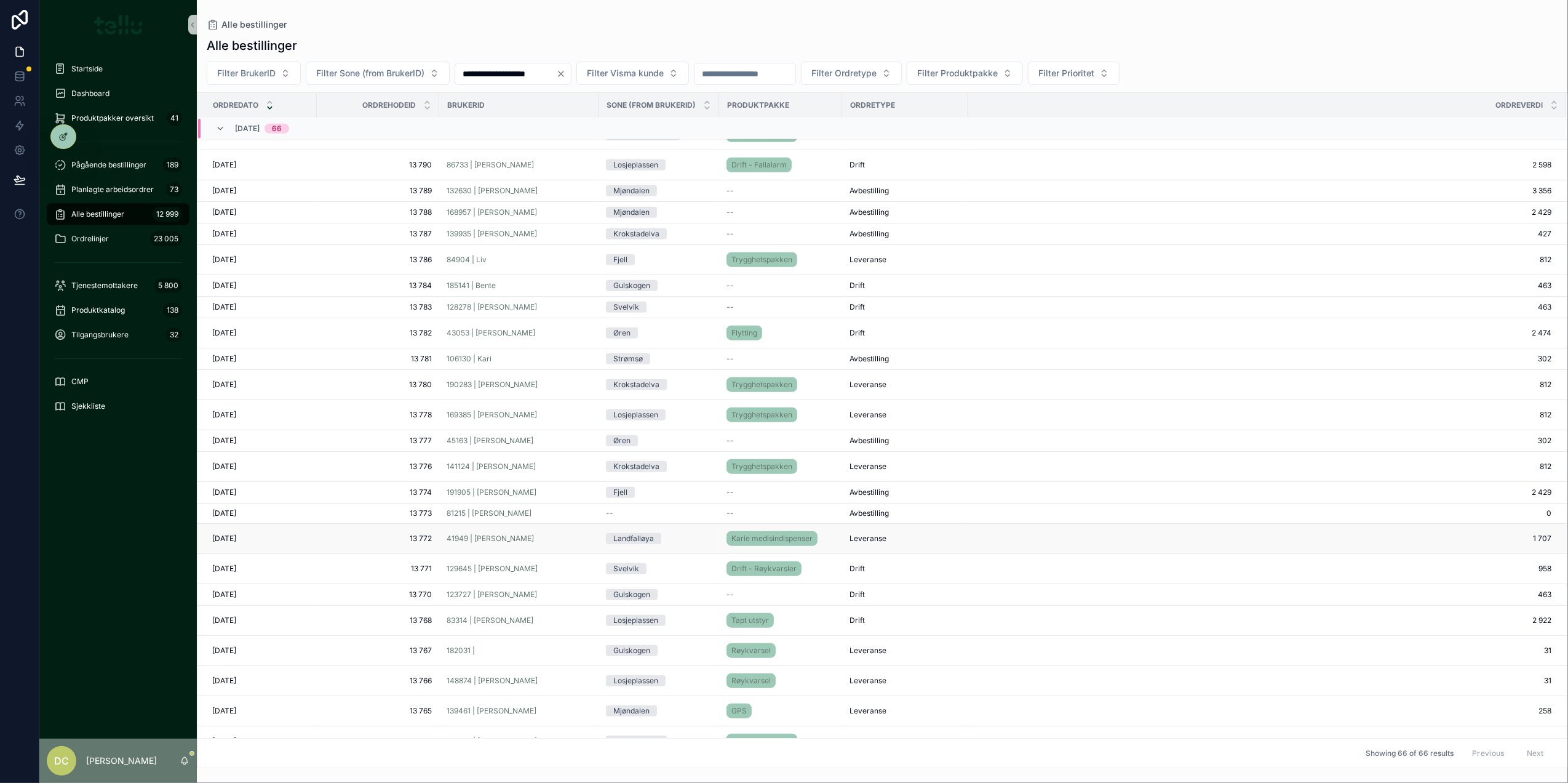
scroll to position [1121, 0]
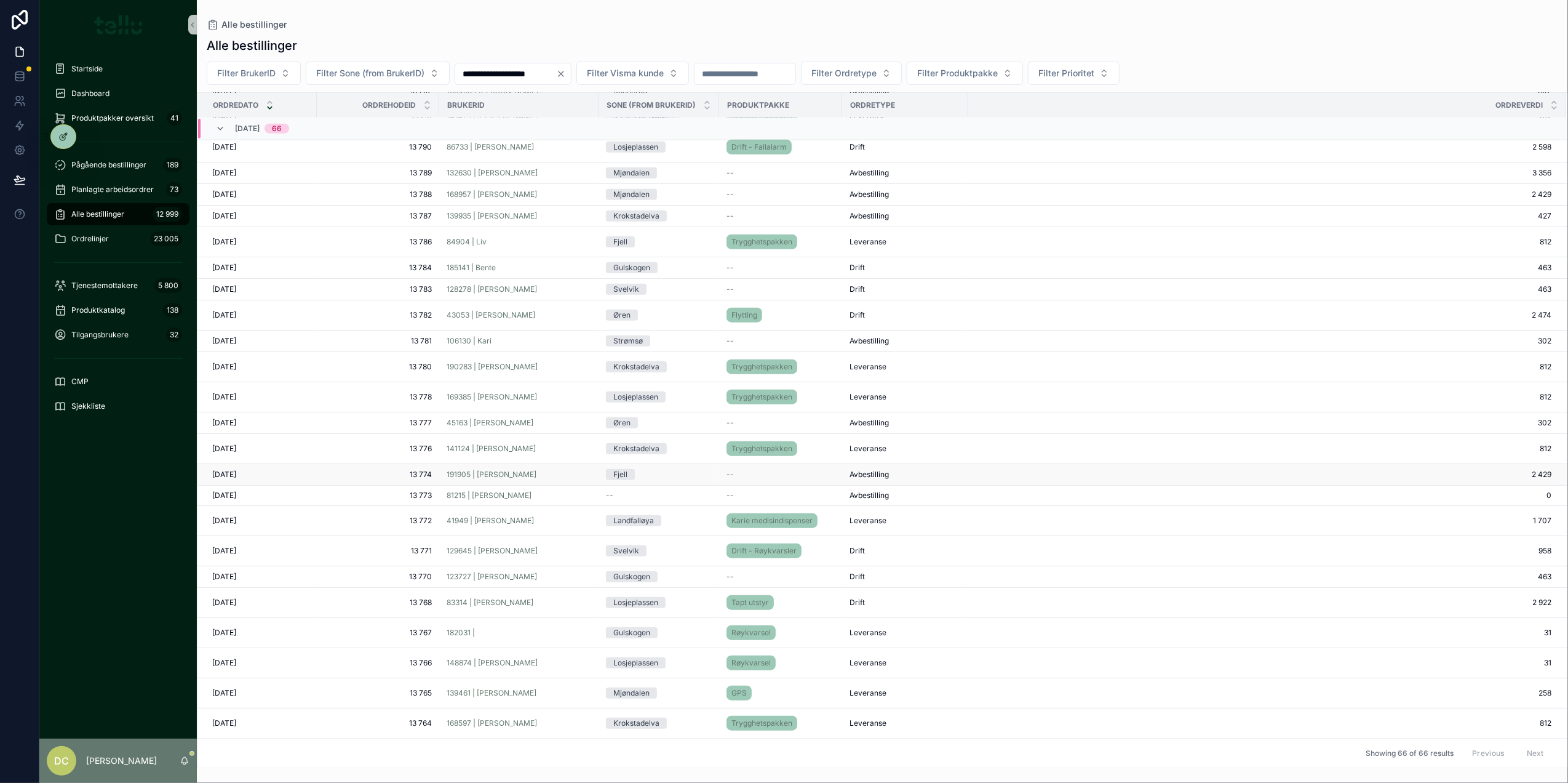
click at [382, 472] on span "13 774" at bounding box center [378, 474] width 108 height 10
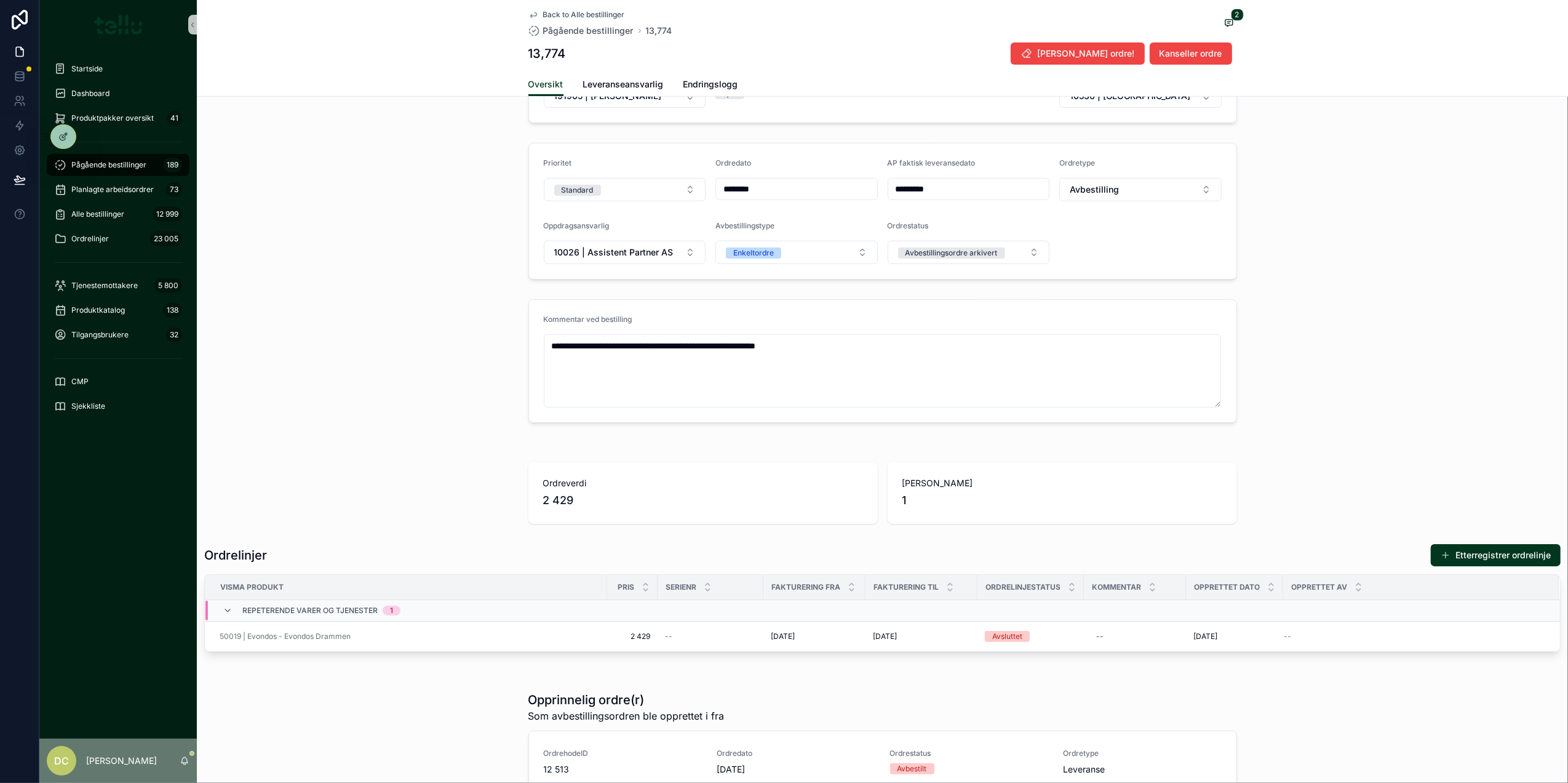
scroll to position [328, 0]
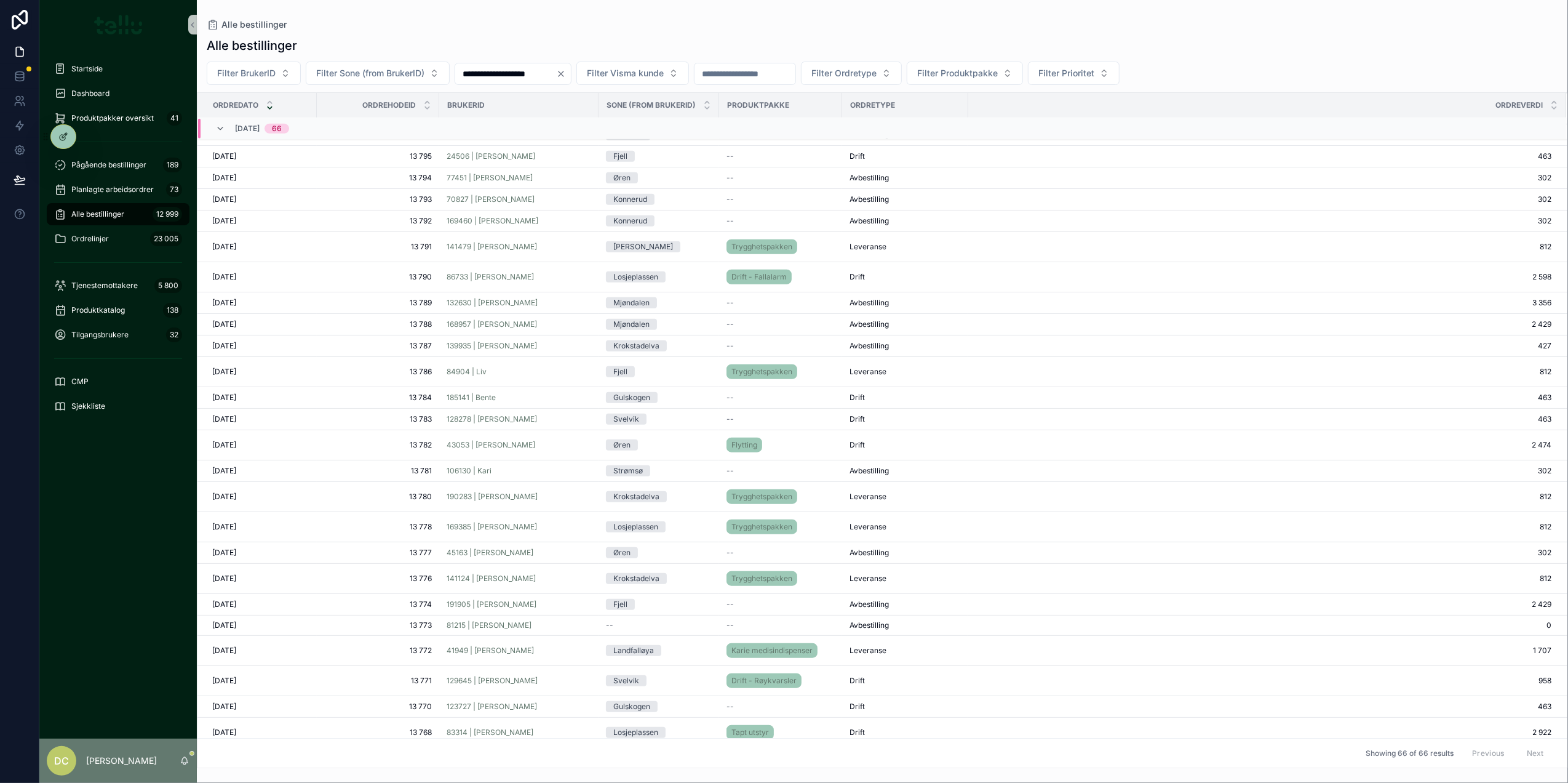
scroll to position [1069, 0]
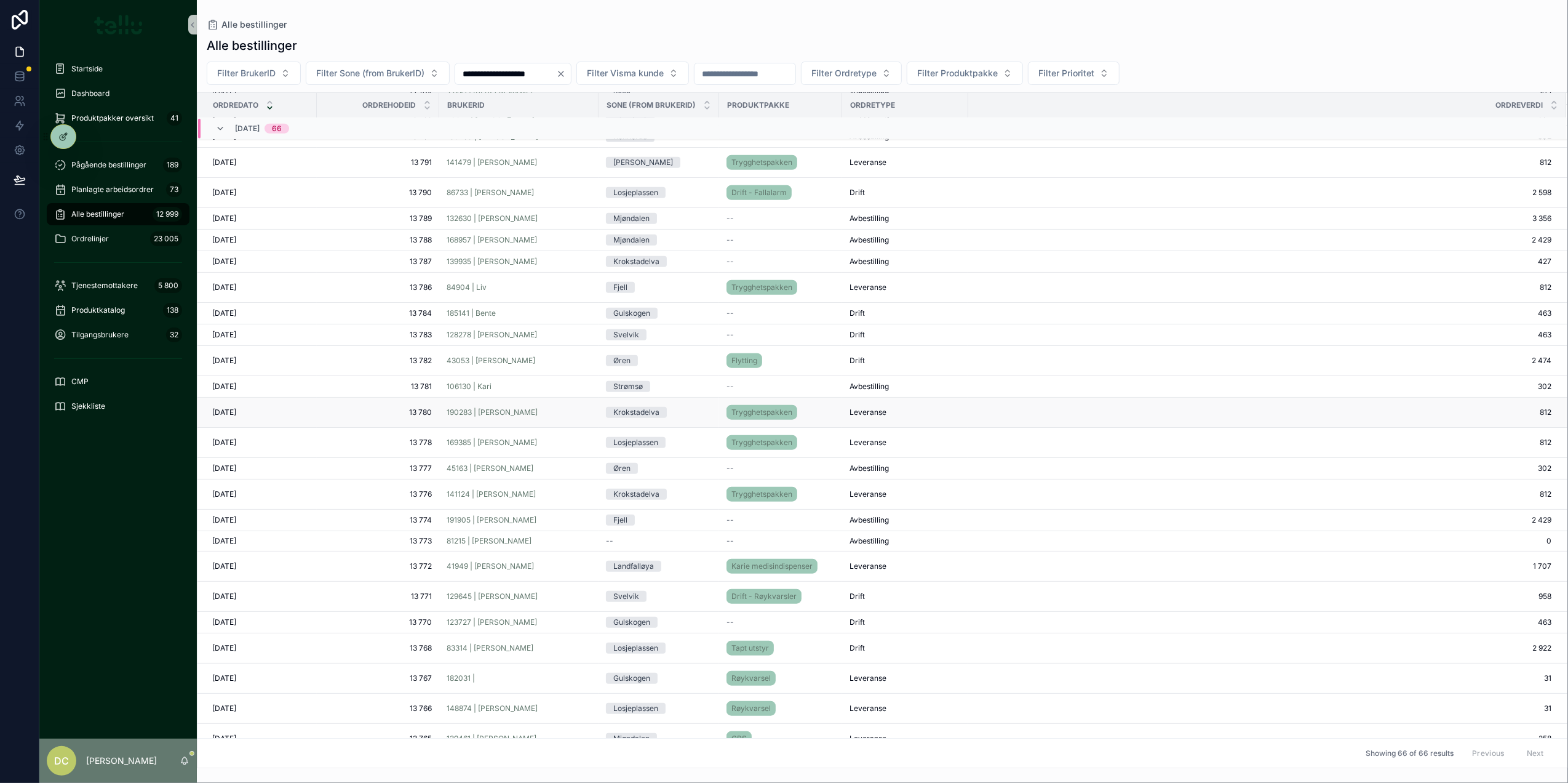
click at [554, 414] on div "190283 | [PERSON_NAME]" at bounding box center [519, 412] width 145 height 10
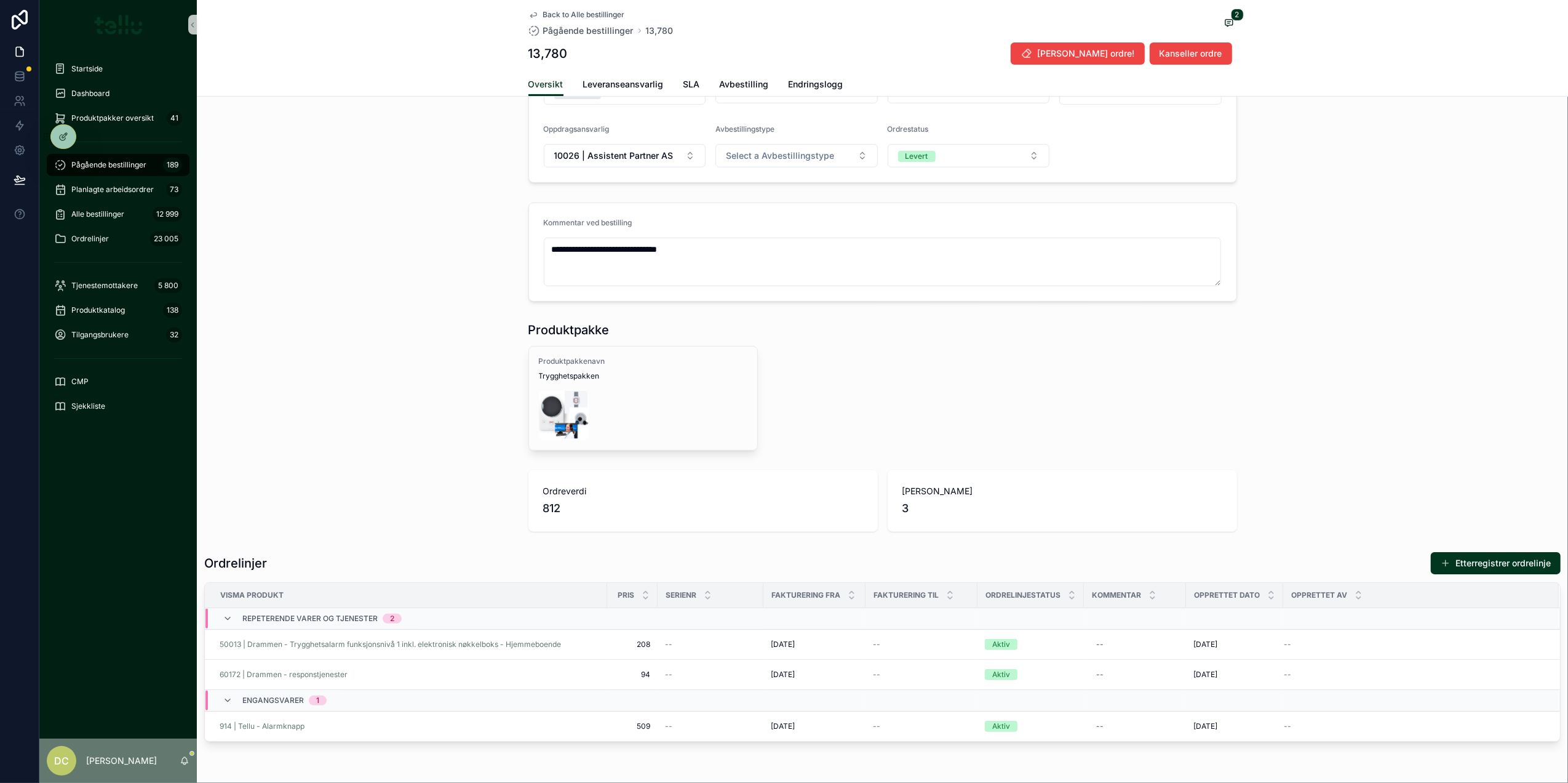
scroll to position [409, 0]
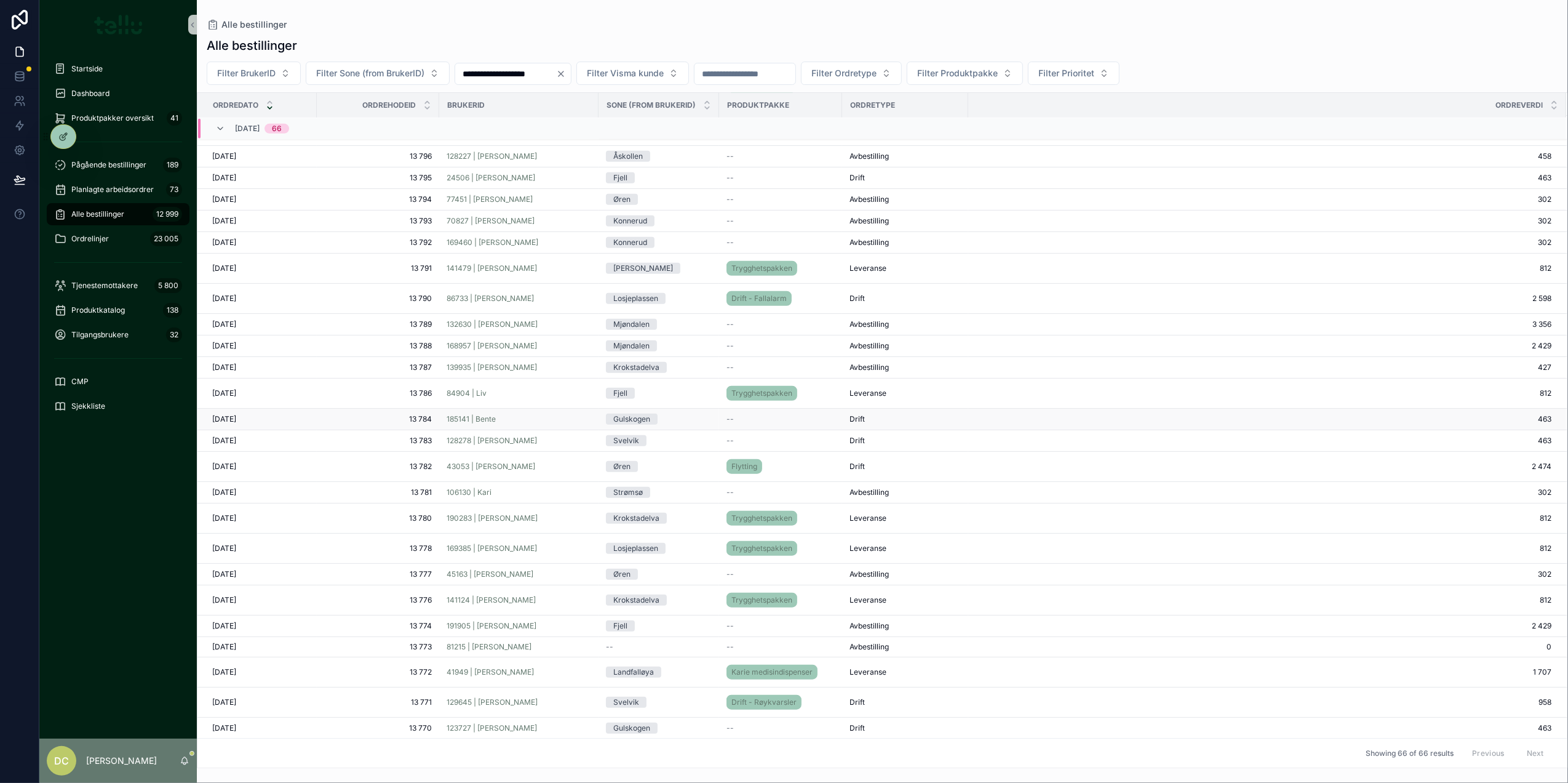
scroll to position [959, 0]
click at [548, 450] on div "128278 | [PERSON_NAME]" at bounding box center [519, 445] width 145 height 10
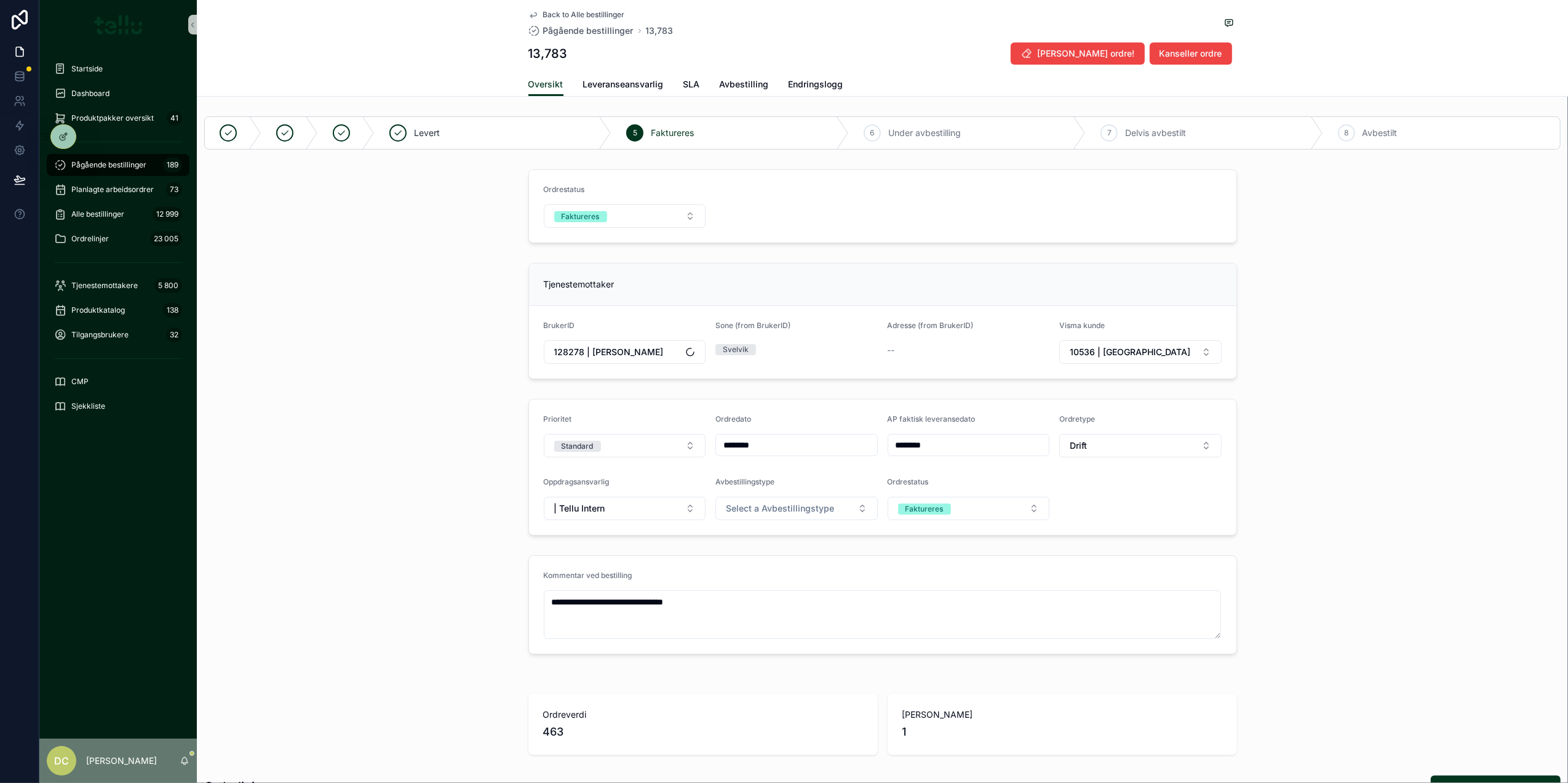
scroll to position [433, 0]
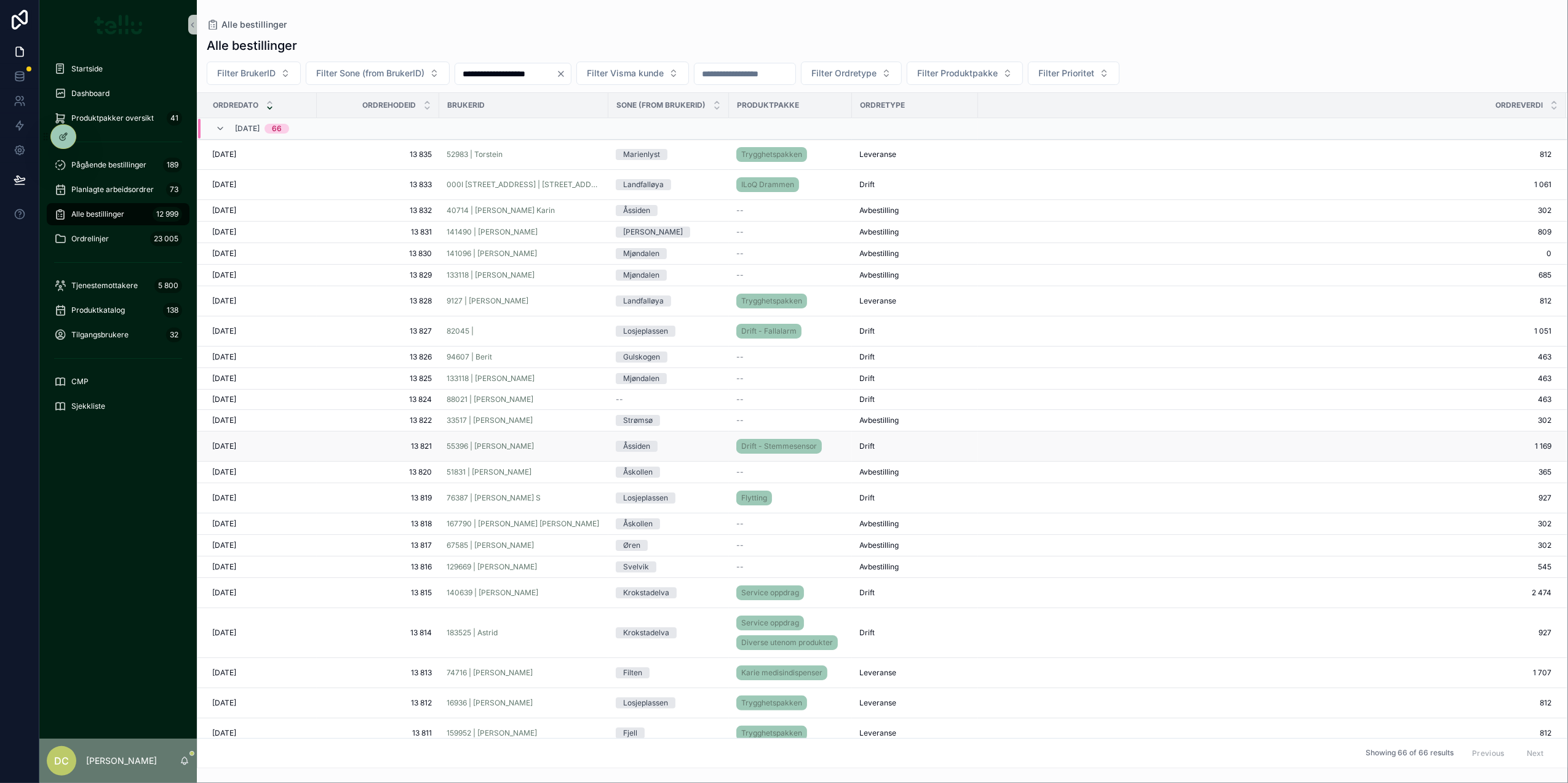
click at [574, 446] on div "55396 | [PERSON_NAME]" at bounding box center [524, 446] width 154 height 10
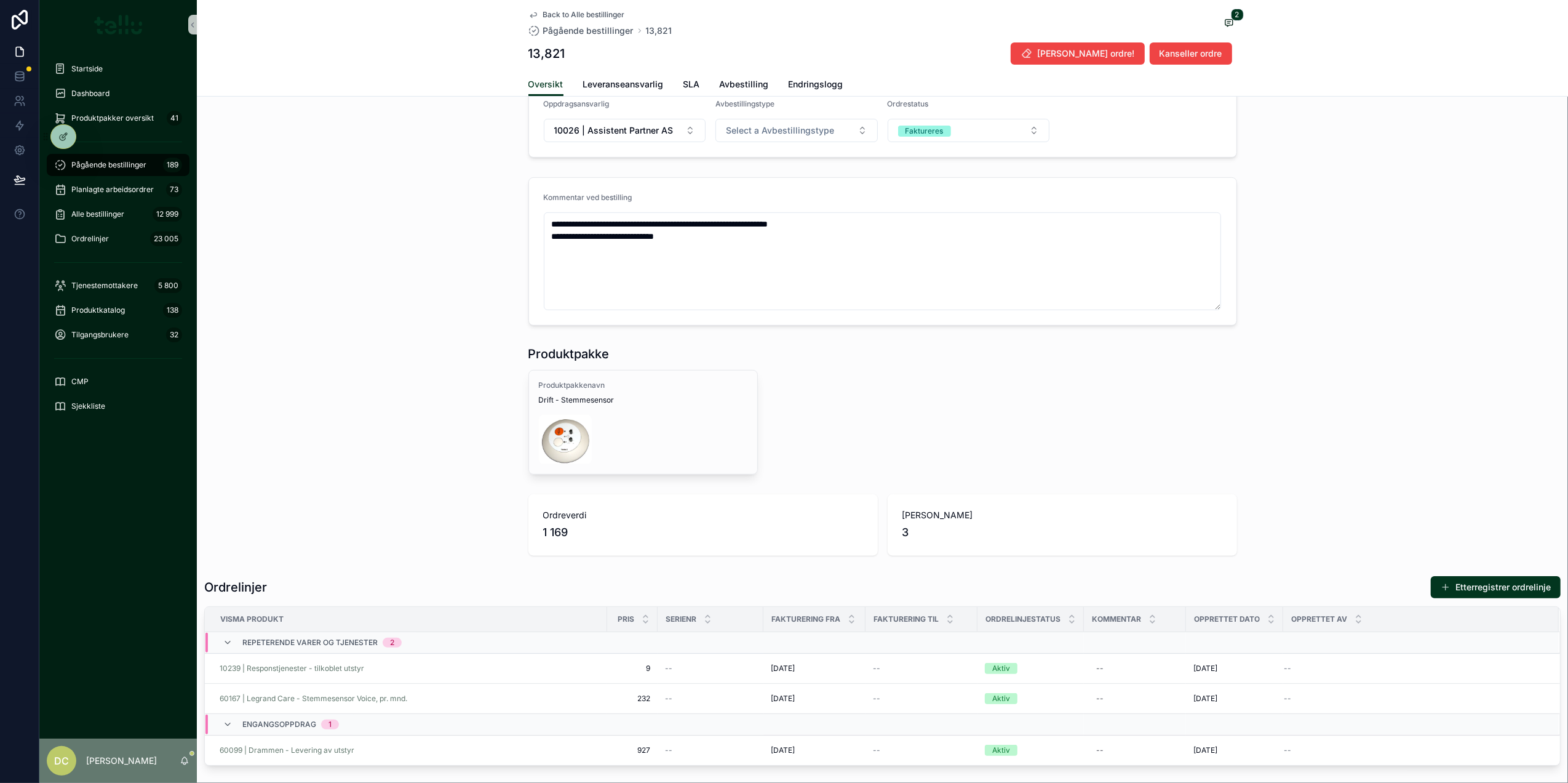
scroll to position [409, 0]
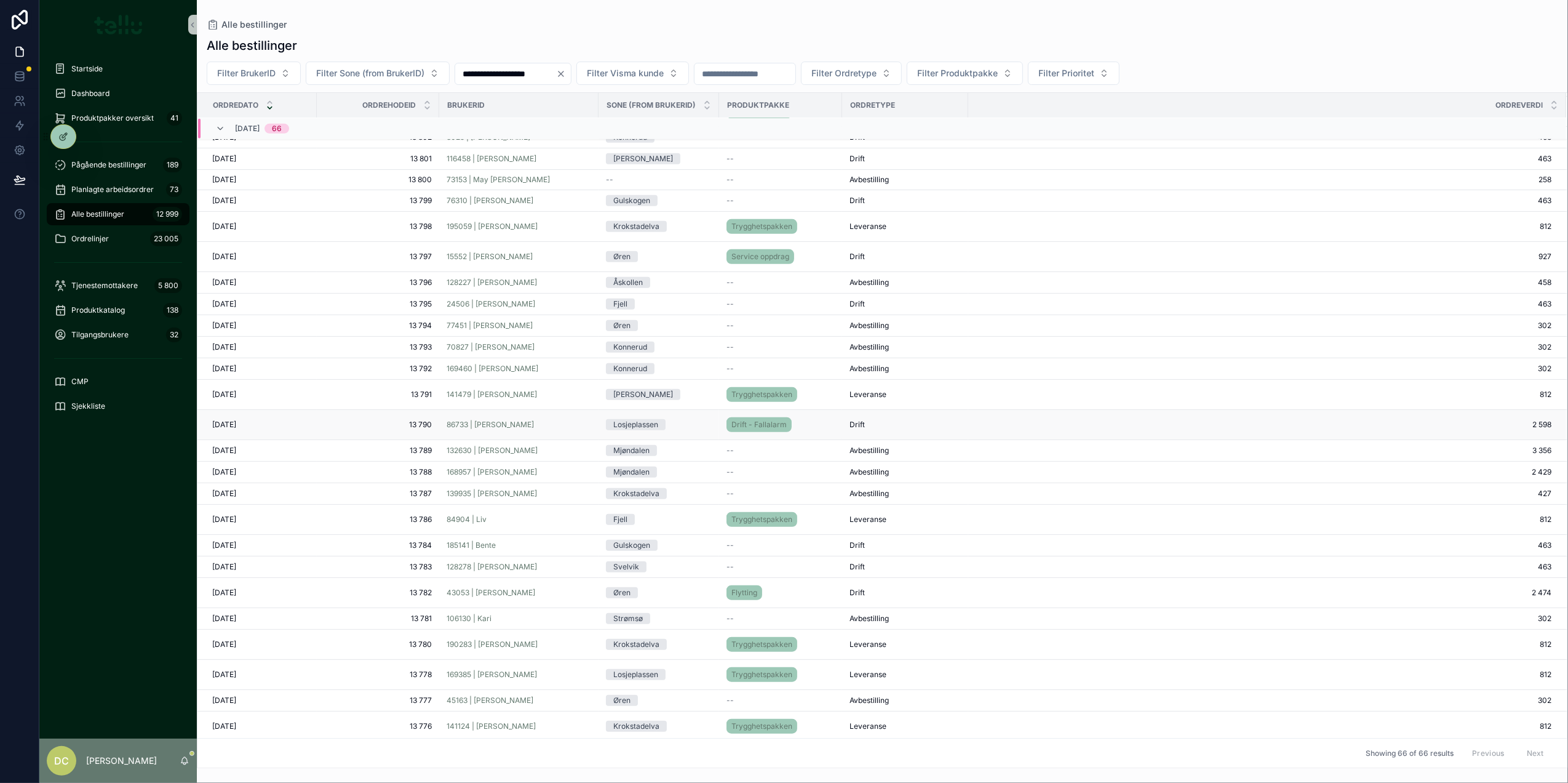
scroll to position [795, 0]
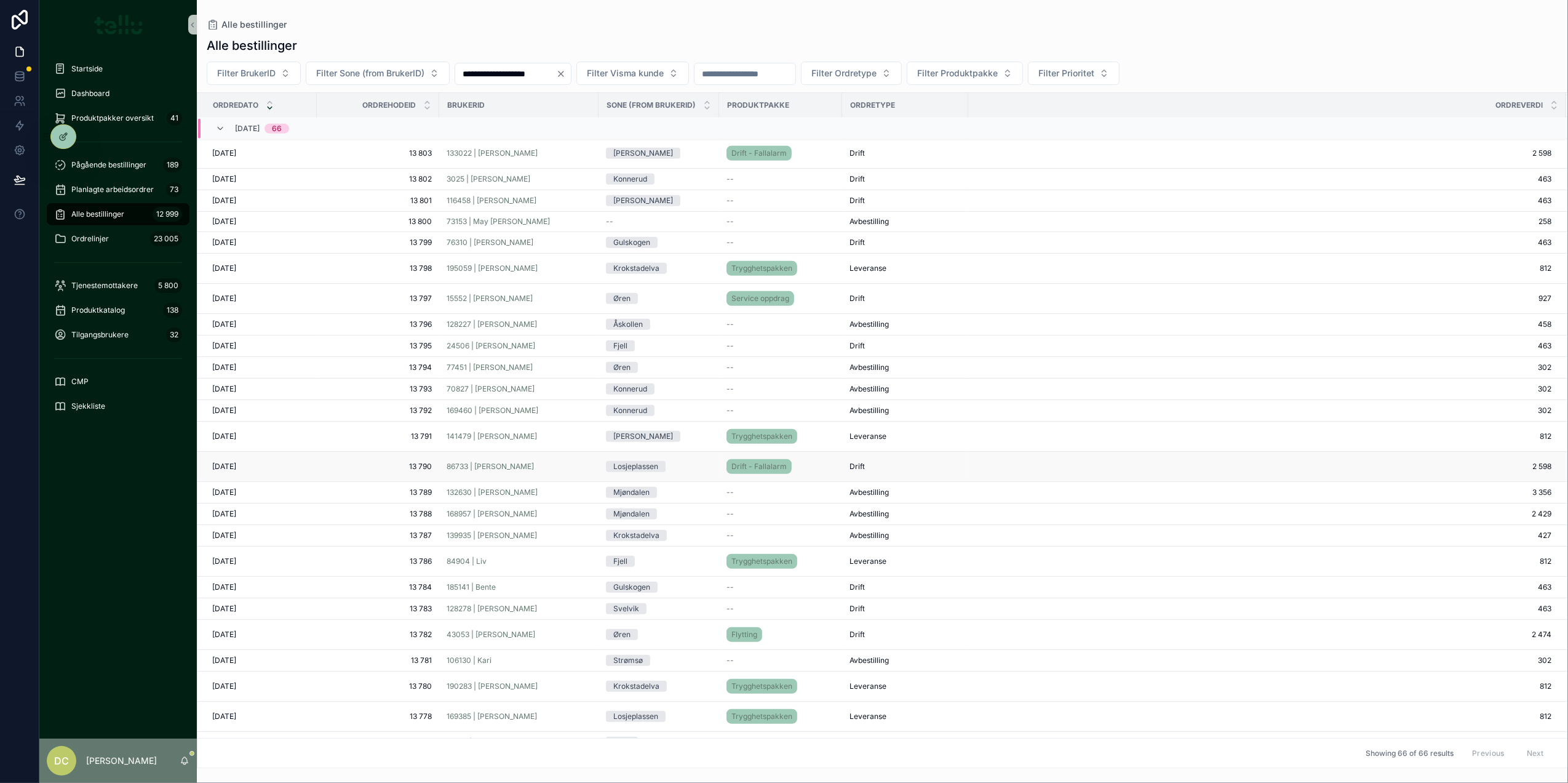
click at [548, 467] on div "86733 | [PERSON_NAME]" at bounding box center [519, 467] width 145 height 10
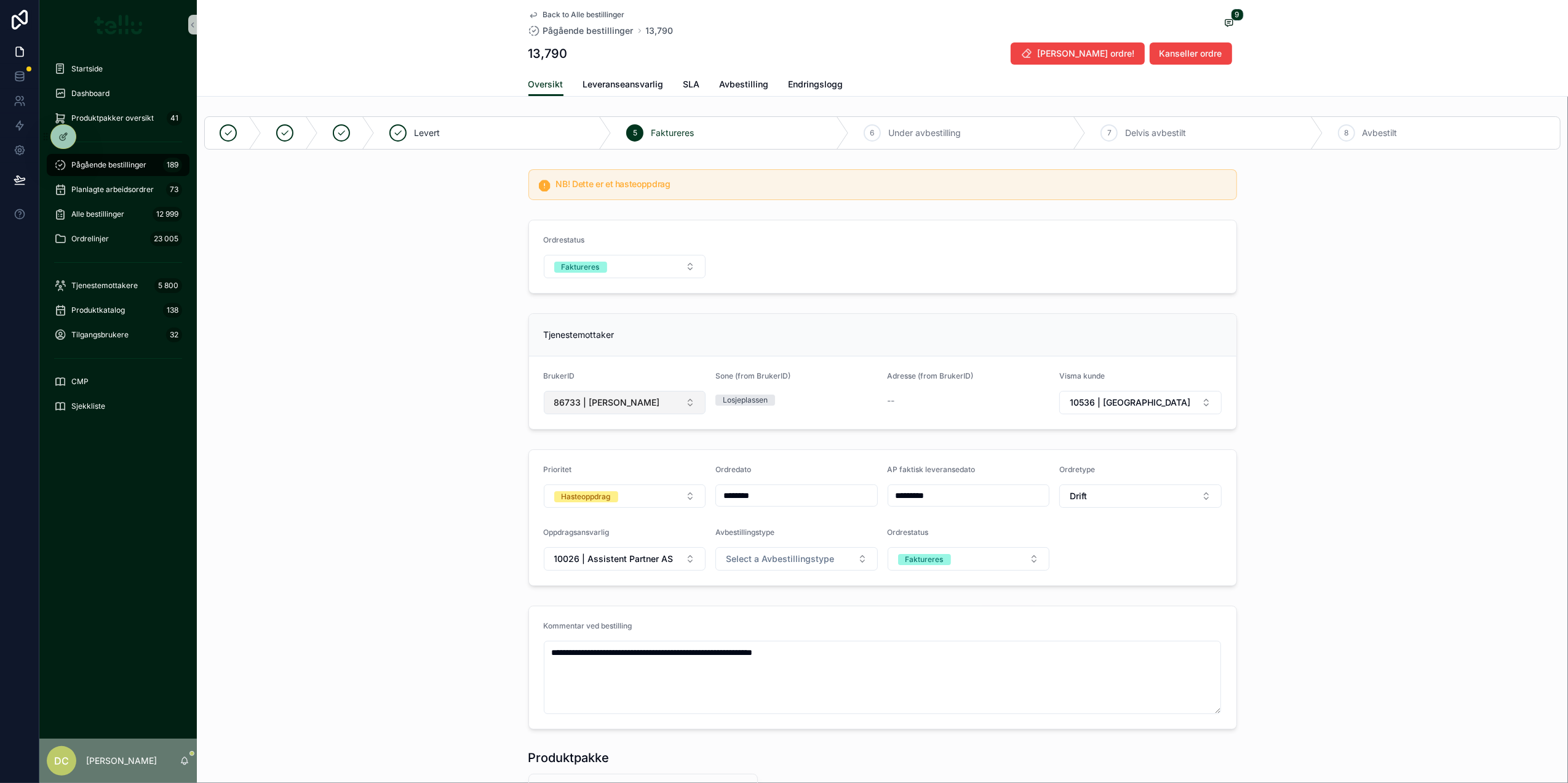
click at [562, 400] on span "86733 | [PERSON_NAME]" at bounding box center [606, 402] width 105 height 12
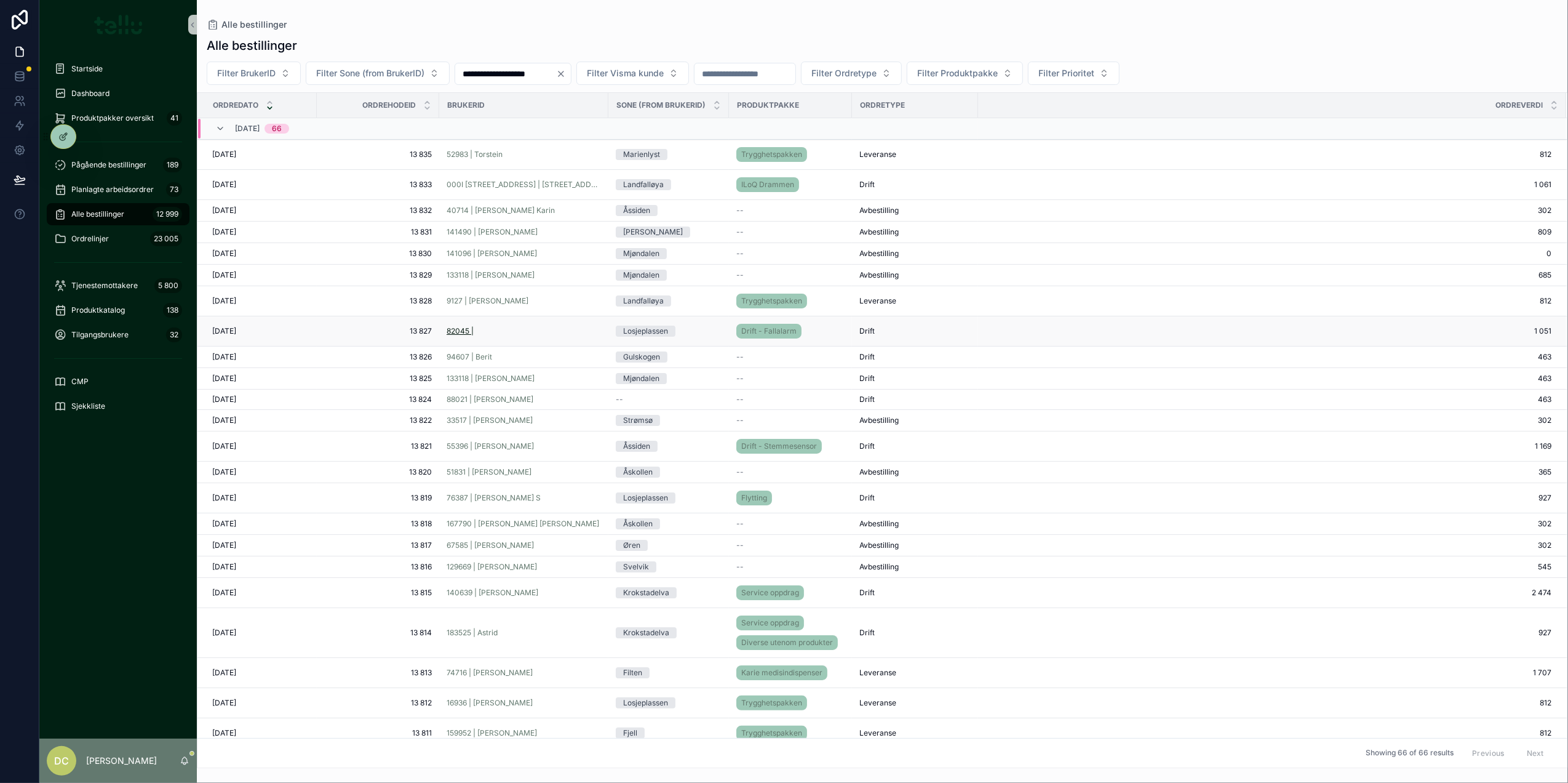
click at [462, 336] on span "82045 |" at bounding box center [460, 331] width 27 height 10
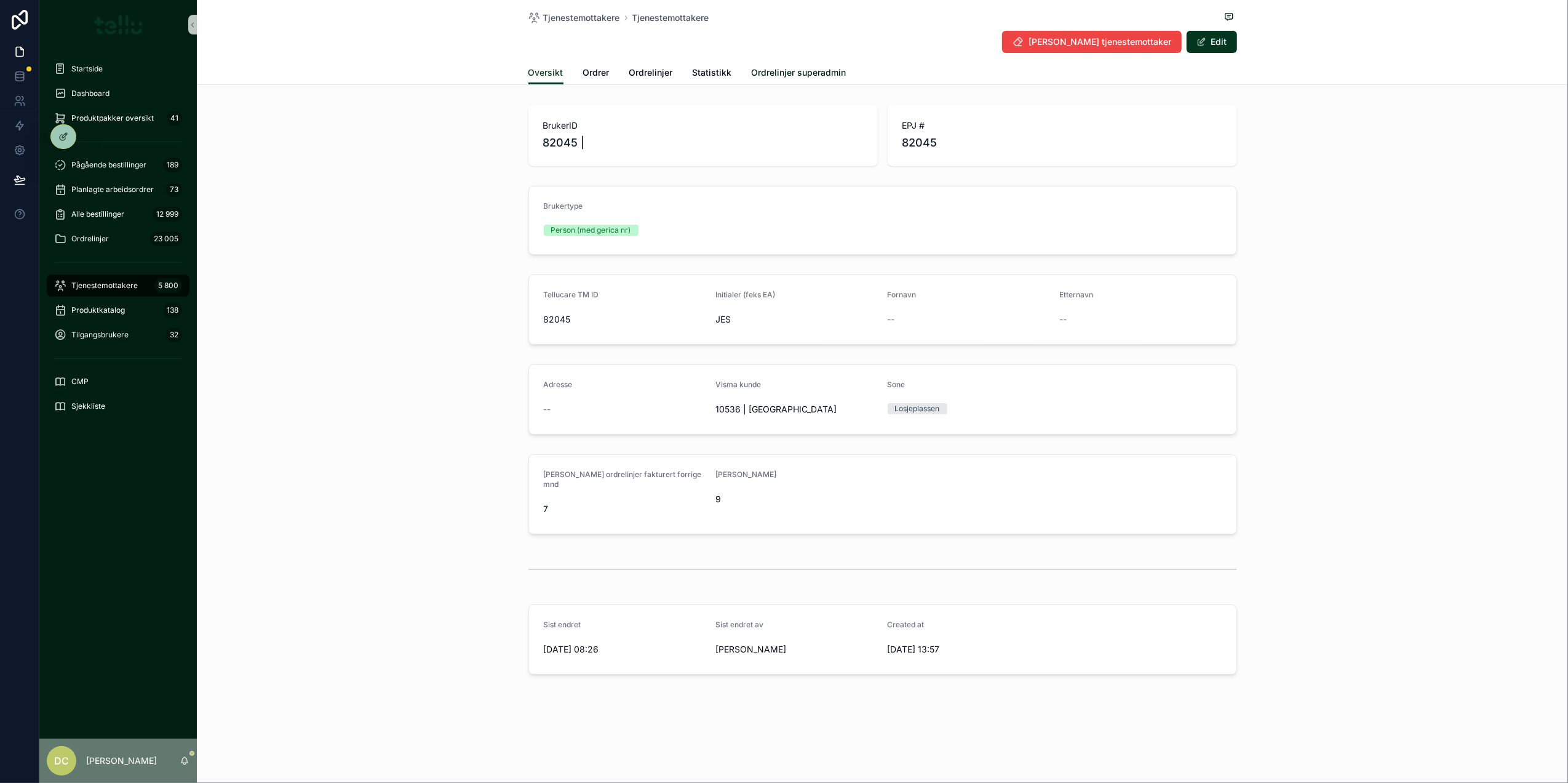
click at [810, 74] on span "Ordrelinjer superadmin" at bounding box center [799, 72] width 95 height 12
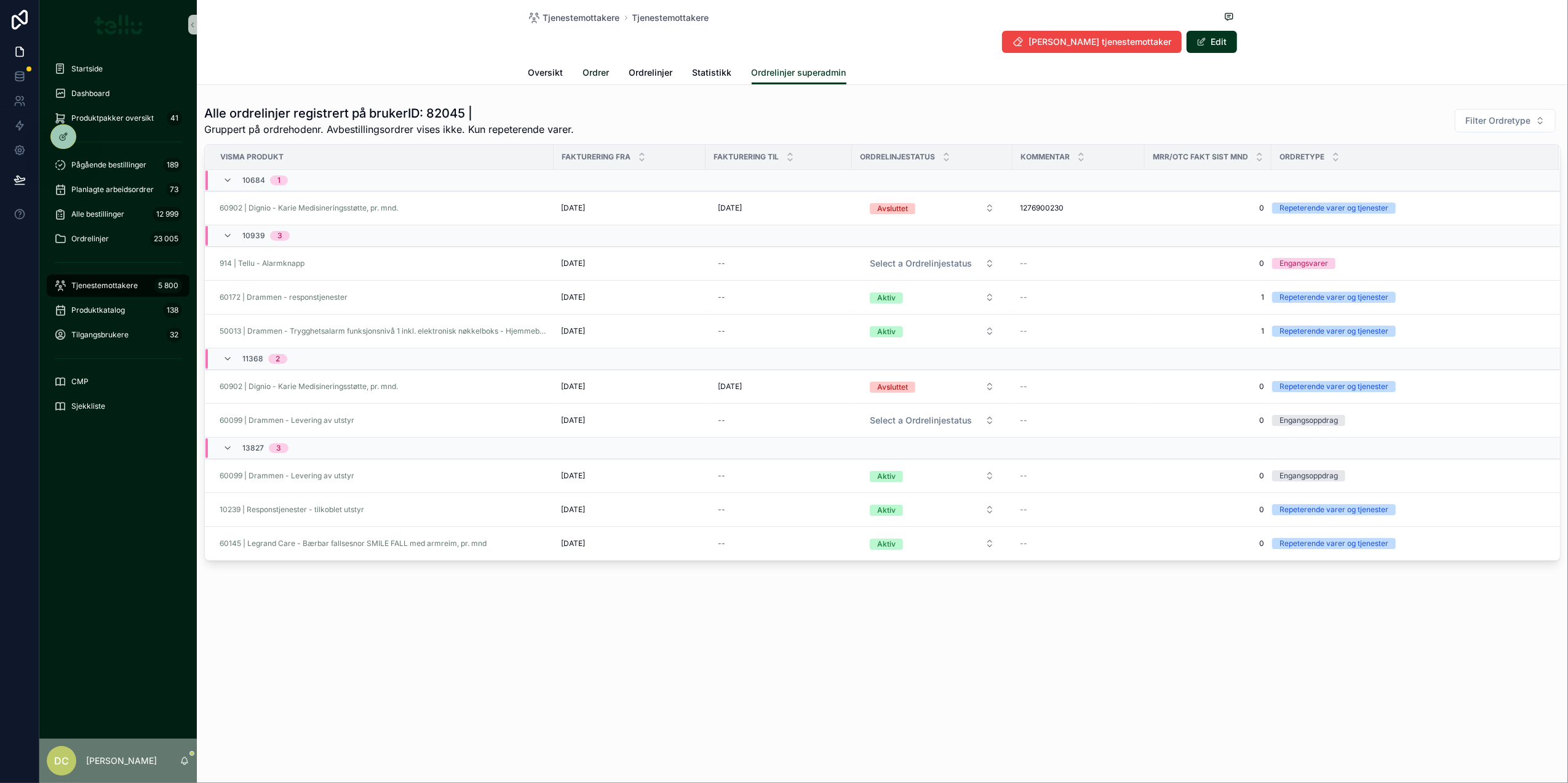
click at [604, 76] on span "Ordrer" at bounding box center [596, 72] width 26 height 12
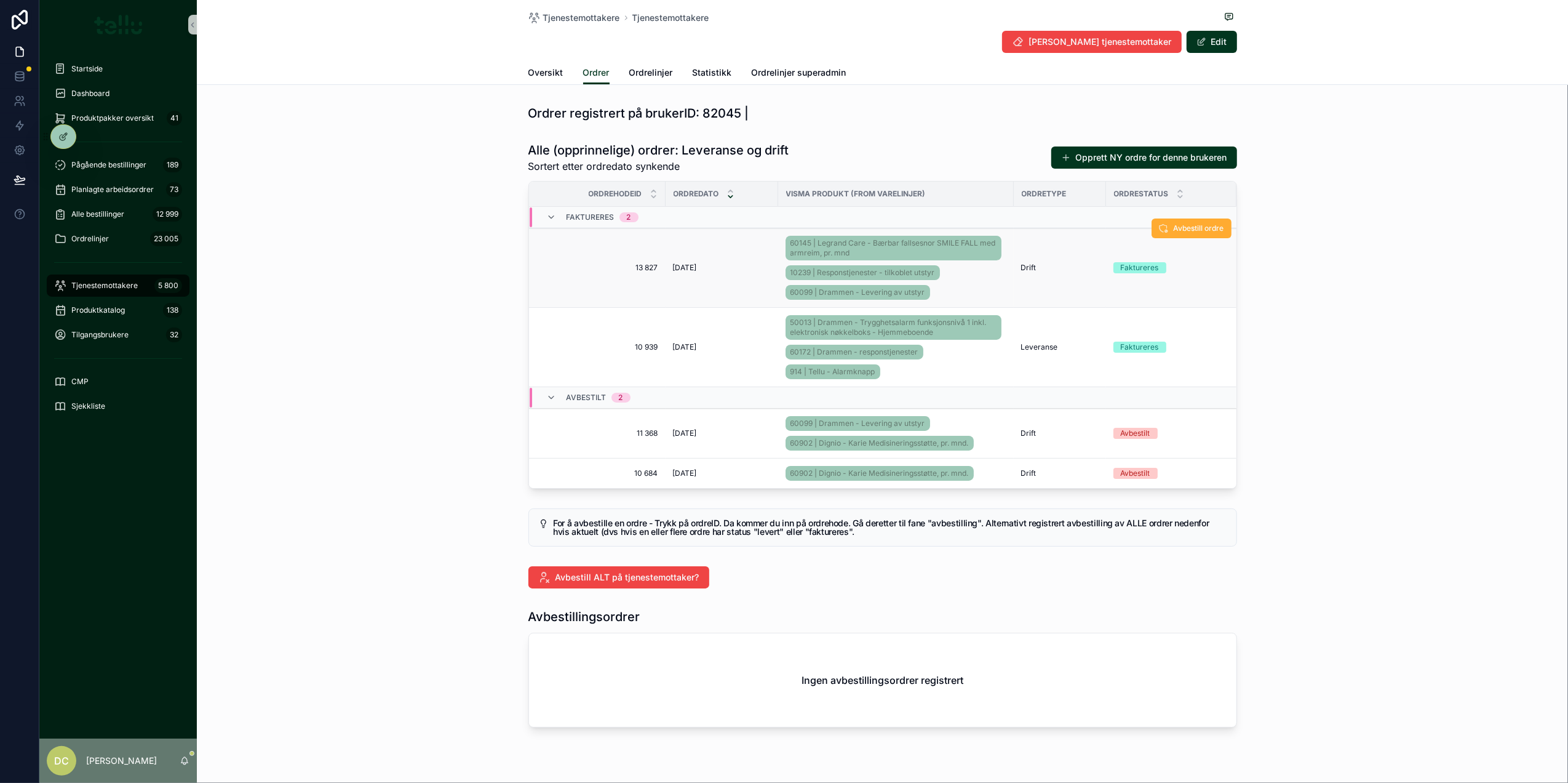
click at [736, 269] on div "[DATE] [DATE]" at bounding box center [722, 267] width 98 height 10
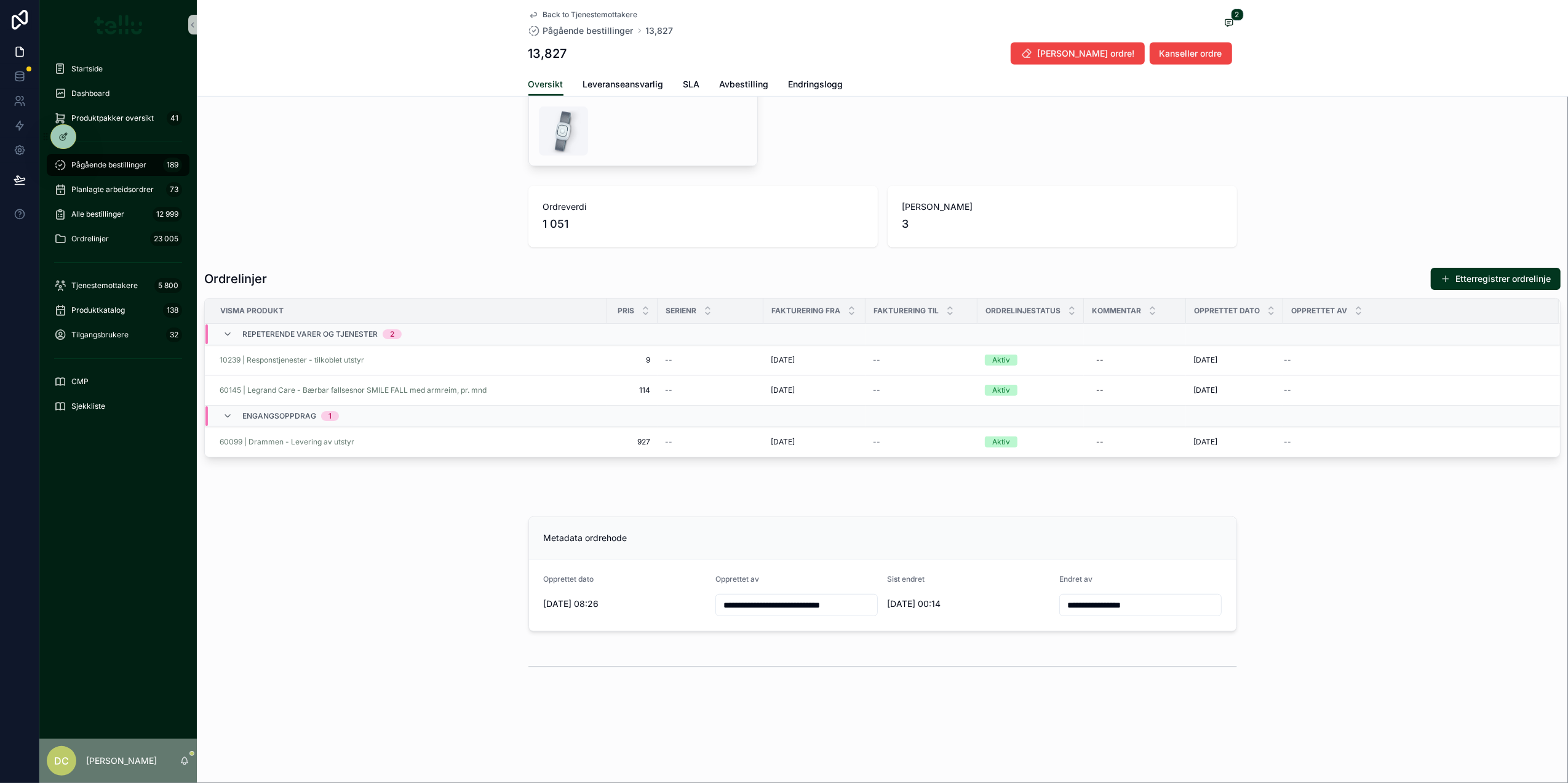
scroll to position [633, 0]
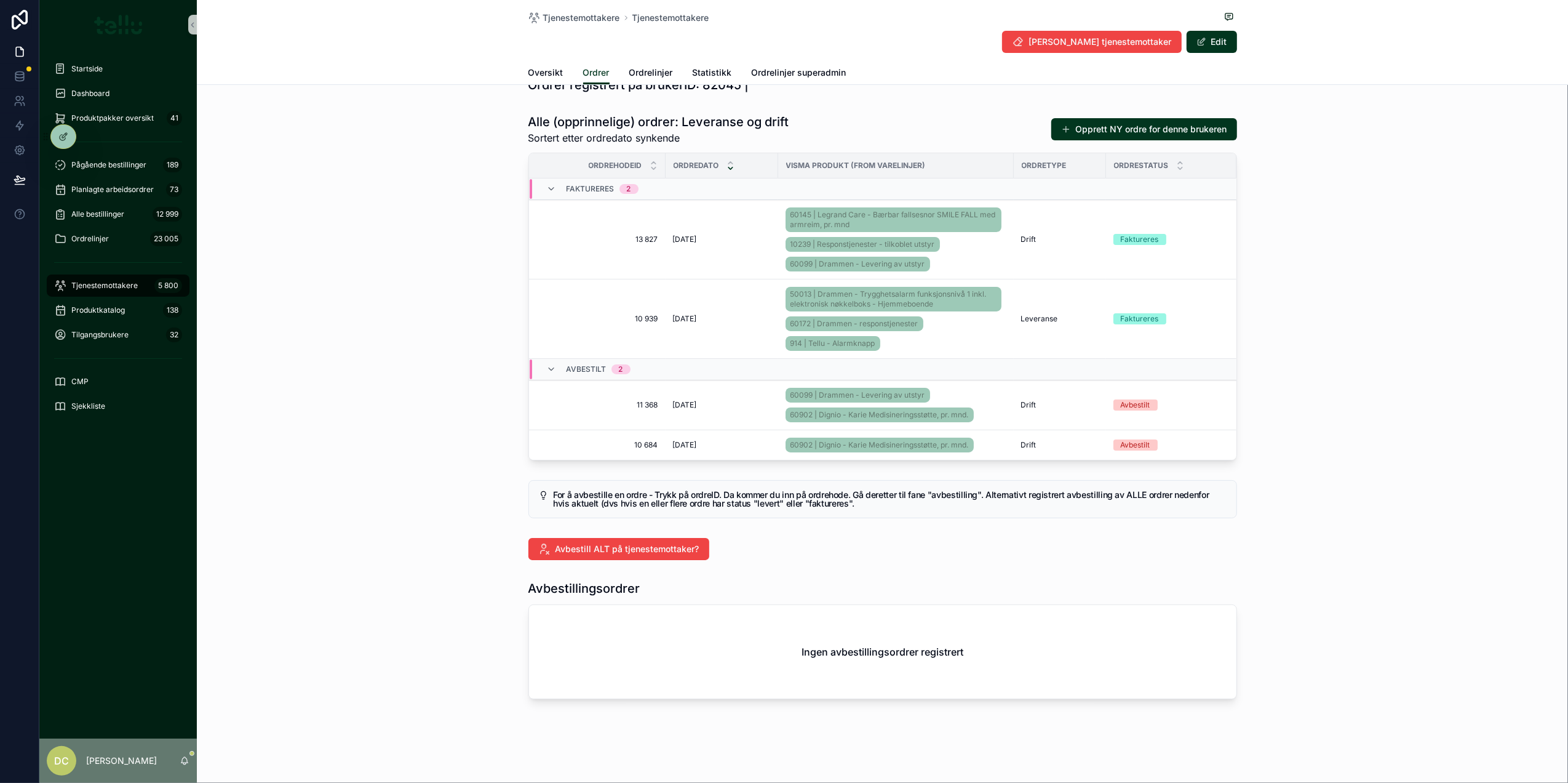
scroll to position [44, 0]
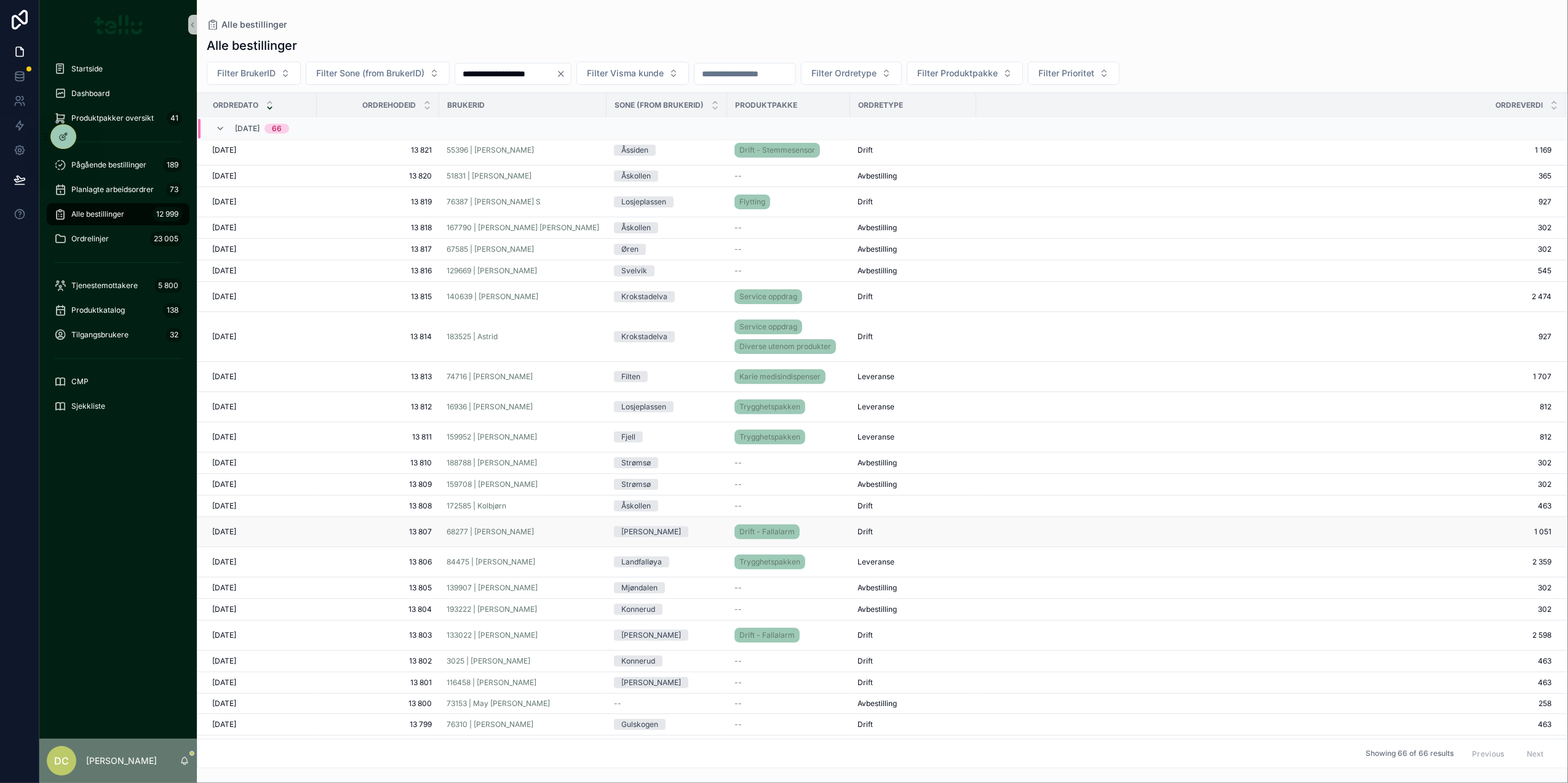
scroll to position [426, 0]
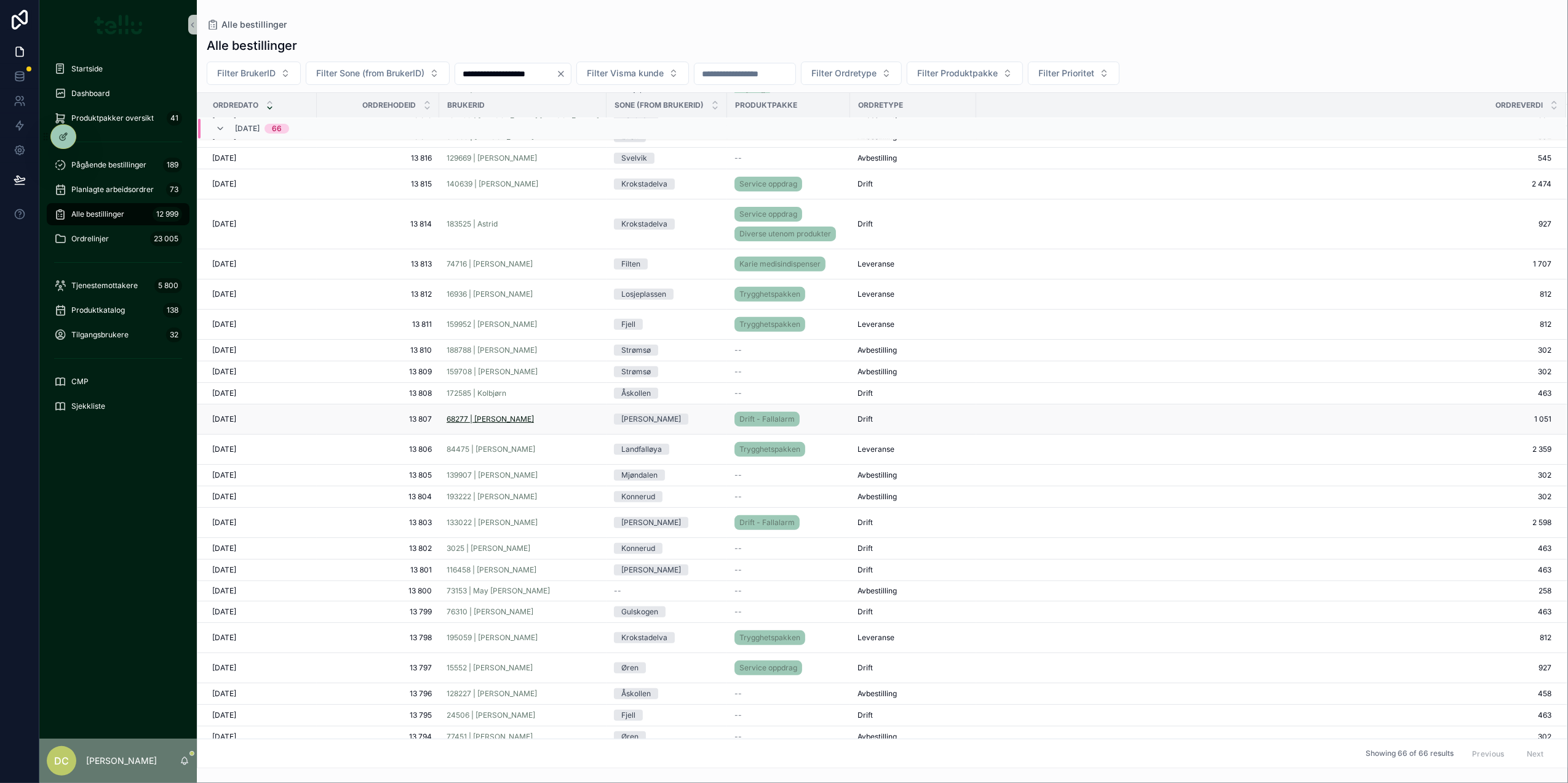
click at [508, 424] on span "68277 | [PERSON_NAME]" at bounding box center [490, 419] width 87 height 10
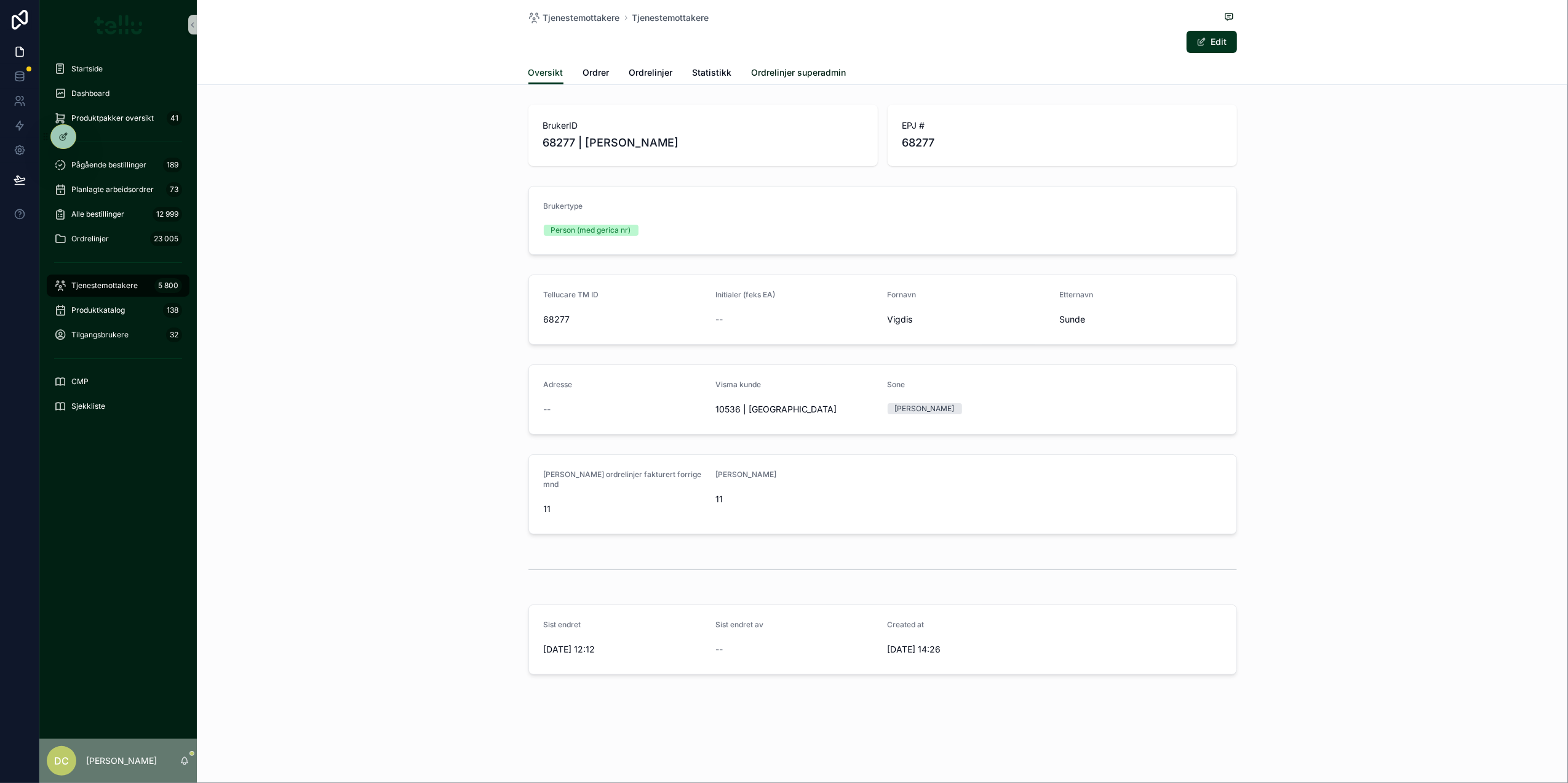
click at [774, 67] on span "Ordrelinjer superadmin" at bounding box center [799, 72] width 95 height 12
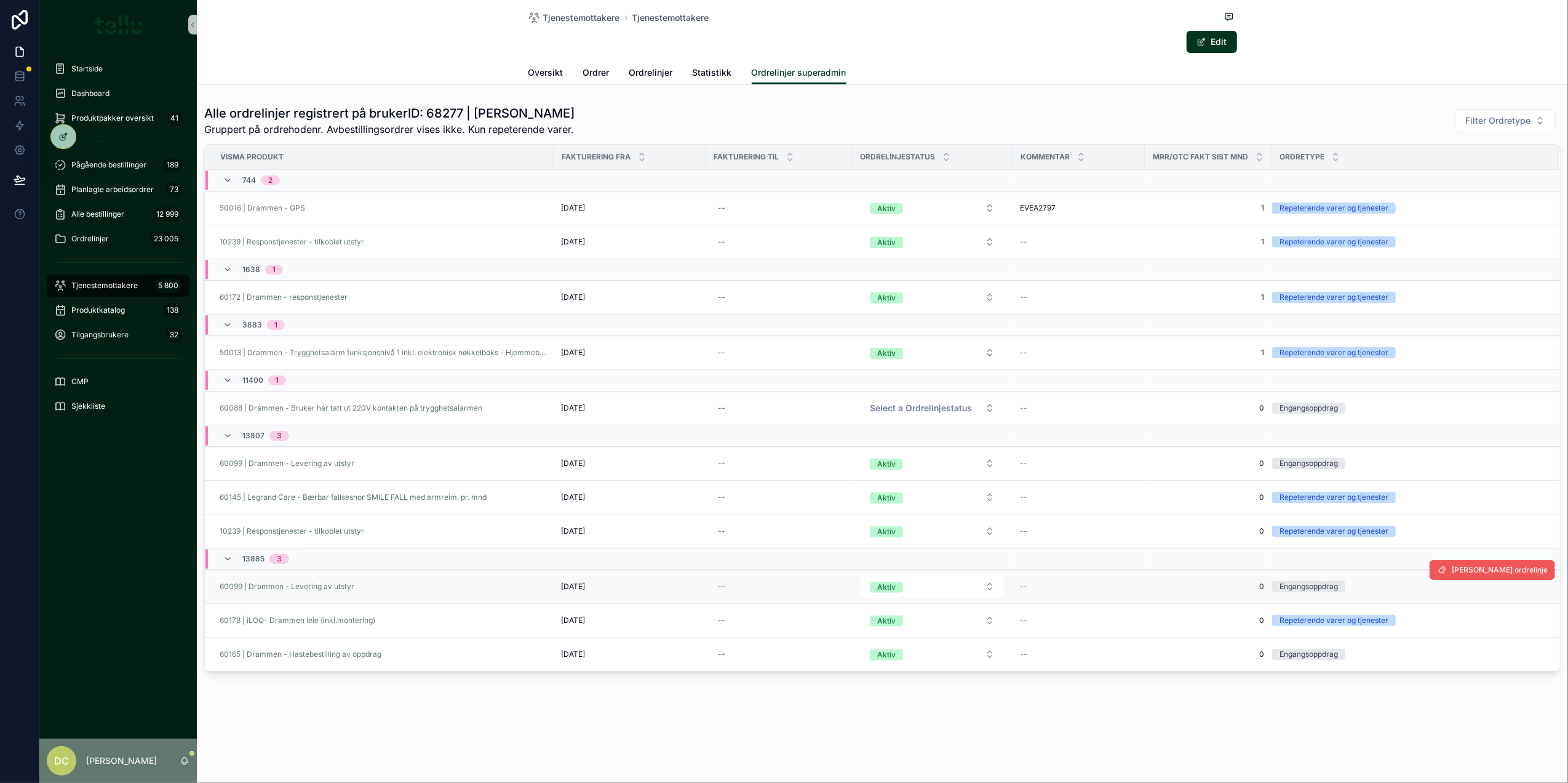
click at [1517, 572] on span "[PERSON_NAME] ordrelinje" at bounding box center [1499, 570] width 96 height 10
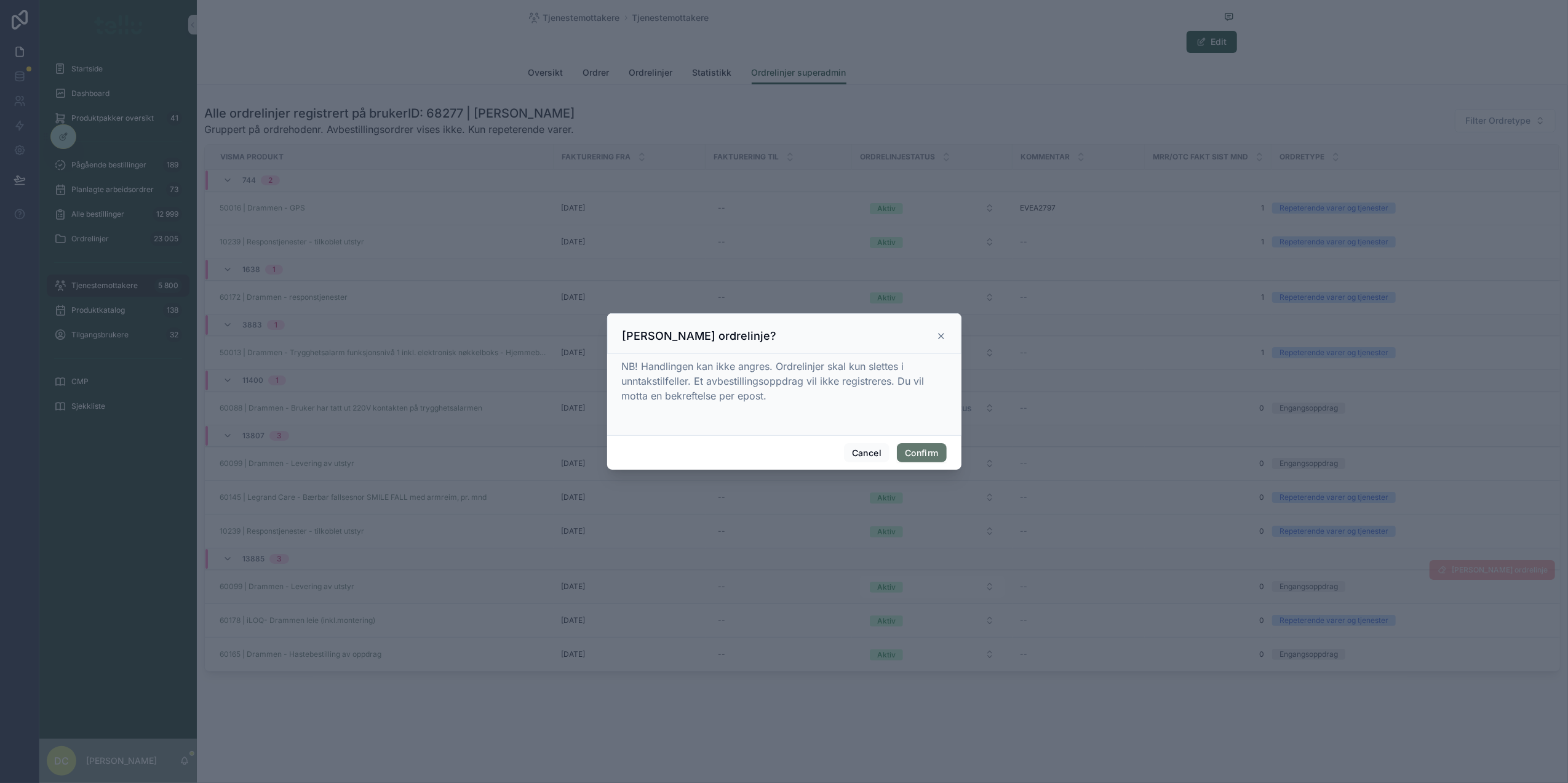
click at [930, 451] on button "Confirm" at bounding box center [922, 453] width 49 height 20
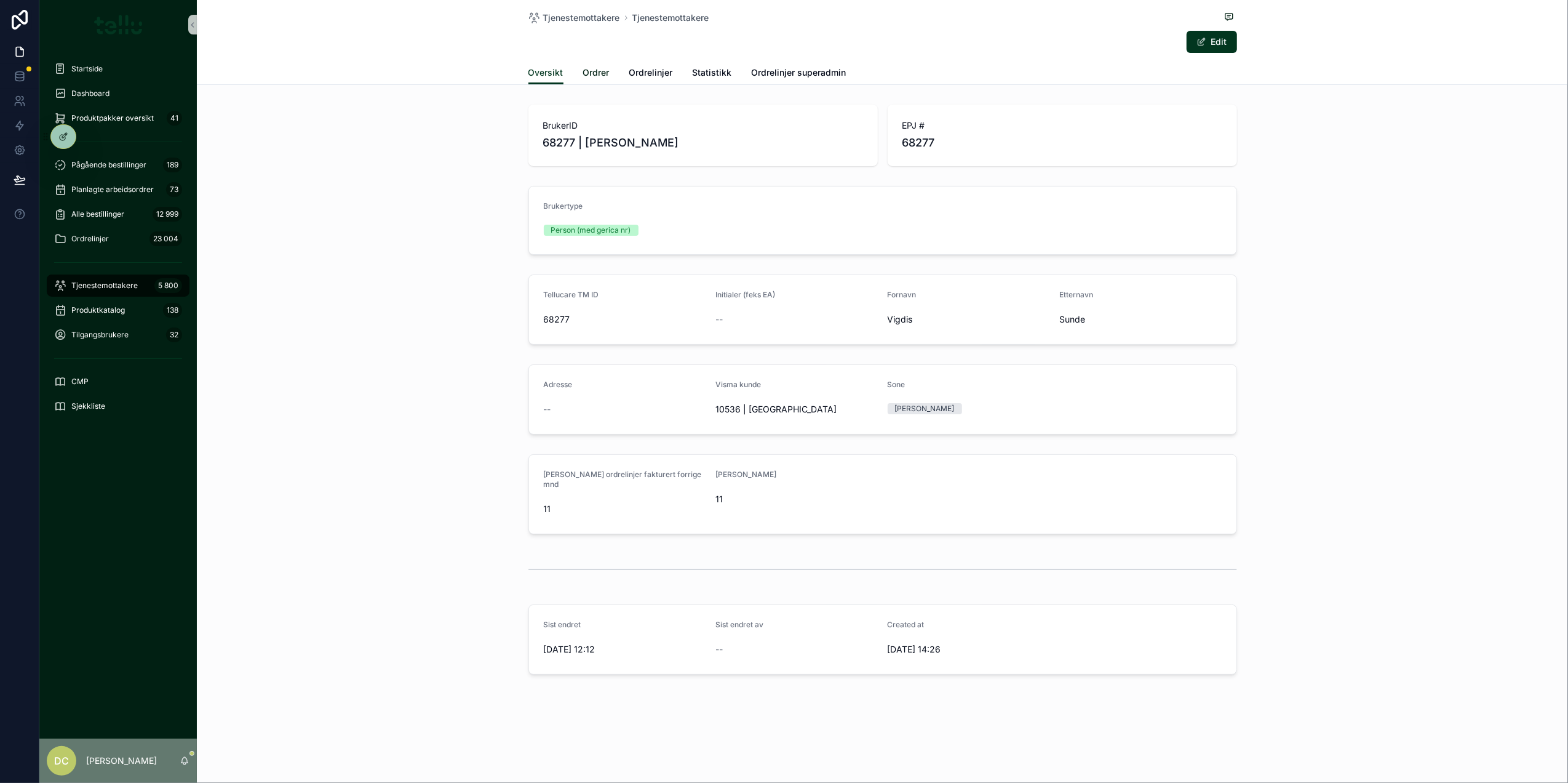
click at [592, 72] on span "Ordrer" at bounding box center [596, 72] width 26 height 12
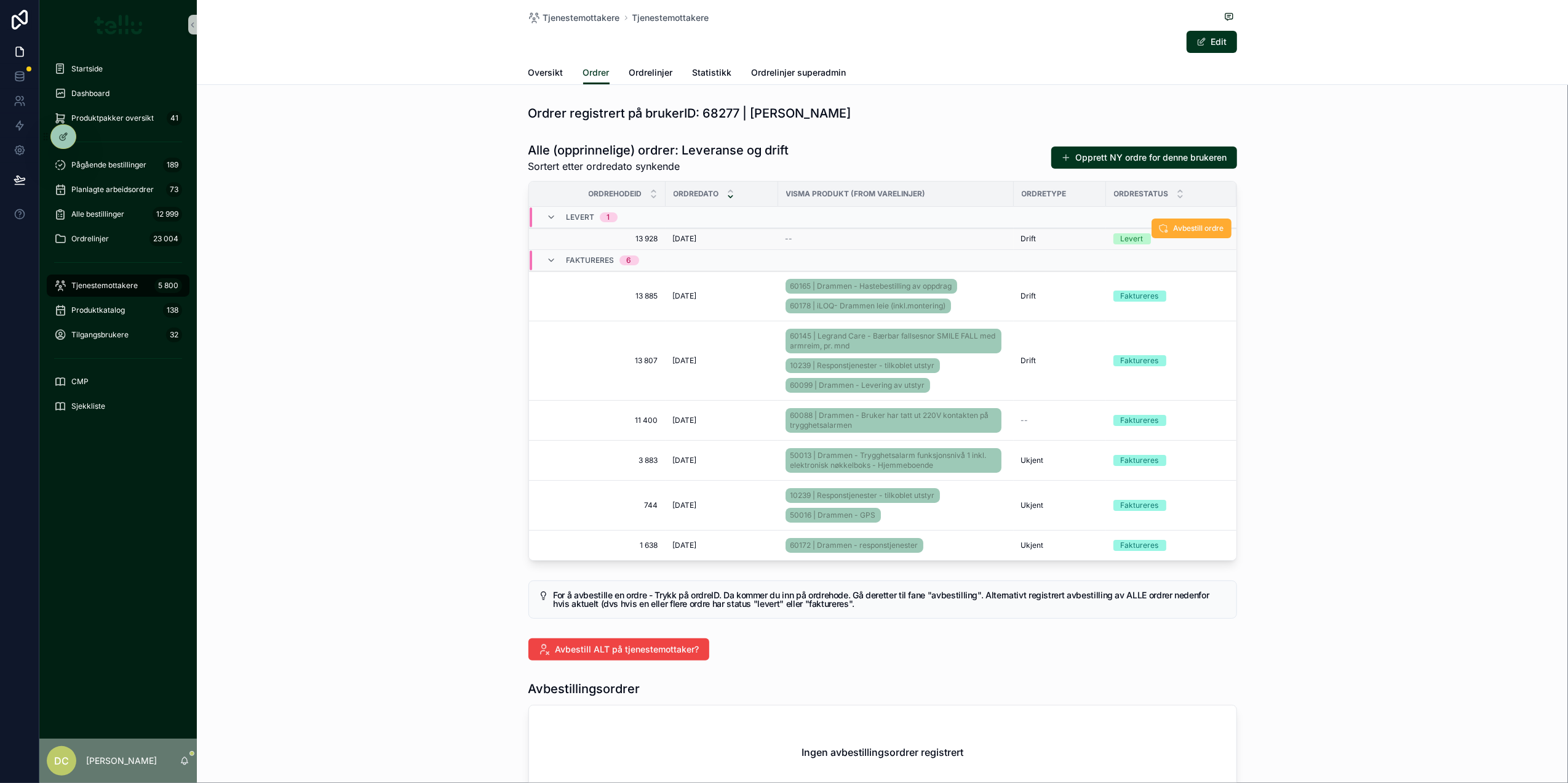
click at [731, 243] on div "[DATE] [DATE]" at bounding box center [722, 239] width 98 height 10
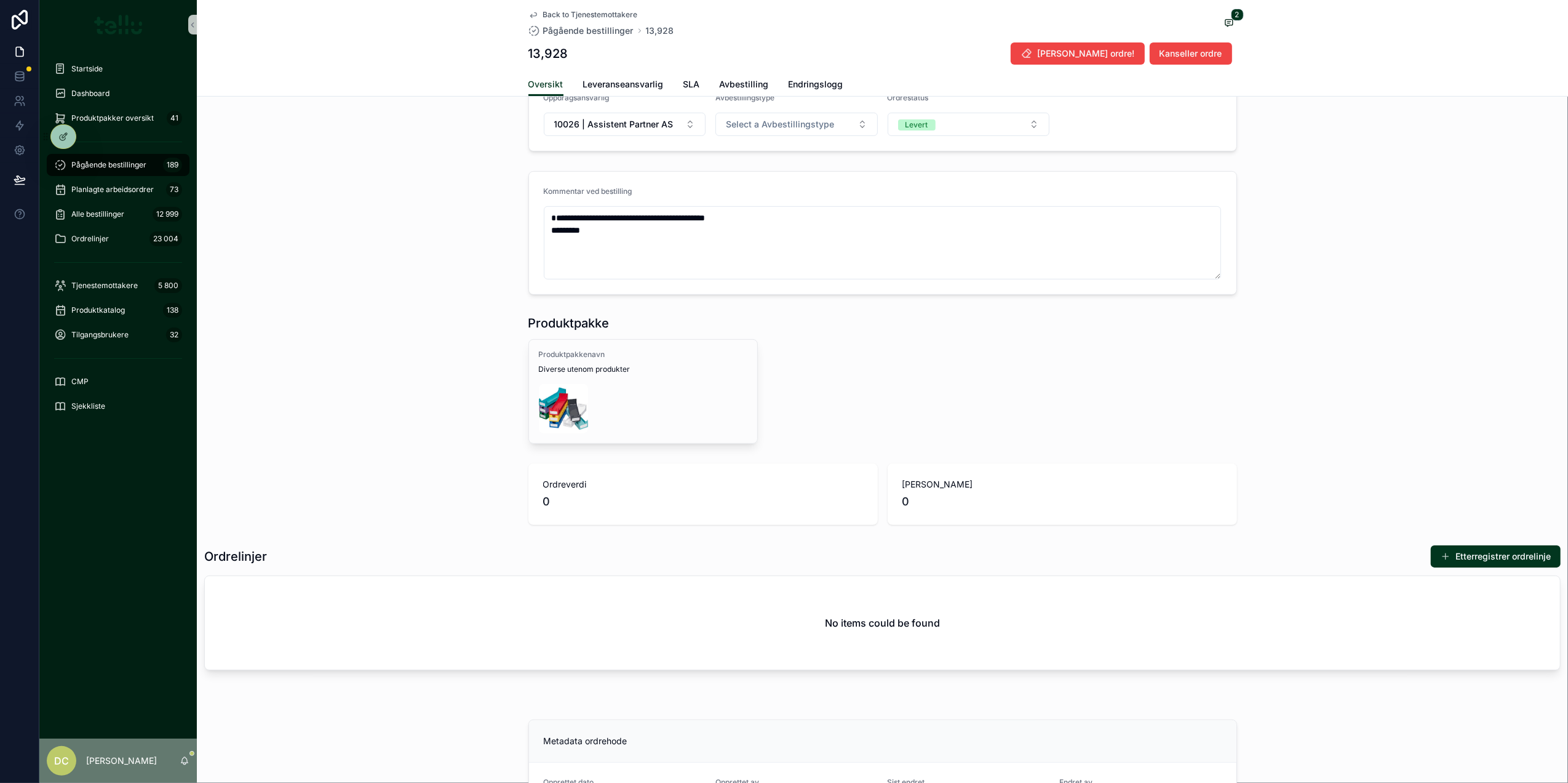
scroll to position [431, 0]
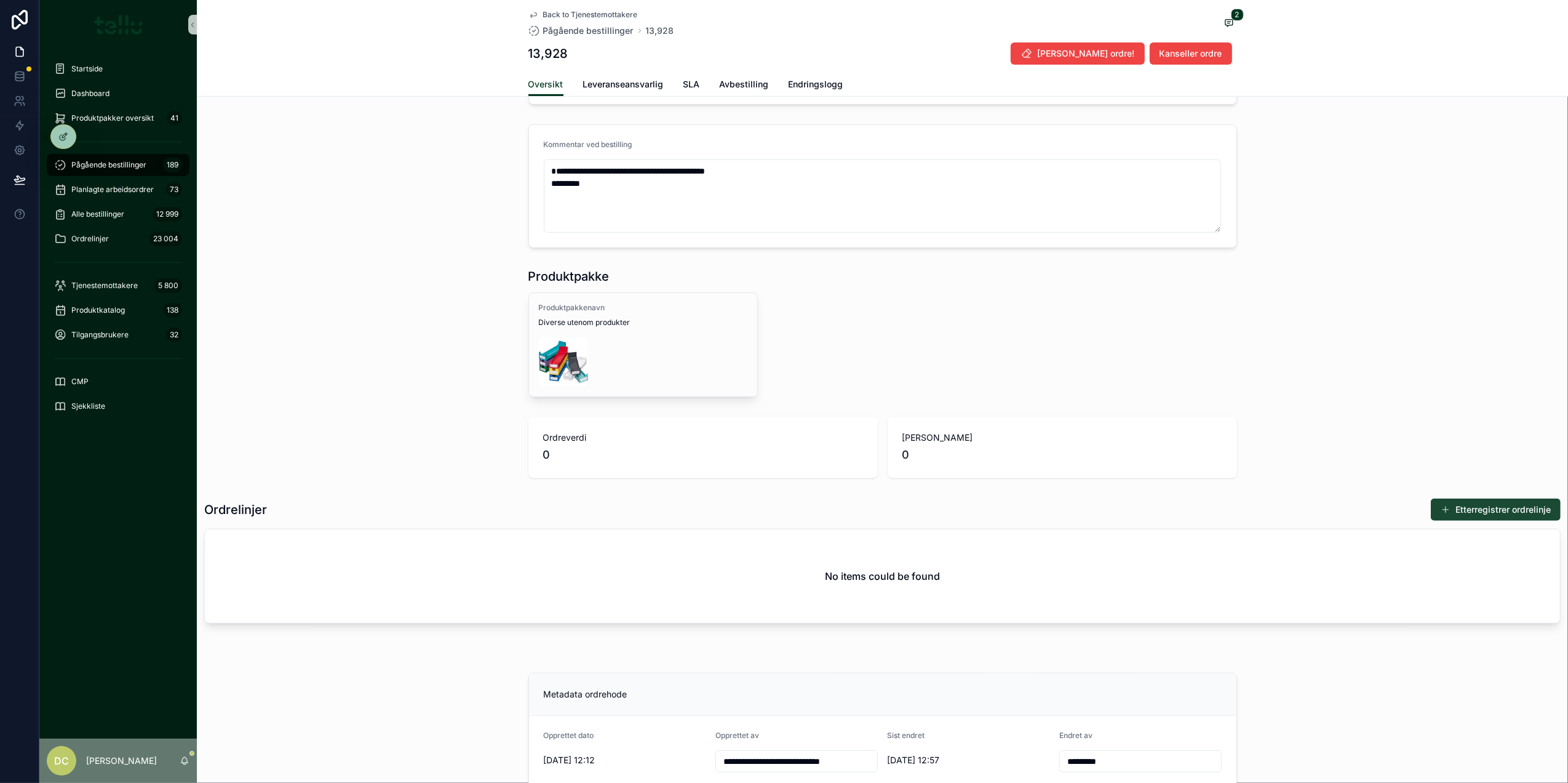
click at [1457, 506] on button "Etterregistrer ordrelinje" at bounding box center [1495, 509] width 130 height 22
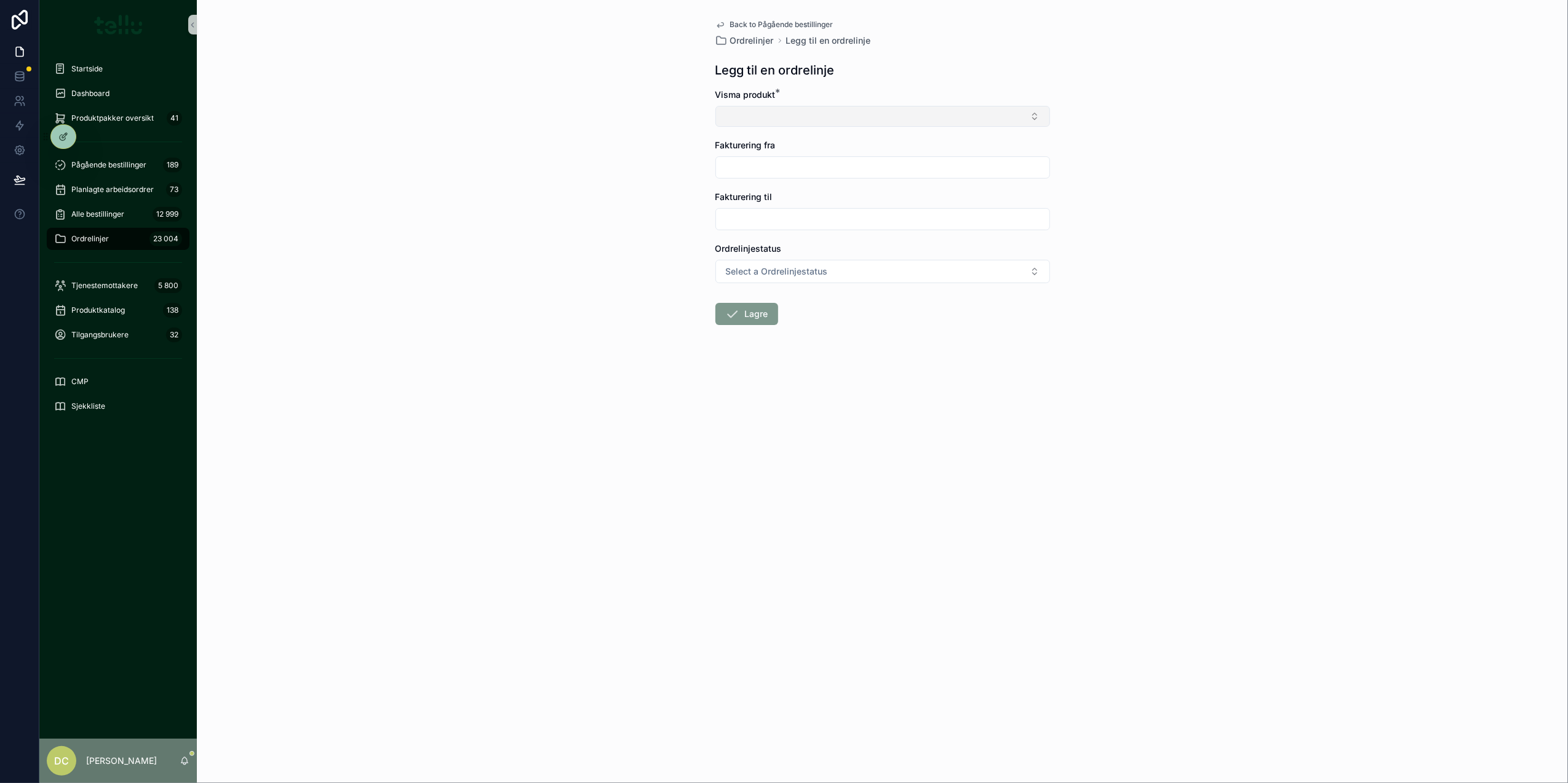
click at [775, 121] on button "Select Button" at bounding box center [883, 116] width 335 height 21
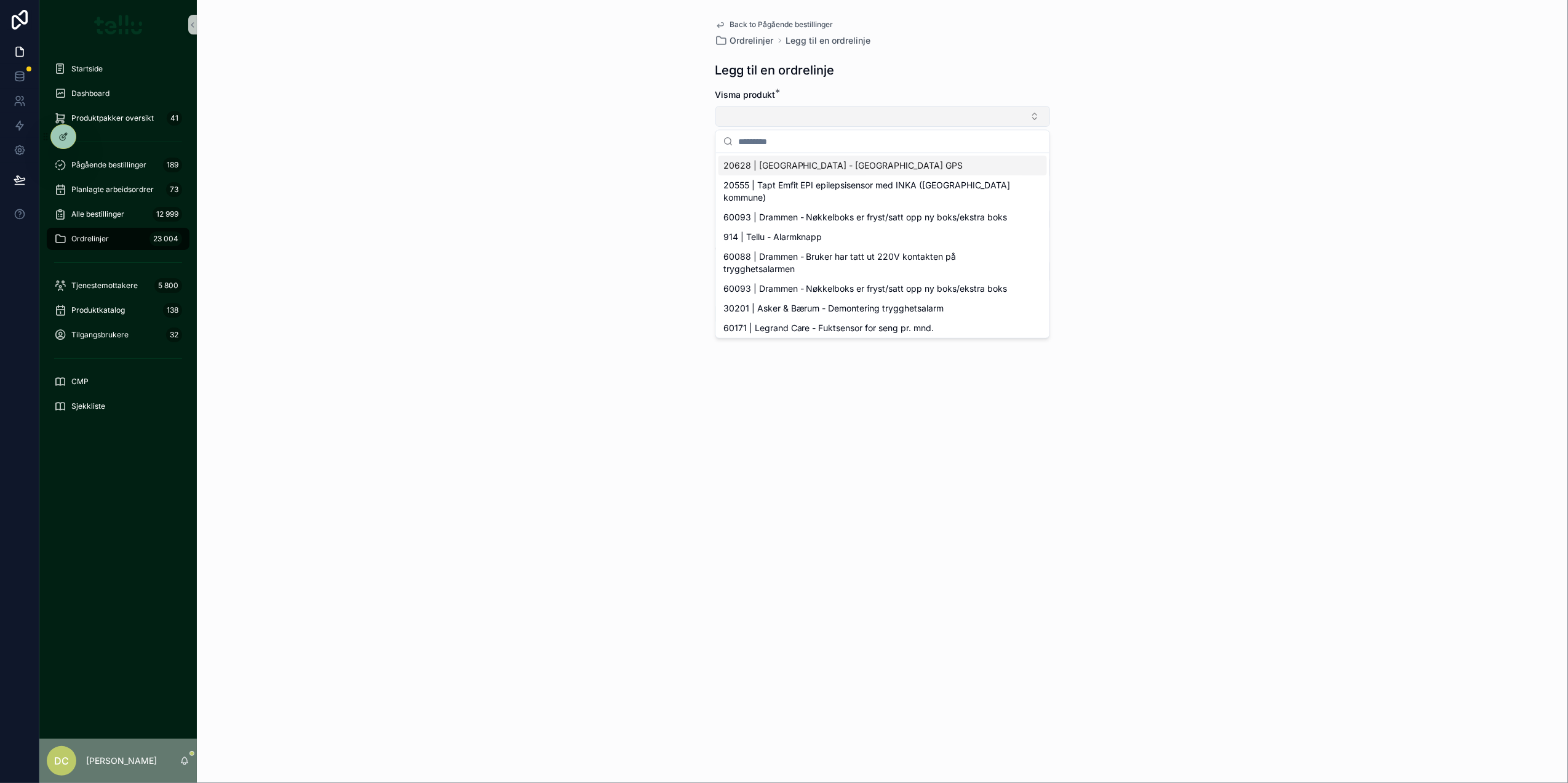
type input "*"
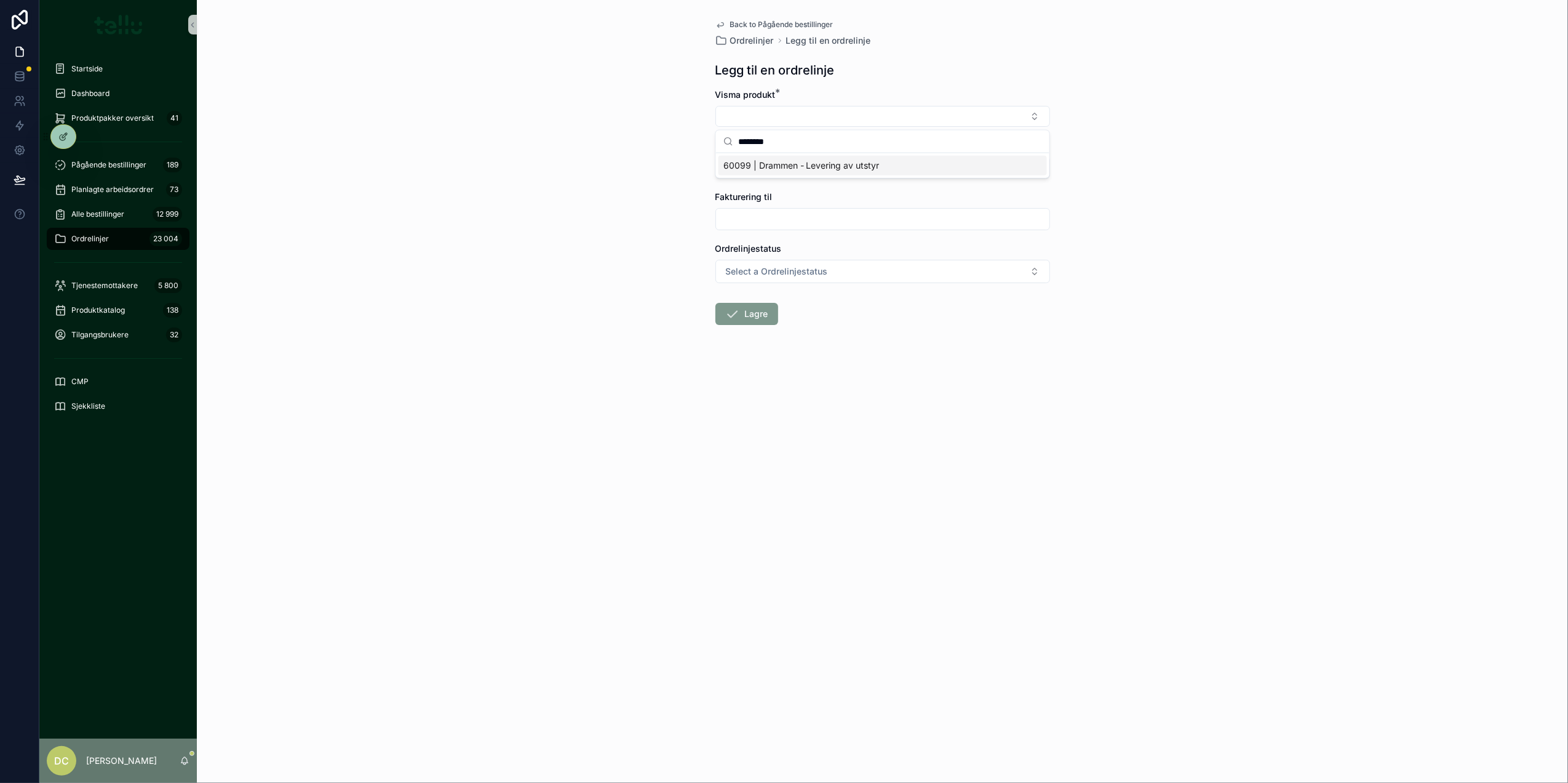
type input "********"
click at [802, 161] on span "60099 | Drammen - Levering av utstyr" at bounding box center [801, 165] width 156 height 12
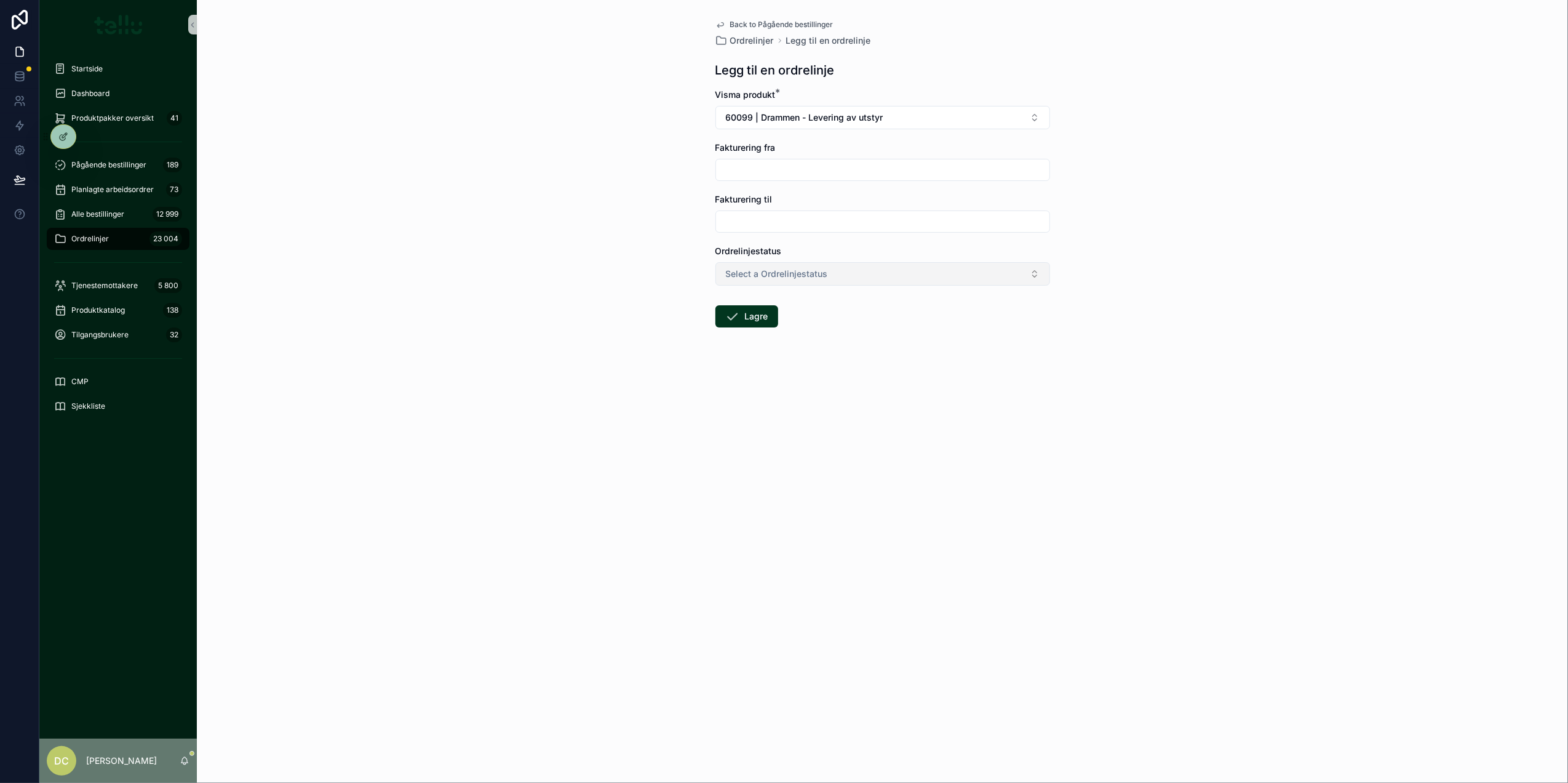
click at [773, 266] on button "Select a Ordrelinjestatus" at bounding box center [883, 274] width 335 height 24
click at [748, 367] on div "Aktiv" at bounding box center [882, 360] width 328 height 19
click at [750, 320] on button "Lagre" at bounding box center [747, 315] width 63 height 22
click at [750, 320] on span "Lagre" at bounding box center [744, 315] width 58 height 22
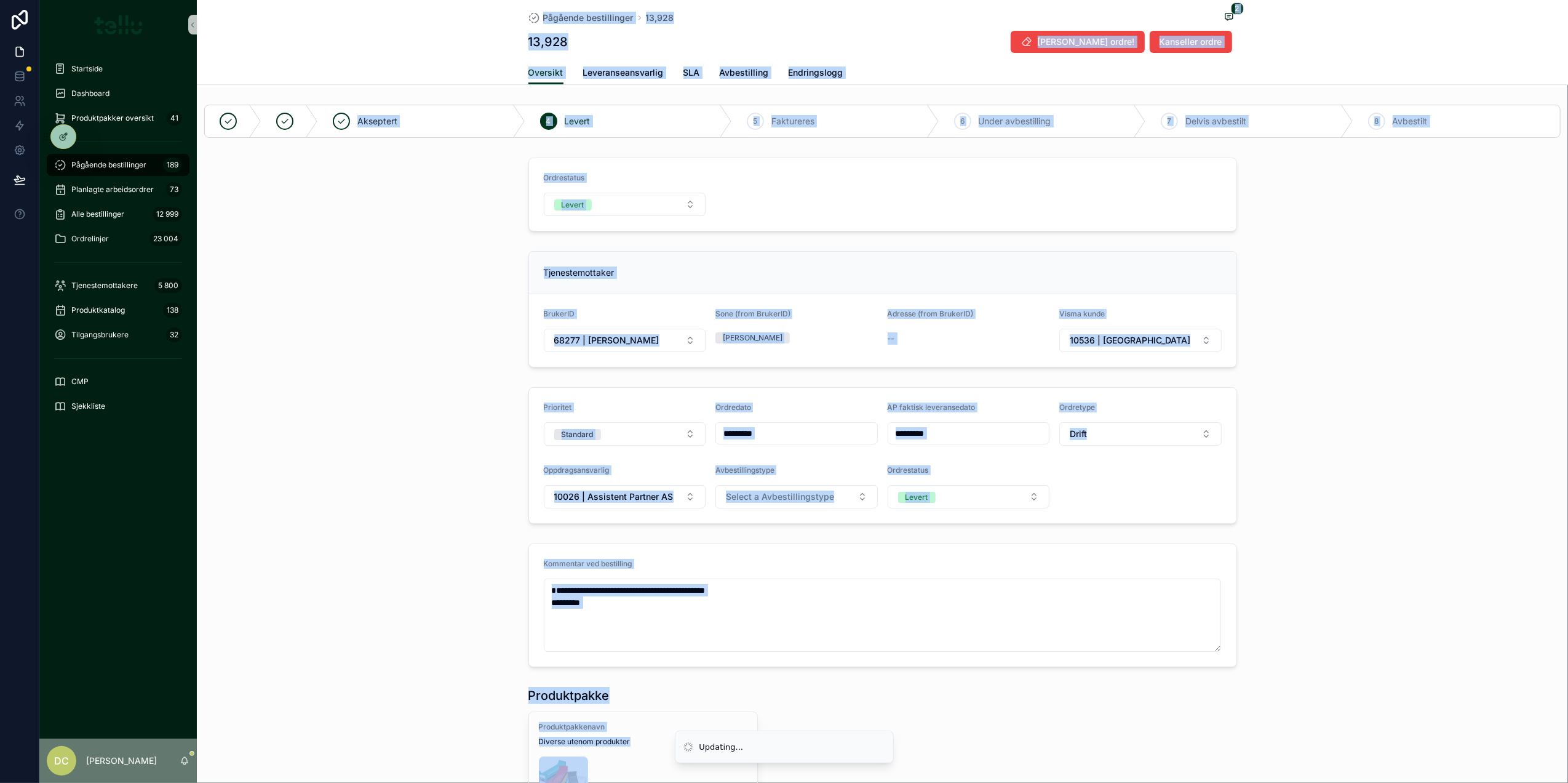
drag, startPoint x: 750, startPoint y: 320, endPoint x: 760, endPoint y: 163, distance: 157.3
click at [760, 163] on form "Ordrestatus Levert" at bounding box center [882, 194] width 708 height 73
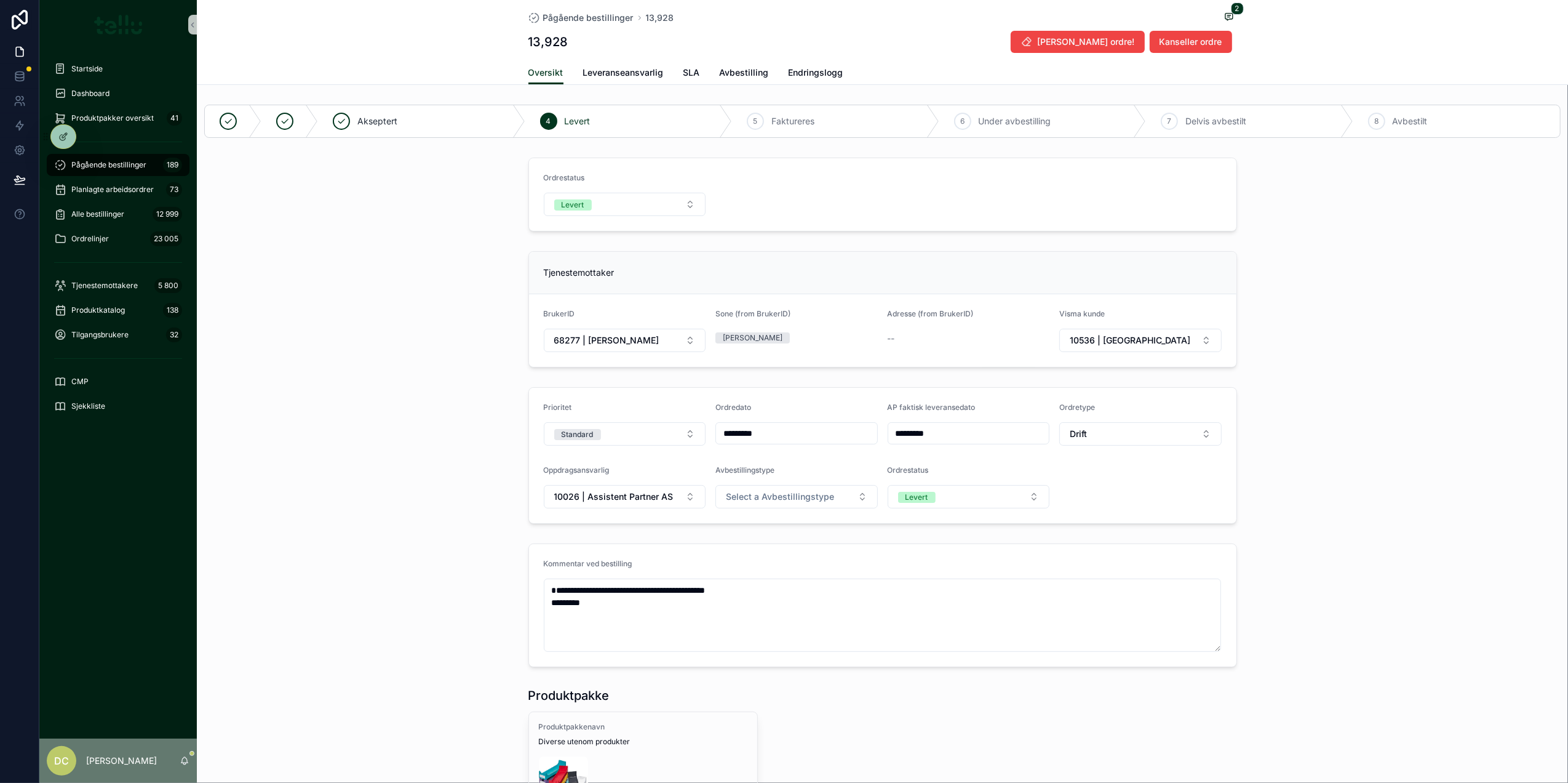
scroll to position [576, 0]
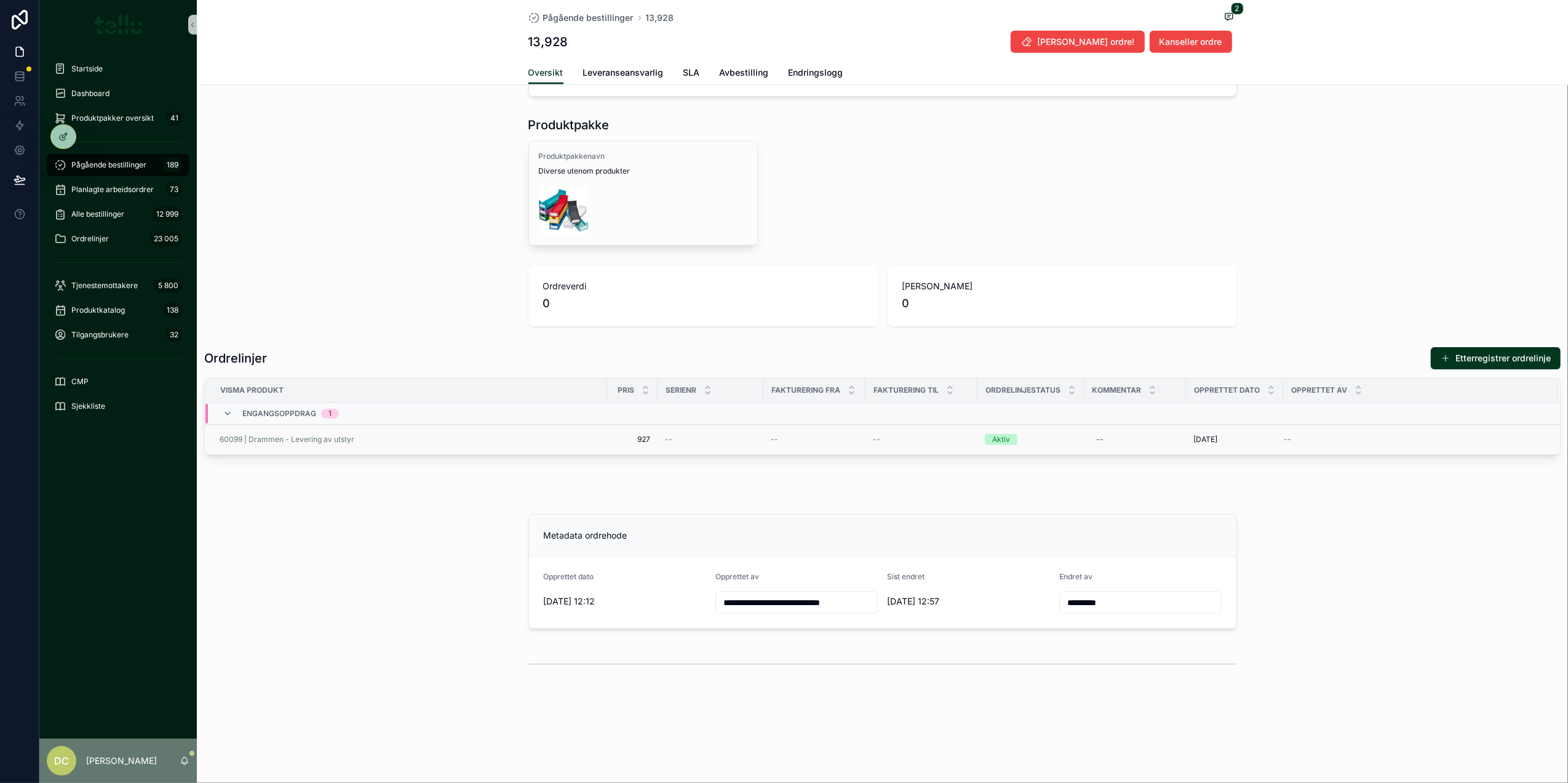
click at [813, 447] on td "--" at bounding box center [814, 439] width 102 height 30
click at [807, 434] on div "--" at bounding box center [814, 439] width 87 height 10
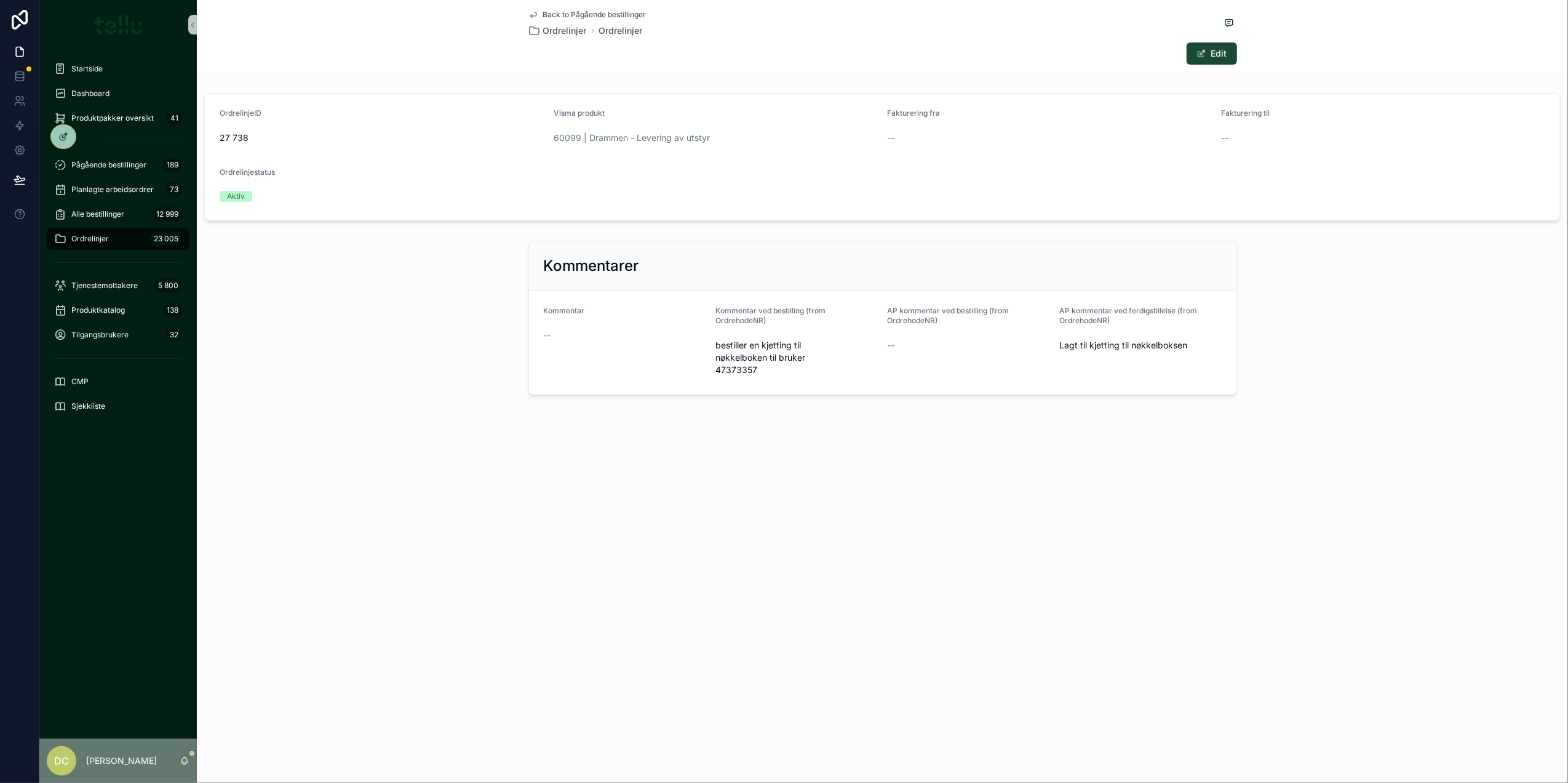
click at [1213, 55] on button "Edit" at bounding box center [1212, 53] width 51 height 22
click at [993, 133] on input "scrollable content" at bounding box center [1049, 139] width 323 height 17
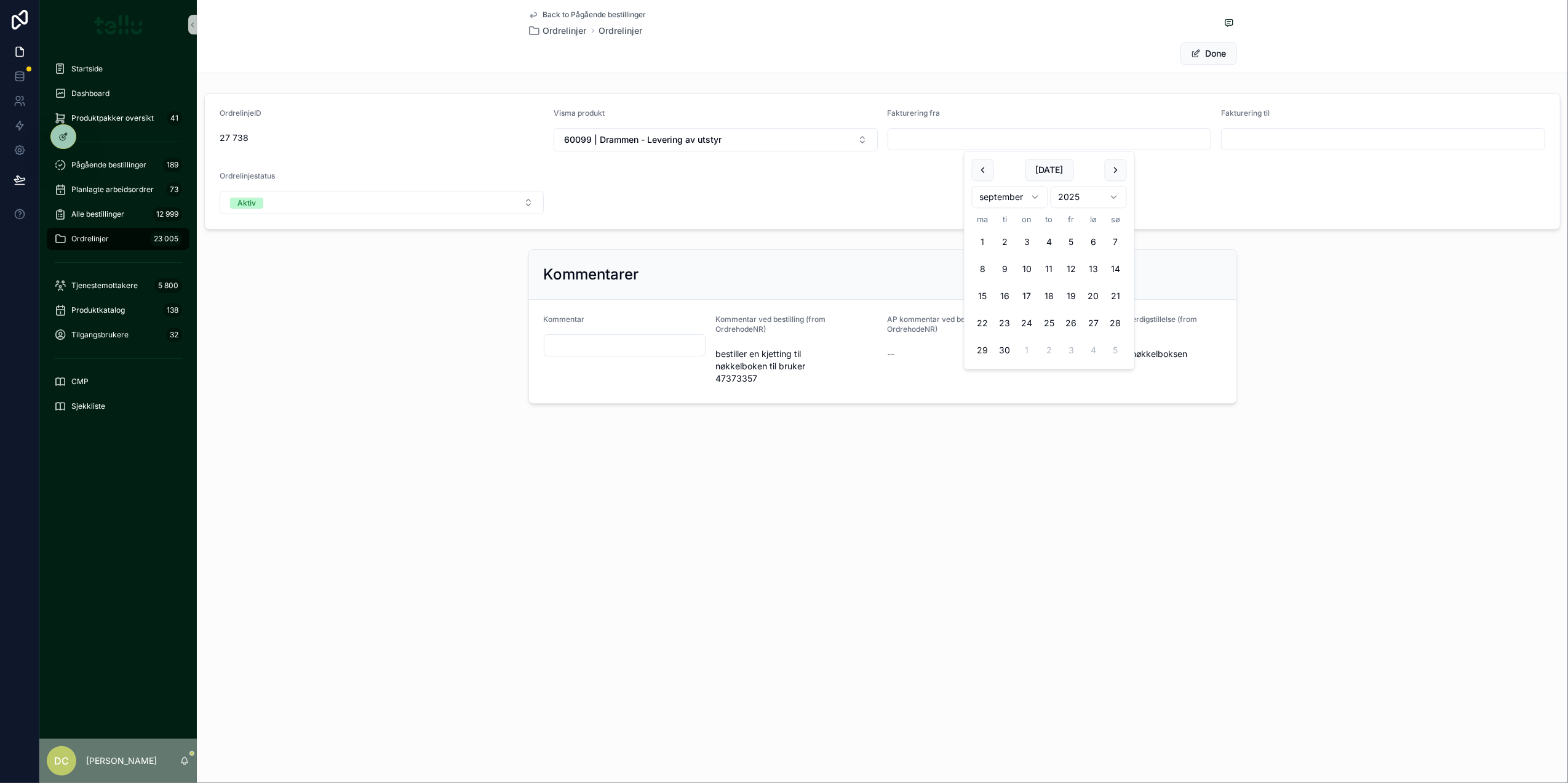
click at [985, 240] on button "1" at bounding box center [982, 242] width 22 height 22
type input "********"
click at [883, 193] on form "OrdrelinjeID 27 738 Visma produkt 60099 | Drammen - Levering av utstyr Fakturer…" at bounding box center [882, 161] width 1355 height 136
click at [1207, 54] on button "Done" at bounding box center [1208, 53] width 56 height 22
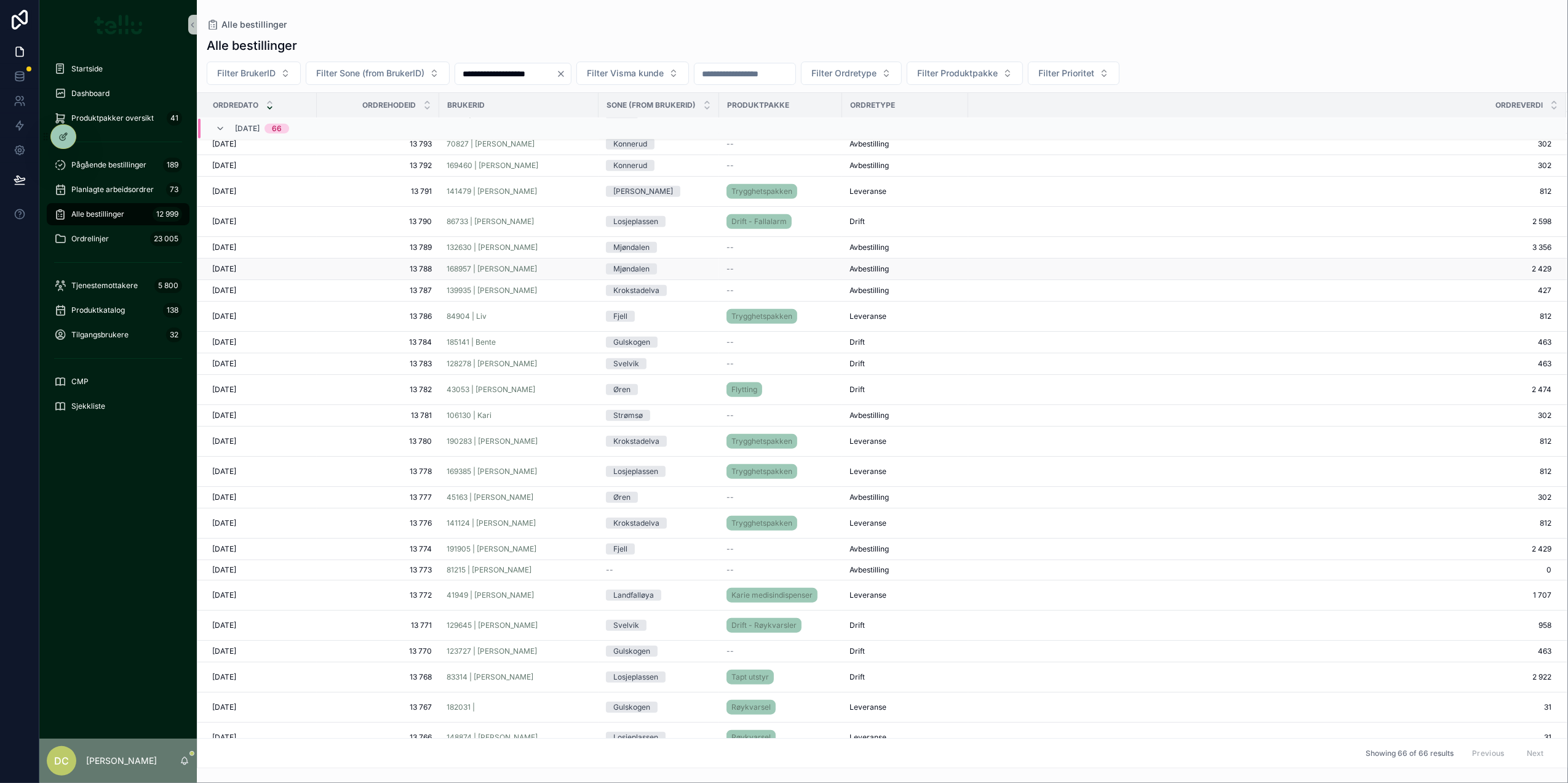
scroll to position [1039, 0]
click at [591, 223] on div "86733 | [PERSON_NAME]" at bounding box center [519, 222] width 145 height 10
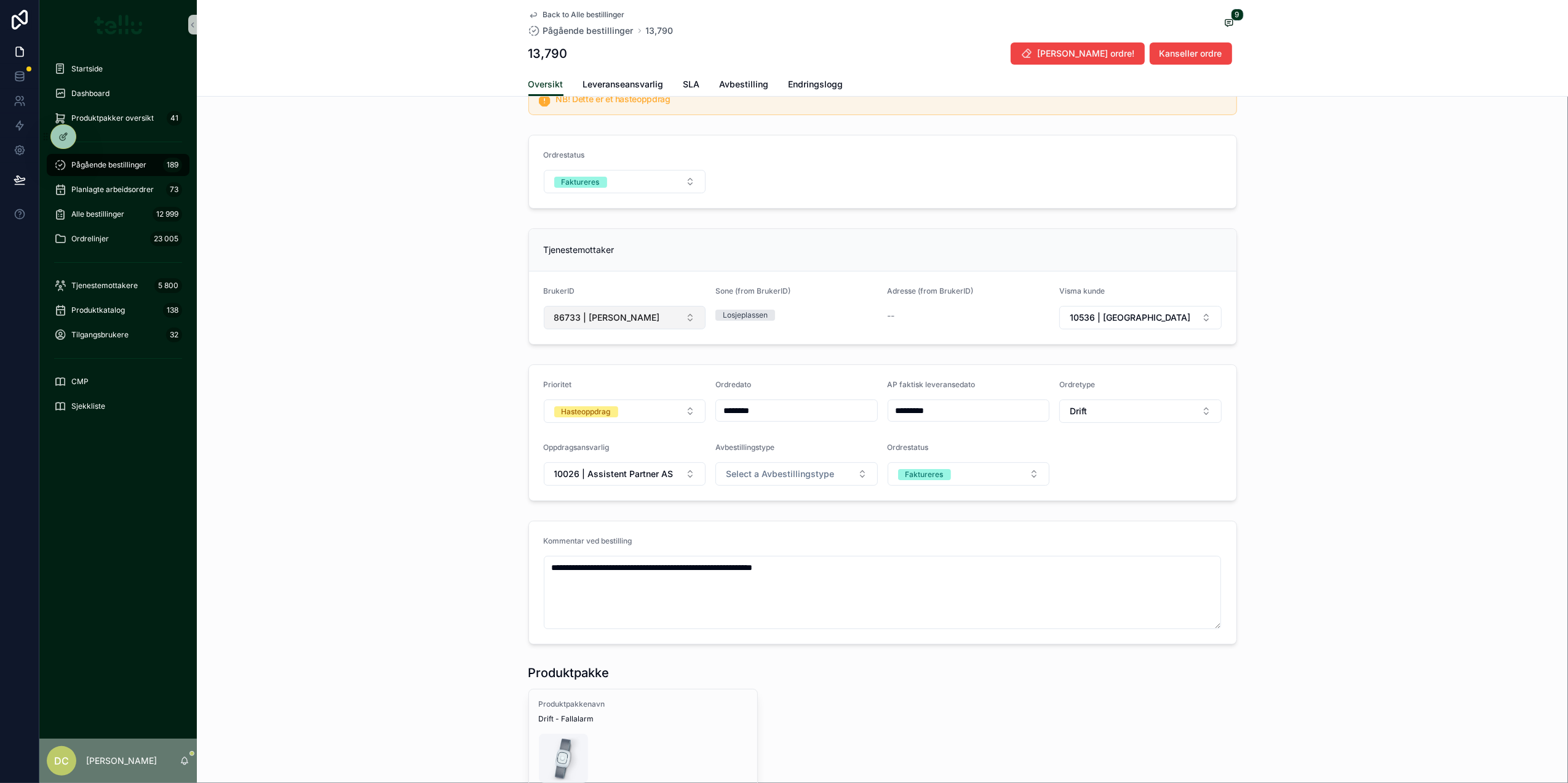
scroll to position [82, 0]
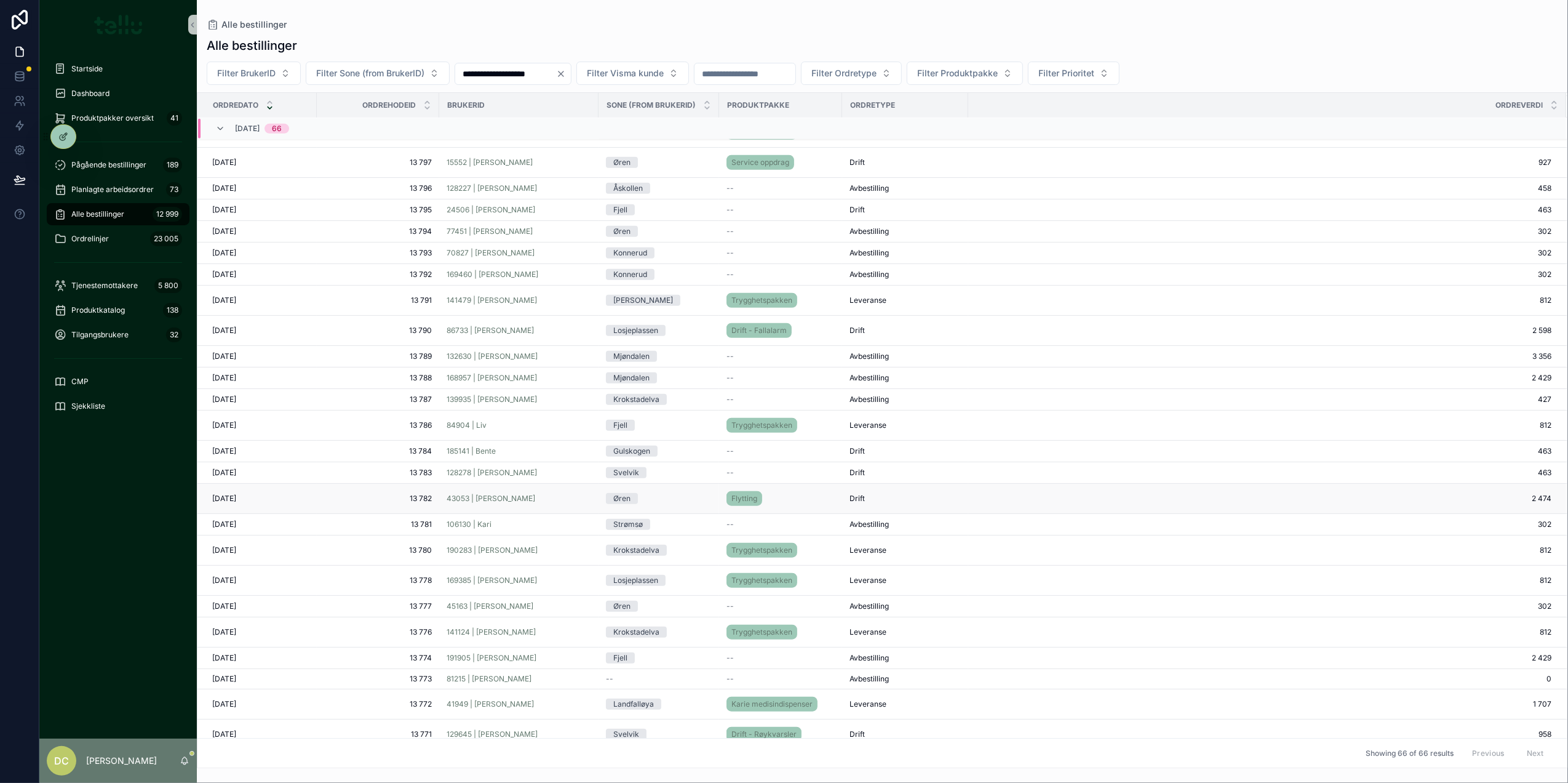
scroll to position [997, 0]
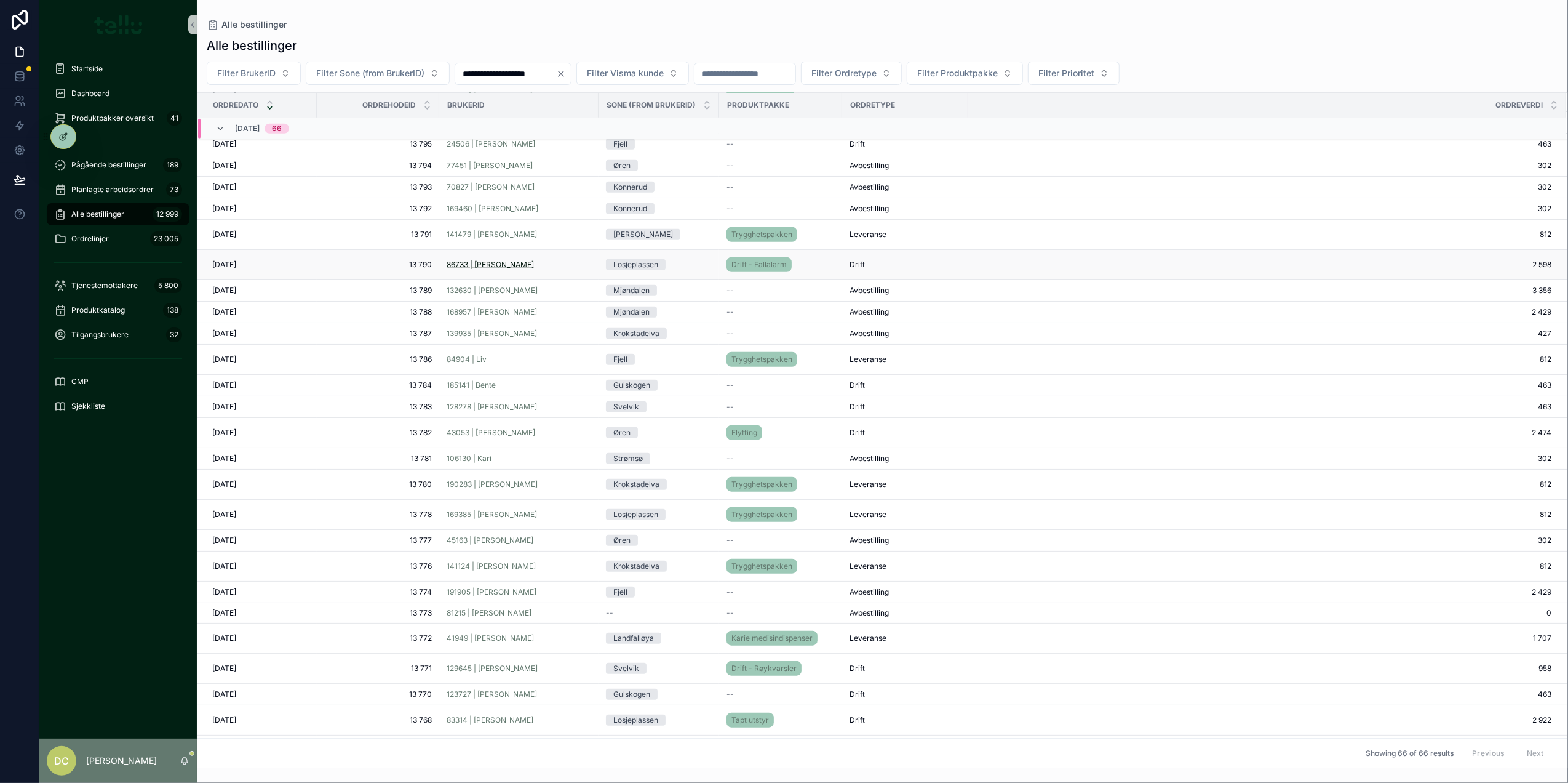
click at [463, 267] on span "86733 | [PERSON_NAME]" at bounding box center [490, 265] width 87 height 10
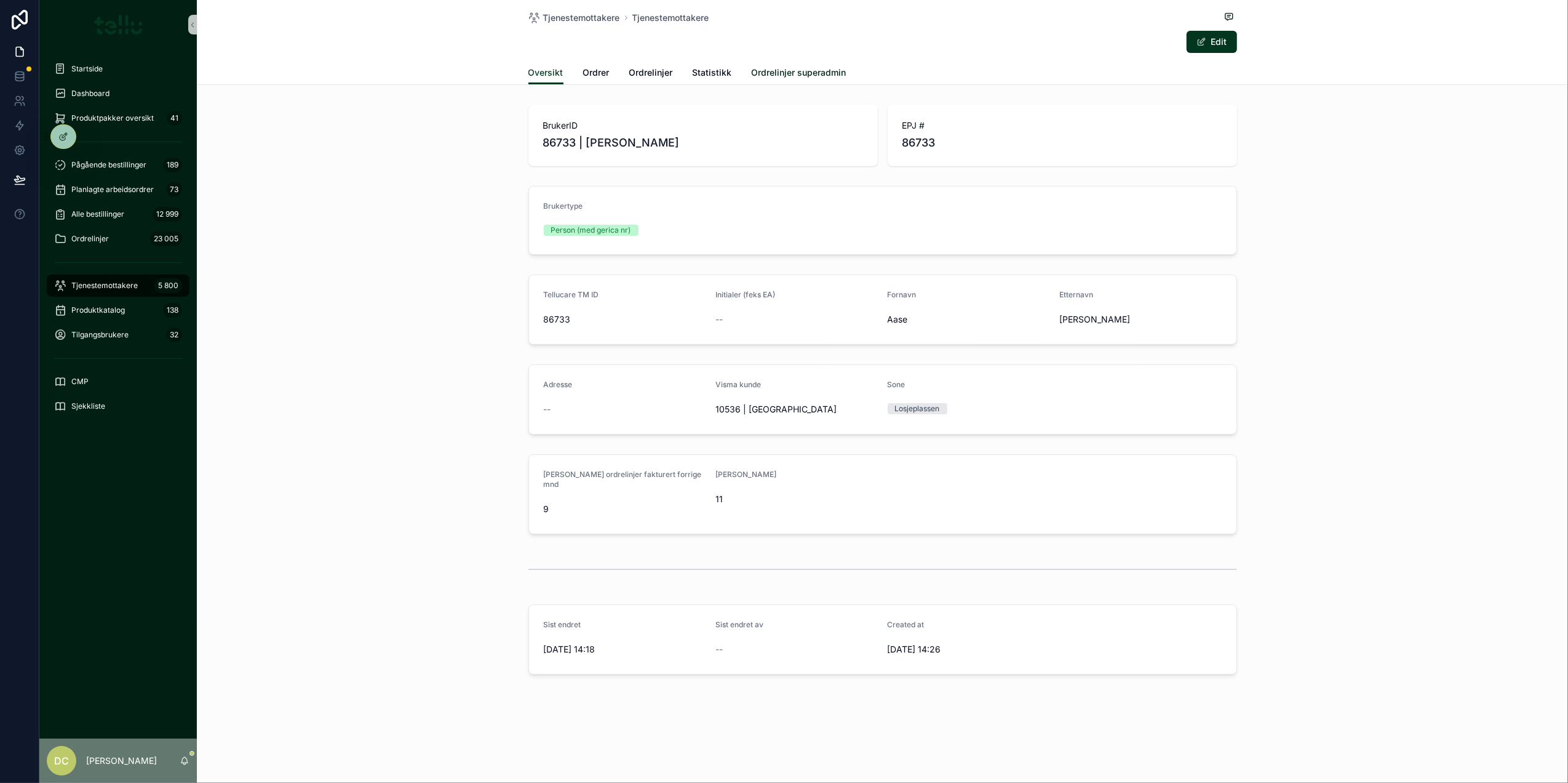
click at [802, 75] on span "Ordrelinjer superadmin" at bounding box center [799, 72] width 95 height 12
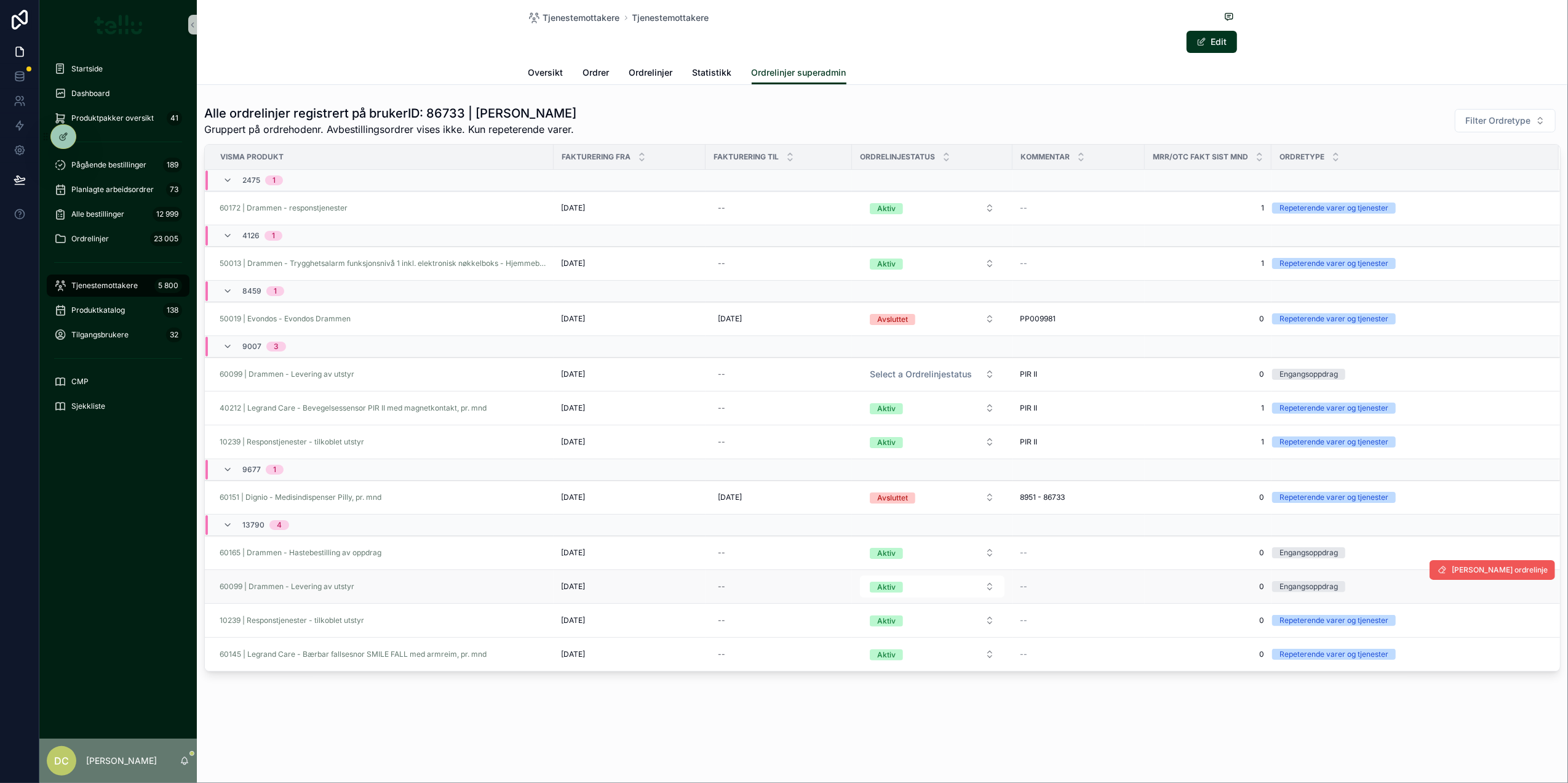
click at [1499, 571] on span "[PERSON_NAME] ordrelinje" at bounding box center [1499, 570] width 96 height 10
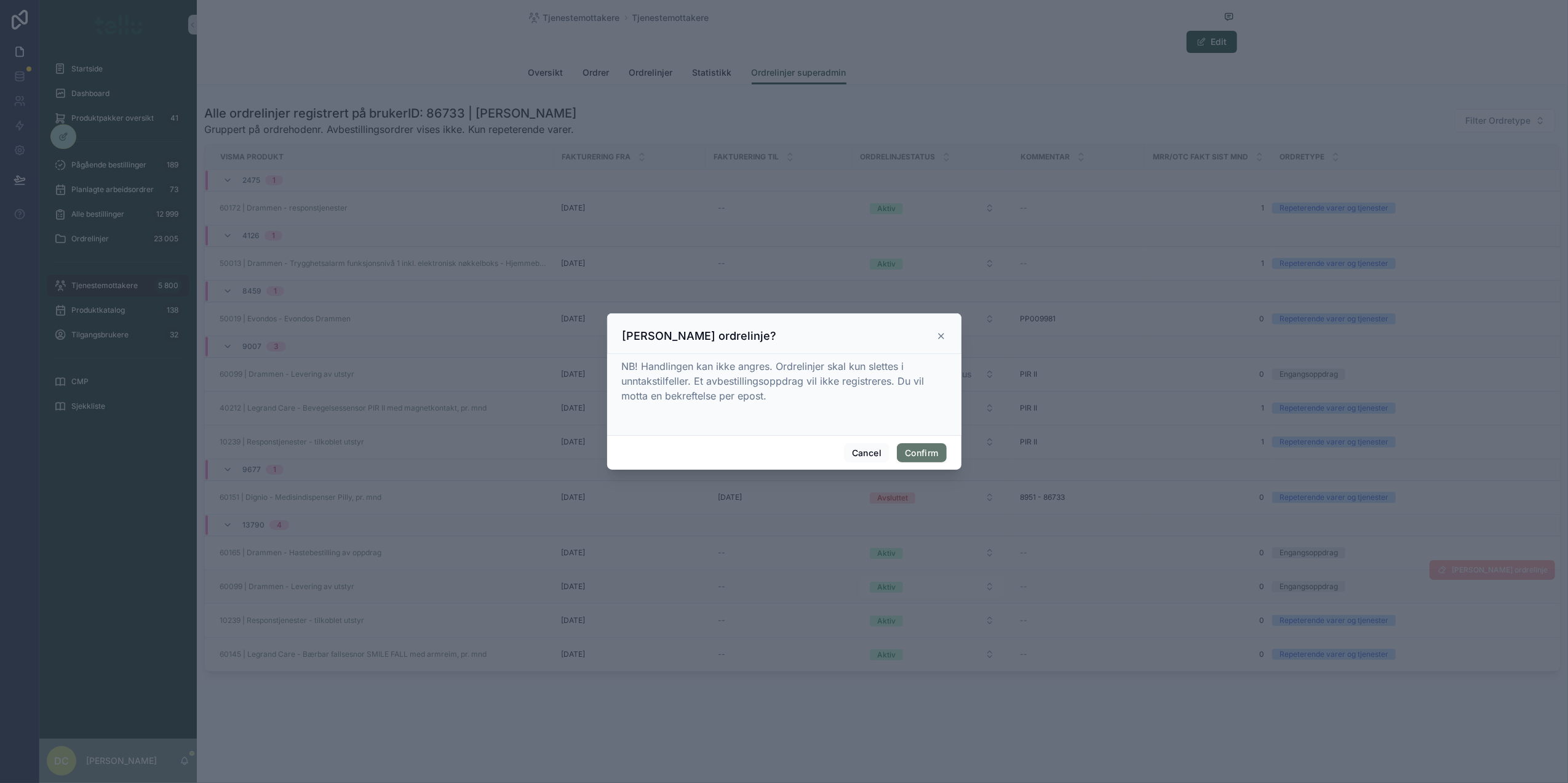
click at [928, 452] on button "Confirm" at bounding box center [922, 453] width 49 height 20
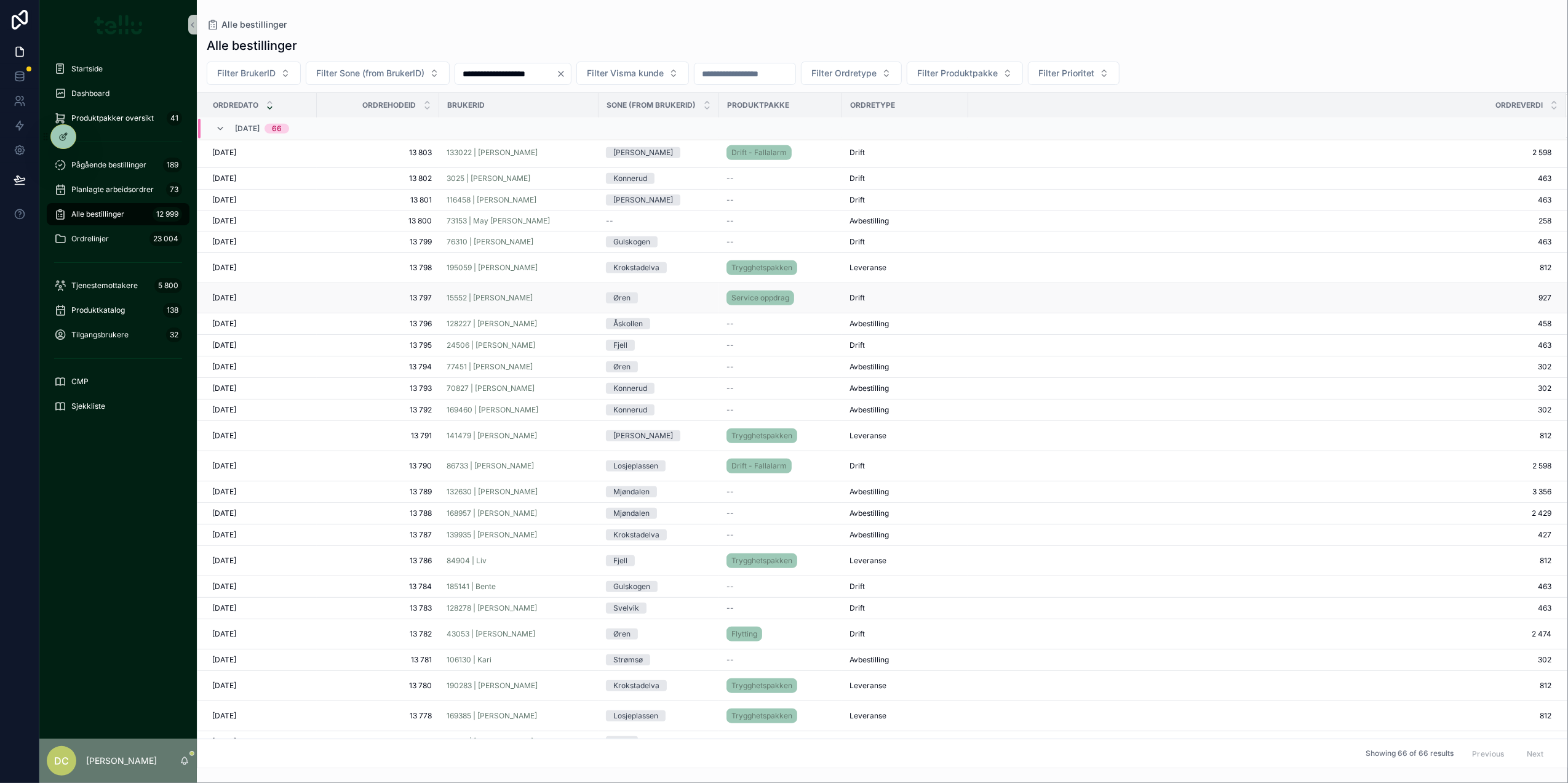
scroll to position [633, 0]
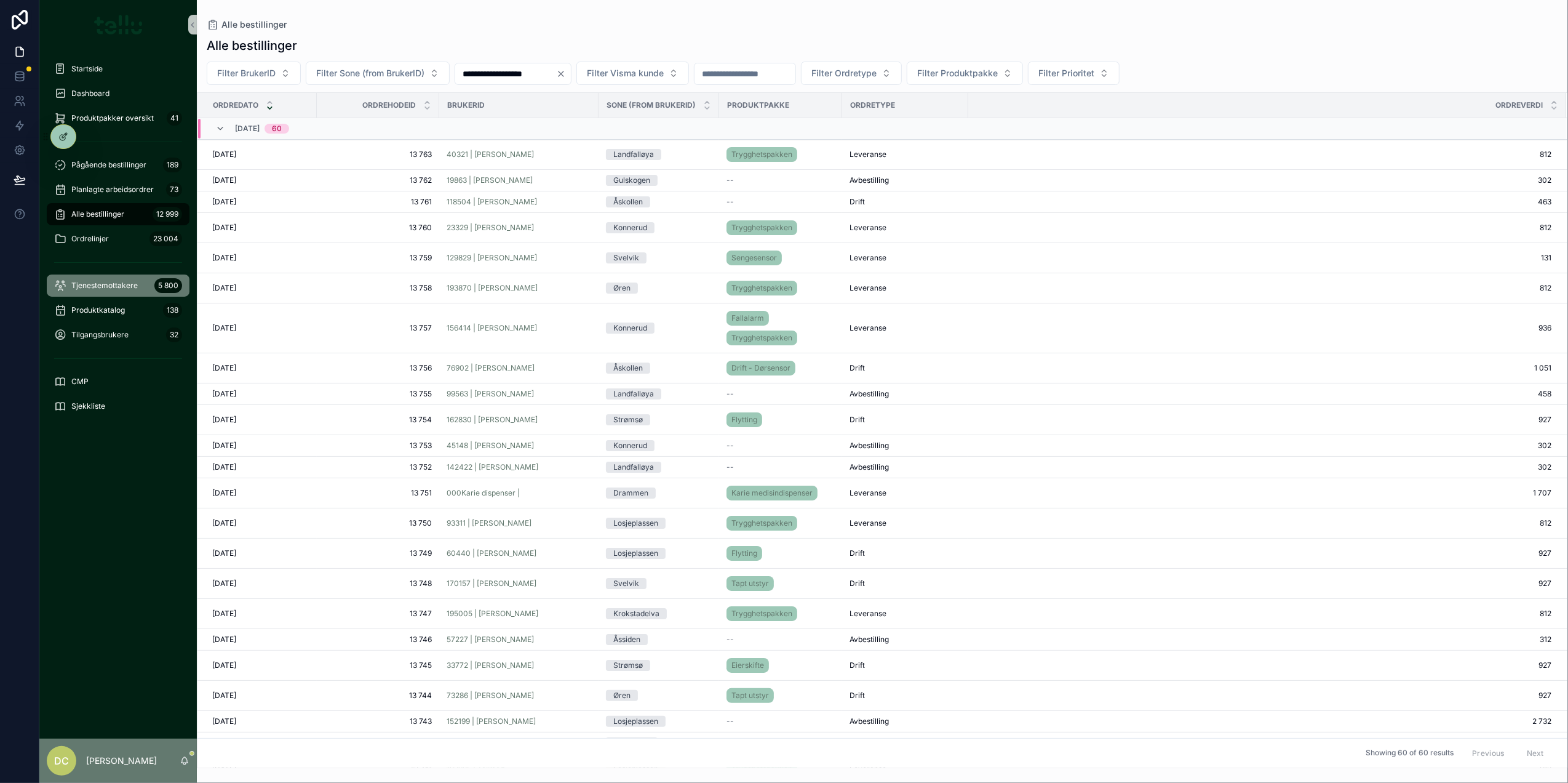
click at [89, 288] on span "Tjenestemottakere" at bounding box center [104, 285] width 66 height 10
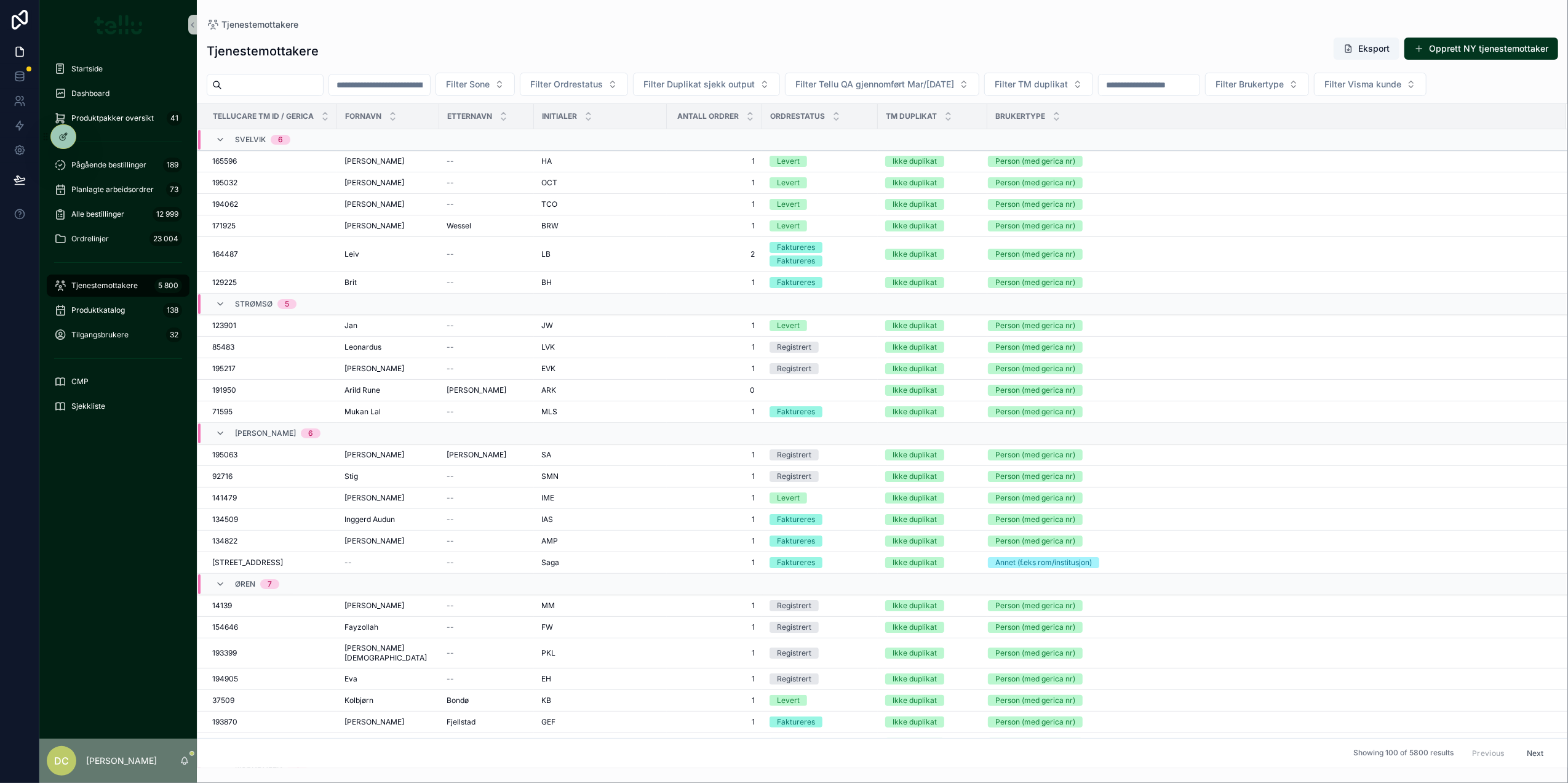
click at [430, 84] on input "scrollable content" at bounding box center [379, 84] width 101 height 17
type input "******"
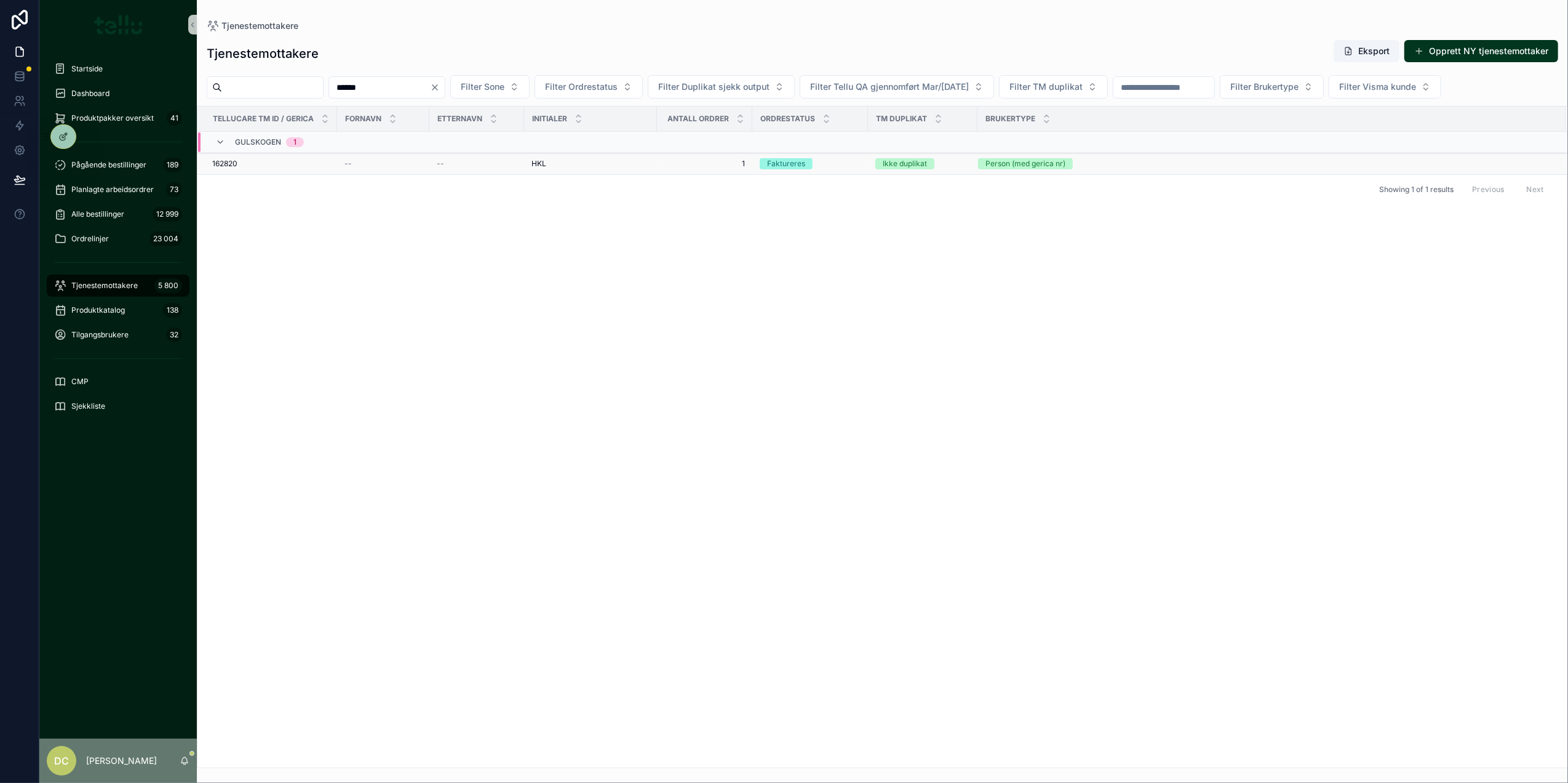
click at [307, 165] on div "162820 162820" at bounding box center [271, 163] width 118 height 10
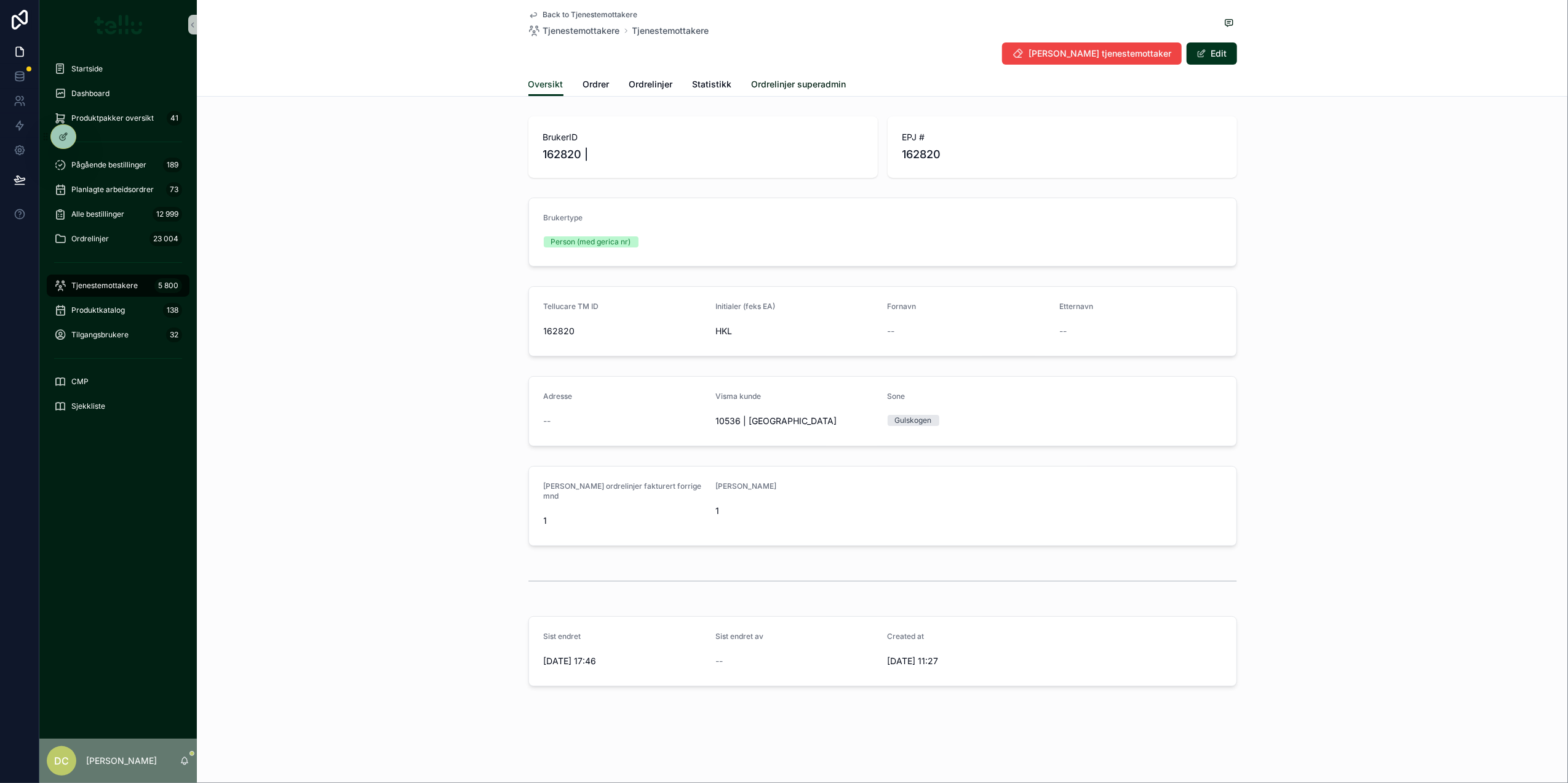
click at [753, 85] on span "Ordrelinjer superadmin" at bounding box center [799, 84] width 95 height 12
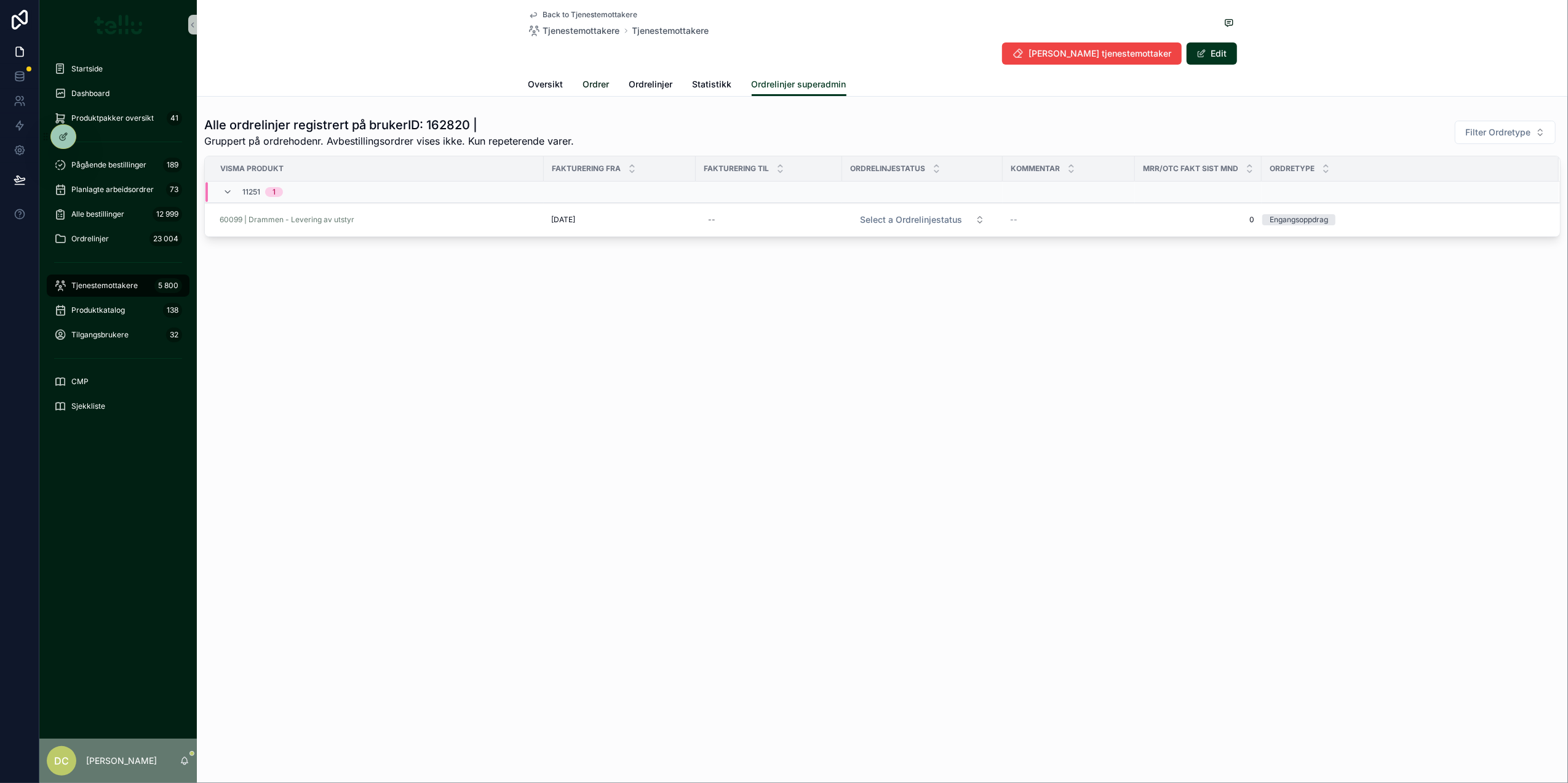
click at [586, 76] on link "Ordrer" at bounding box center [596, 86] width 26 height 25
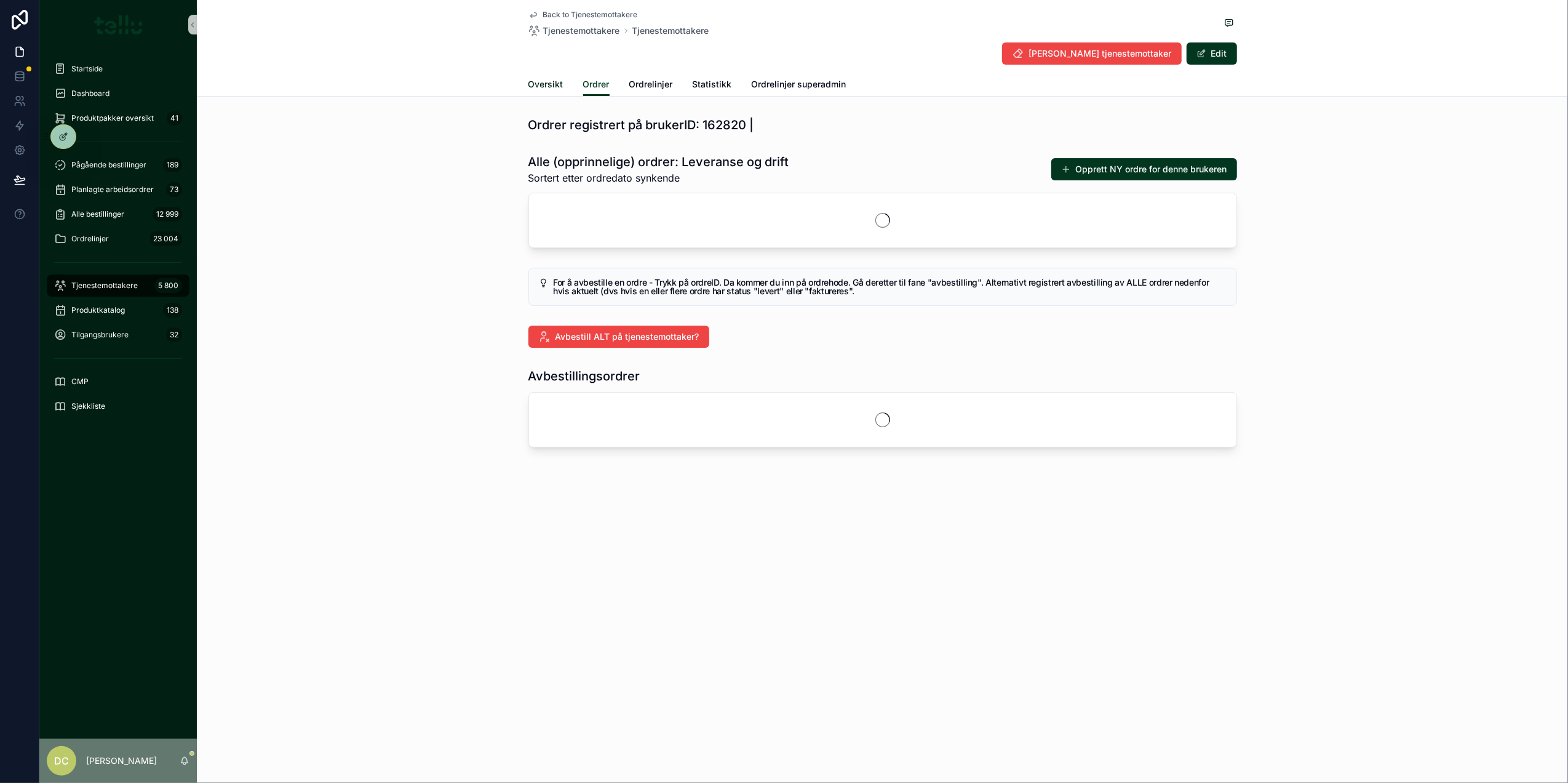
click at [547, 85] on span "Oversikt" at bounding box center [546, 84] width 35 height 12
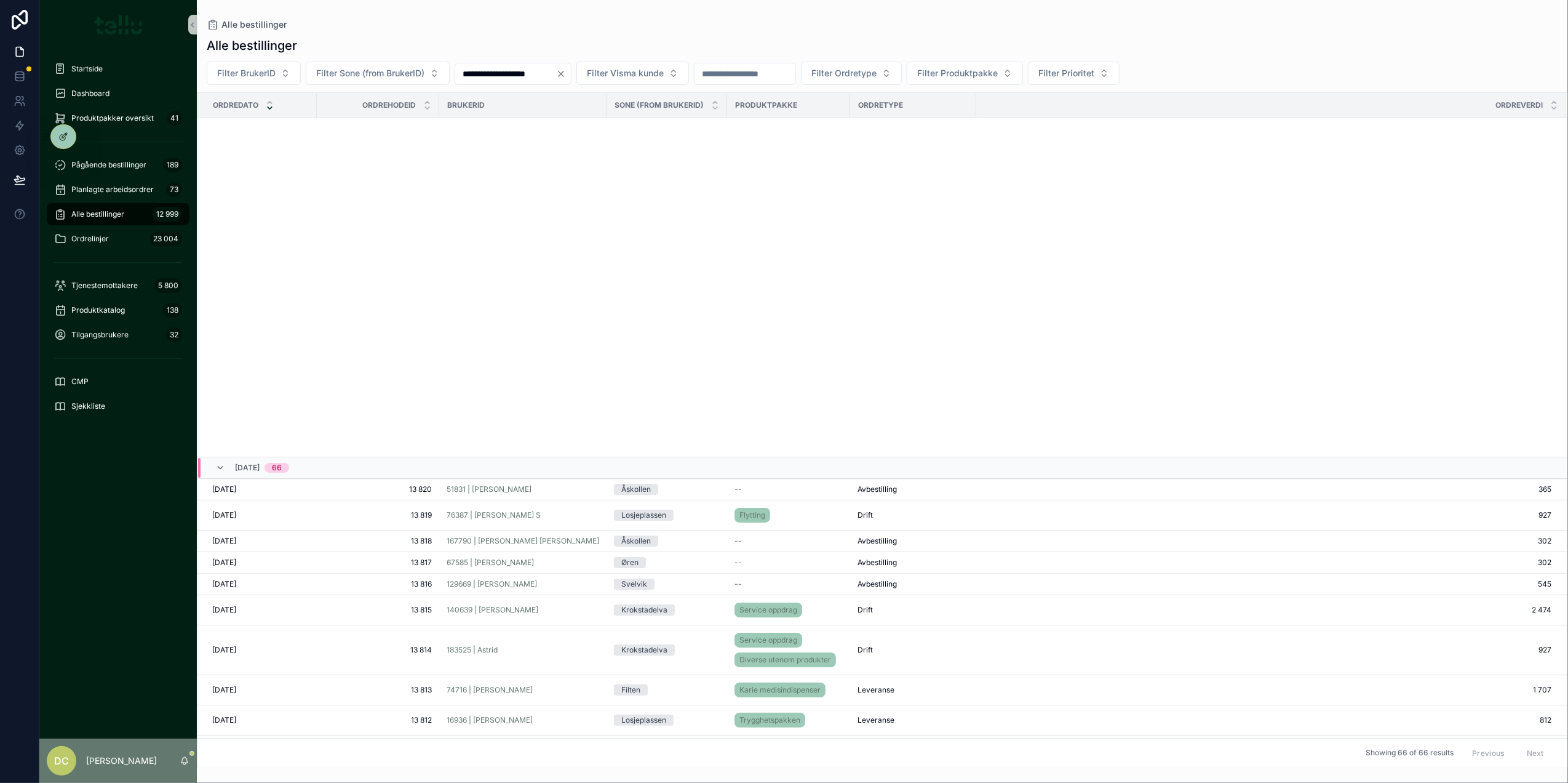
scroll to position [633, 0]
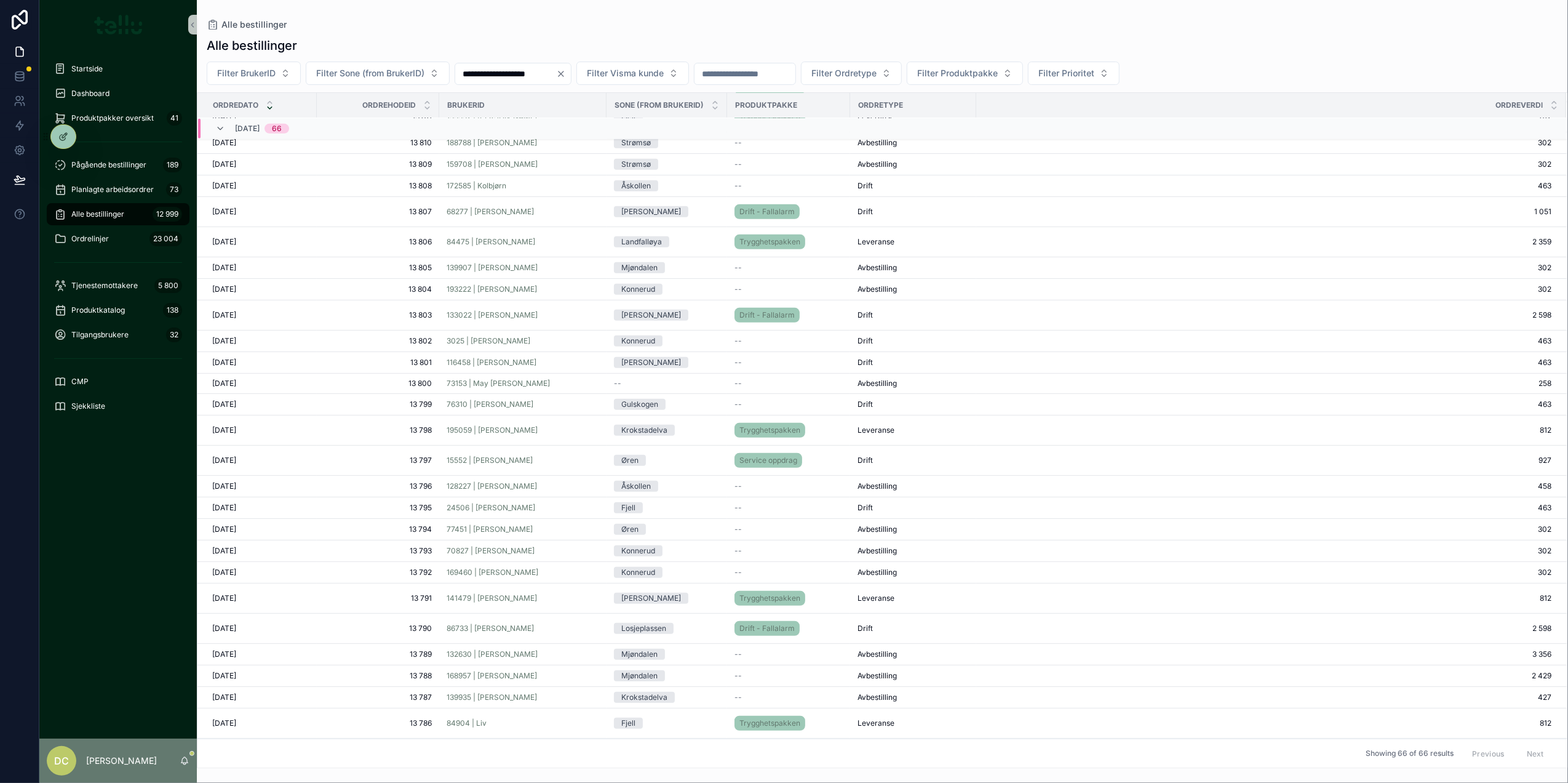
click at [557, 512] on div "24506 | [PERSON_NAME]" at bounding box center [523, 508] width 153 height 10
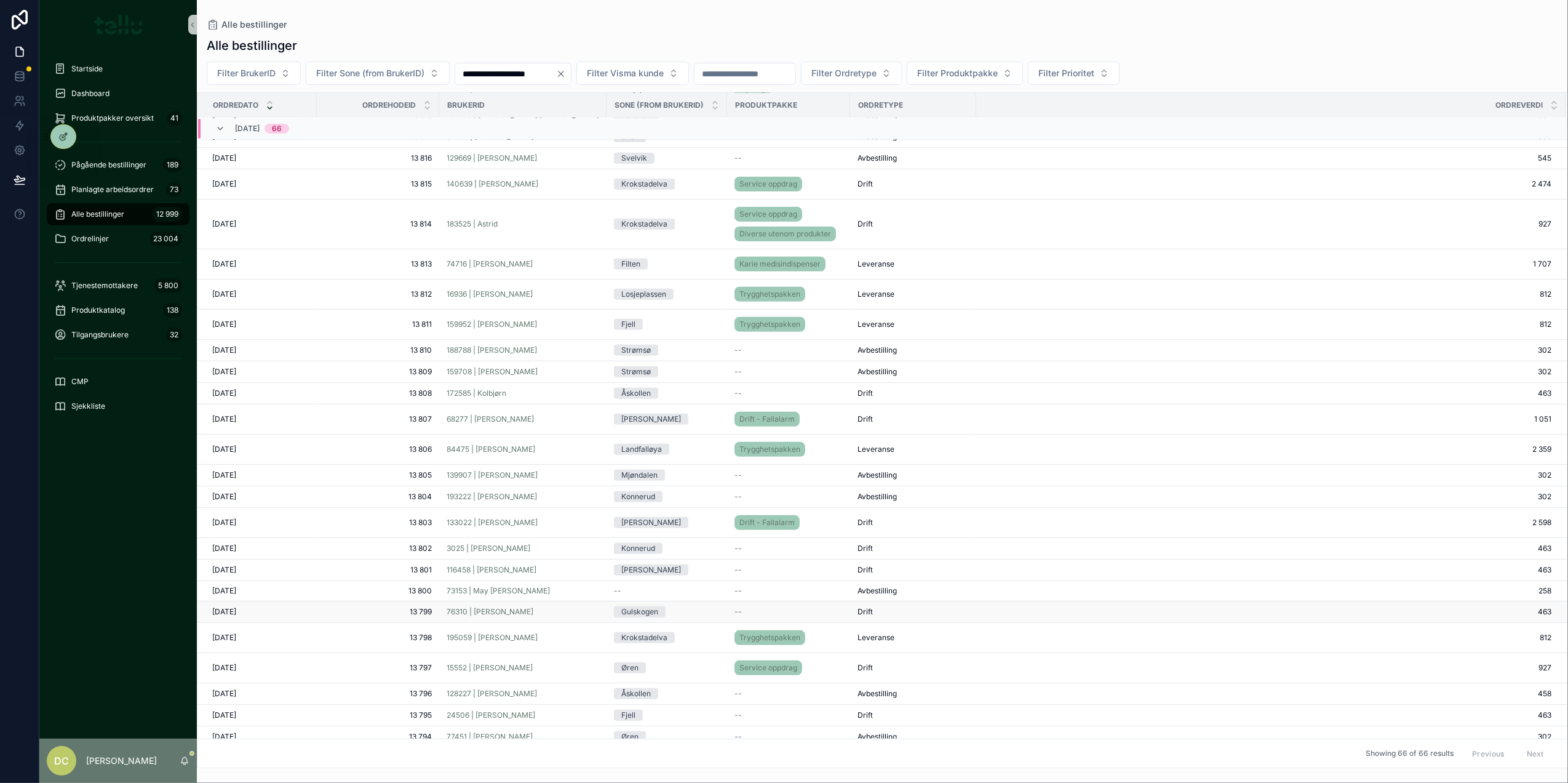
scroll to position [427, 0]
click at [569, 669] on div "15552 | [PERSON_NAME]" at bounding box center [523, 667] width 153 height 10
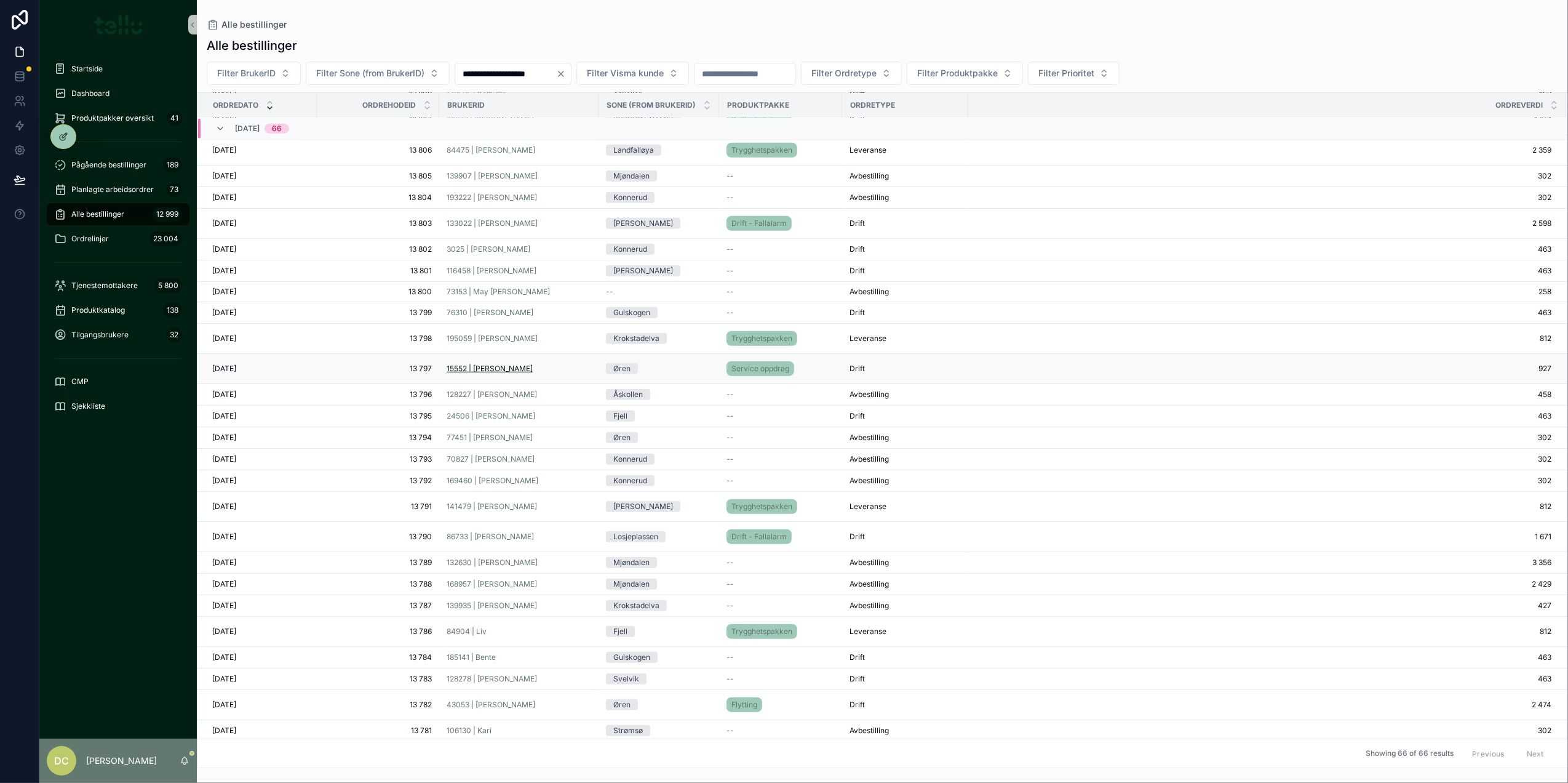
scroll to position [671, 0]
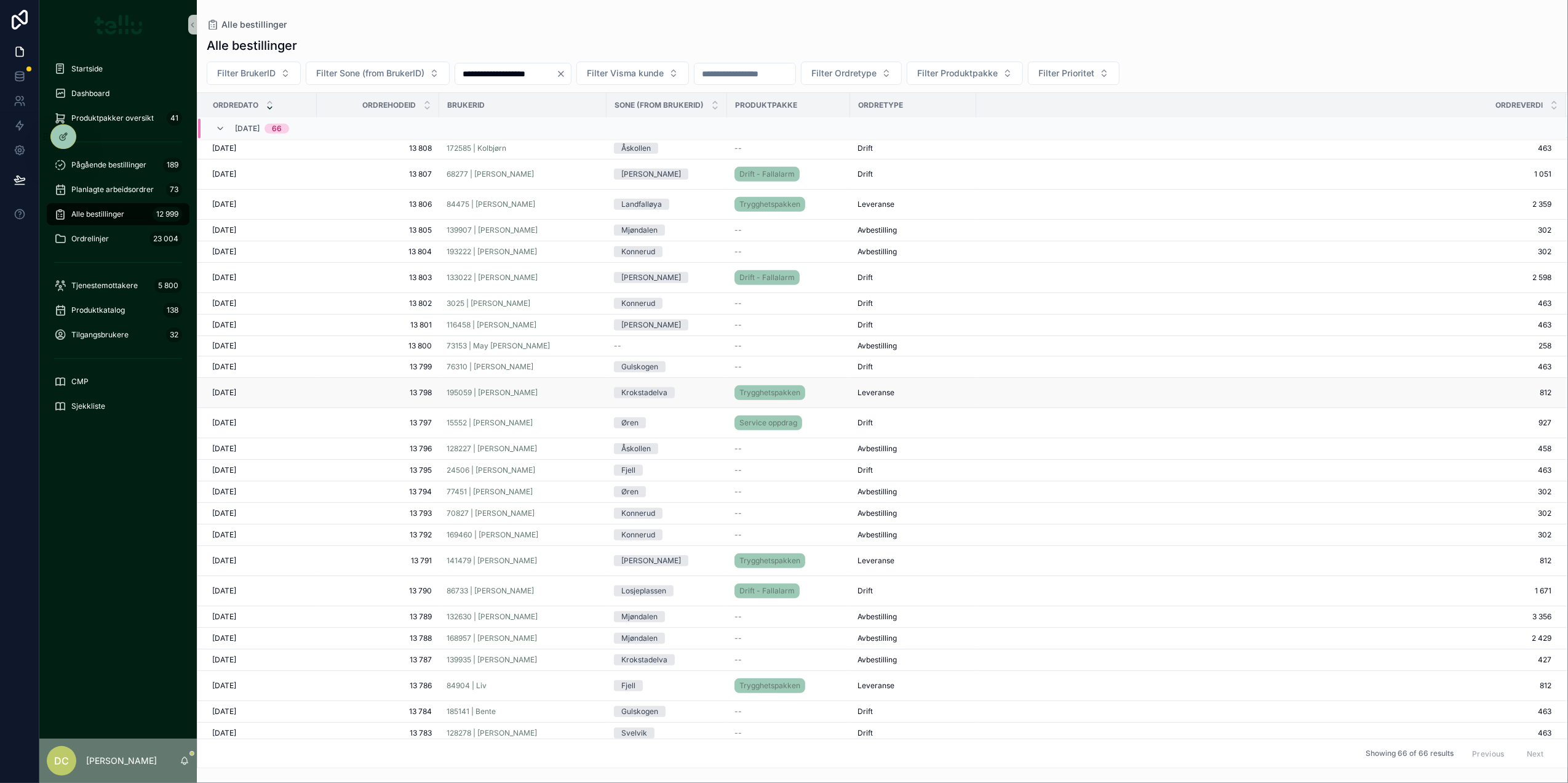
click at [559, 397] on div "195059 | [PERSON_NAME]" at bounding box center [523, 392] width 153 height 10
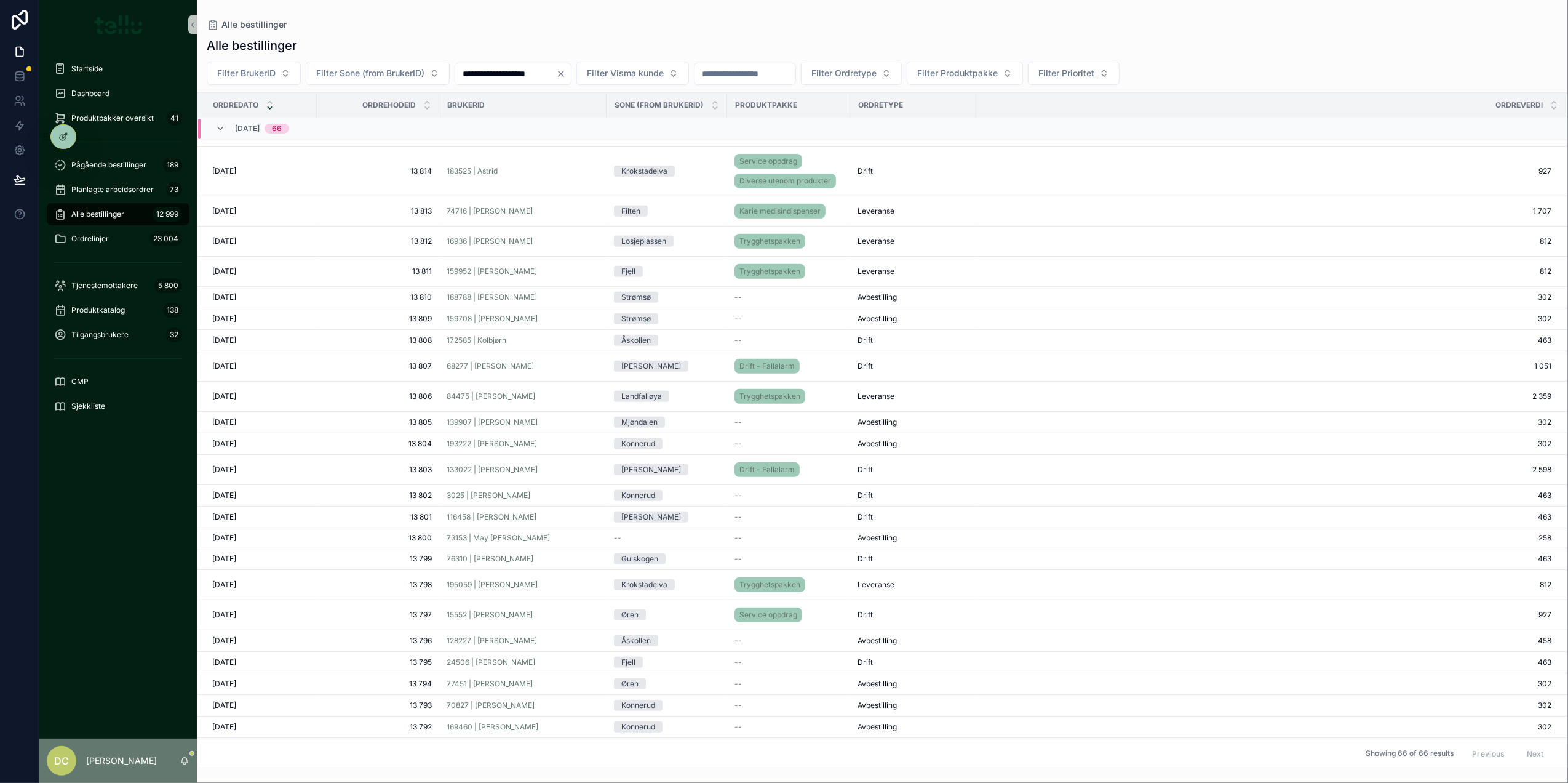
scroll to position [508, 0]
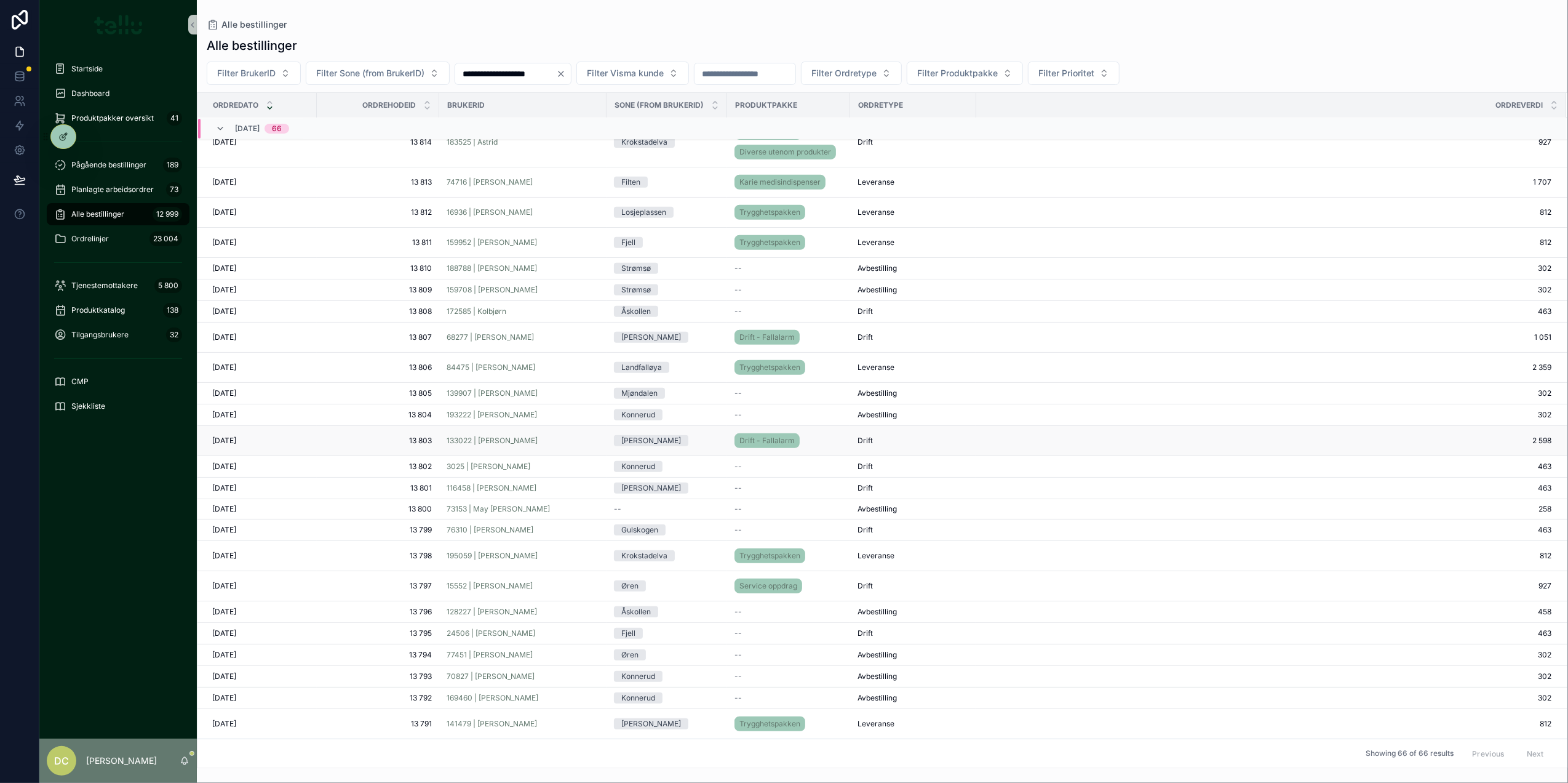
click at [571, 445] on div "133022 | [PERSON_NAME]" at bounding box center [523, 441] width 153 height 10
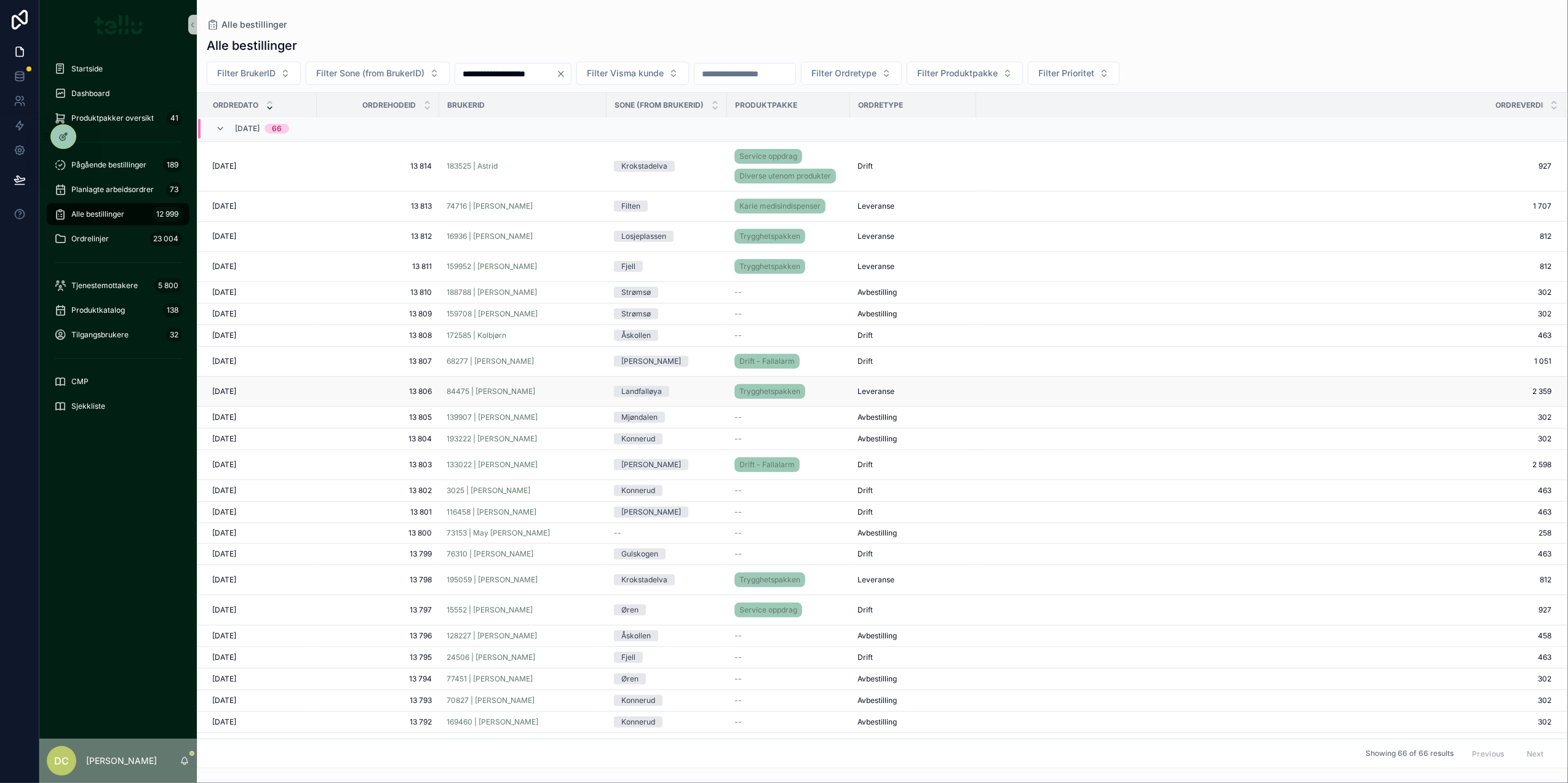
scroll to position [508, 0]
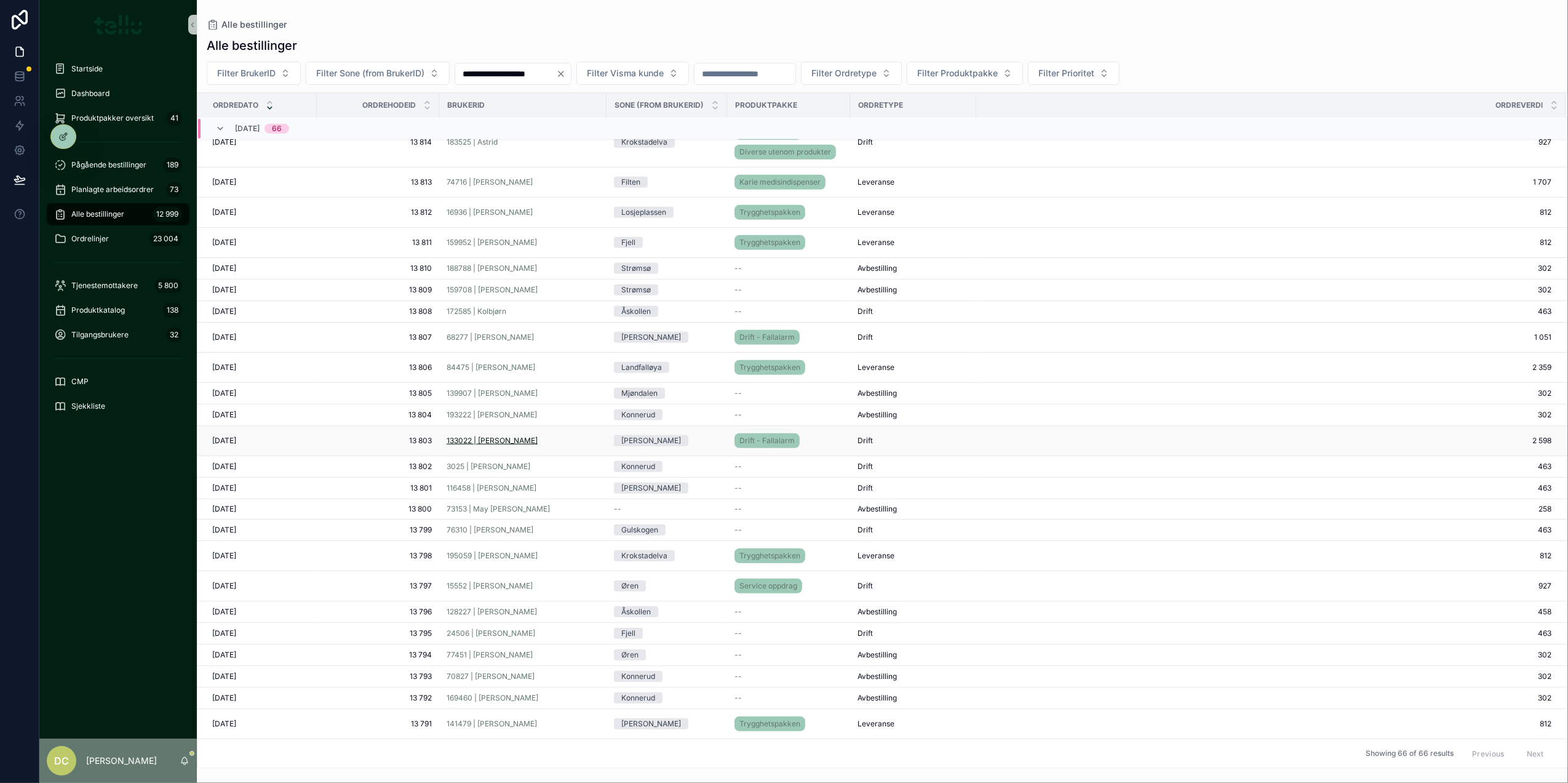
click at [523, 445] on span "133022 | [PERSON_NAME]" at bounding box center [492, 441] width 91 height 10
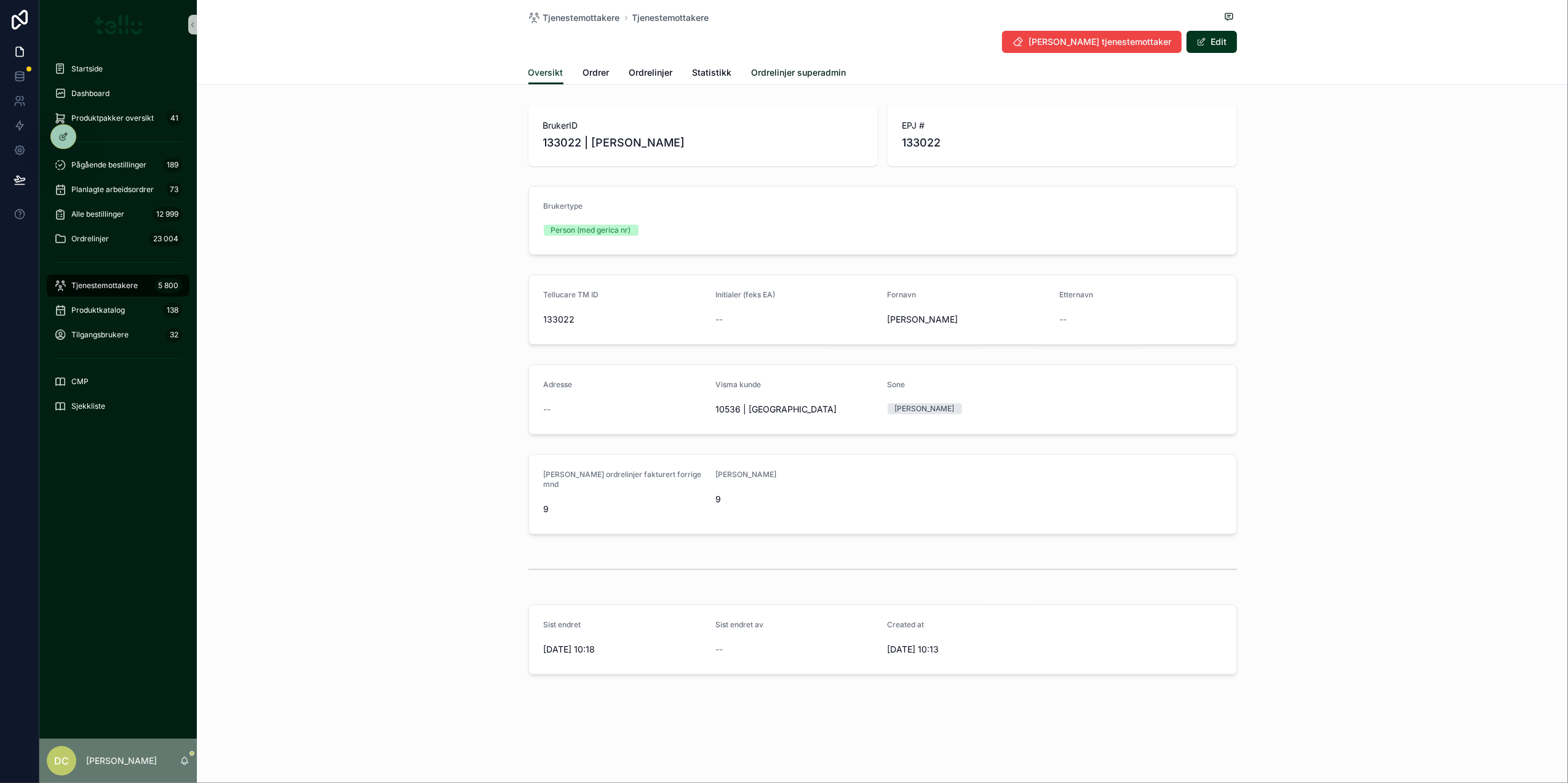
click at [797, 67] on span "Ordrelinjer superadmin" at bounding box center [799, 72] width 95 height 12
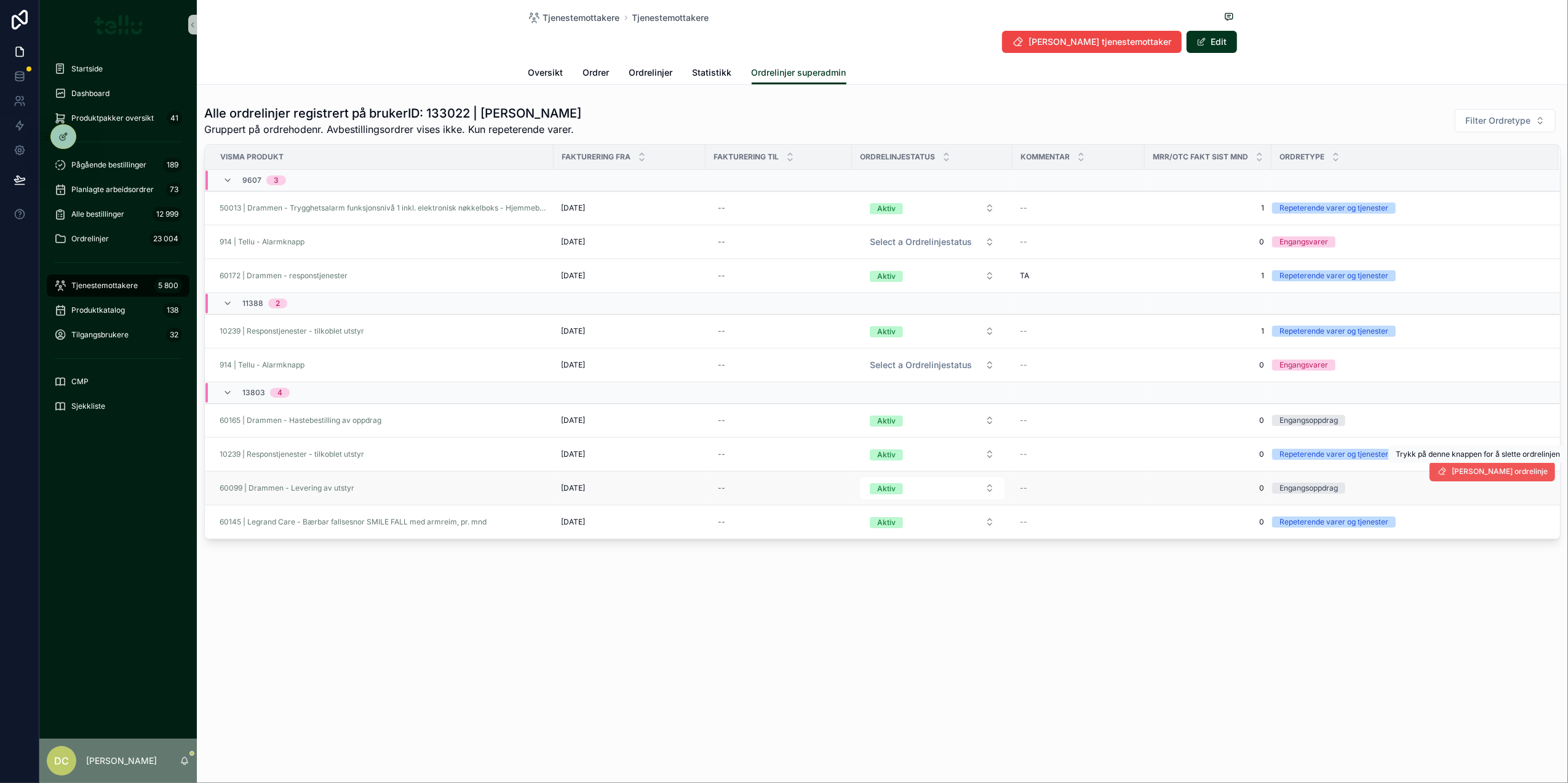
click at [1506, 472] on span "[PERSON_NAME] ordrelinje" at bounding box center [1499, 472] width 96 height 10
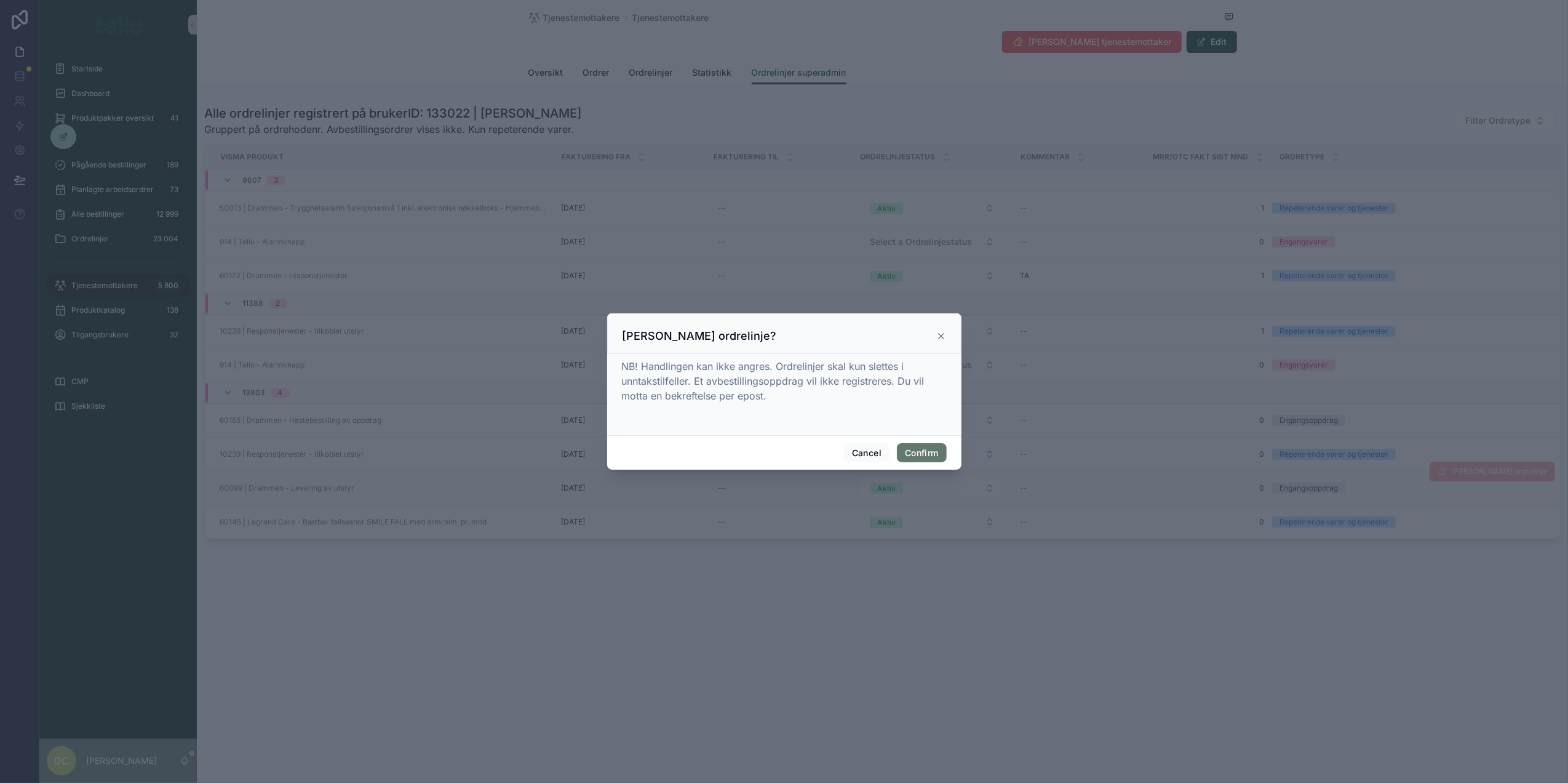
click at [922, 455] on button "Confirm" at bounding box center [922, 453] width 49 height 20
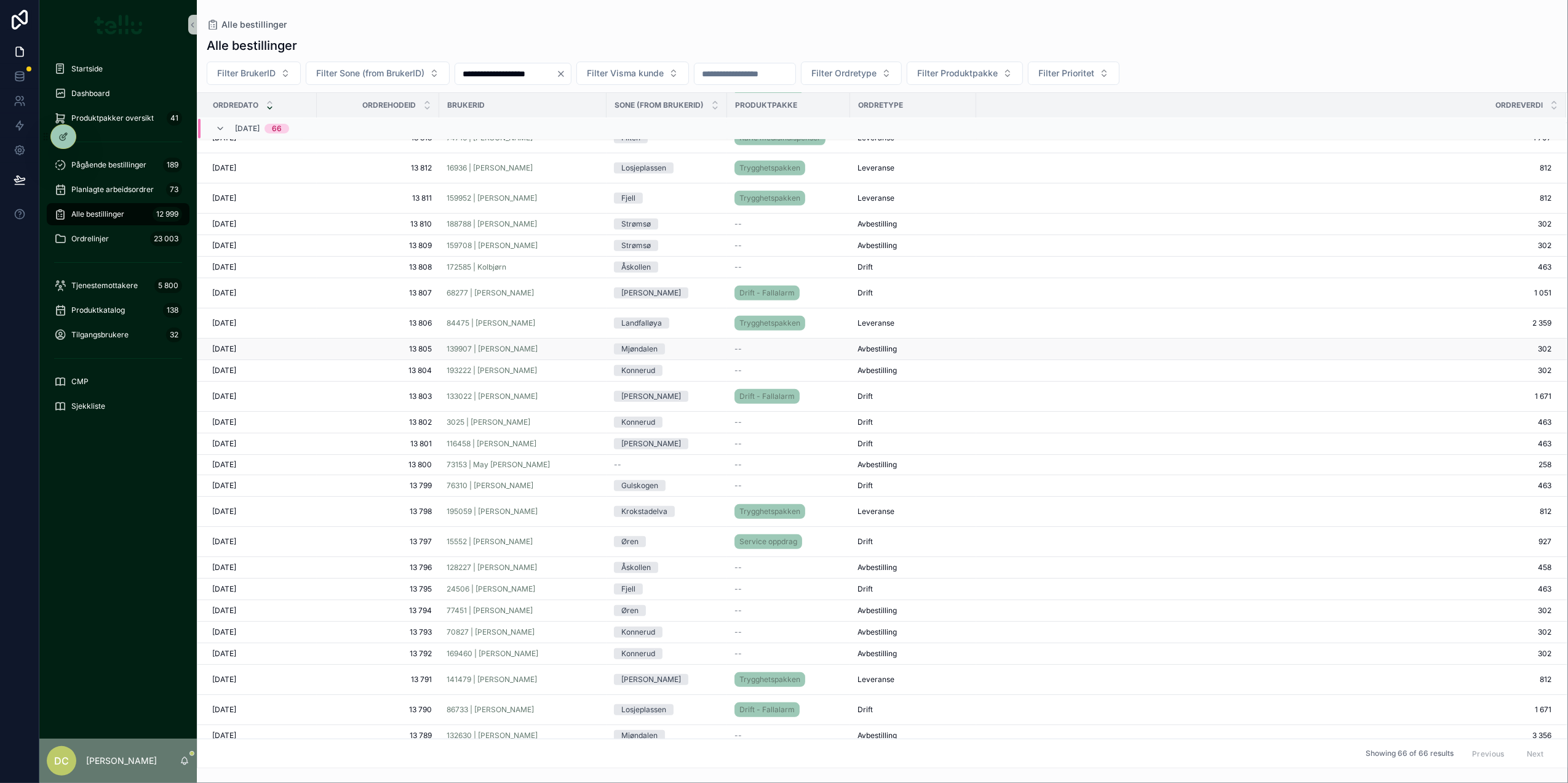
scroll to position [471, 0]
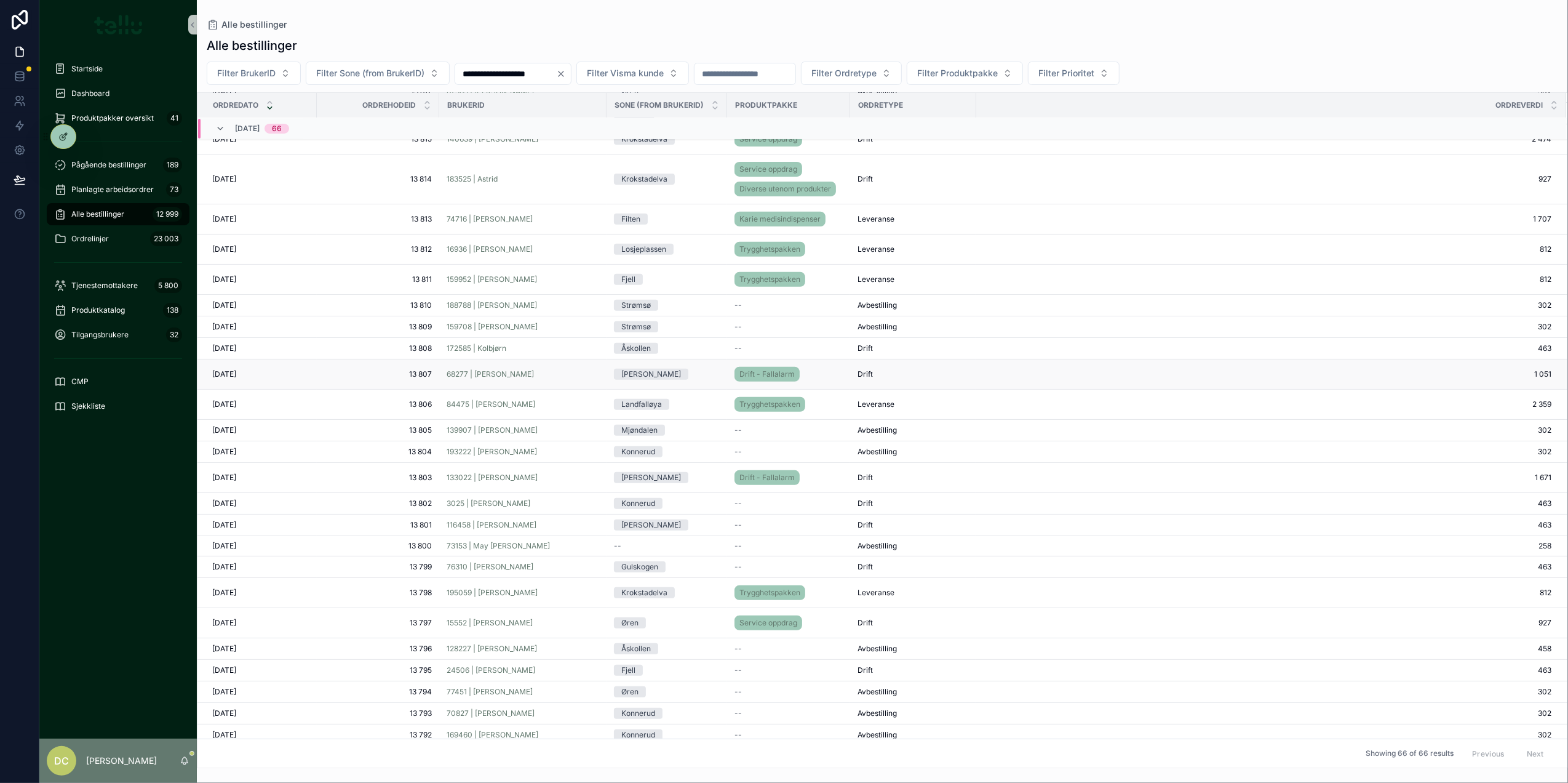
click at [532, 375] on div "68277 | [PERSON_NAME]" at bounding box center [523, 374] width 153 height 10
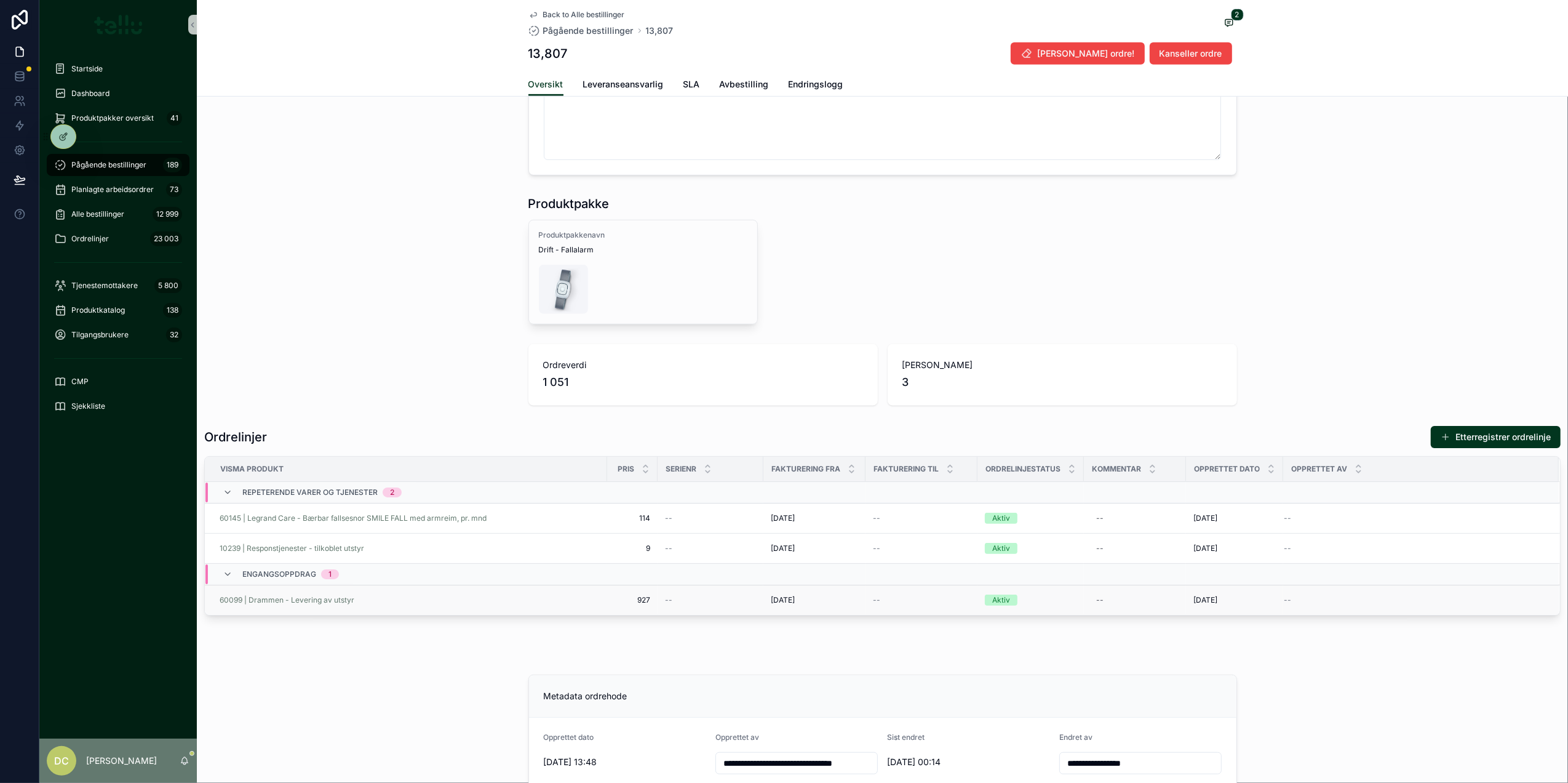
scroll to position [655, 0]
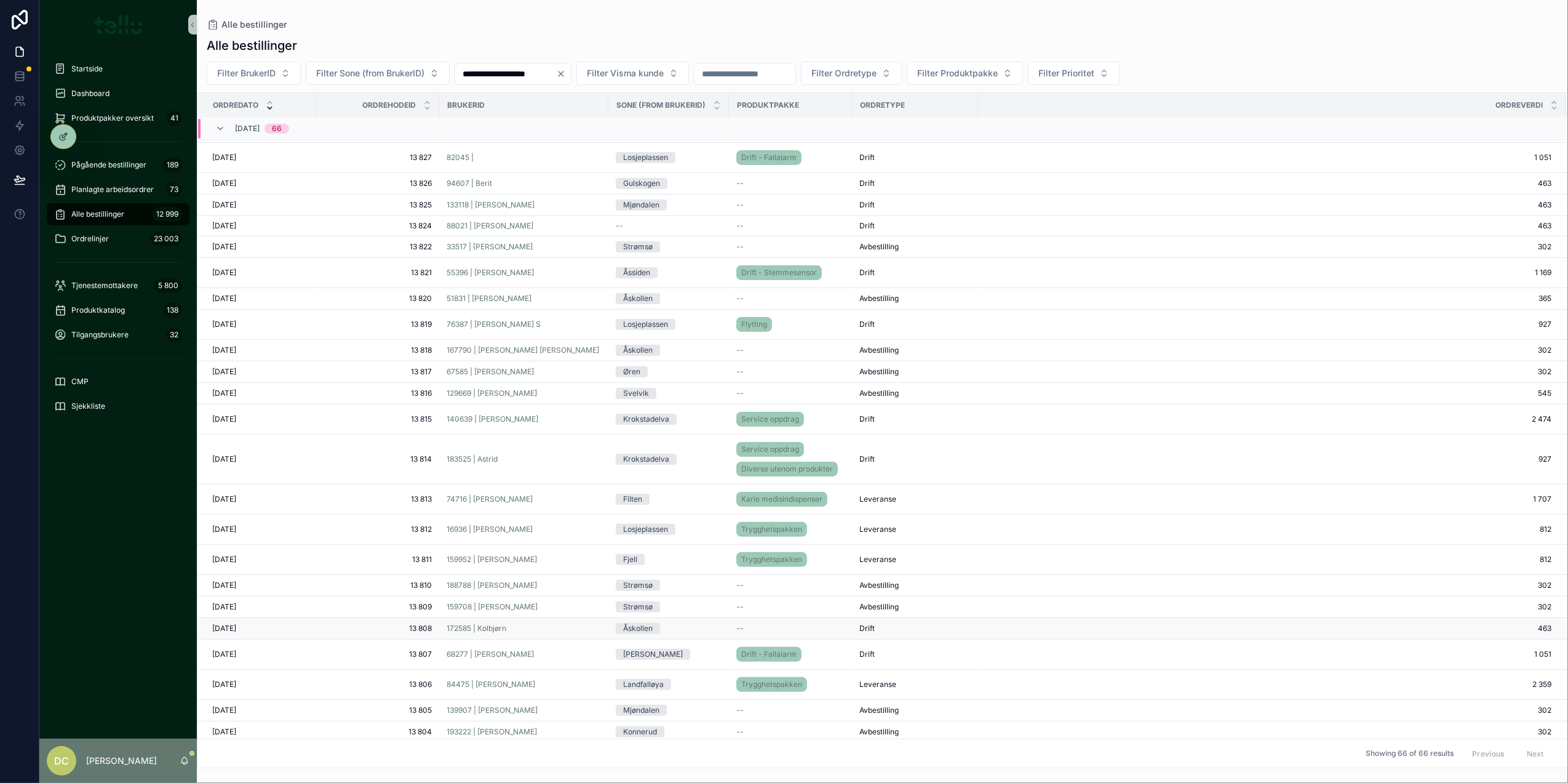
scroll to position [163, 0]
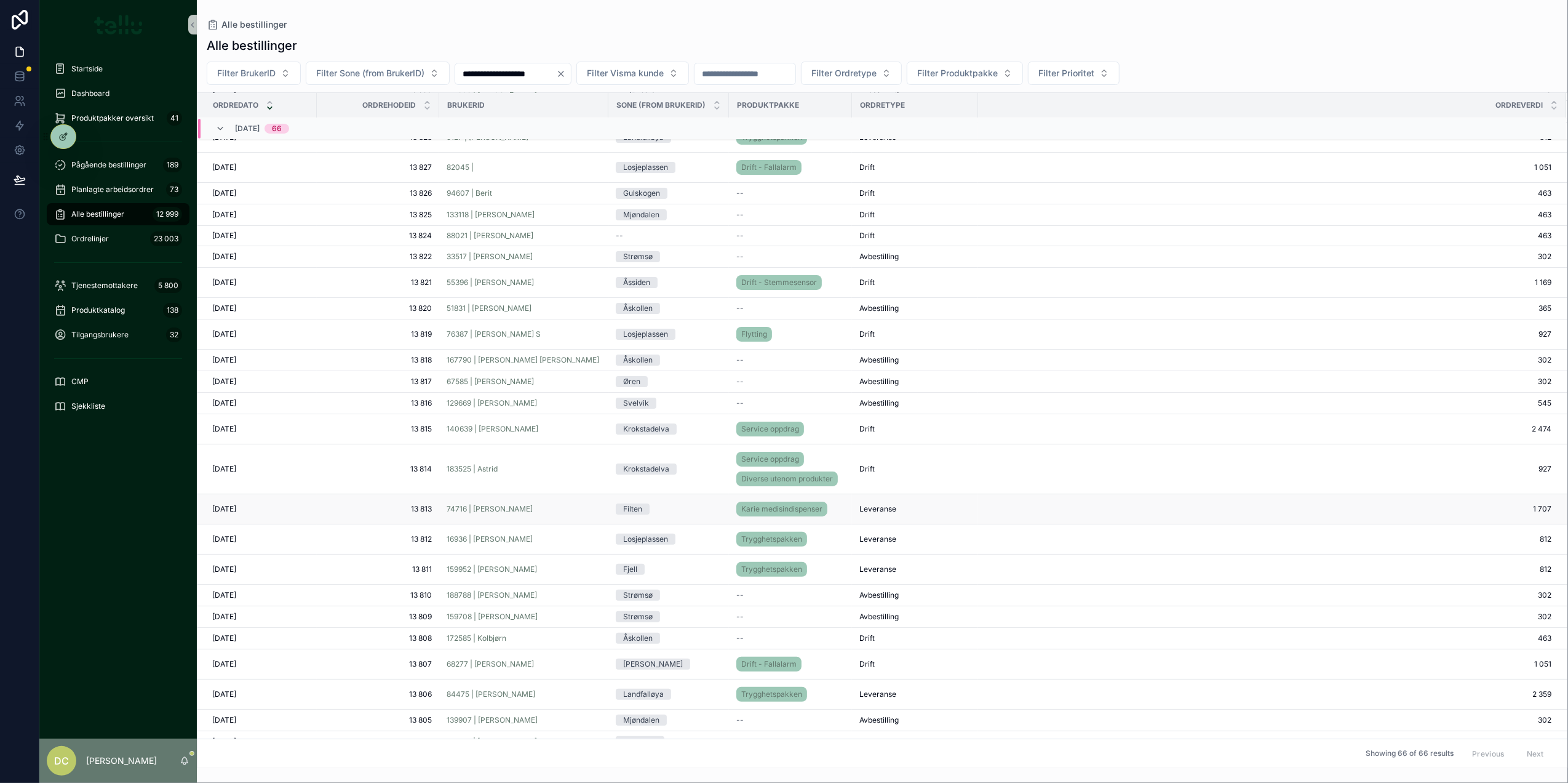
click at [571, 510] on div "74716 | [PERSON_NAME]" at bounding box center [524, 509] width 154 height 10
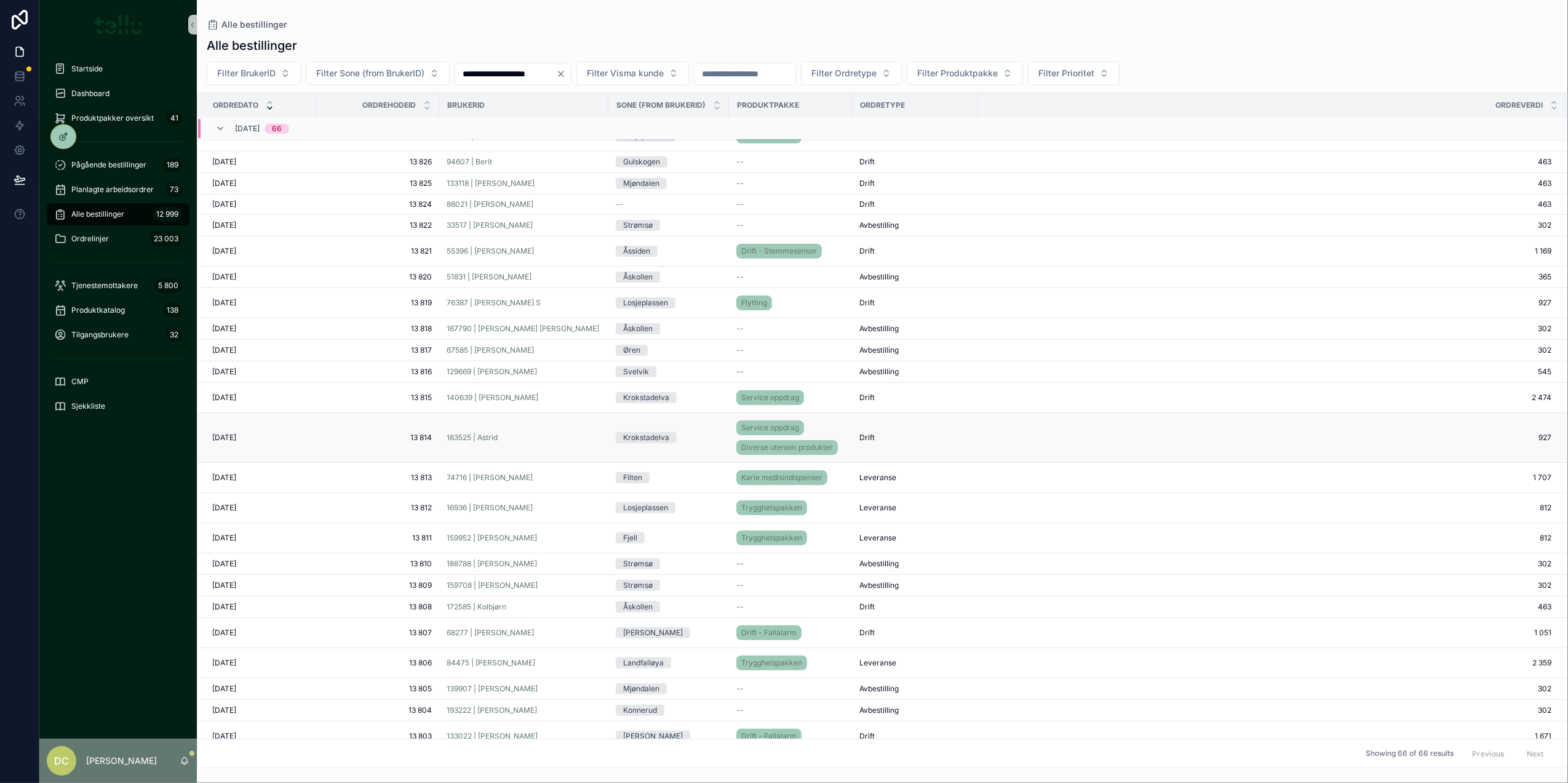
scroll to position [166, 0]
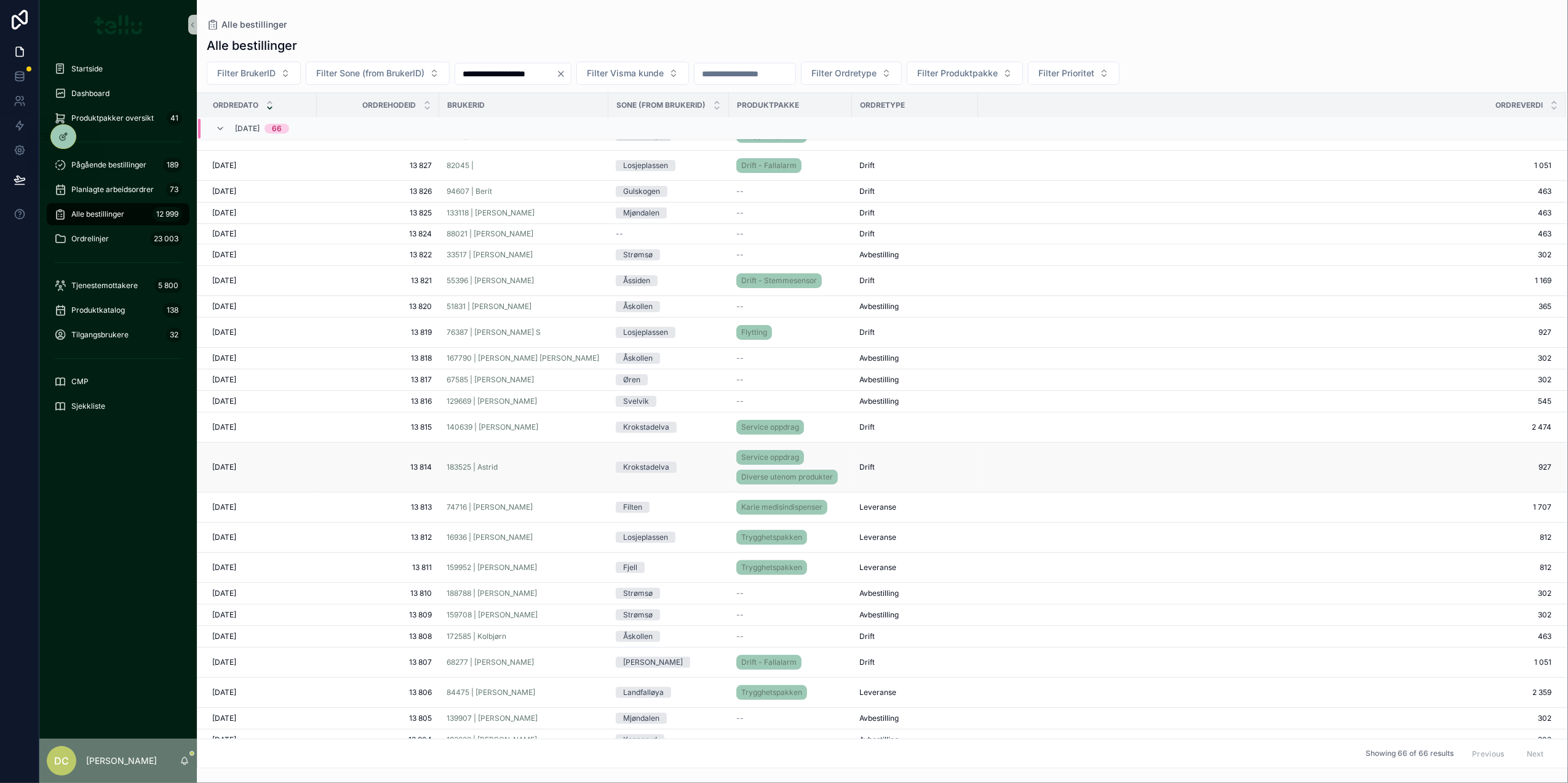
click at [557, 470] on div "183525 | Astrid" at bounding box center [524, 467] width 154 height 10
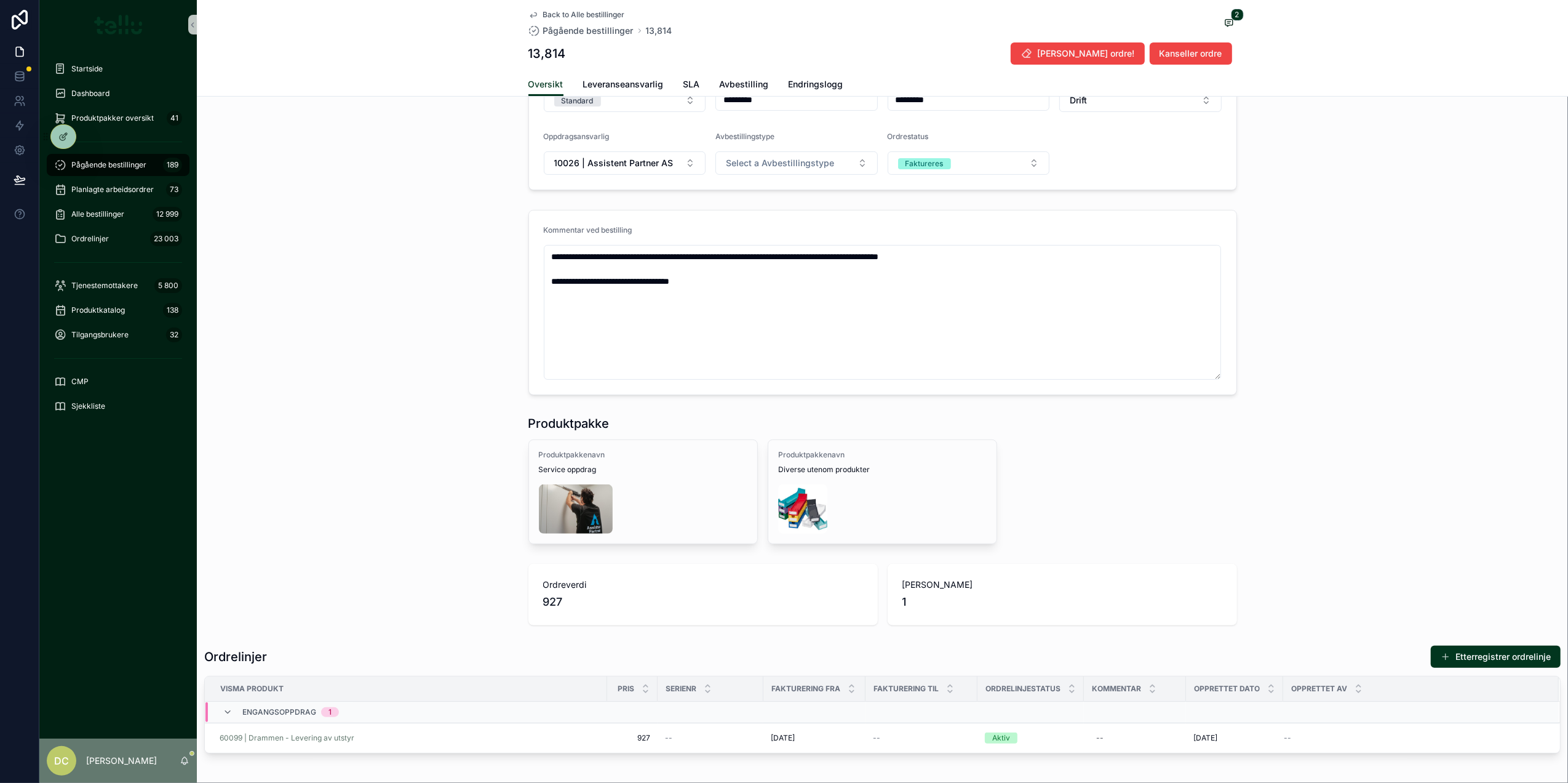
scroll to position [409, 0]
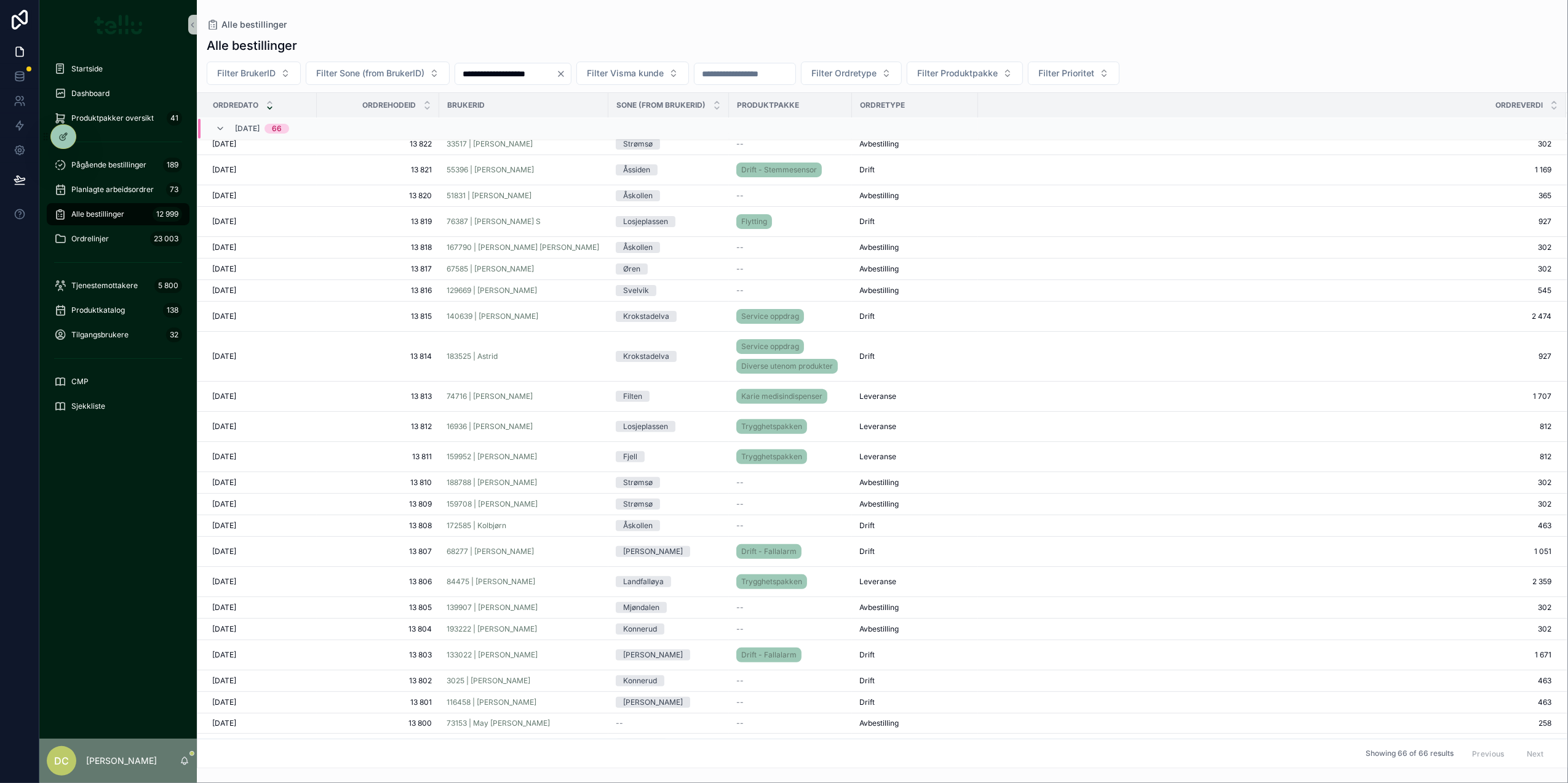
scroll to position [208, 0]
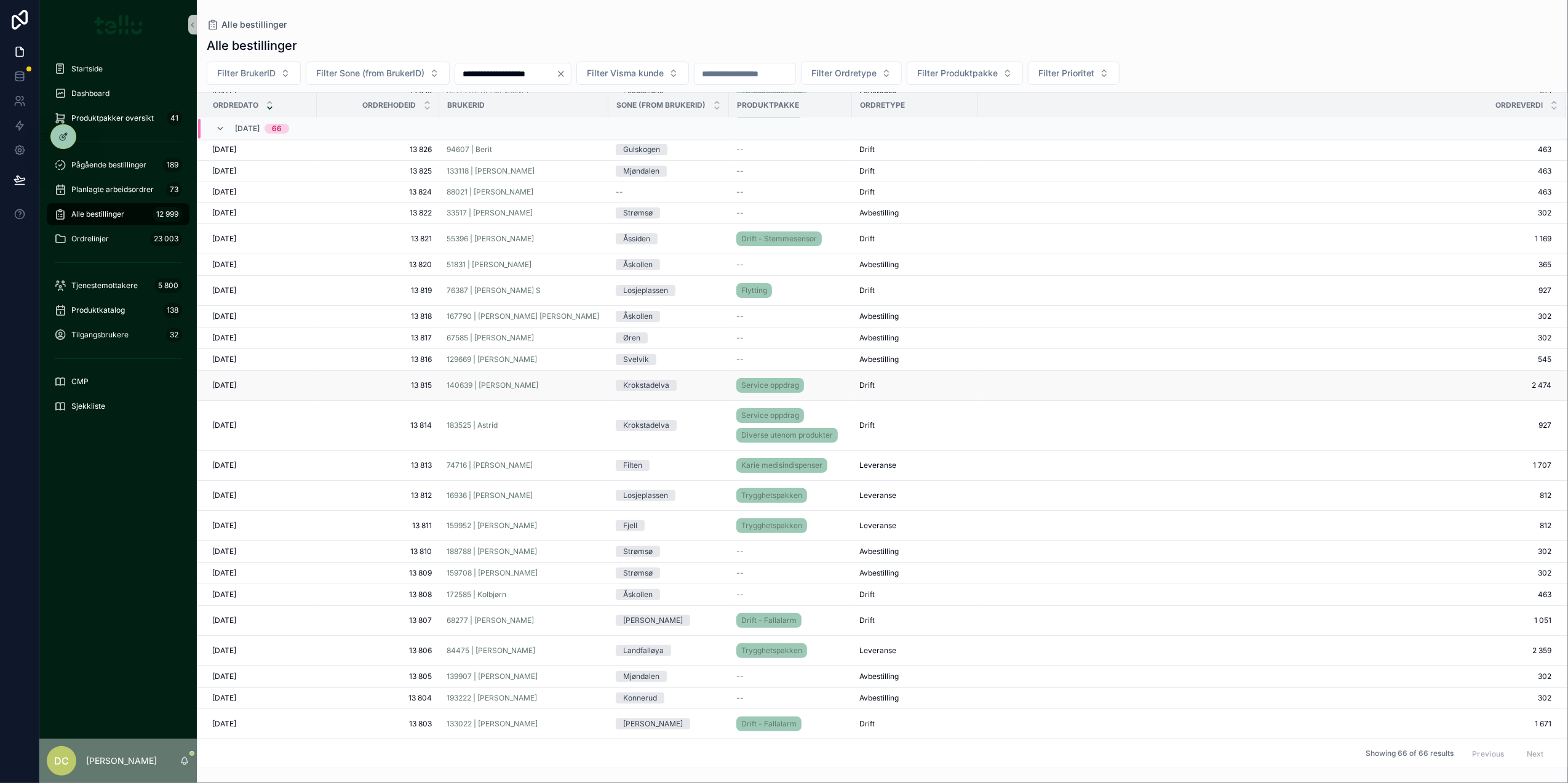
click at [703, 387] on div "Krokstadelva" at bounding box center [668, 385] width 105 height 11
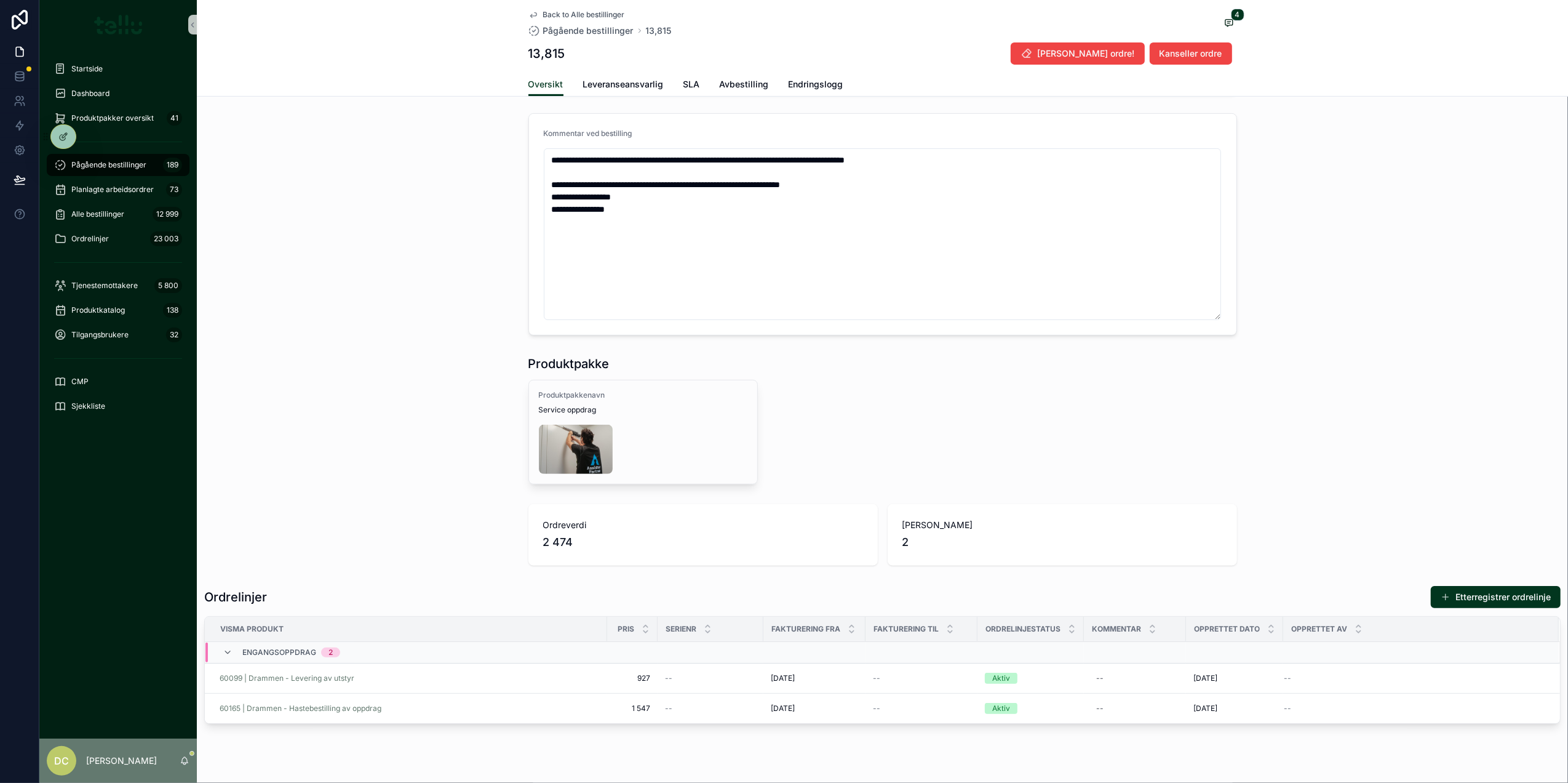
scroll to position [163, 0]
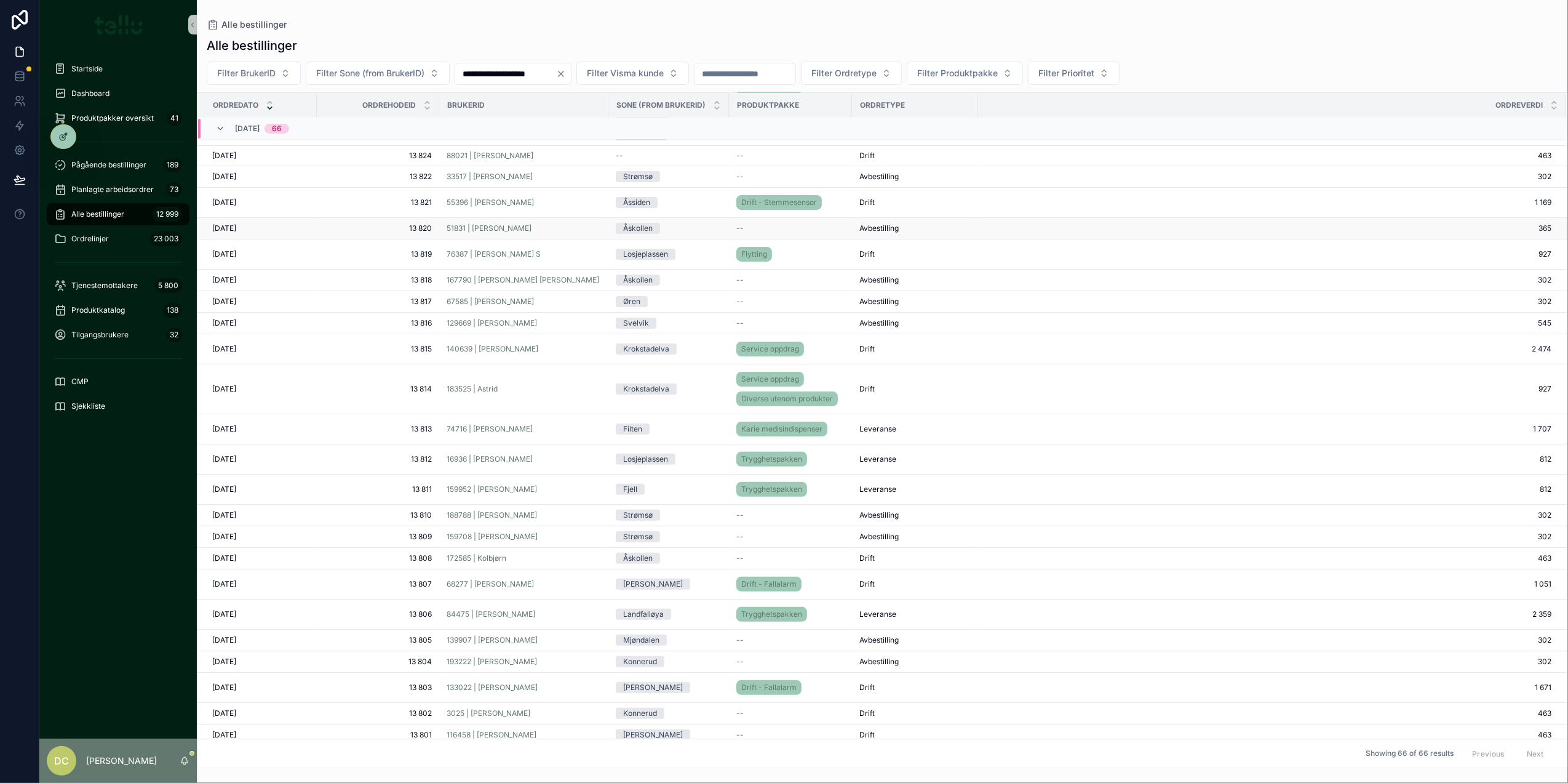
scroll to position [246, 0]
click at [507, 348] on span "140639 | [PERSON_NAME]" at bounding box center [493, 347] width 92 height 10
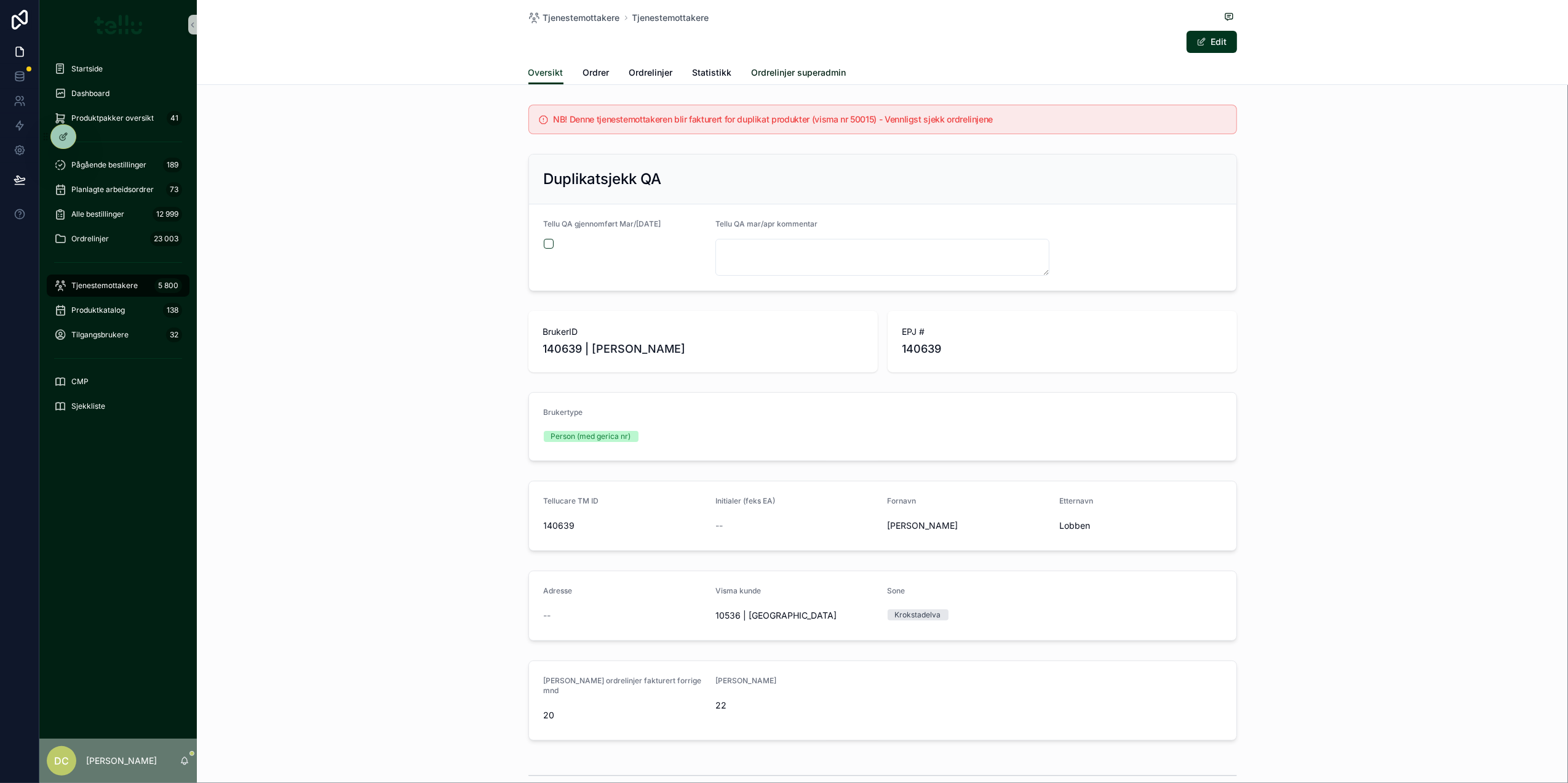
click at [788, 73] on span "Ordrelinjer superadmin" at bounding box center [799, 72] width 95 height 12
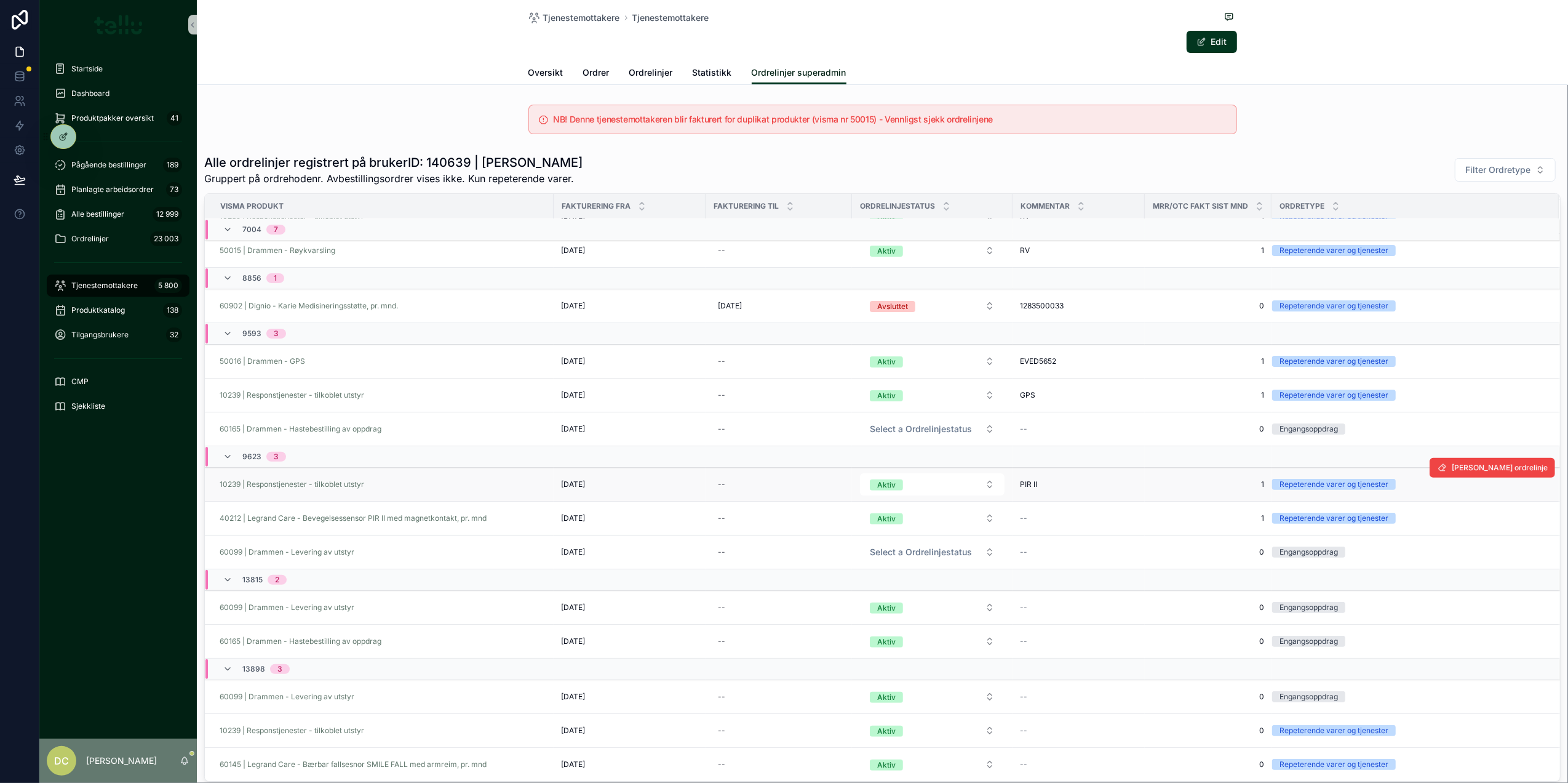
scroll to position [338, 0]
click at [1481, 587] on span "[PERSON_NAME] ordrelinje" at bounding box center [1499, 591] width 96 height 10
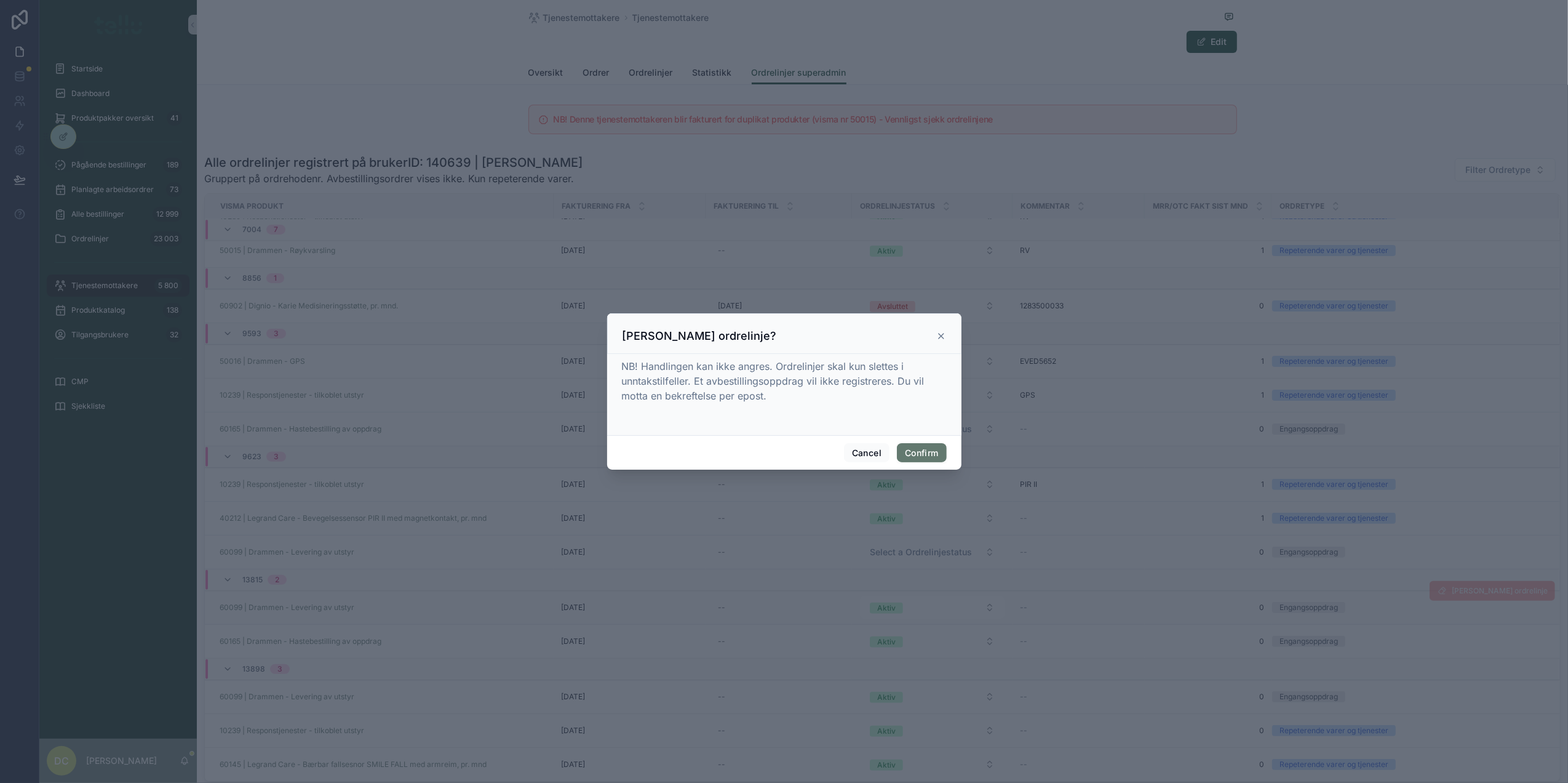
click at [927, 450] on button "Confirm" at bounding box center [922, 453] width 49 height 20
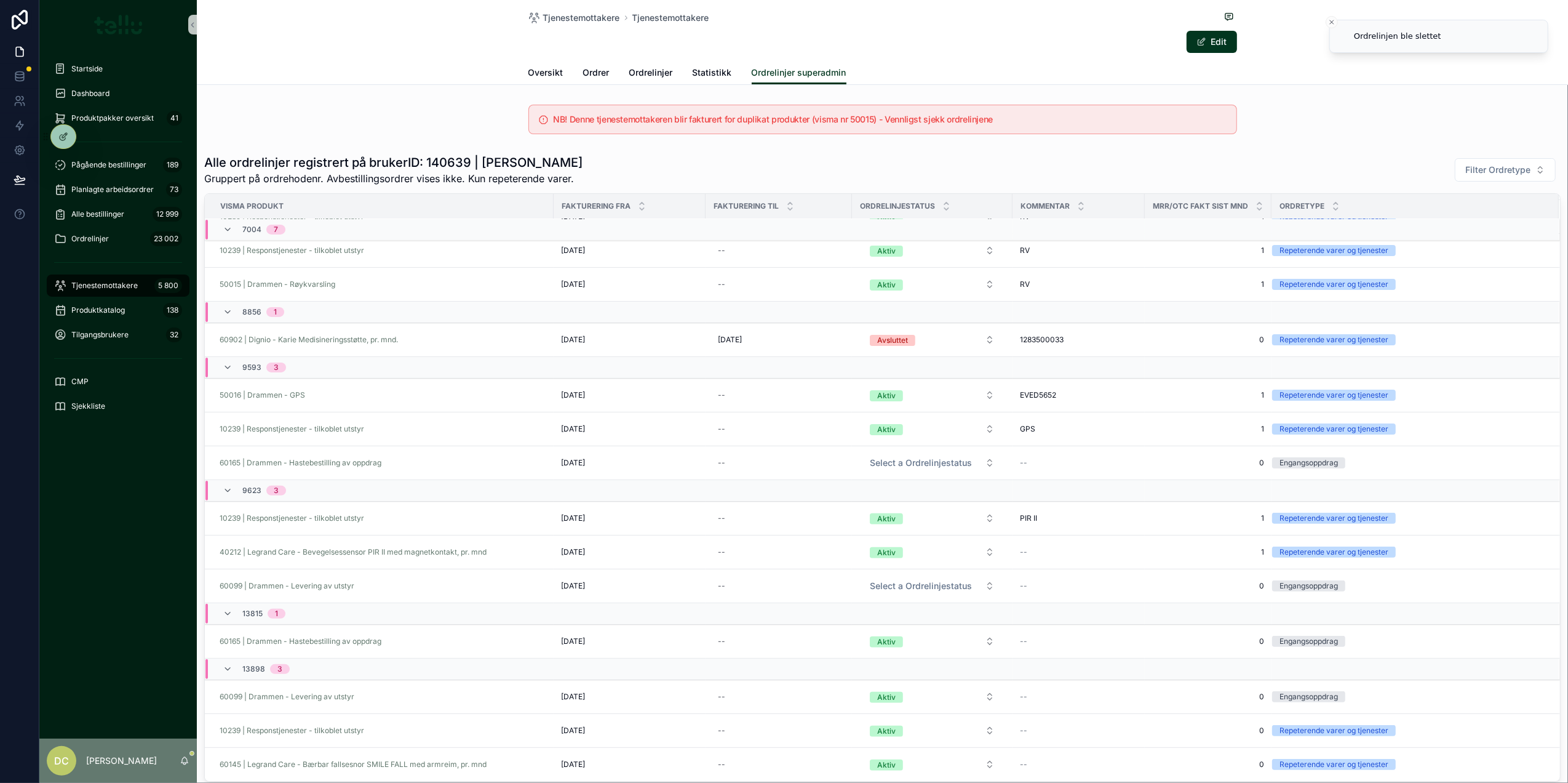
scroll to position [304, 0]
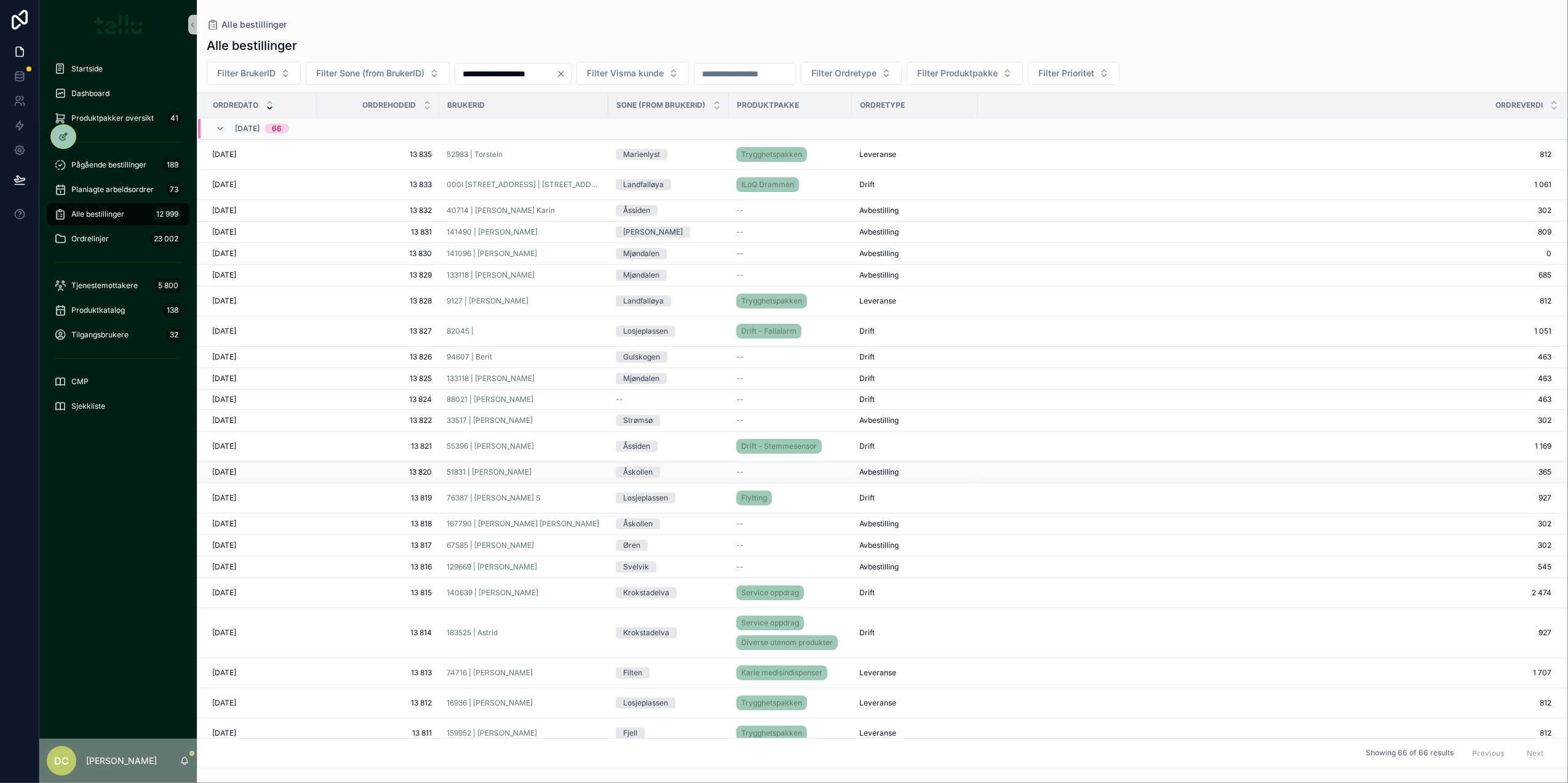
click at [557, 471] on div "51831 | [PERSON_NAME]" at bounding box center [524, 472] width 154 height 10
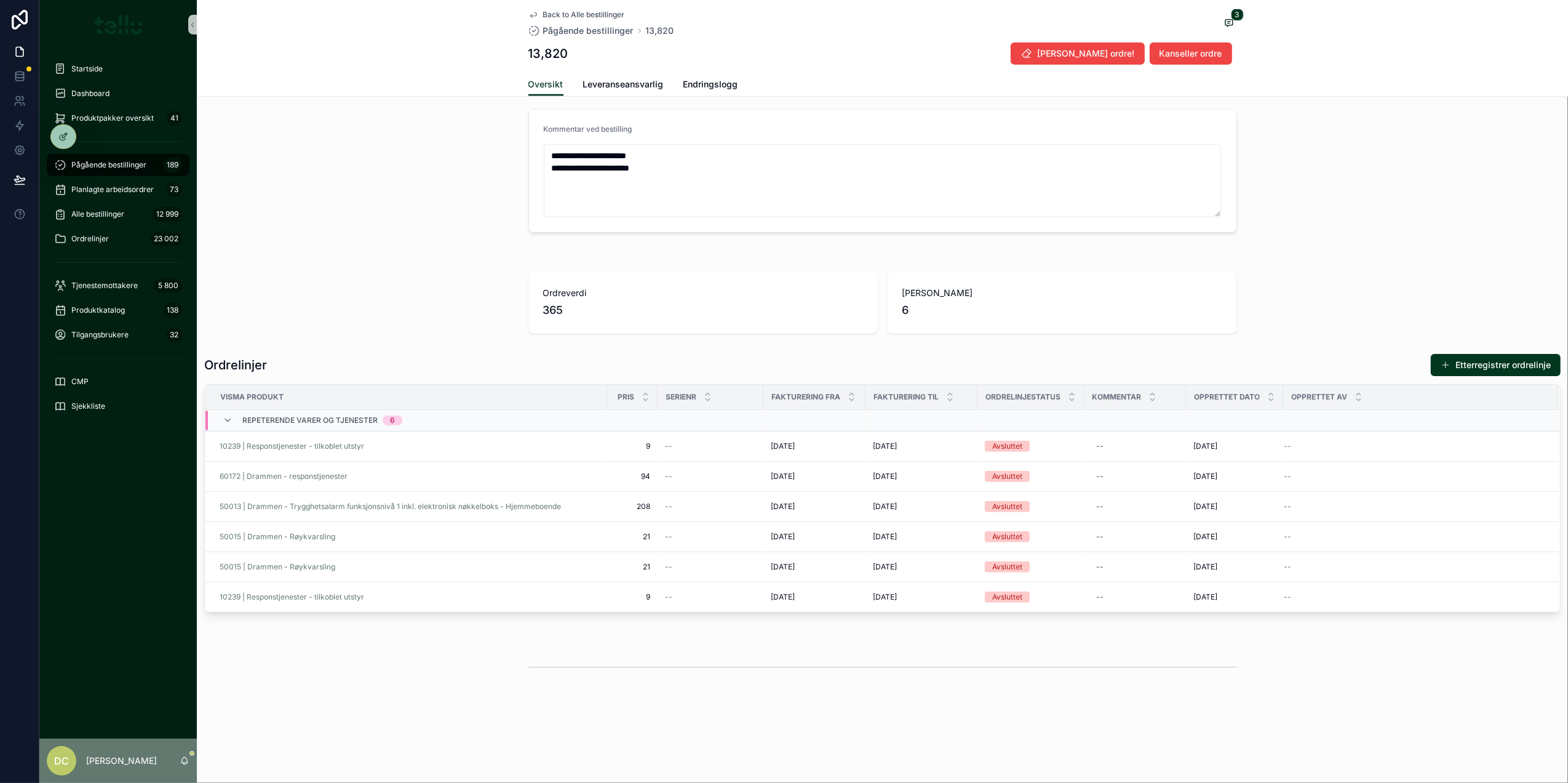
scroll to position [504, 0]
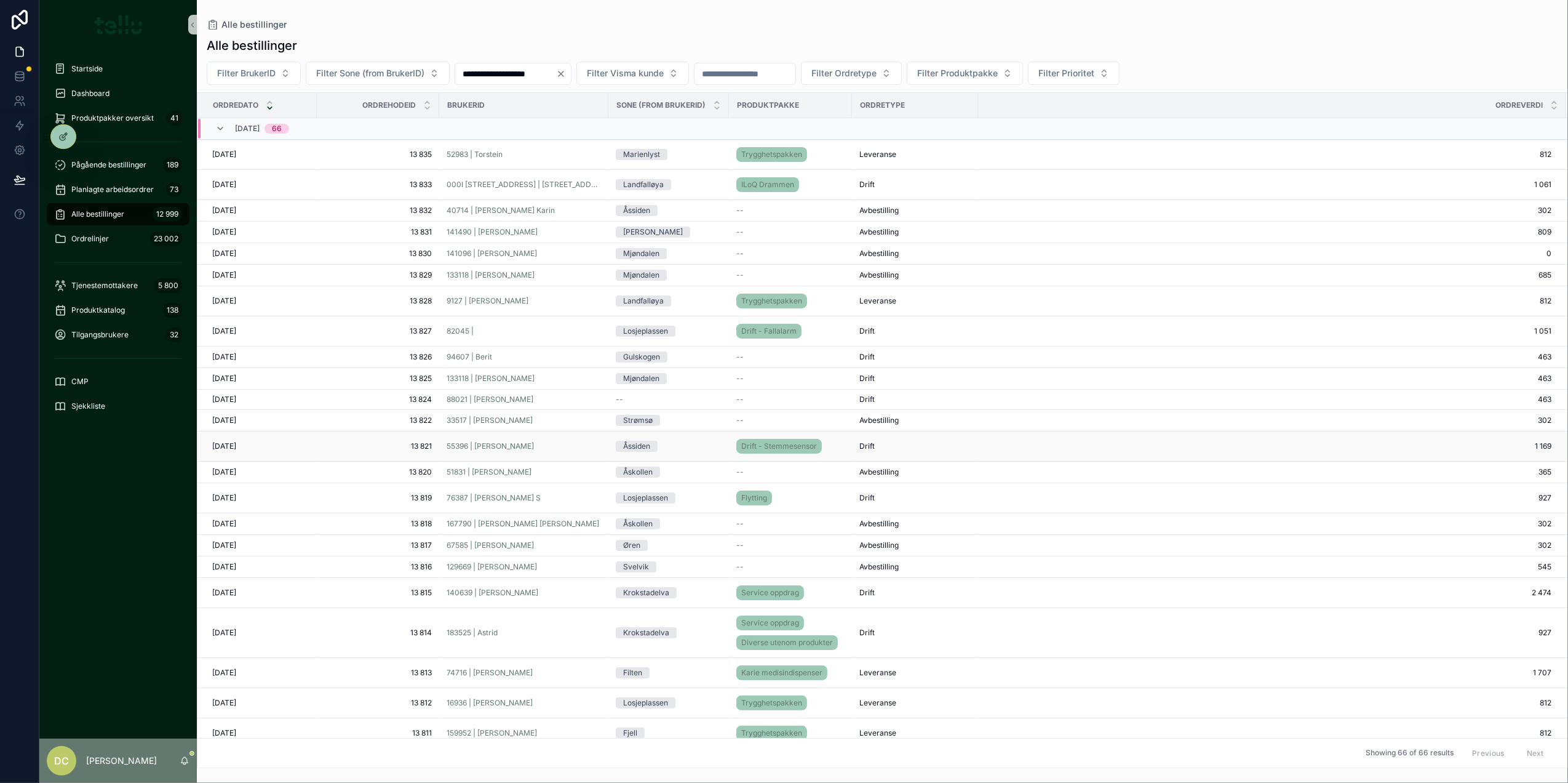
click at [566, 451] on div "55396 | [PERSON_NAME]" at bounding box center [524, 446] width 154 height 10
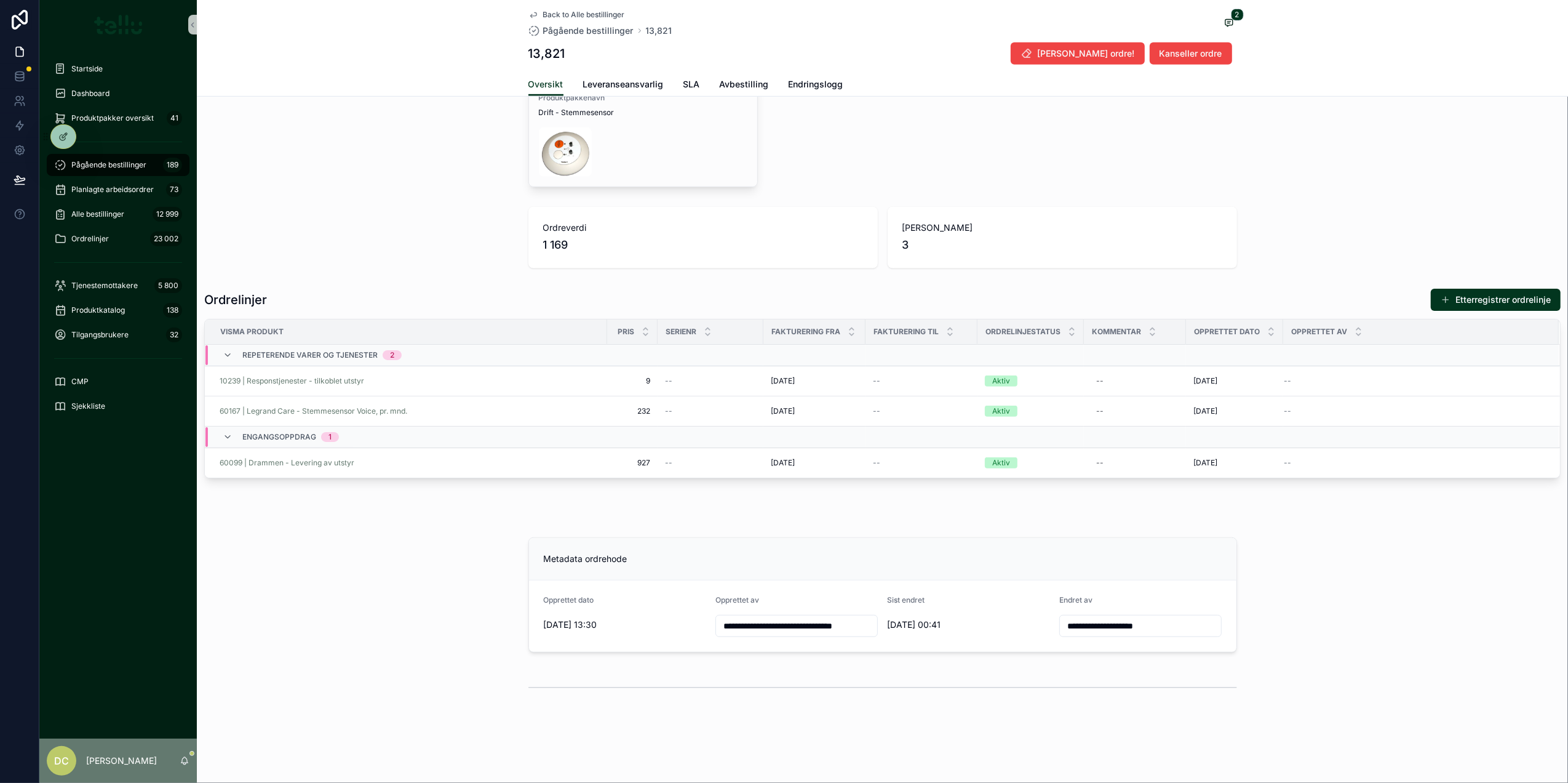
scroll to position [695, 0]
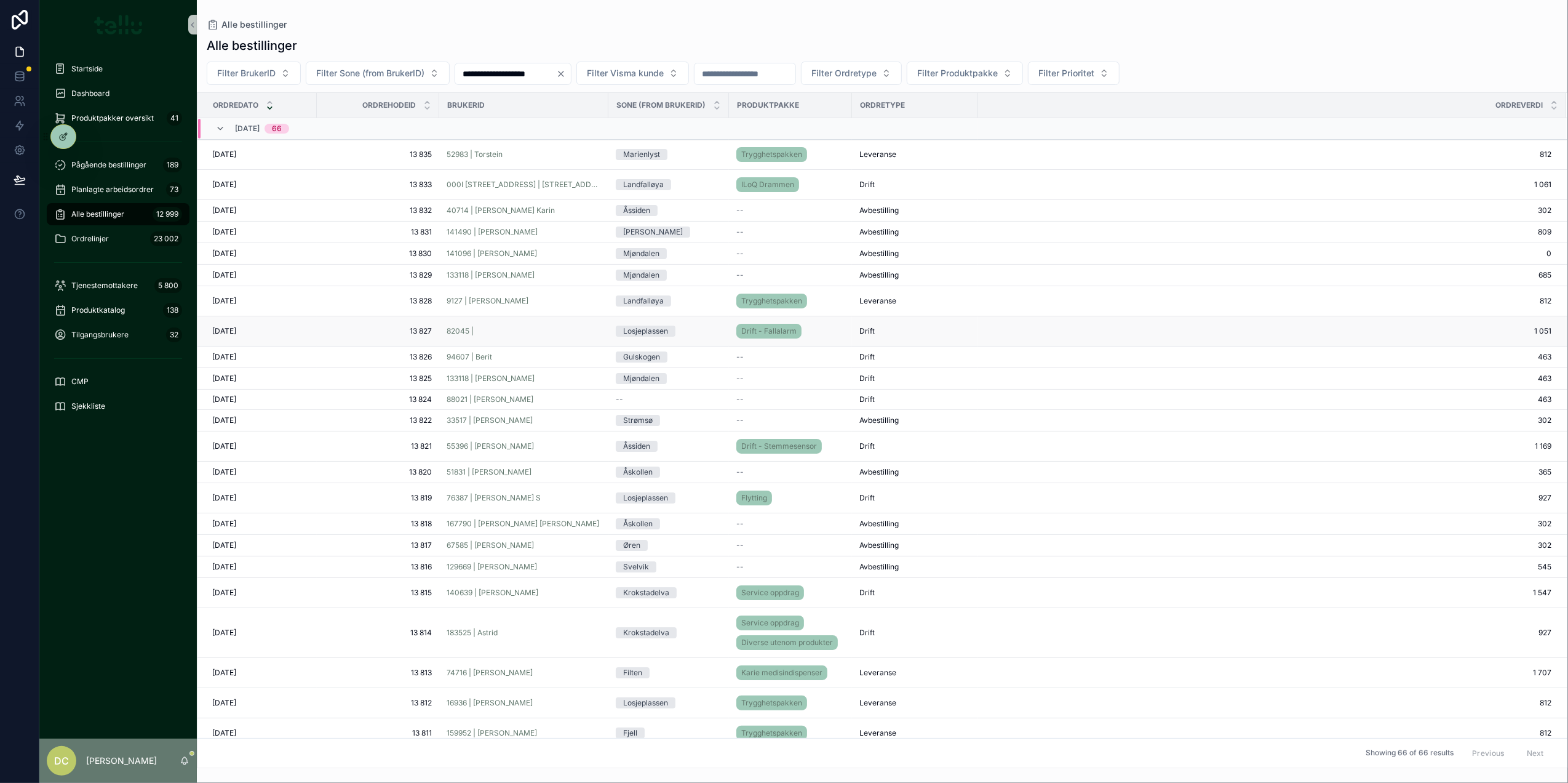
click at [536, 331] on div "82045 |" at bounding box center [524, 331] width 154 height 10
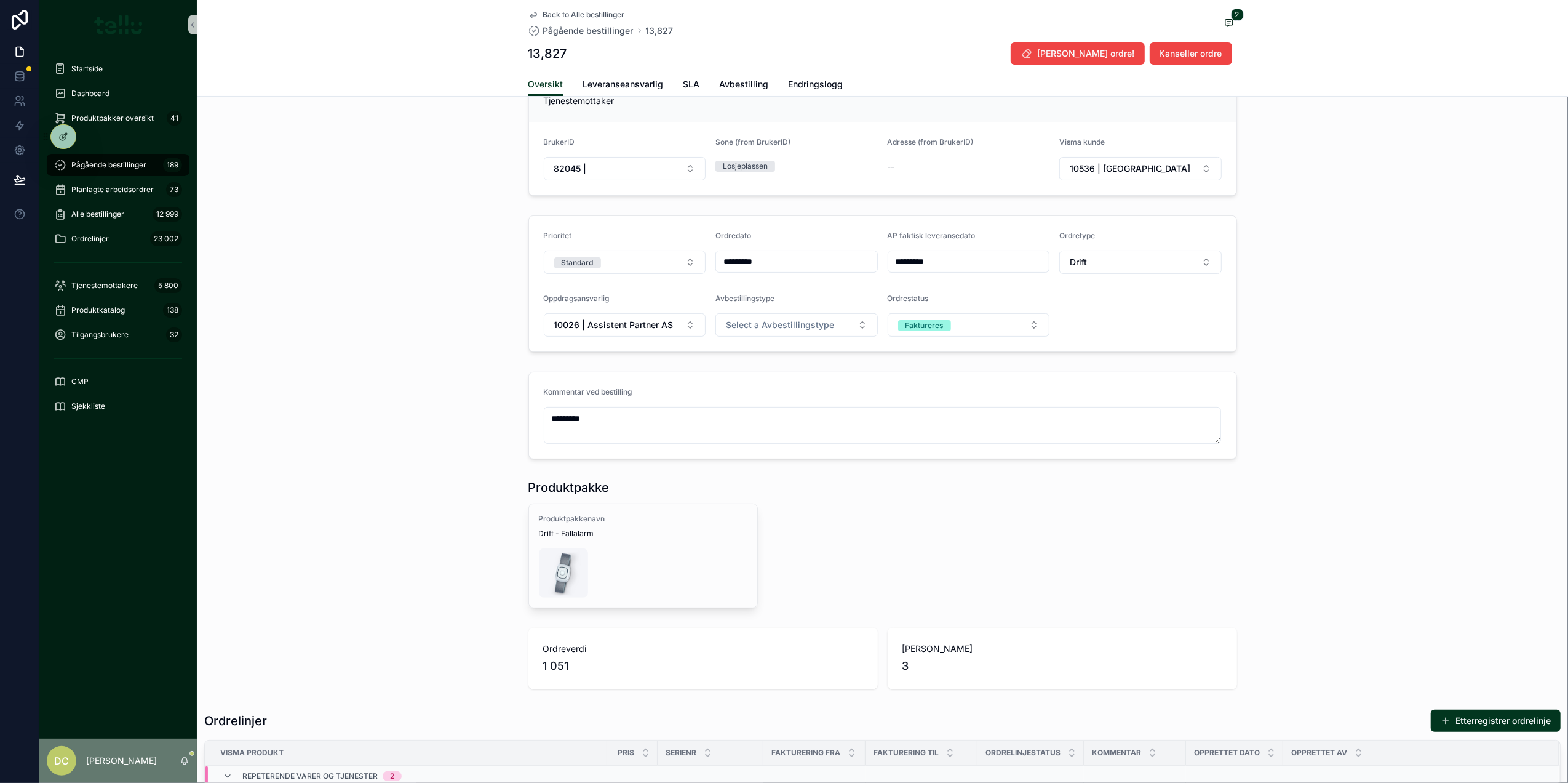
scroll to position [82, 0]
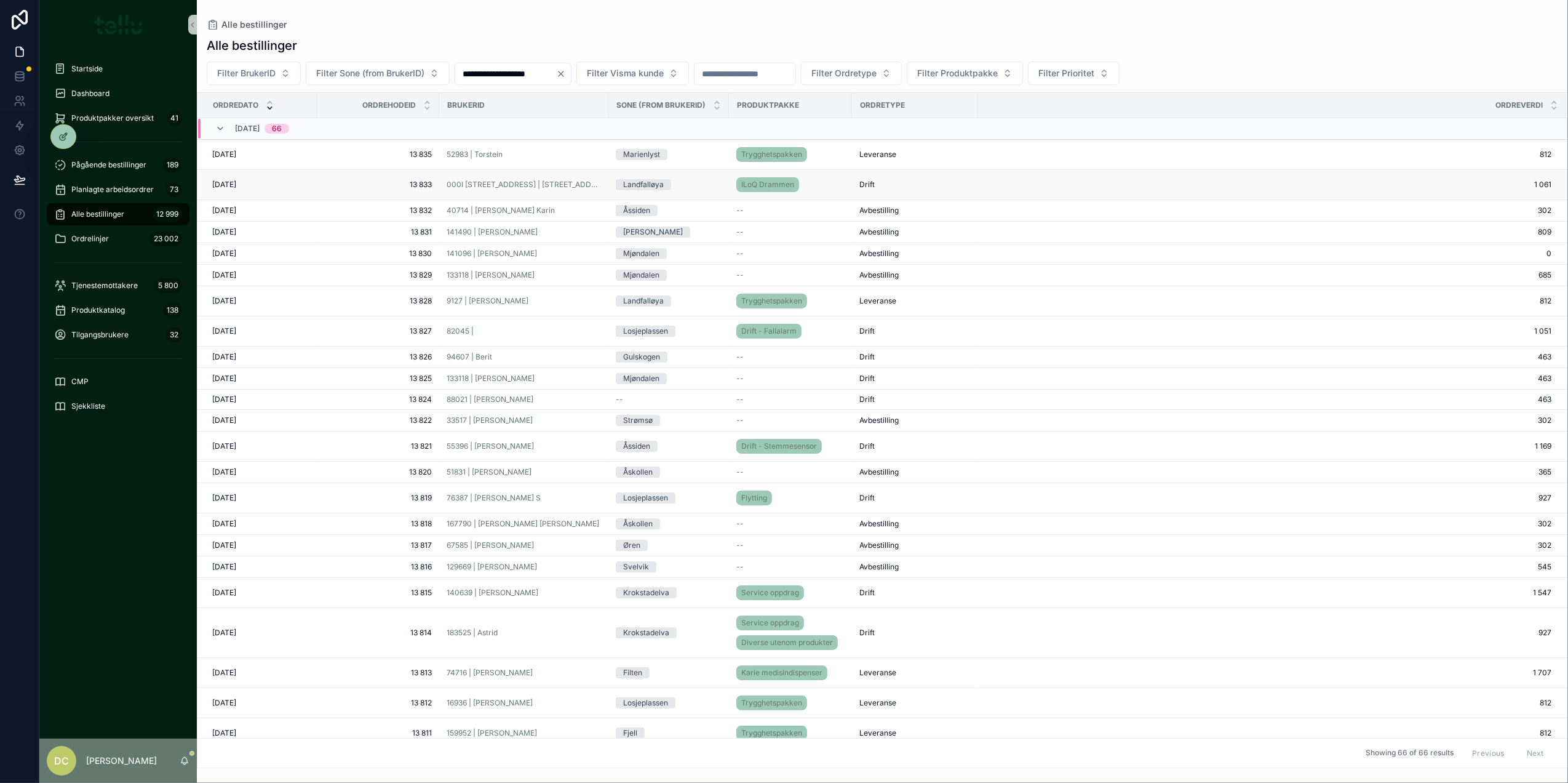
click at [429, 185] on span "13 833" at bounding box center [378, 185] width 108 height 10
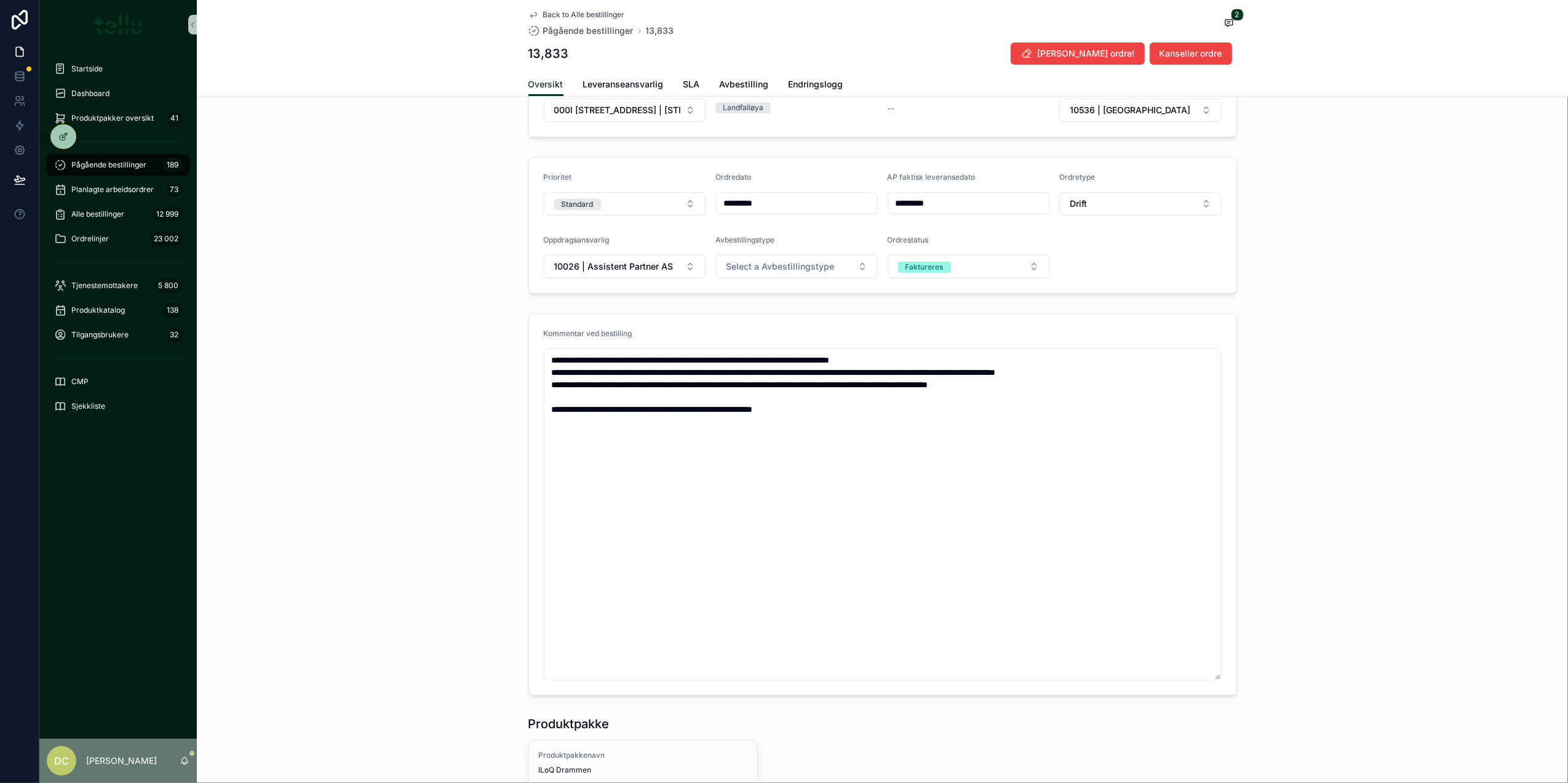
scroll to position [246, 0]
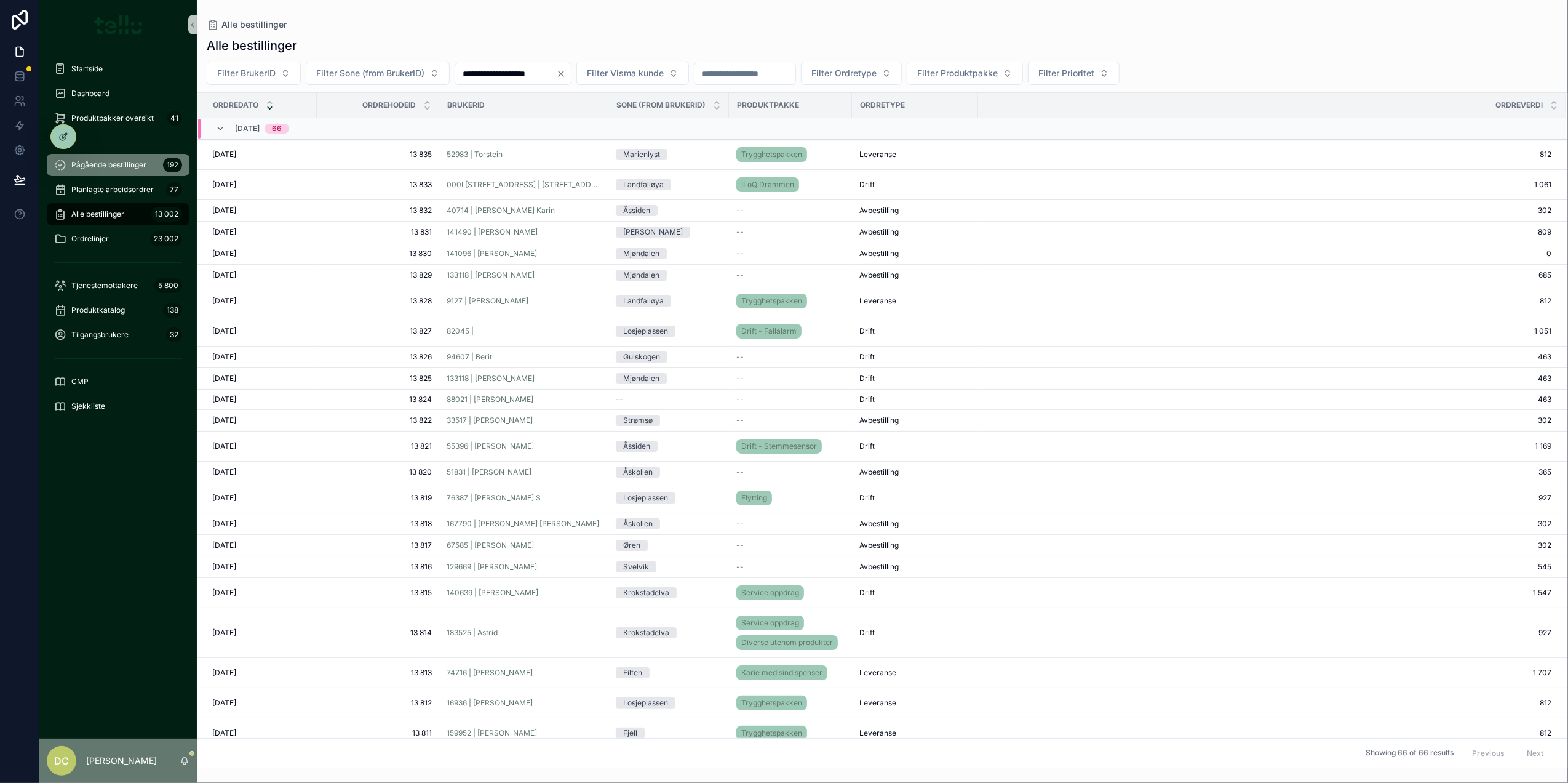
click at [106, 163] on span "Pågående bestillinger" at bounding box center [109, 165] width 75 height 10
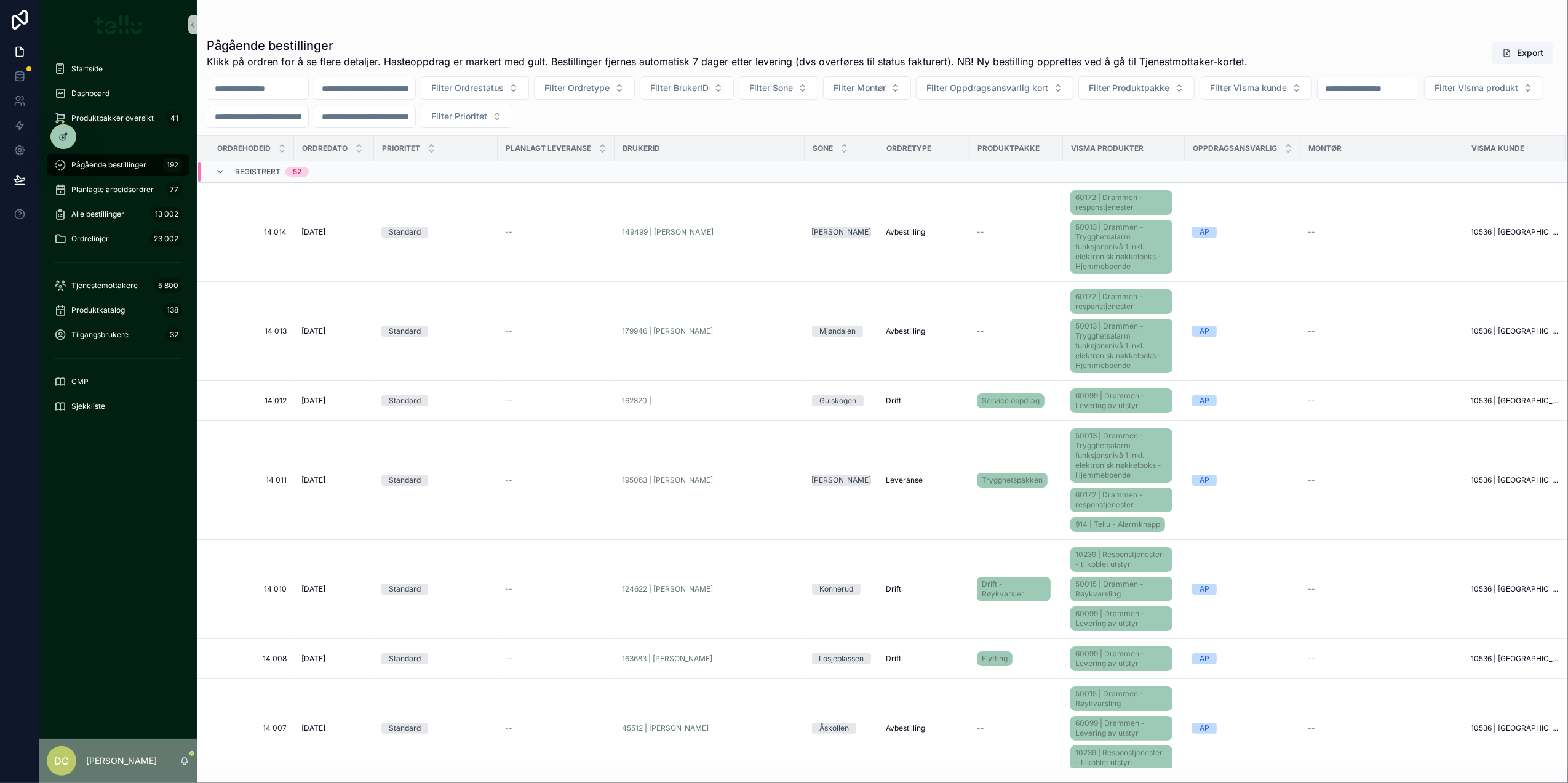
click at [212, 171] on div "Registrert 52" at bounding box center [261, 172] width 123 height 20
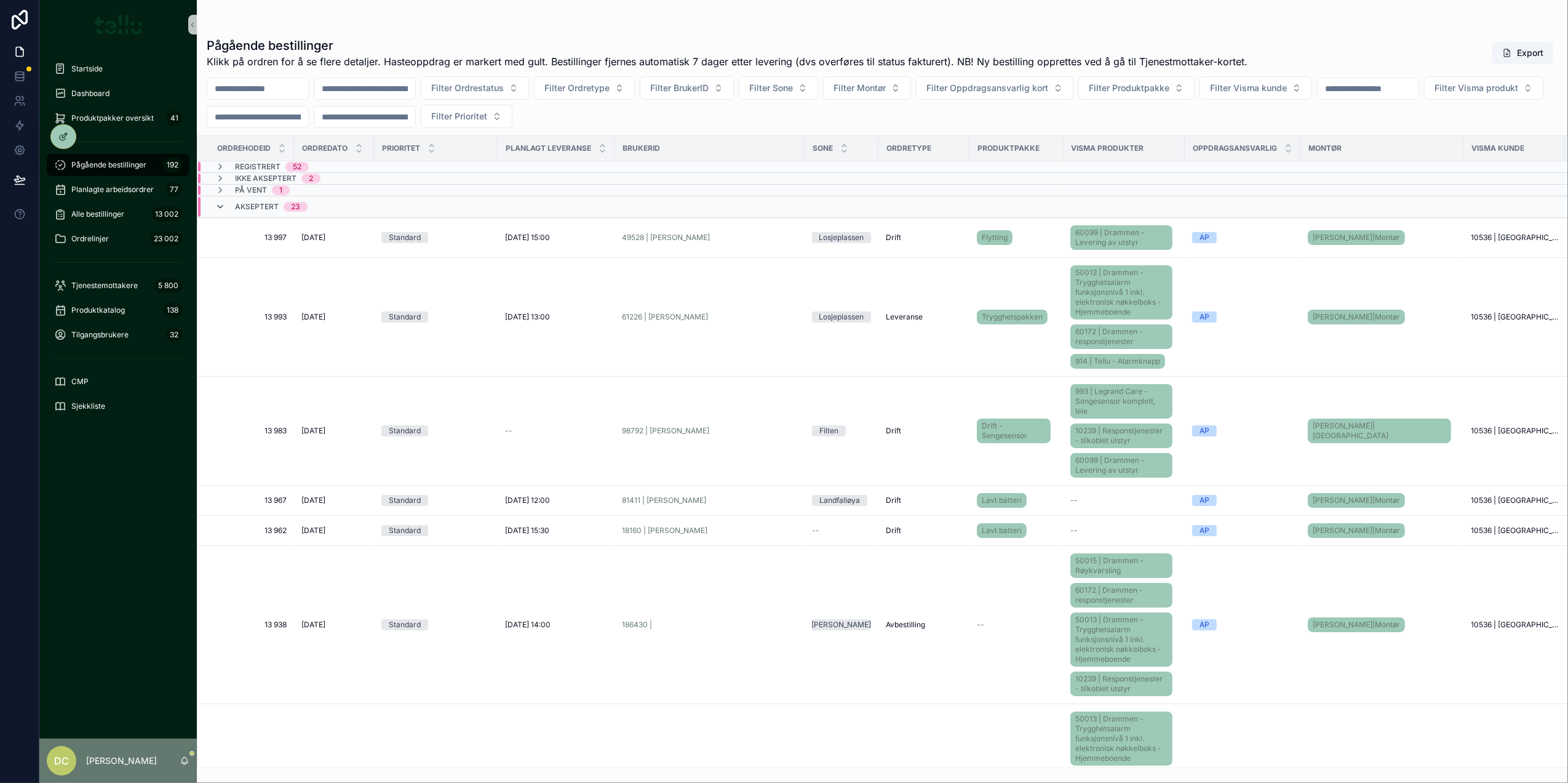
click at [219, 208] on icon "scrollable content" at bounding box center [220, 207] width 10 height 10
